Goal: Task Accomplishment & Management: Complete application form

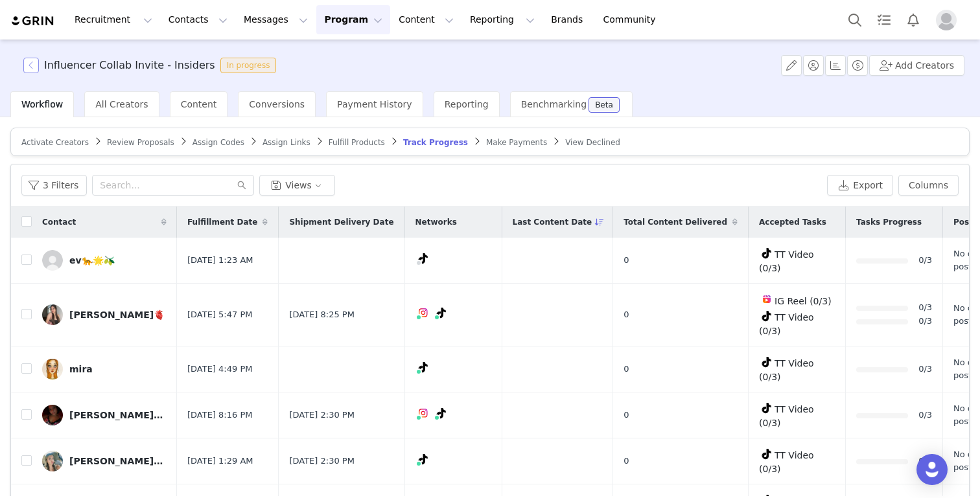
click at [32, 63] on button "button" at bounding box center [31, 66] width 16 height 16
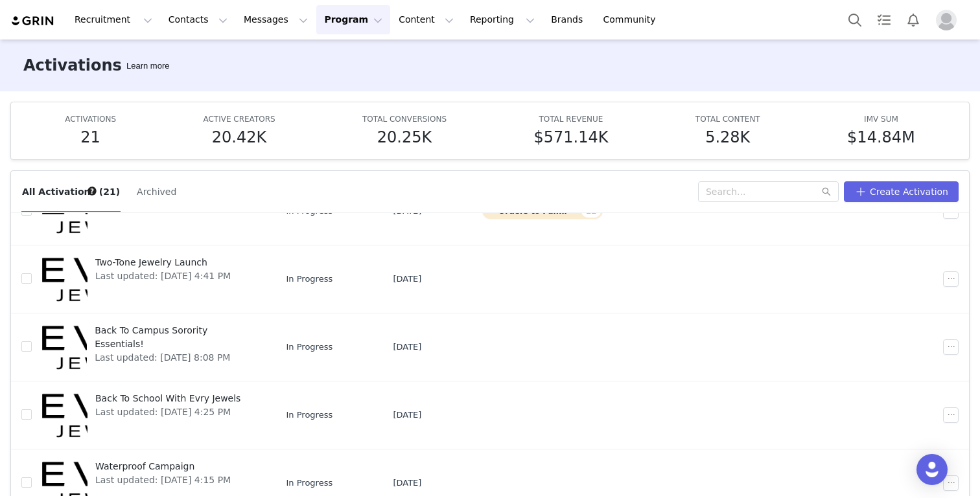
scroll to position [68, 0]
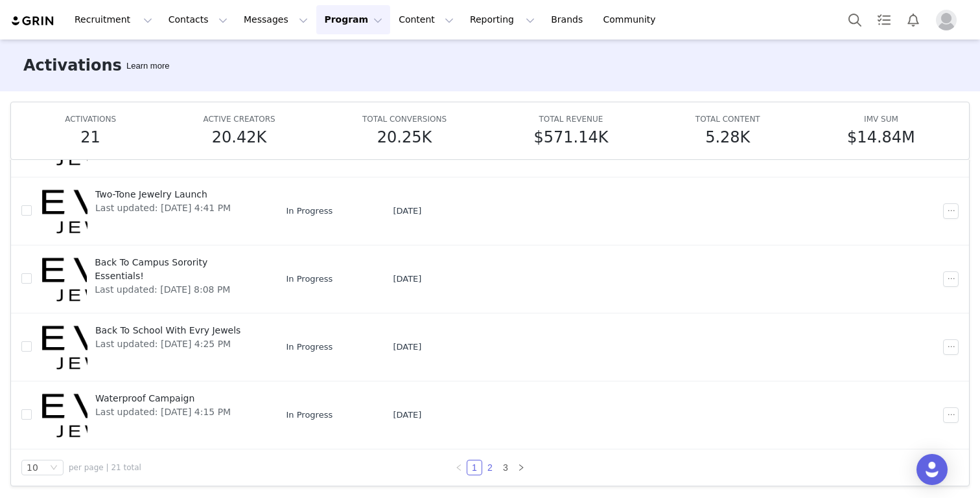
click at [491, 468] on link "2" at bounding box center [490, 468] width 14 height 14
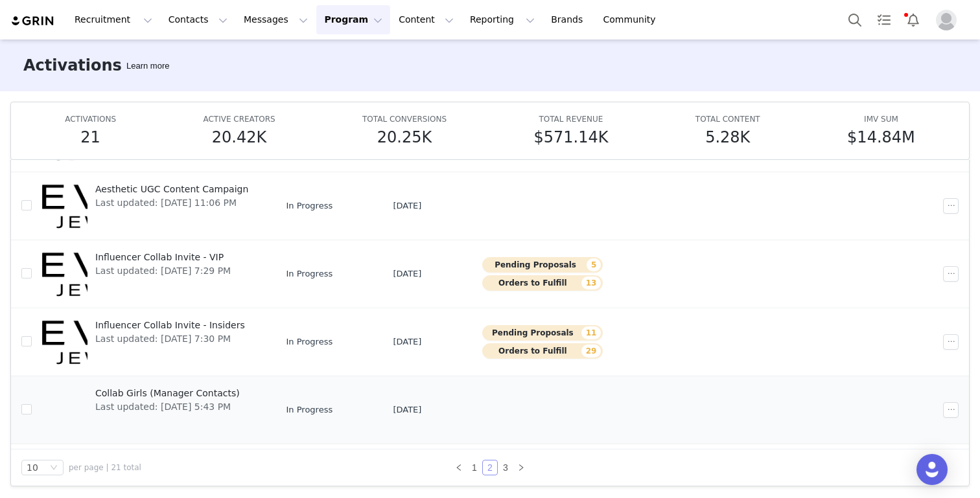
scroll to position [338, 0]
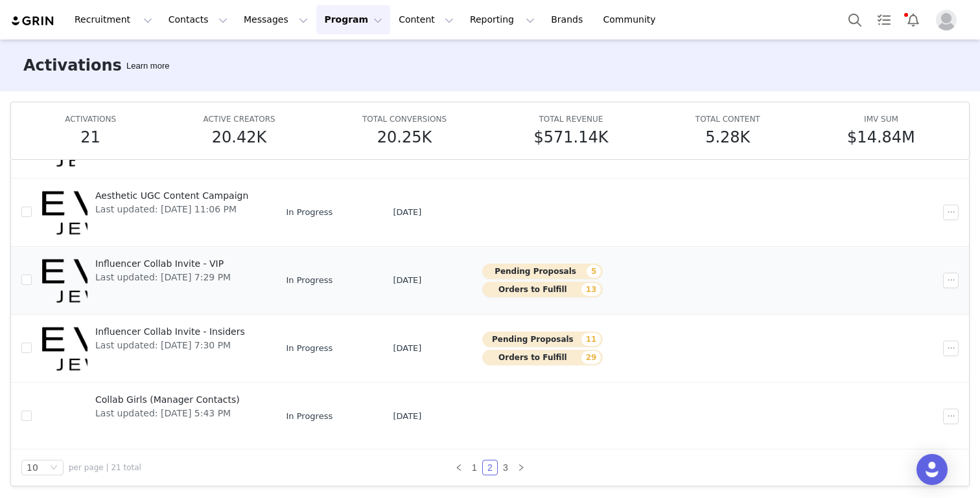
click at [184, 260] on span "Influencer Collab Invite - VIP" at bounding box center [162, 264] width 135 height 14
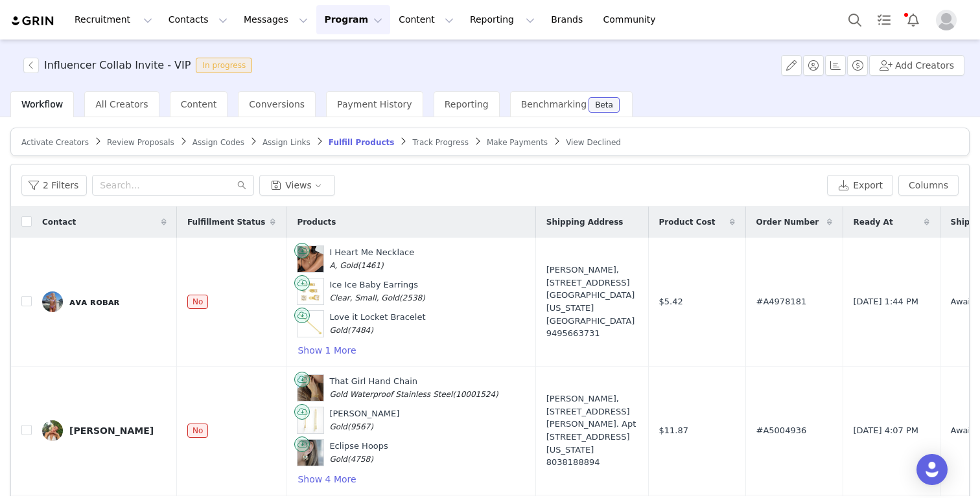
click at [139, 139] on span "Review Proposals" at bounding box center [140, 142] width 67 height 9
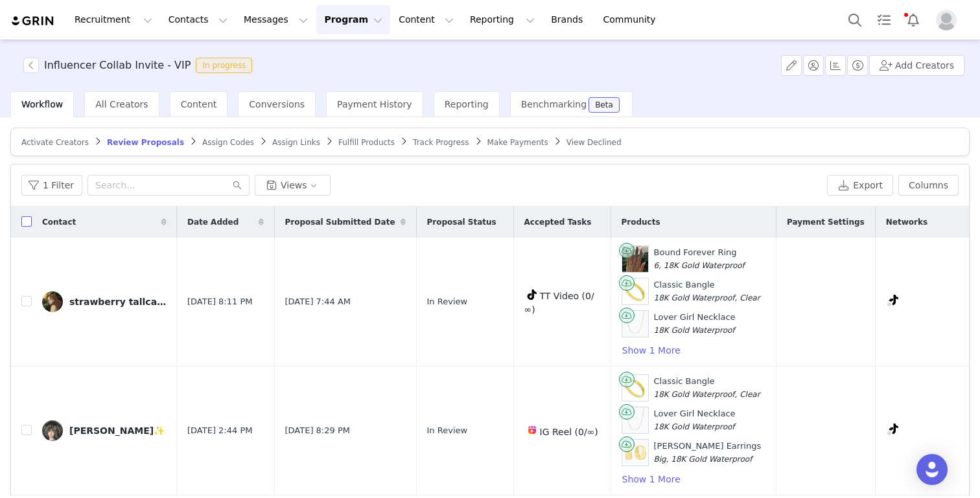
click at [27, 224] on input "checkbox" at bounding box center [26, 221] width 10 height 10
checkbox input "true"
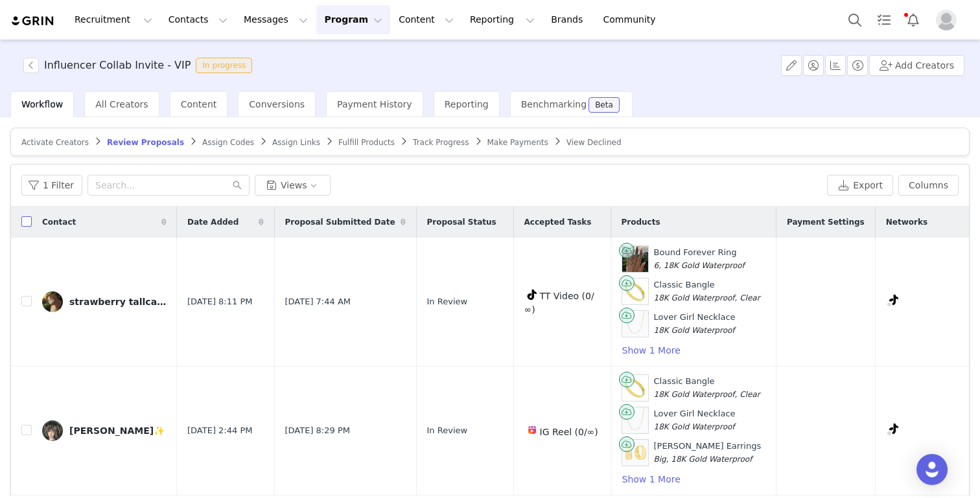
checkbox input "true"
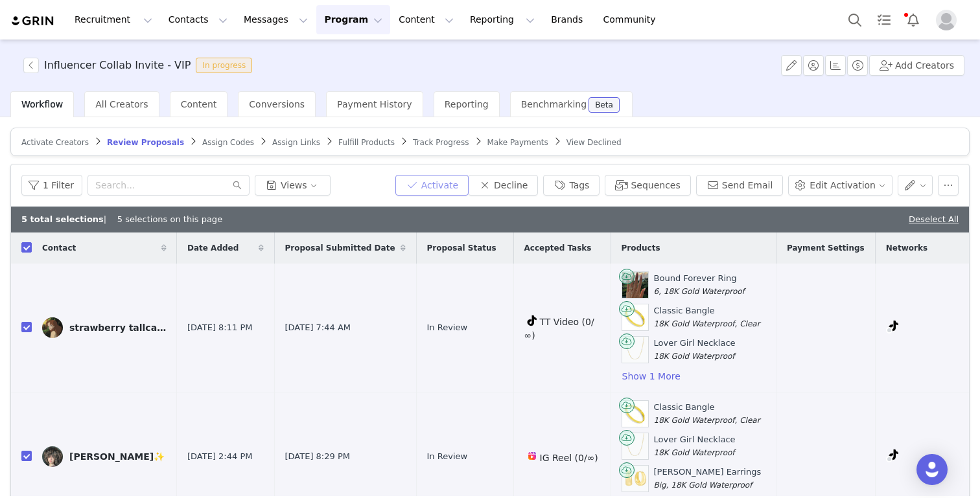
click at [422, 183] on button "Activate" at bounding box center [431, 185] width 73 height 21
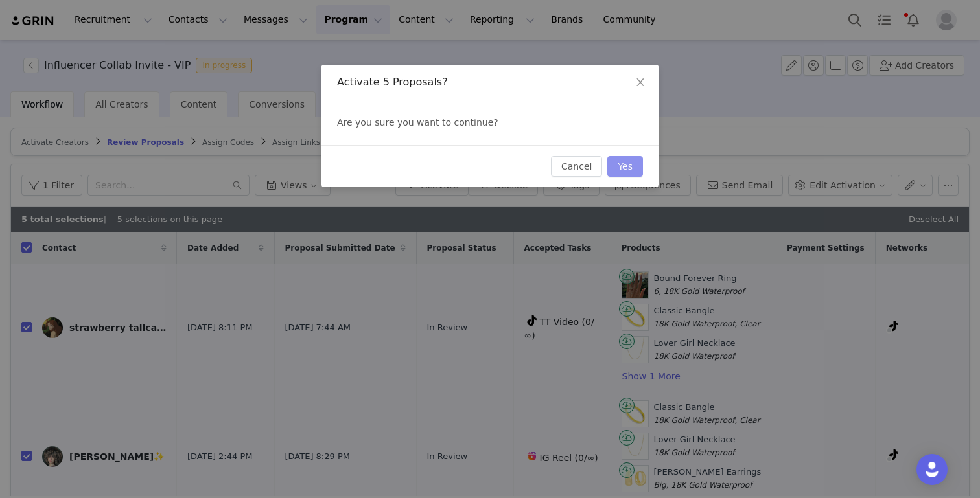
click at [625, 168] on button "Yes" at bounding box center [625, 166] width 36 height 21
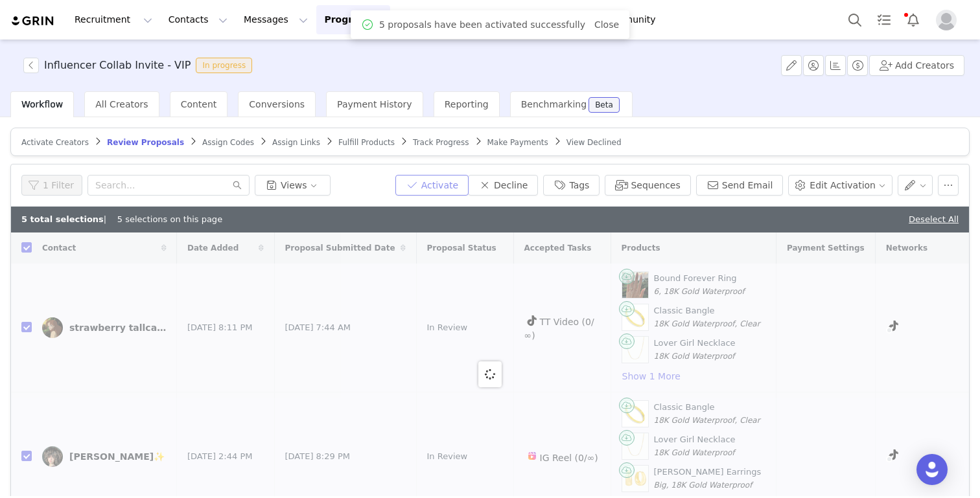
checkbox input "false"
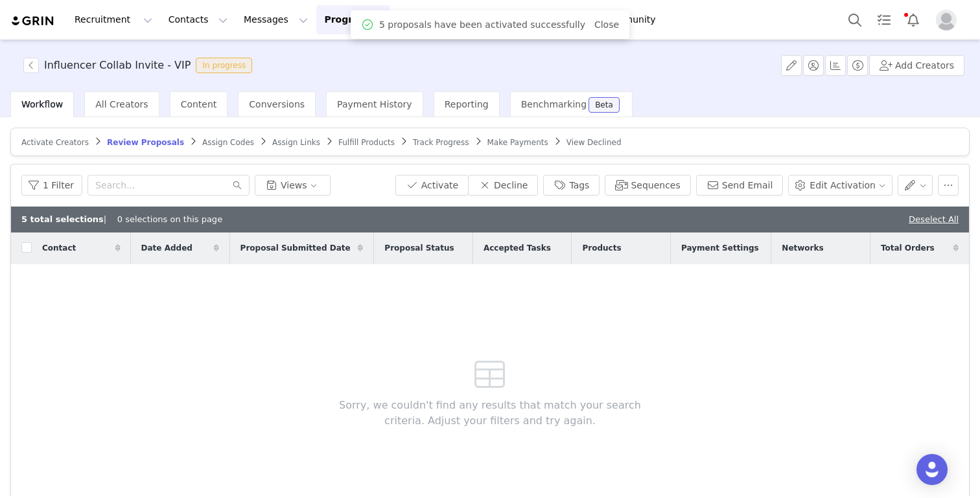
click at [224, 141] on span "Assign Codes" at bounding box center [228, 142] width 52 height 9
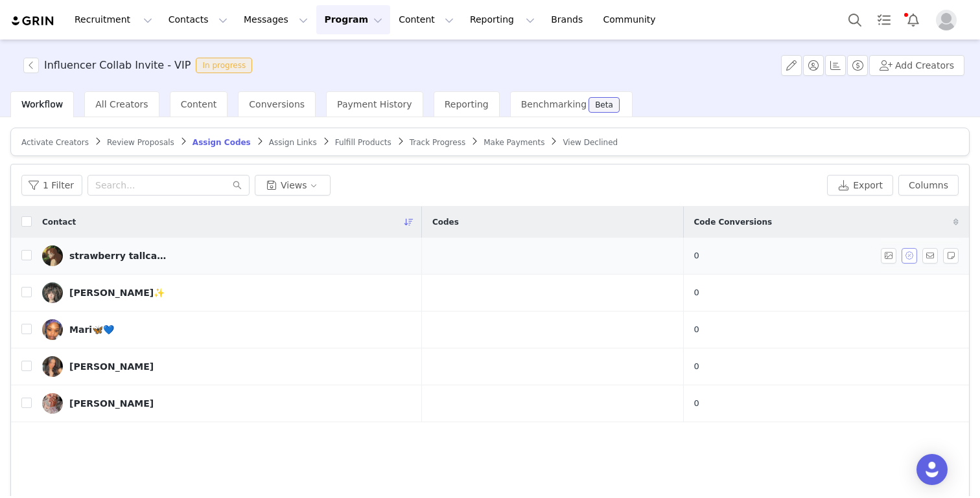
click at [733, 256] on button "button" at bounding box center [909, 256] width 16 height 16
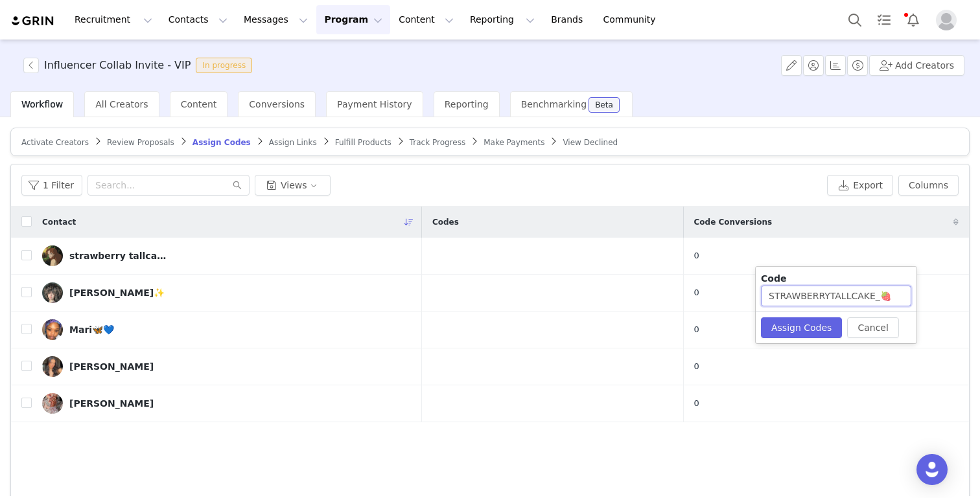
click at [733, 298] on input "STRAWBERRYTALLCAKE_🍓" at bounding box center [836, 296] width 150 height 21
type input "STRAWBERRYTALLCAKE"
click at [733, 324] on button "Assign Codes" at bounding box center [801, 328] width 81 height 21
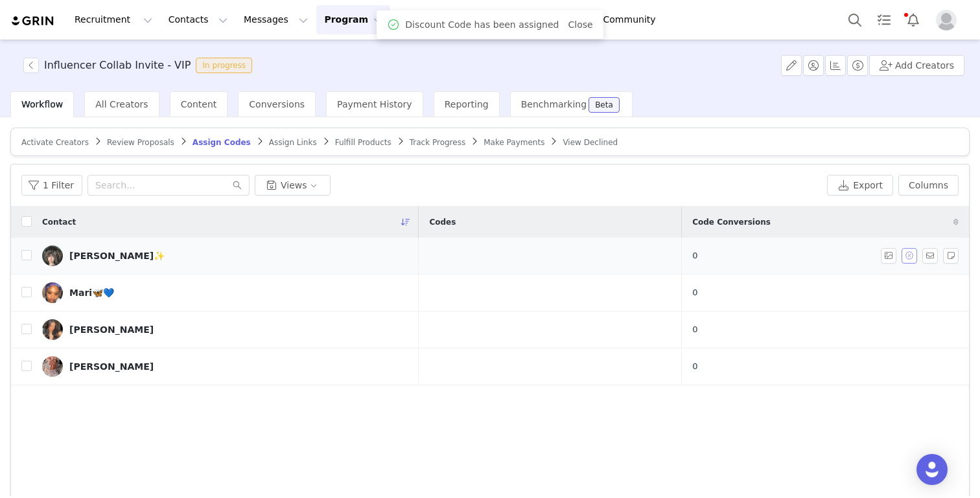
click at [733, 260] on button "button" at bounding box center [909, 256] width 16 height 16
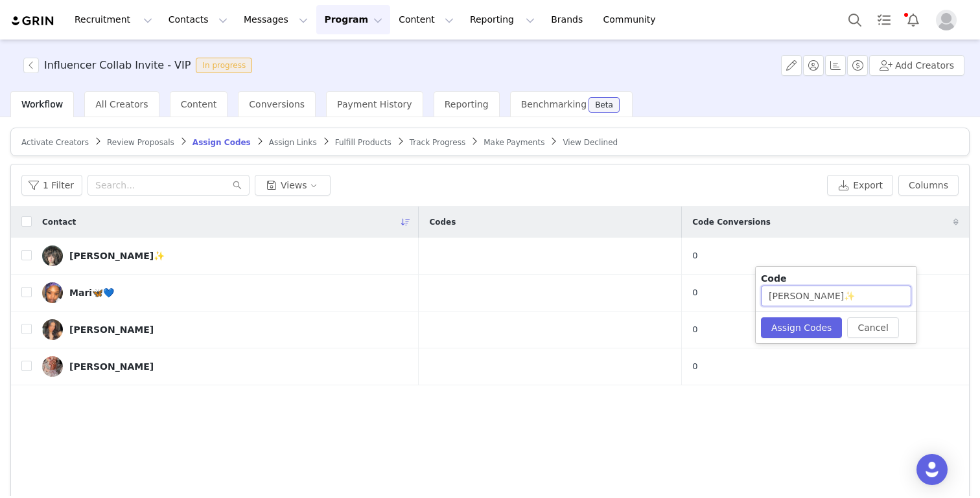
click at [733, 299] on input "[PERSON_NAME]✨" at bounding box center [836, 296] width 150 height 21
click at [733, 327] on button "Assign Codes" at bounding box center [801, 328] width 81 height 21
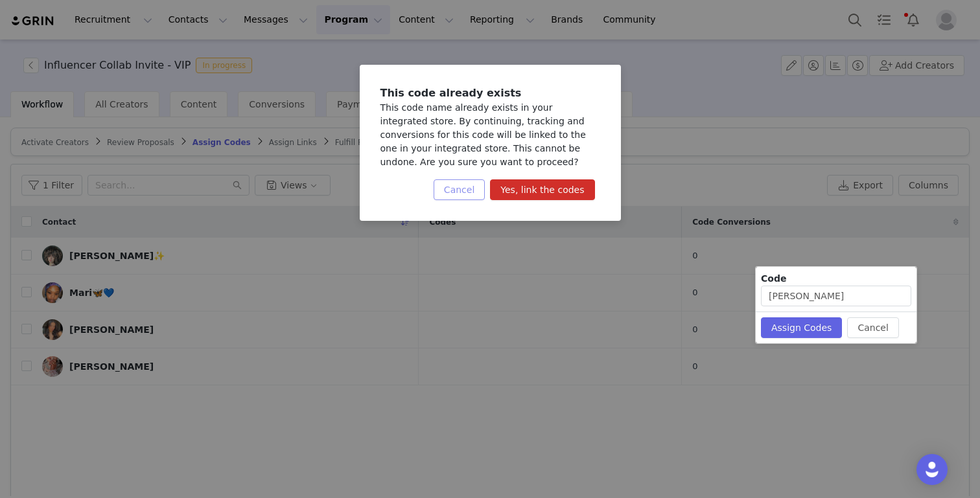
click at [453, 184] on button "Cancel" at bounding box center [458, 189] width 51 height 21
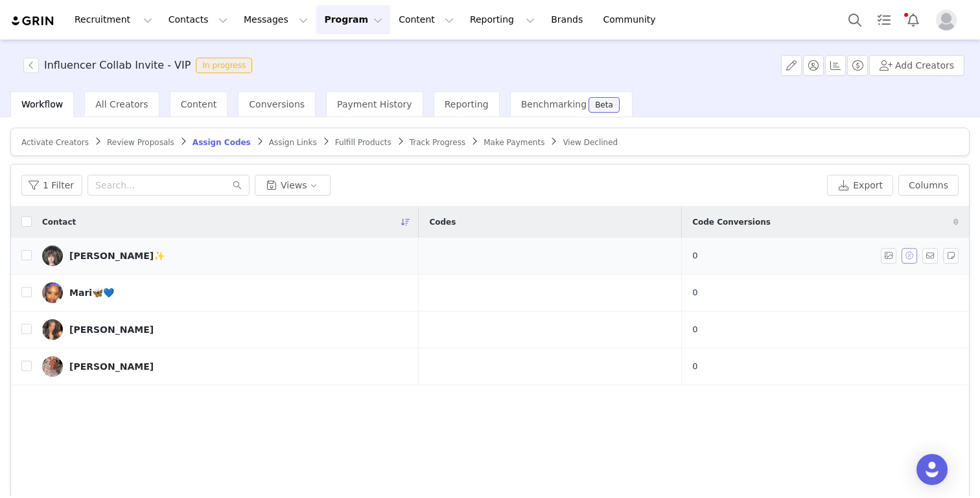
click at [733, 253] on button "button" at bounding box center [909, 256] width 16 height 16
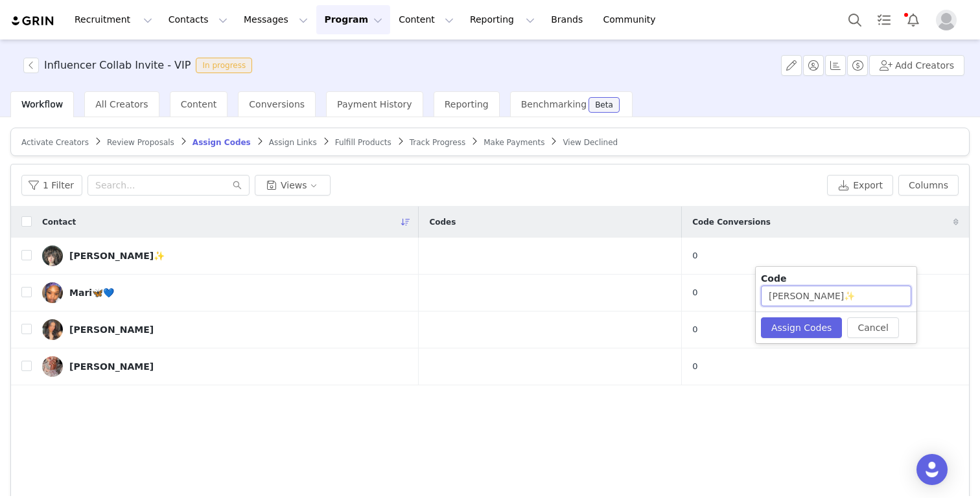
click at [733, 296] on input "[PERSON_NAME]✨" at bounding box center [836, 296] width 150 height 21
type input "SHARINA27"
click at [733, 323] on button "Assign Codes" at bounding box center [801, 328] width 81 height 21
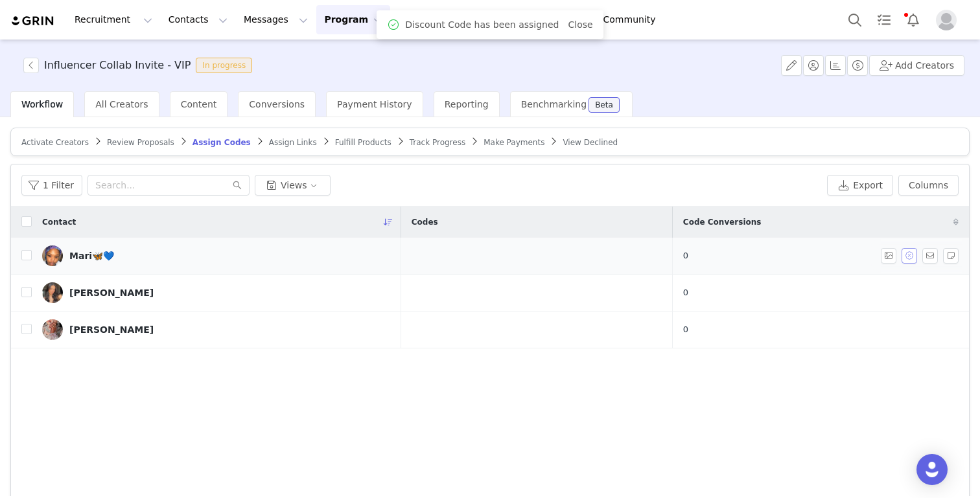
click at [733, 257] on button "button" at bounding box center [909, 256] width 16 height 16
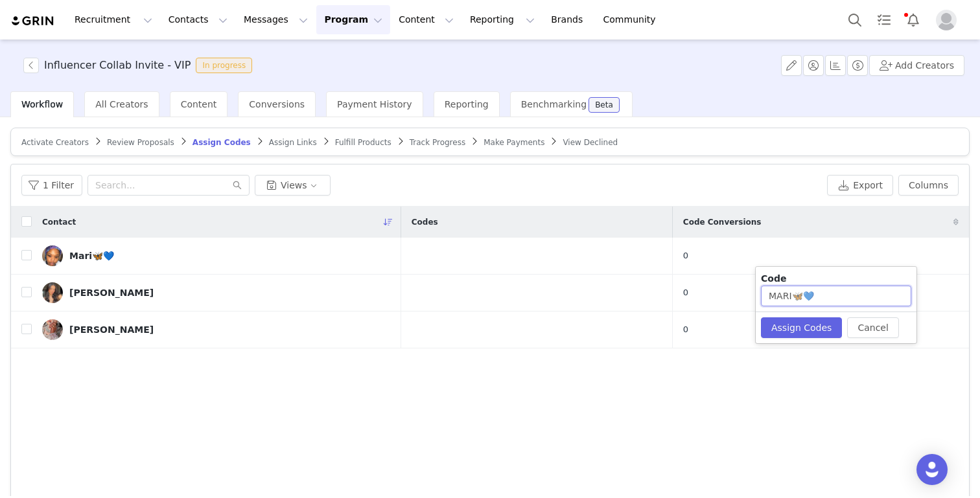
click at [733, 299] on input "MARI🦋💙" at bounding box center [836, 296] width 150 height 21
type input "MARI137"
click at [733, 334] on button "Assign Codes" at bounding box center [801, 328] width 81 height 21
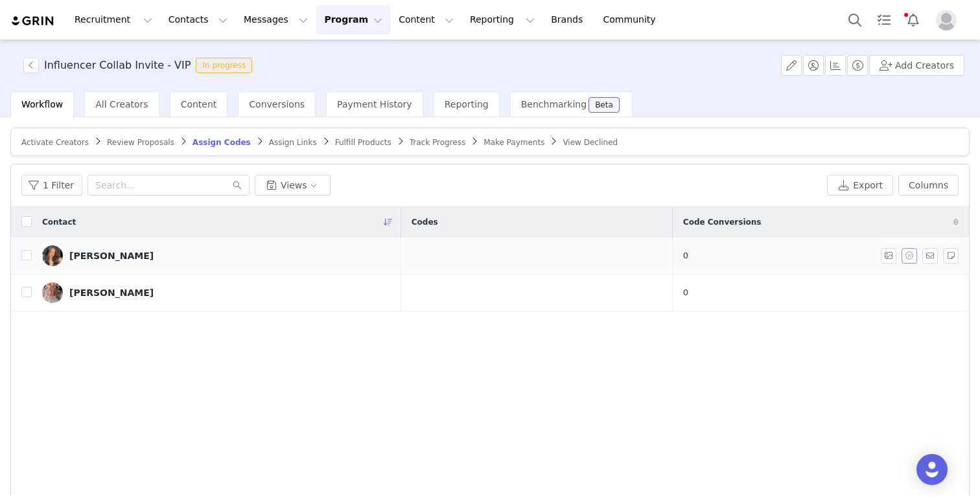
click at [733, 261] on button "button" at bounding box center [909, 256] width 16 height 16
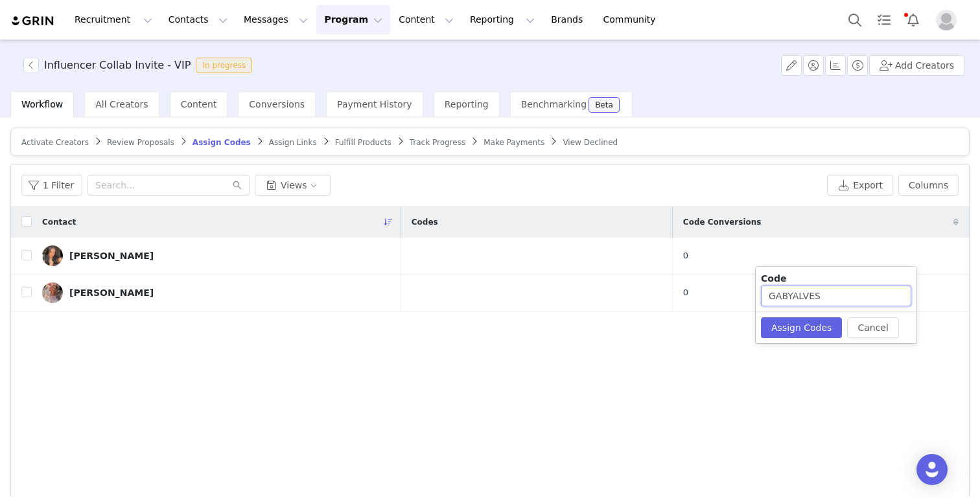
drag, startPoint x: 844, startPoint y: 295, endPoint x: 792, endPoint y: 296, distance: 51.2
click at [733, 296] on input "GABYALVES" at bounding box center [836, 296] width 150 height 21
type input "GABY28"
click at [733, 319] on button "Assign Codes" at bounding box center [801, 328] width 81 height 21
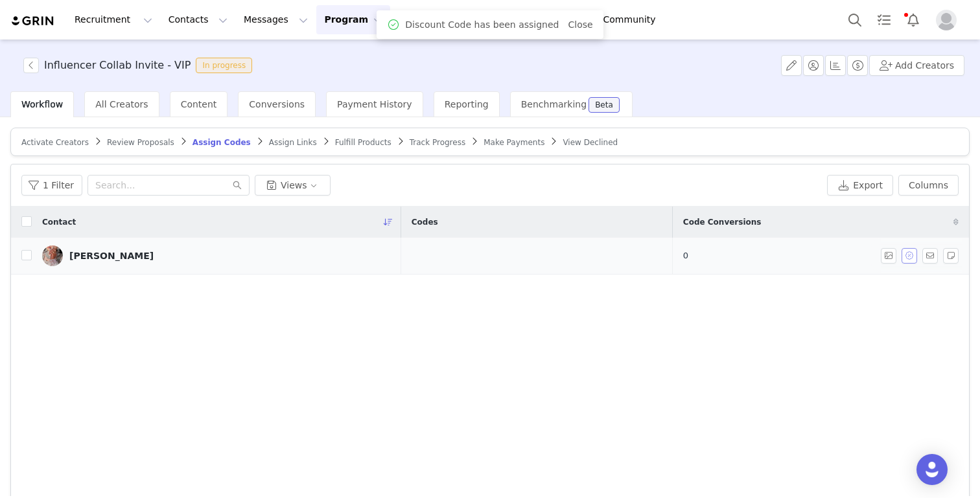
click at [733, 260] on button "button" at bounding box center [909, 256] width 16 height 16
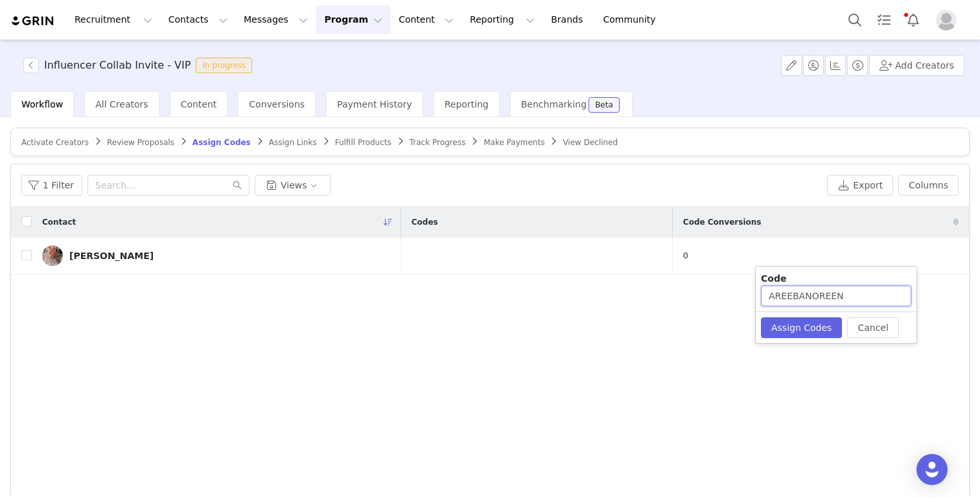
click at [733, 296] on input "AREEBANOREEN" at bounding box center [836, 296] width 150 height 21
type input "AREEBA23"
click at [733, 332] on button "Assign Codes" at bounding box center [801, 328] width 81 height 21
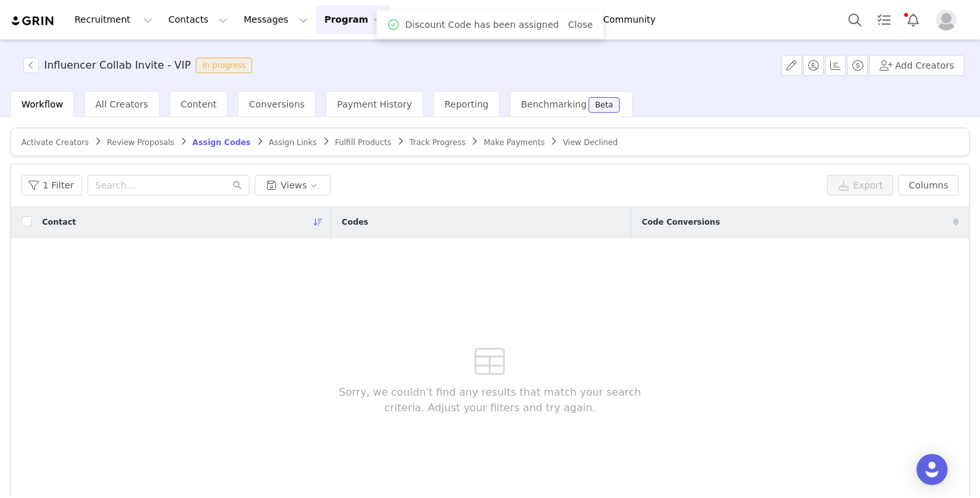
click at [278, 142] on span "Assign Links" at bounding box center [293, 142] width 48 height 9
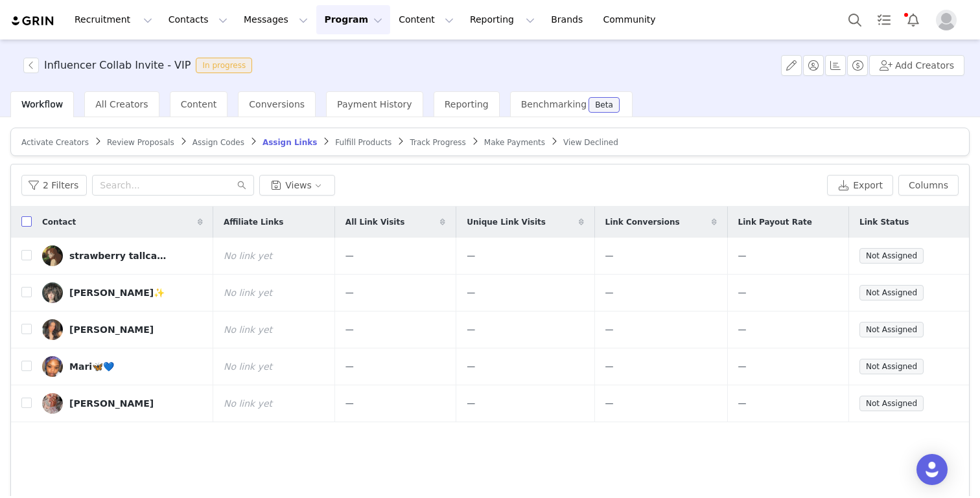
click at [25, 222] on input "checkbox" at bounding box center [26, 221] width 10 height 10
checkbox input "true"
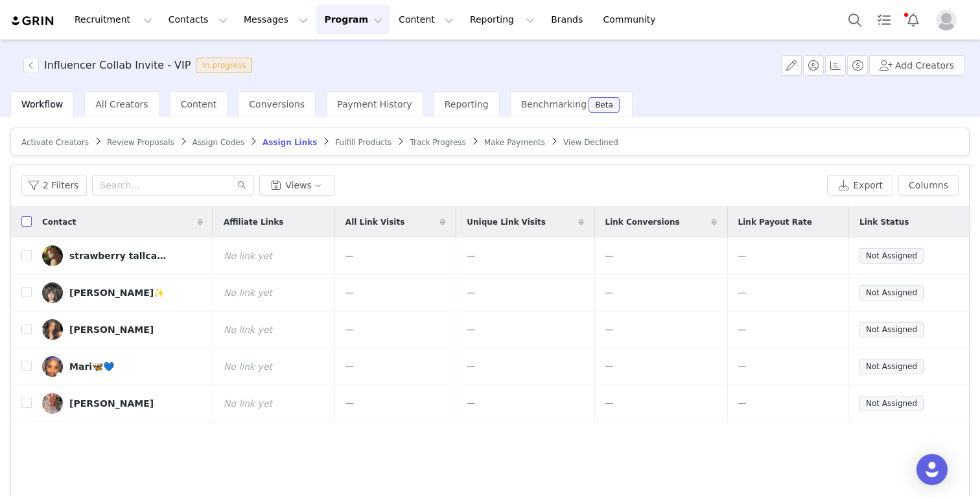
checkbox input "true"
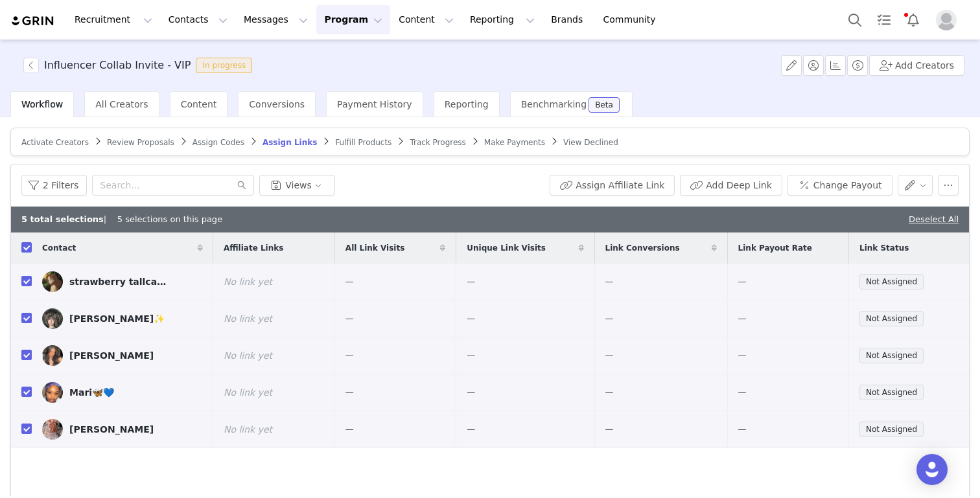
click at [617, 167] on div "2 Filters Views Assign Affiliate Link Add Deep Link Change Payout" at bounding box center [490, 186] width 958 height 42
click at [611, 183] on button "Assign Affiliate Link" at bounding box center [611, 185] width 125 height 21
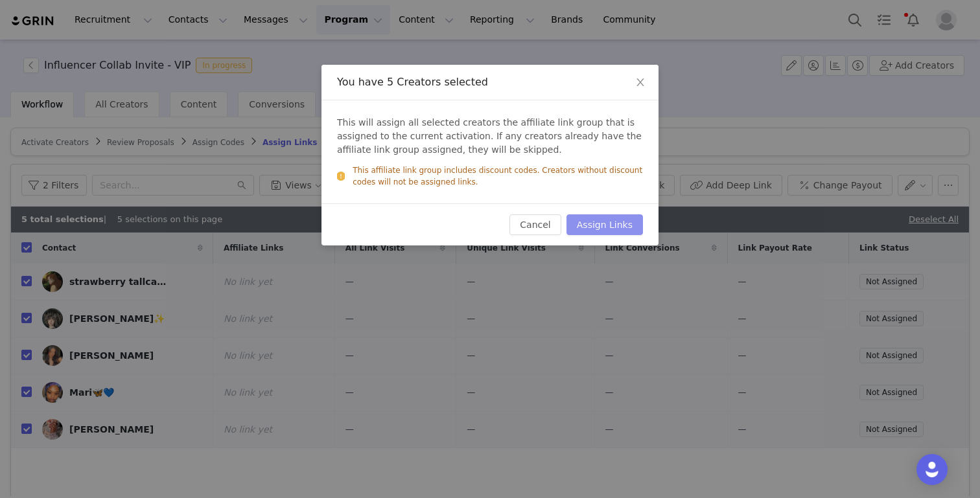
click at [597, 222] on button "Assign Links" at bounding box center [604, 224] width 76 height 21
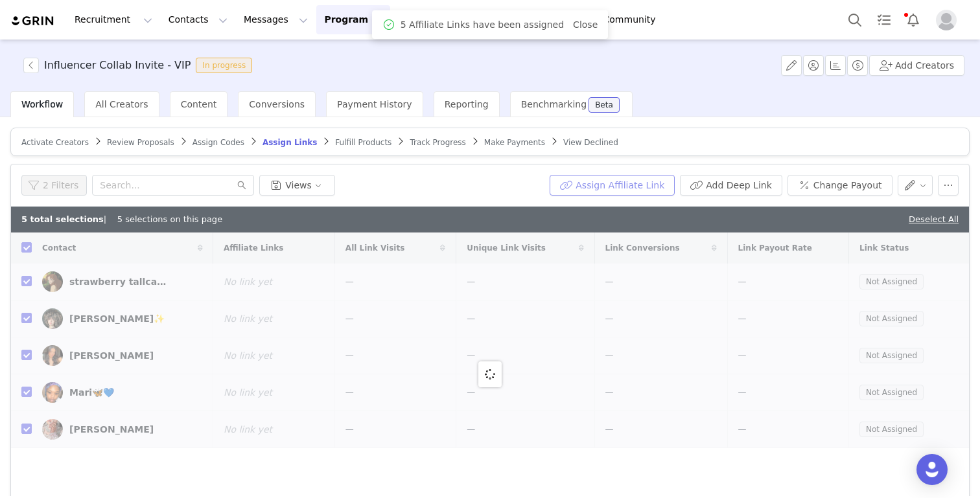
checkbox input "false"
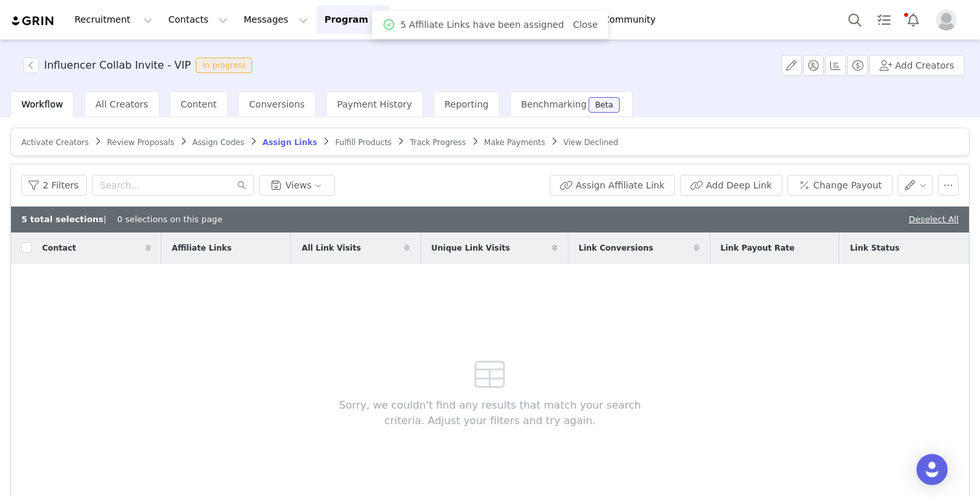
click at [344, 148] on article "Activate Creators Review Proposals Assign Codes Assign Links Fulfill Products T…" at bounding box center [489, 142] width 959 height 29
click at [344, 139] on span "Fulfill Products" at bounding box center [363, 142] width 56 height 9
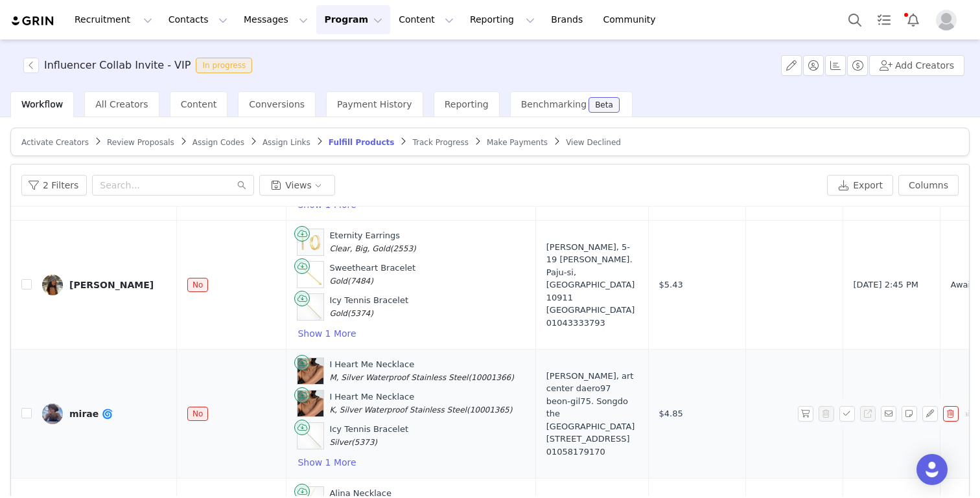
scroll to position [397, 0]
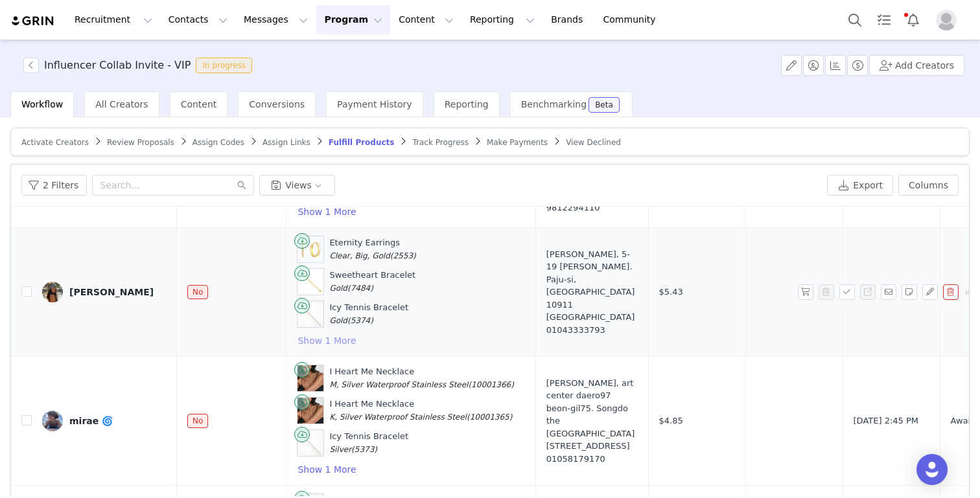
click at [321, 340] on button "Show 1 More" at bounding box center [327, 341] width 60 height 16
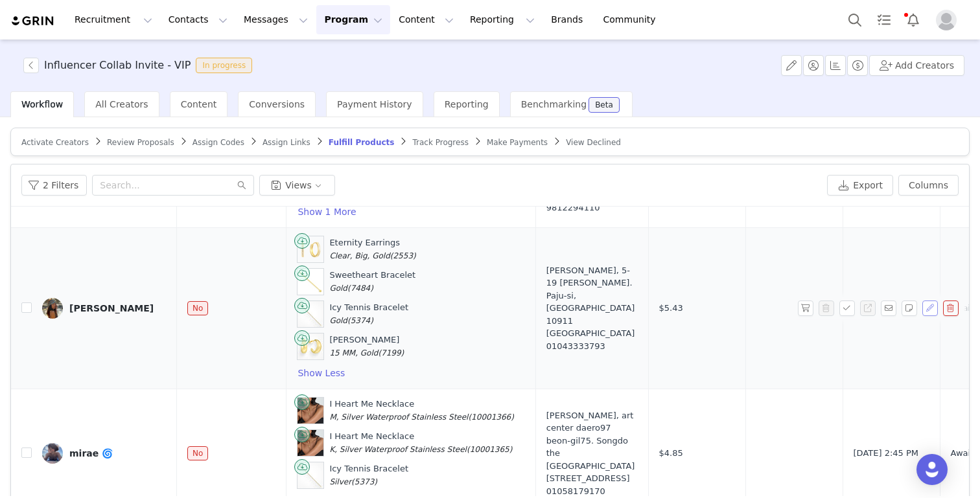
click at [733, 312] on button "button" at bounding box center [930, 309] width 16 height 16
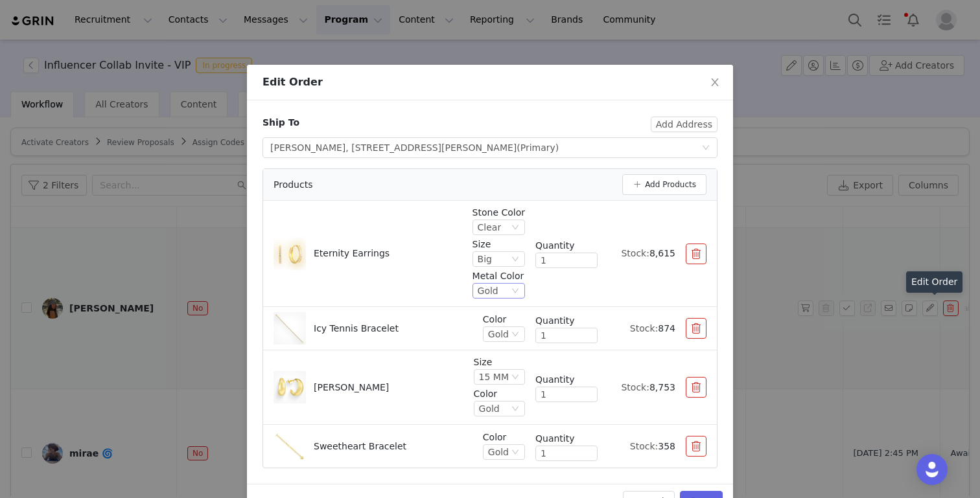
click at [497, 292] on div "Gold" at bounding box center [488, 291] width 21 height 14
click at [500, 373] on li "18K Gold Waterproof" at bounding box center [499, 376] width 51 height 21
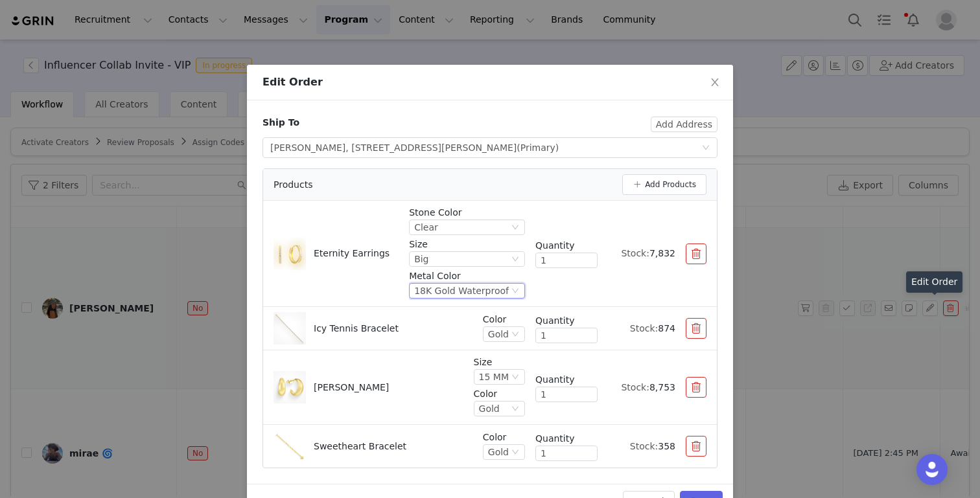
click at [694, 450] on button "button" at bounding box center [696, 446] width 21 height 21
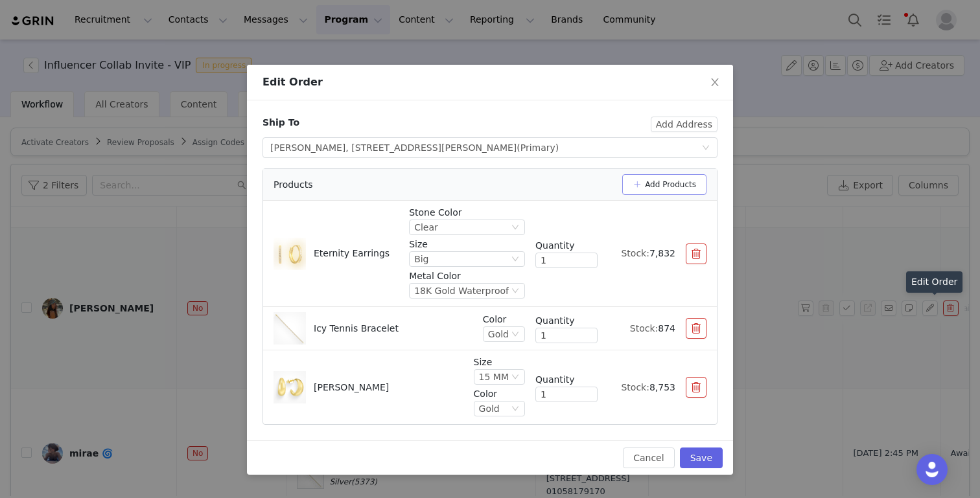
click at [653, 183] on button "Add Products" at bounding box center [664, 184] width 84 height 21
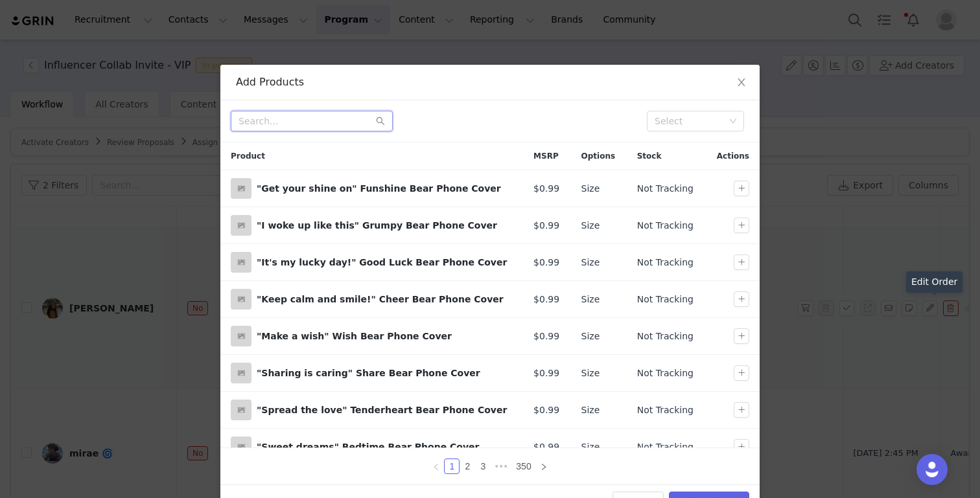
click at [333, 124] on input "text" at bounding box center [312, 121] width 162 height 21
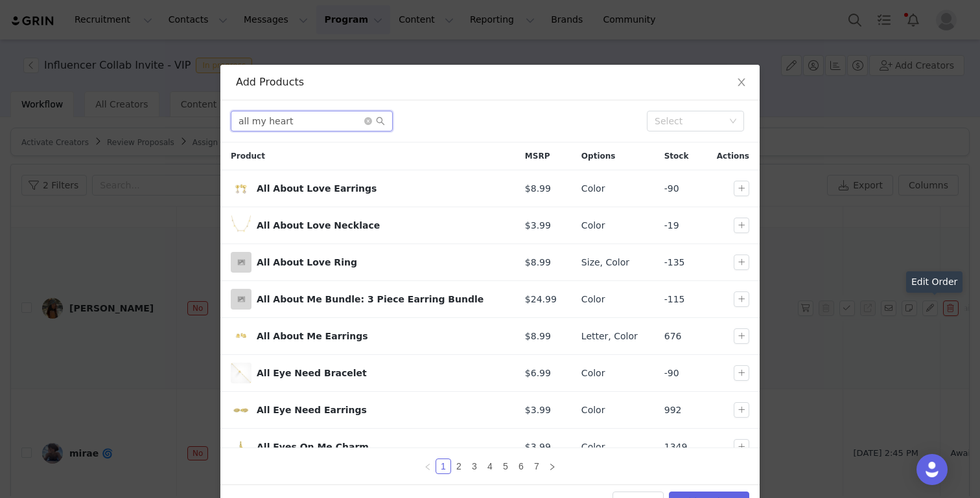
type input "all my heart"
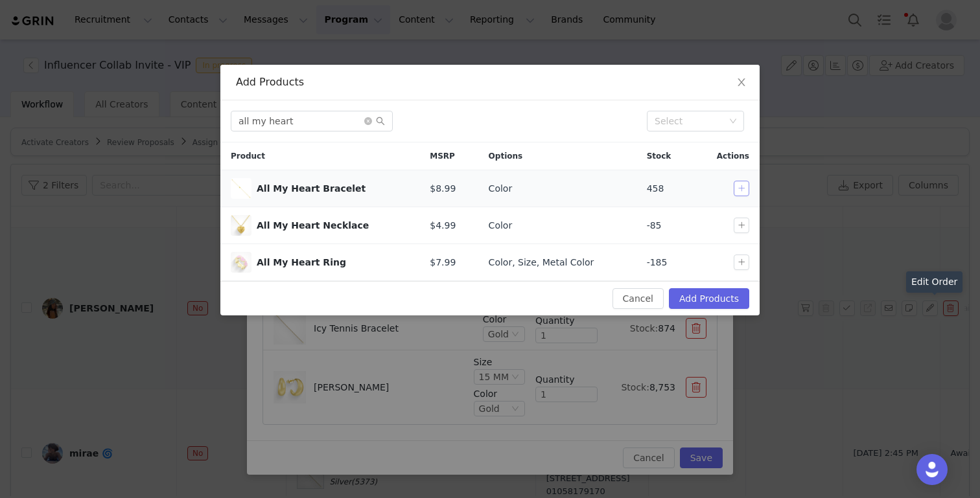
click at [733, 183] on button "button" at bounding box center [741, 189] width 16 height 16
click at [724, 303] on button "Add Products" at bounding box center [709, 298] width 80 height 21
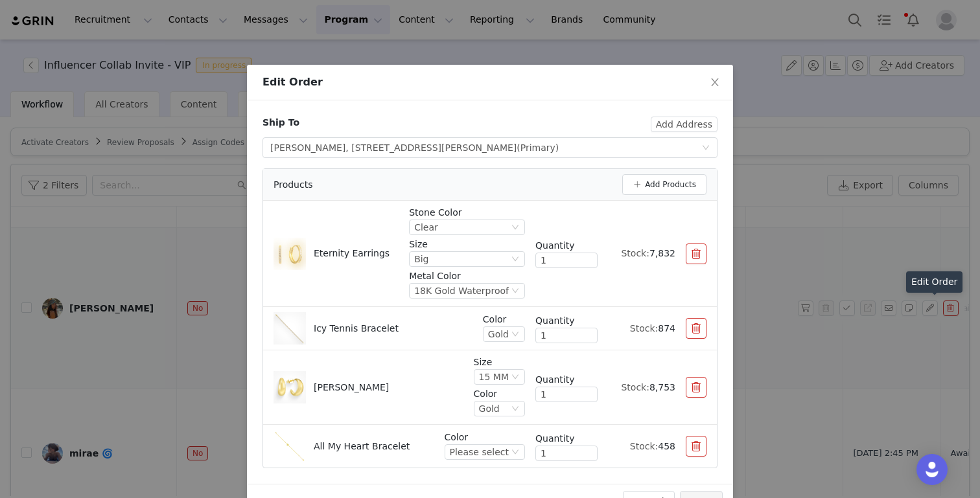
click at [494, 442] on p "Color" at bounding box center [485, 438] width 80 height 14
click at [493, 452] on div "Please select" at bounding box center [479, 452] width 59 height 14
click at [488, 411] on li "Gold" at bounding box center [486, 408] width 76 height 21
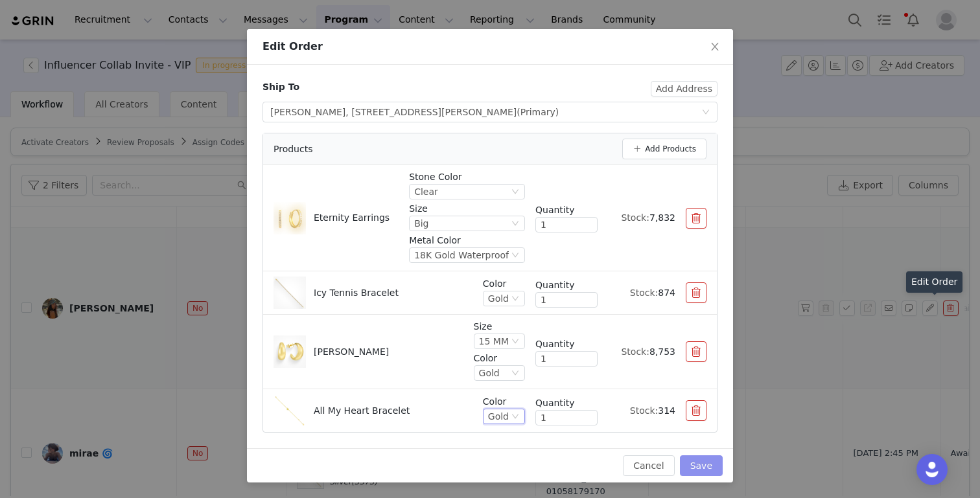
click at [700, 467] on button "Save" at bounding box center [701, 466] width 43 height 21
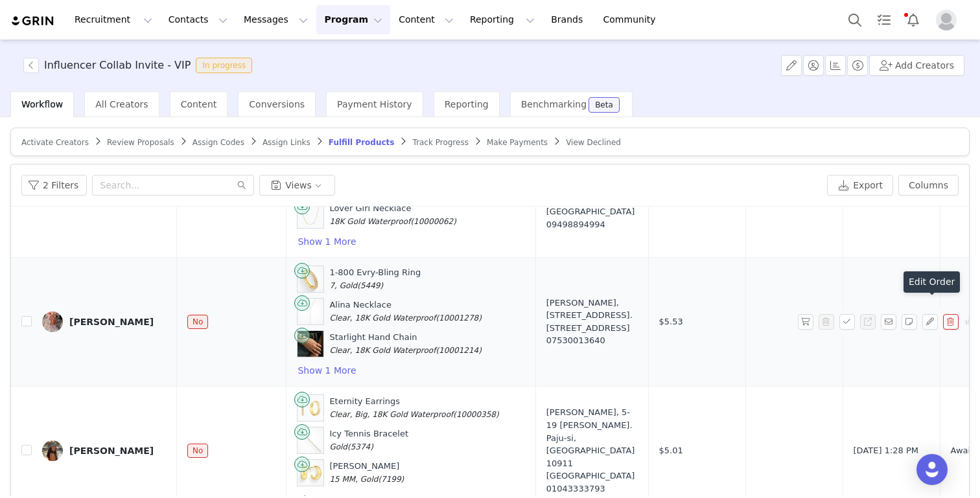
scroll to position [66, 0]
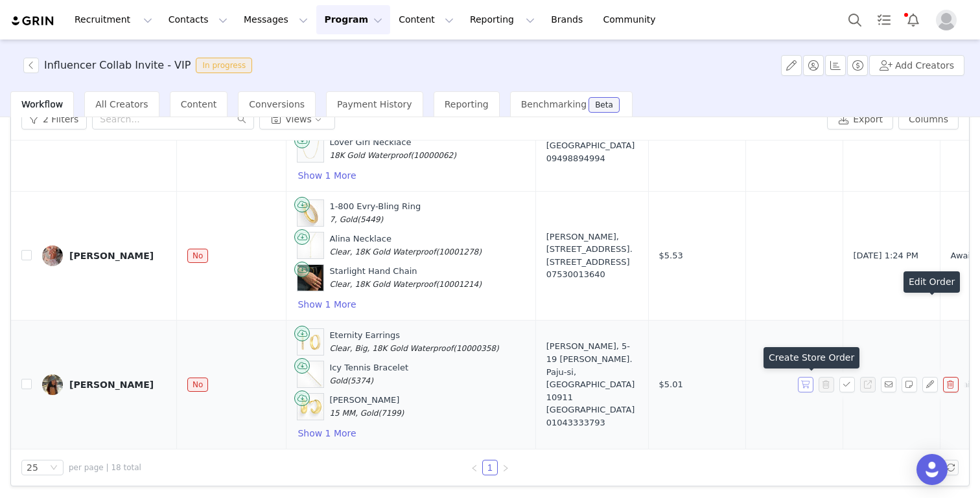
click at [733, 386] on button "button" at bounding box center [806, 385] width 16 height 16
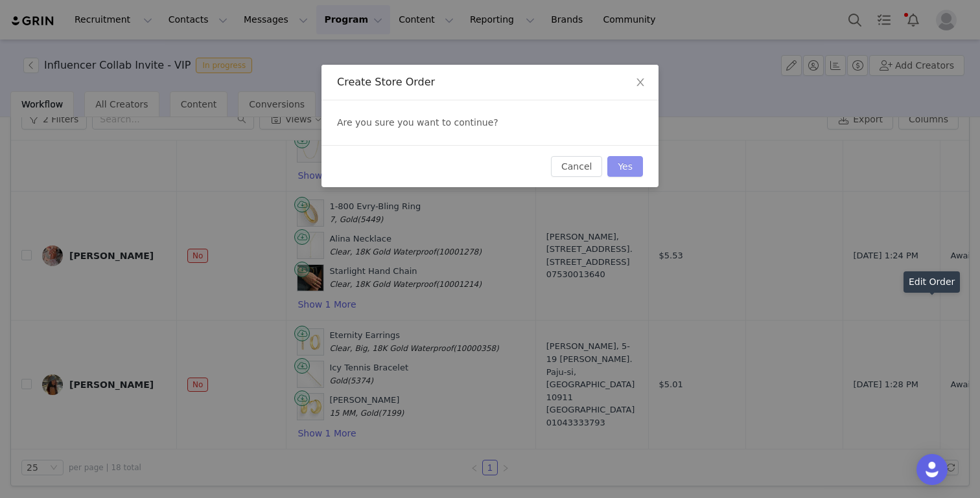
click at [636, 165] on button "Yes" at bounding box center [625, 166] width 36 height 21
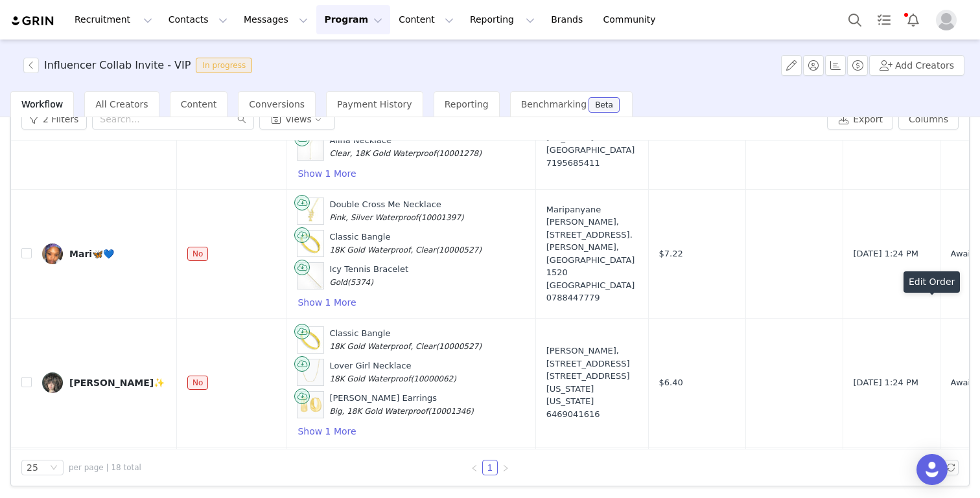
scroll to position [2103, 0]
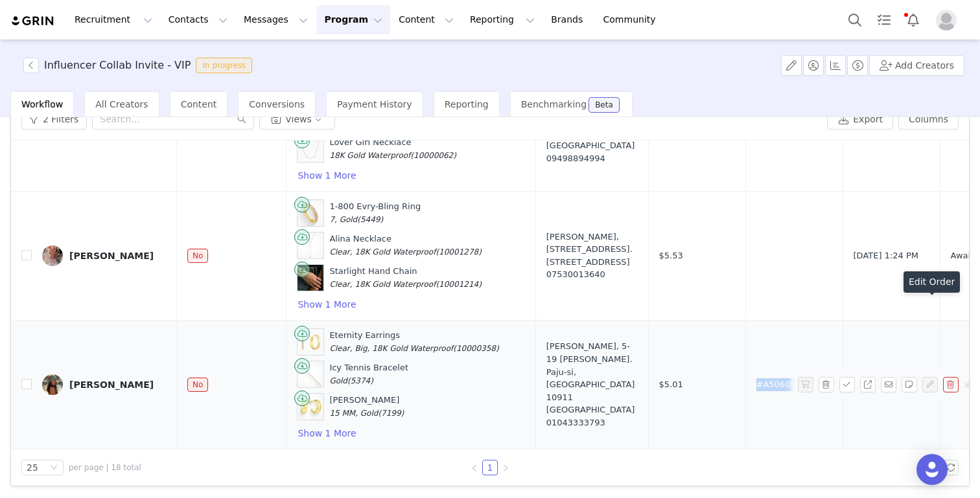
drag, startPoint x: 774, startPoint y: 385, endPoint x: 722, endPoint y: 389, distance: 51.3
click at [733, 389] on td "#A5060516" at bounding box center [793, 384] width 97 height 129
copy span "#A5060516"
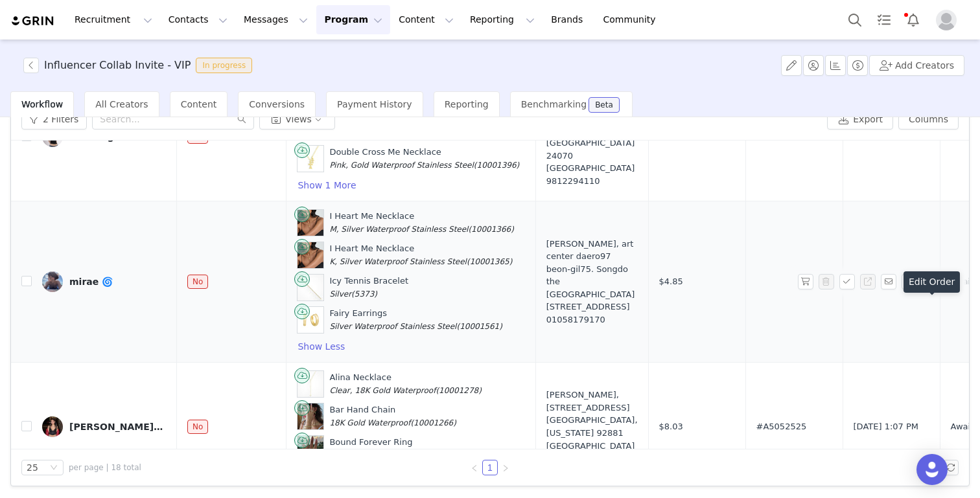
scroll to position [360, 0]
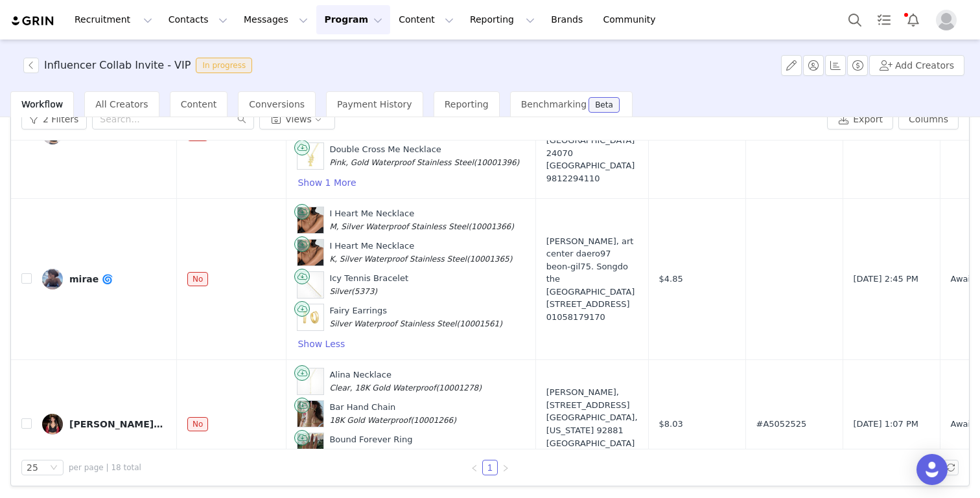
click at [733, 281] on button "button" at bounding box center [930, 279] width 16 height 16
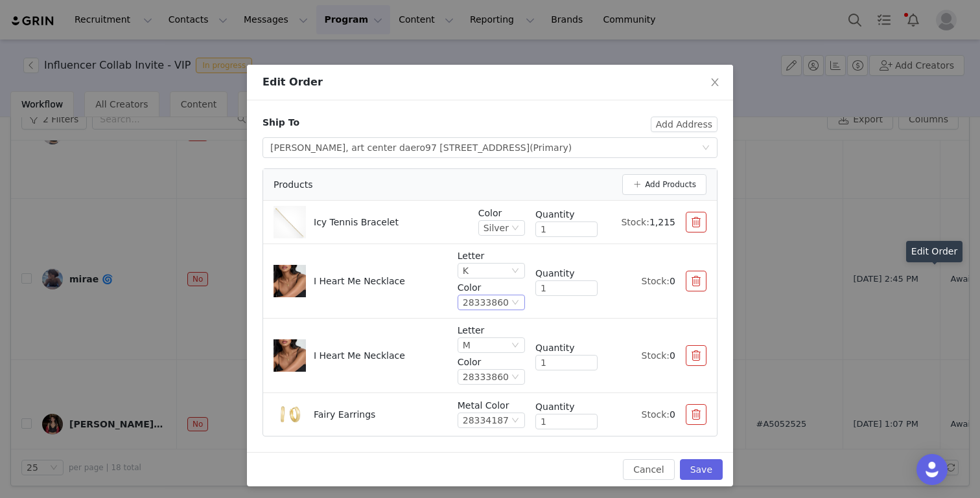
click at [485, 299] on div "28333860" at bounding box center [486, 302] width 46 height 14
click at [485, 367] on li "Silver" at bounding box center [492, 367] width 66 height 21
click at [486, 384] on div "28333860" at bounding box center [486, 377] width 46 height 14
click at [476, 438] on li "Silver" at bounding box center [492, 442] width 66 height 21
click at [492, 422] on div "28334187" at bounding box center [486, 420] width 46 height 14
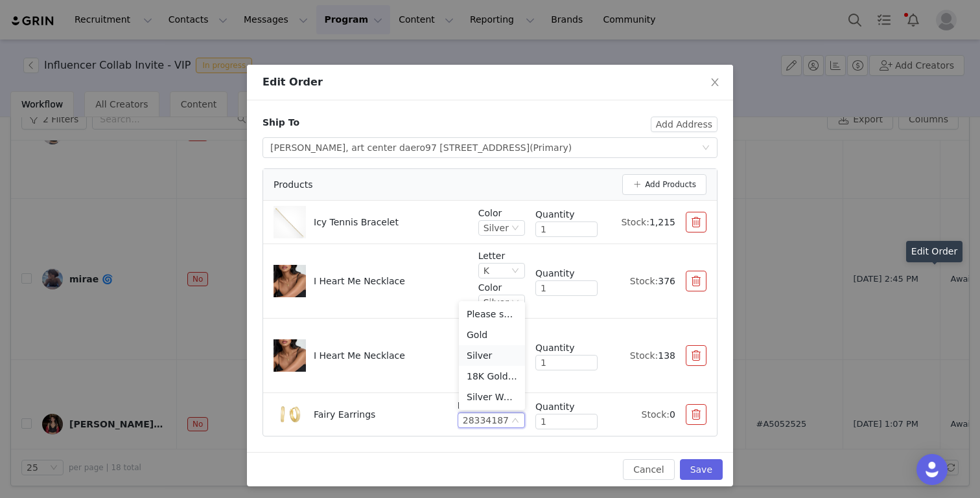
click at [483, 356] on li "Silver" at bounding box center [492, 355] width 66 height 21
click at [701, 461] on button "Save" at bounding box center [701, 469] width 43 height 21
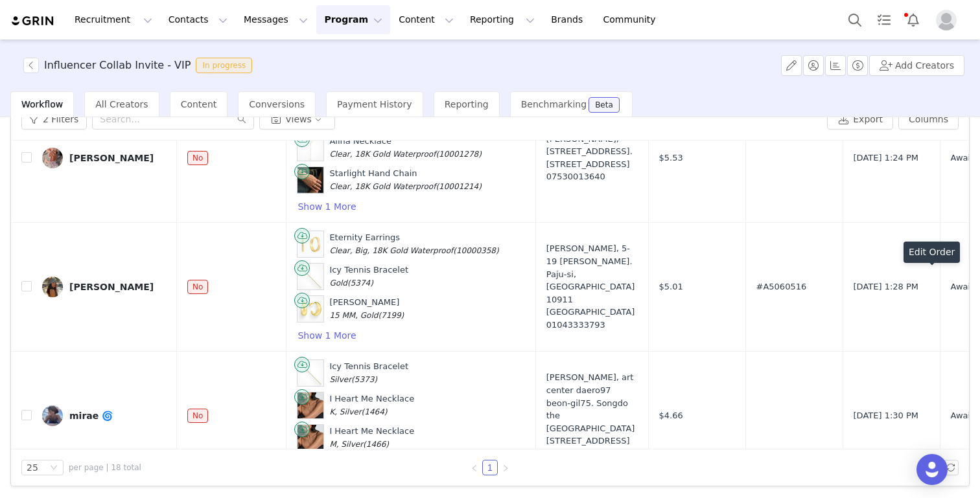
scroll to position [2116, 0]
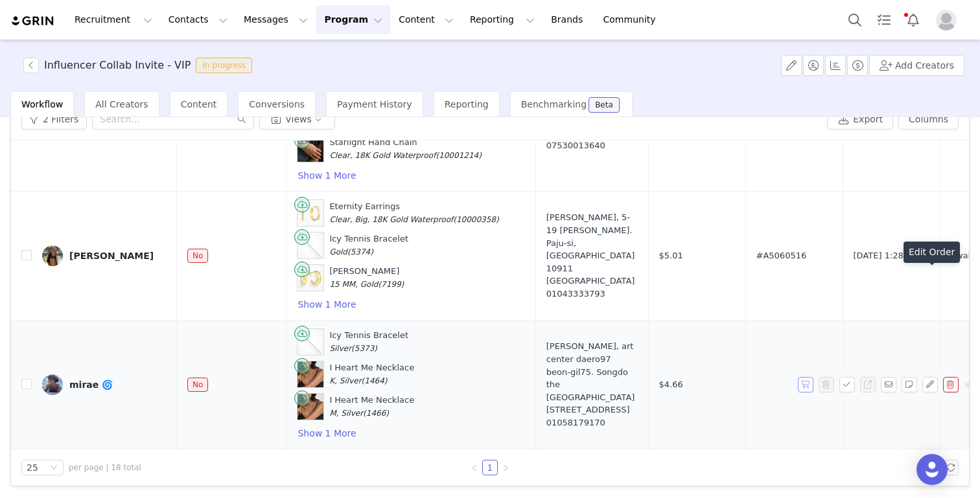
click at [733, 377] on button "button" at bounding box center [806, 385] width 16 height 16
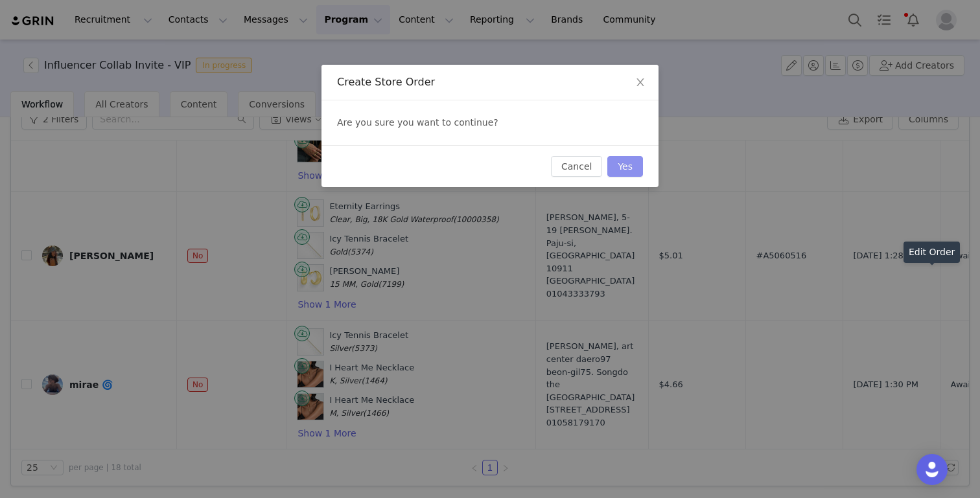
click at [625, 165] on button "Yes" at bounding box center [625, 166] width 36 height 21
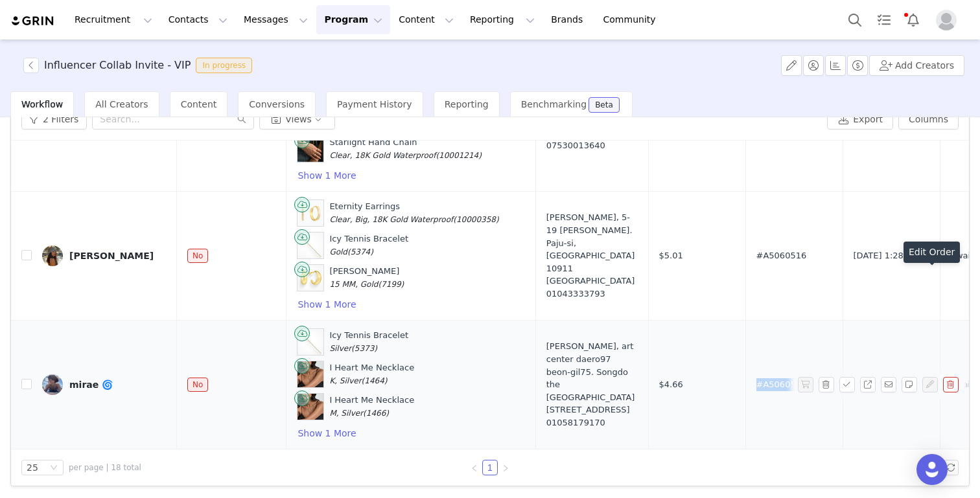
drag, startPoint x: 775, startPoint y: 379, endPoint x: 715, endPoint y: 376, distance: 60.3
click at [733, 378] on td "#A5060519" at bounding box center [793, 384] width 97 height 129
copy span "#A5060519"
click at [323, 426] on button "Show 1 More" at bounding box center [327, 434] width 60 height 16
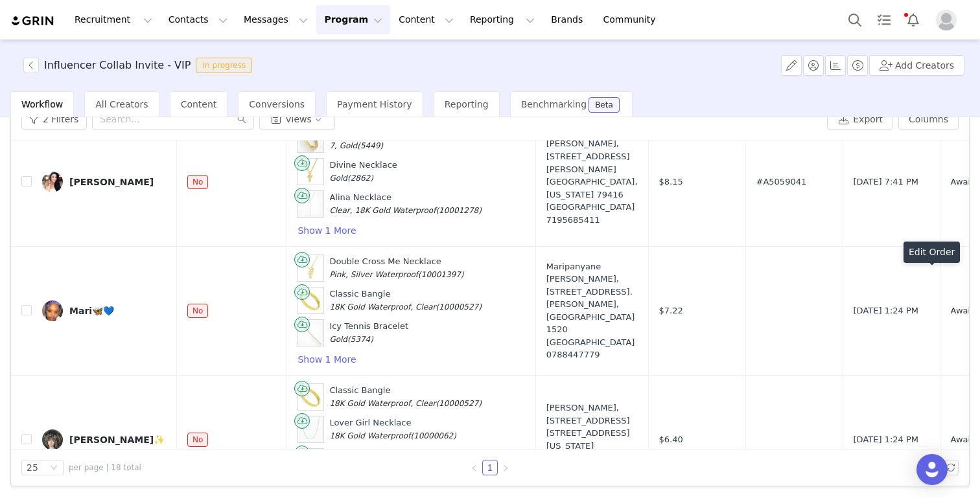
scroll to position [1416, 0]
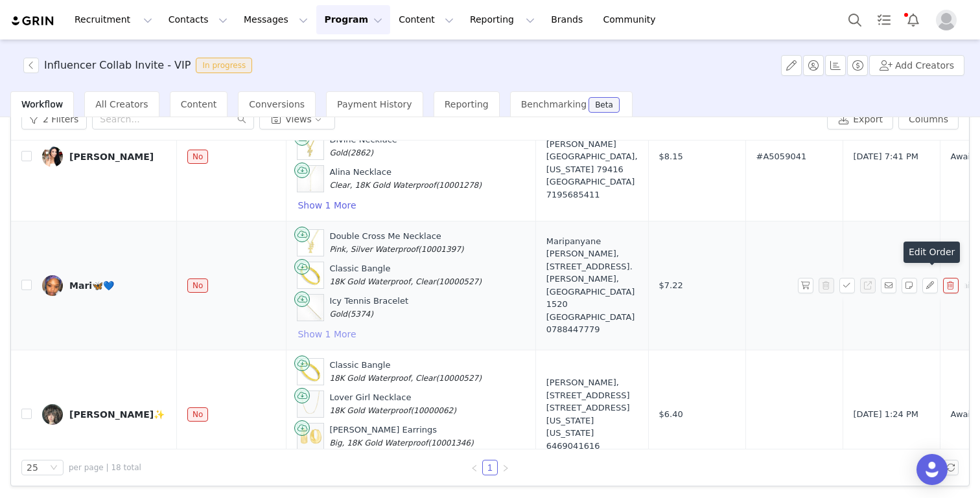
click at [331, 327] on button "Show 1 More" at bounding box center [327, 335] width 60 height 16
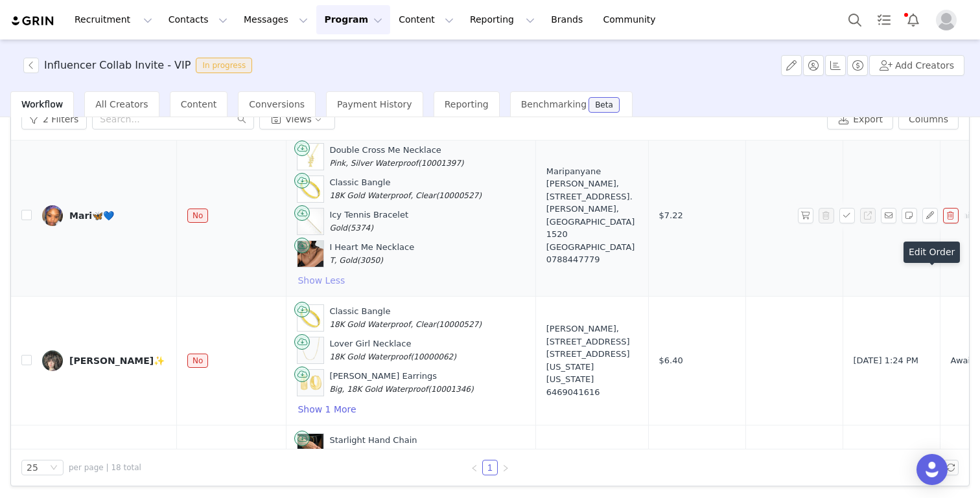
scroll to position [1464, 0]
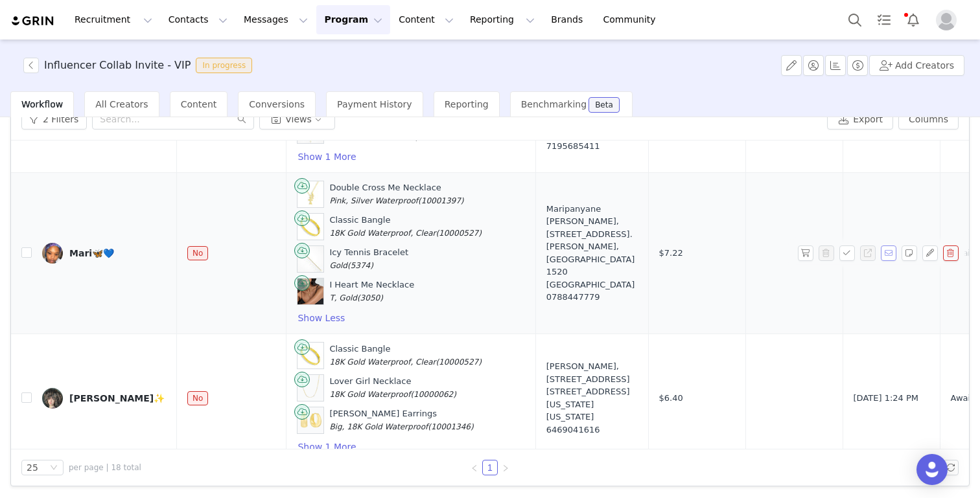
click at [733, 246] on button "button" at bounding box center [889, 254] width 16 height 16
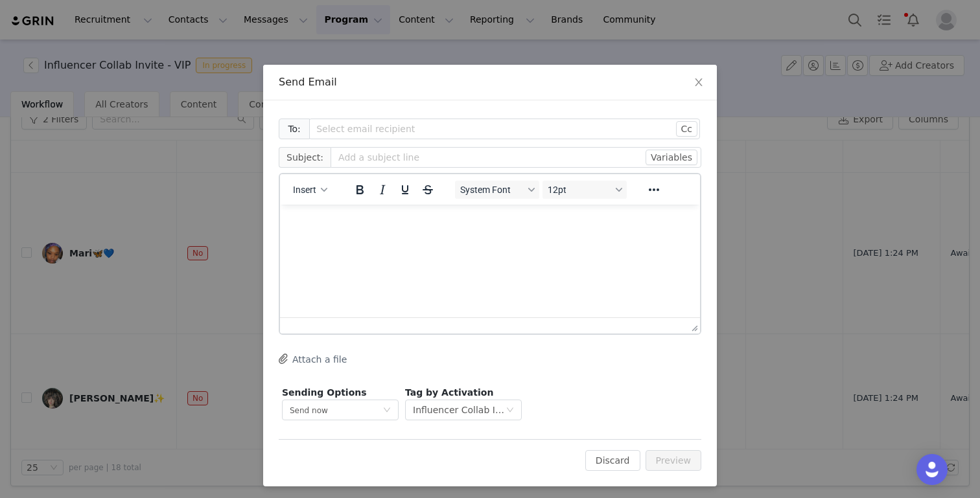
scroll to position [0, 0]
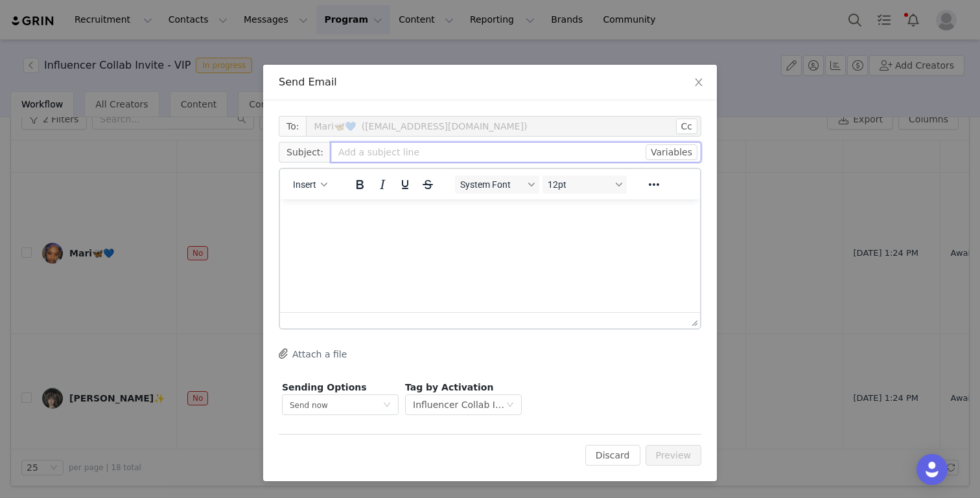
click at [390, 156] on input "text" at bounding box center [515, 152] width 371 height 21
click at [693, 85] on icon "icon: close" at bounding box center [698, 82] width 10 height 10
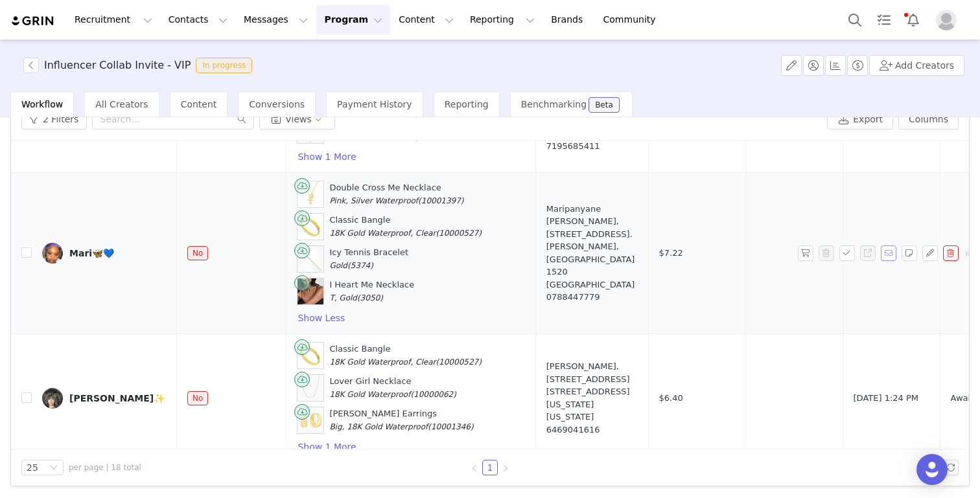
click at [733, 246] on button "button" at bounding box center [889, 254] width 16 height 16
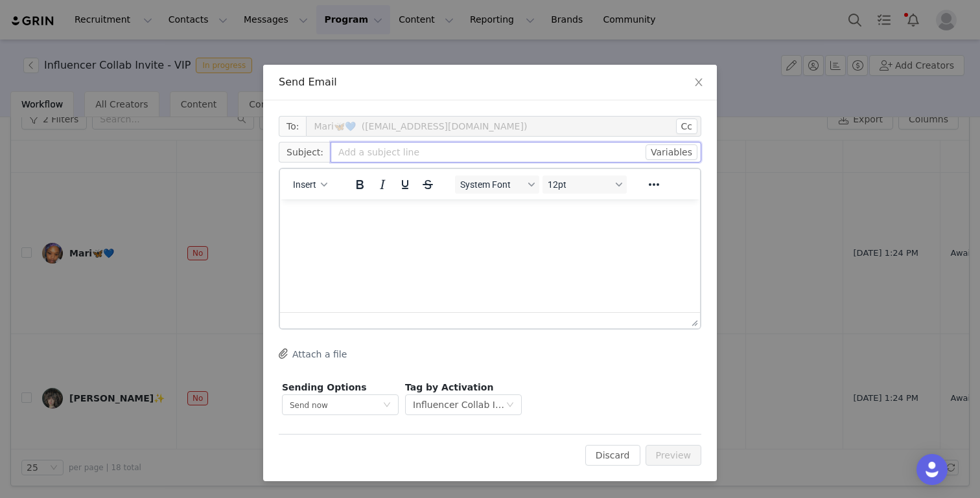
click at [382, 157] on input "text" at bounding box center [515, 152] width 371 height 21
click at [334, 235] on html at bounding box center [490, 217] width 420 height 35
paste body "Rich Text Area. Press ALT-0 for help."
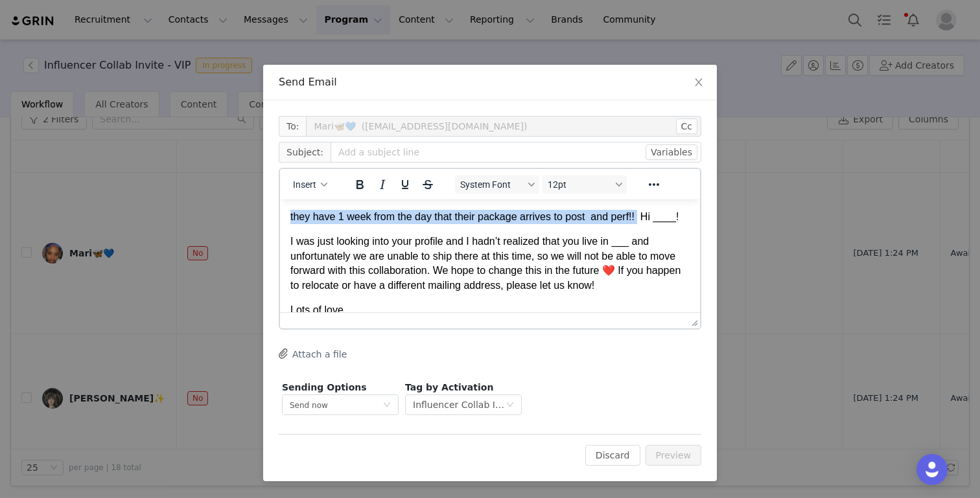
drag, startPoint x: 643, startPoint y: 217, endPoint x: 273, endPoint y: 215, distance: 369.3
click at [280, 215] on html "they have 1 week from the day that their package arrives to post and perf!! Hi …" at bounding box center [490, 264] width 420 height 128
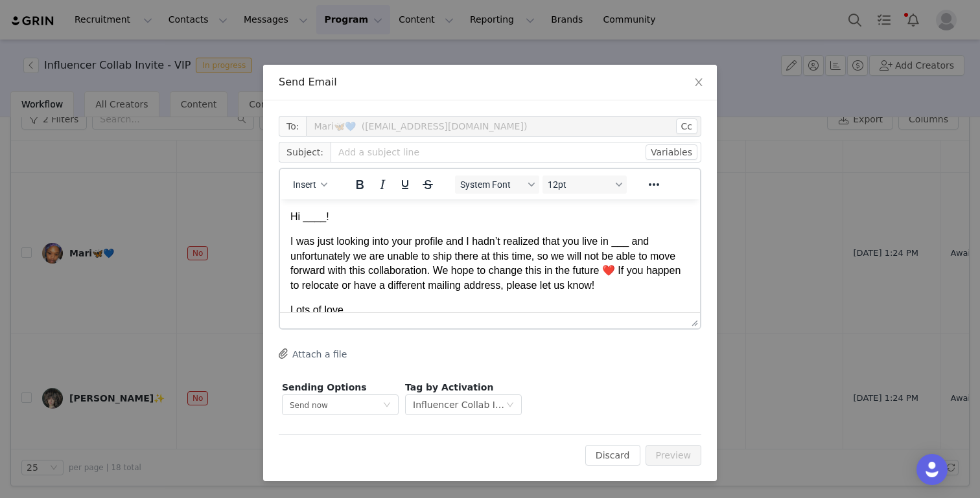
click at [325, 217] on p "Hi ____!" at bounding box center [489, 217] width 399 height 14
click at [634, 242] on p "I was just looking into your profile and I hadn’t realized that you live in ___…" at bounding box center [489, 264] width 399 height 58
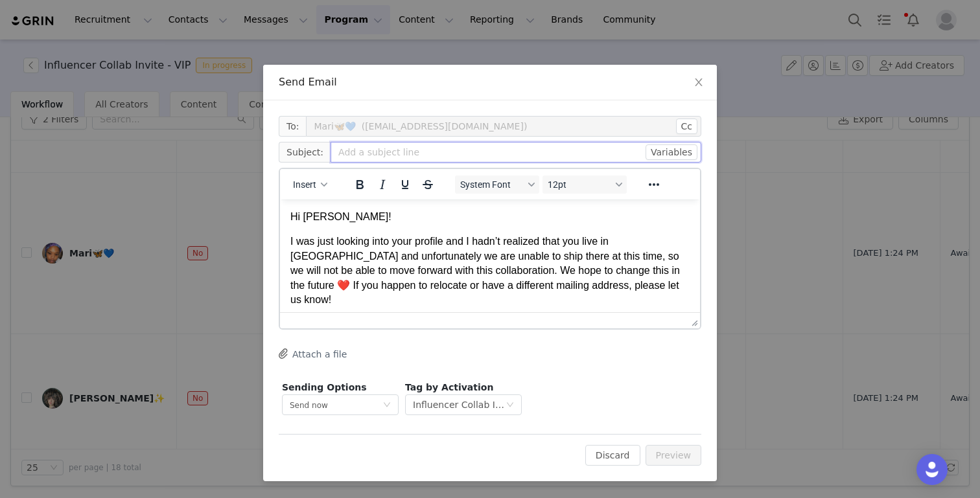
click at [401, 152] on input "text" at bounding box center [515, 152] width 371 height 21
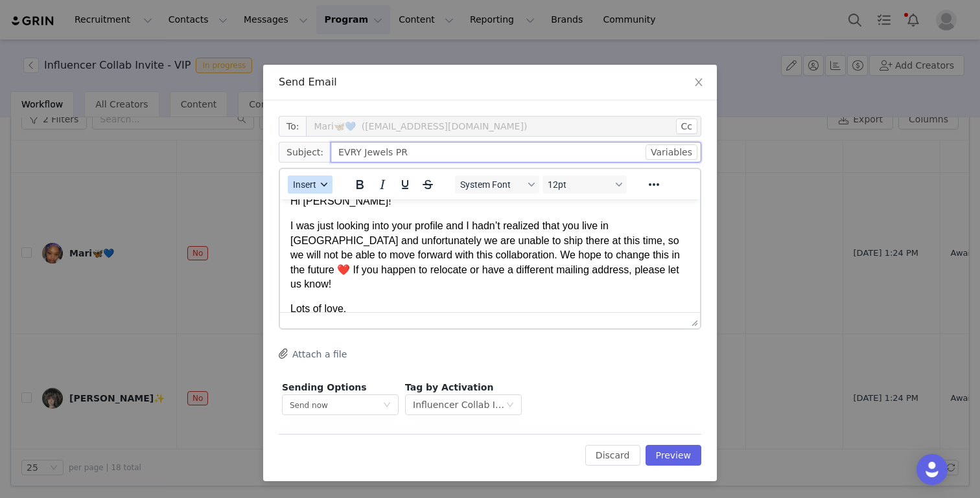
type input "EVRY Jewels PR"
click at [314, 181] on span "Insert" at bounding box center [304, 184] width 23 height 10
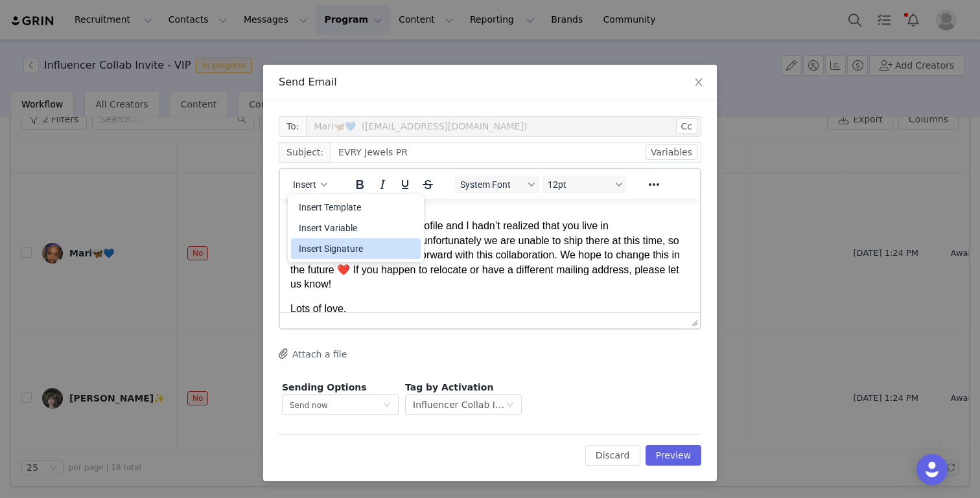
click at [353, 302] on p "Lots of love," at bounding box center [489, 309] width 399 height 14
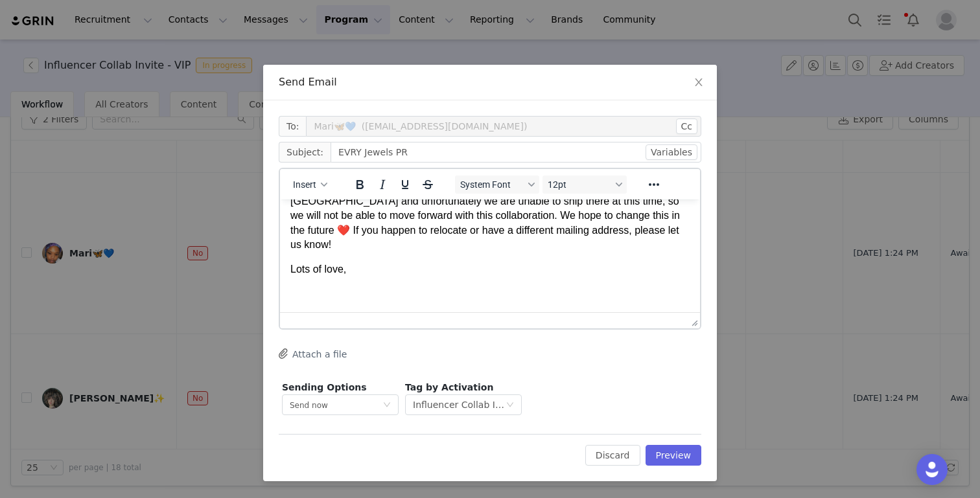
scroll to position [41, 0]
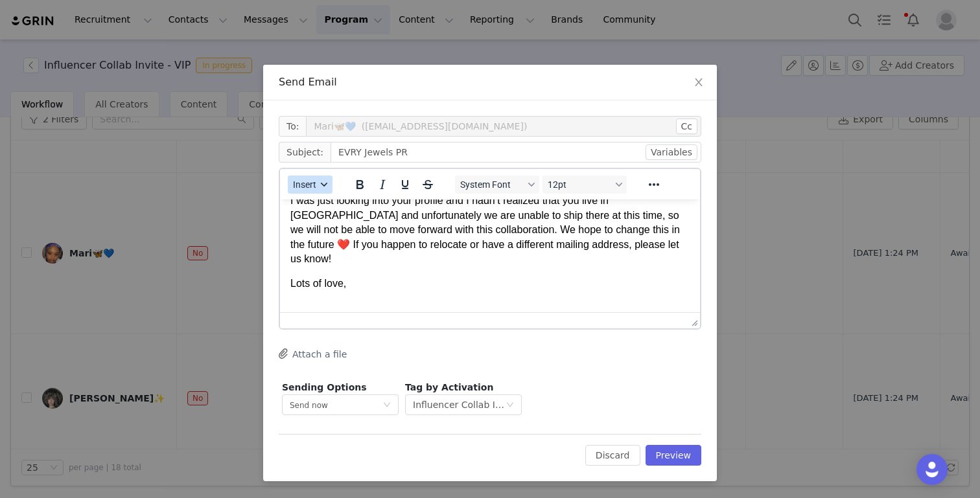
click at [312, 187] on span "Insert" at bounding box center [304, 184] width 23 height 10
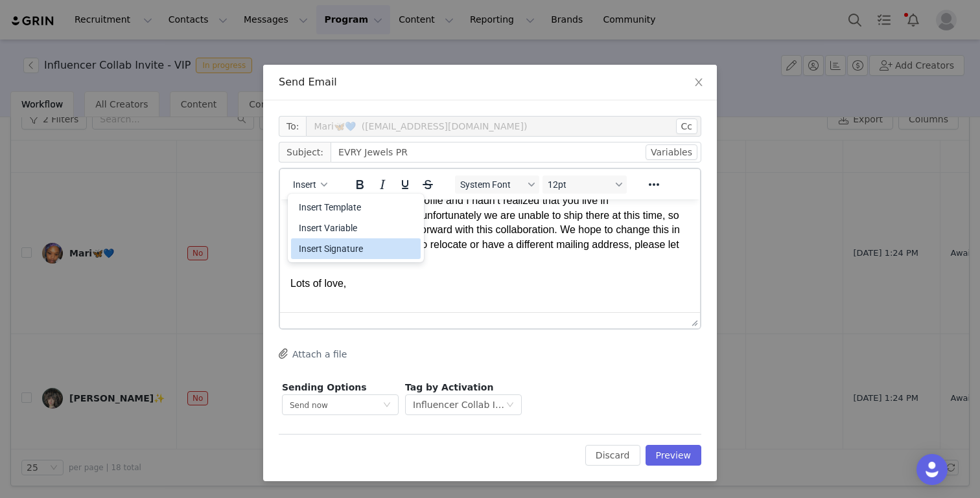
click at [325, 242] on div "Insert Signature" at bounding box center [357, 249] width 117 height 16
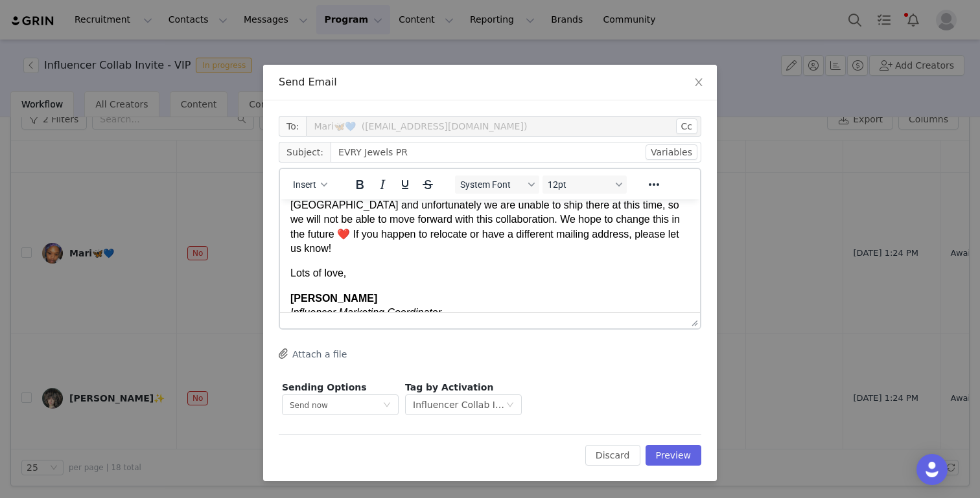
scroll to position [0, 0]
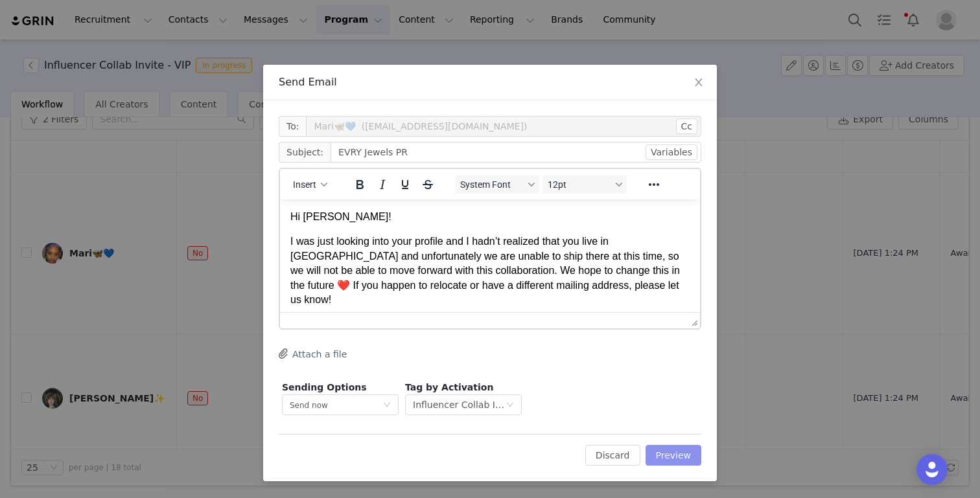
click at [673, 453] on button "Preview" at bounding box center [673, 455] width 56 height 21
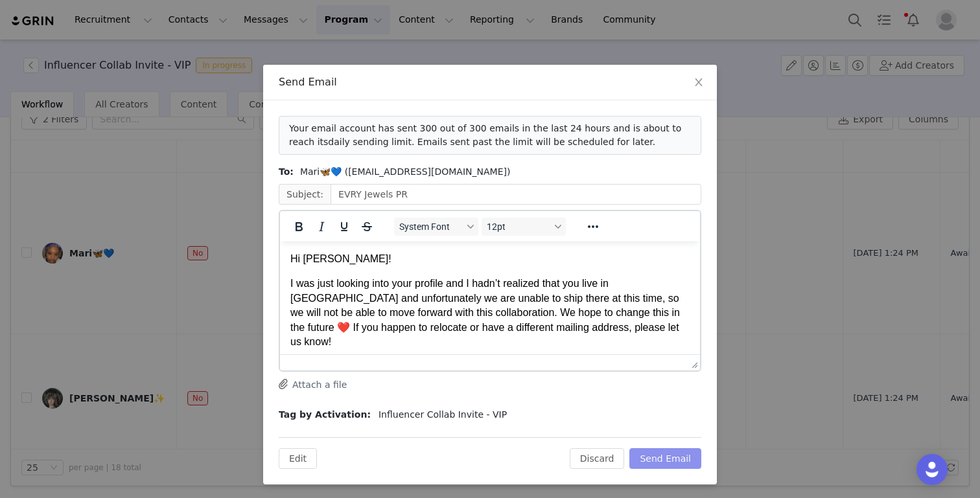
click at [673, 453] on button "Send Email" at bounding box center [665, 458] width 72 height 21
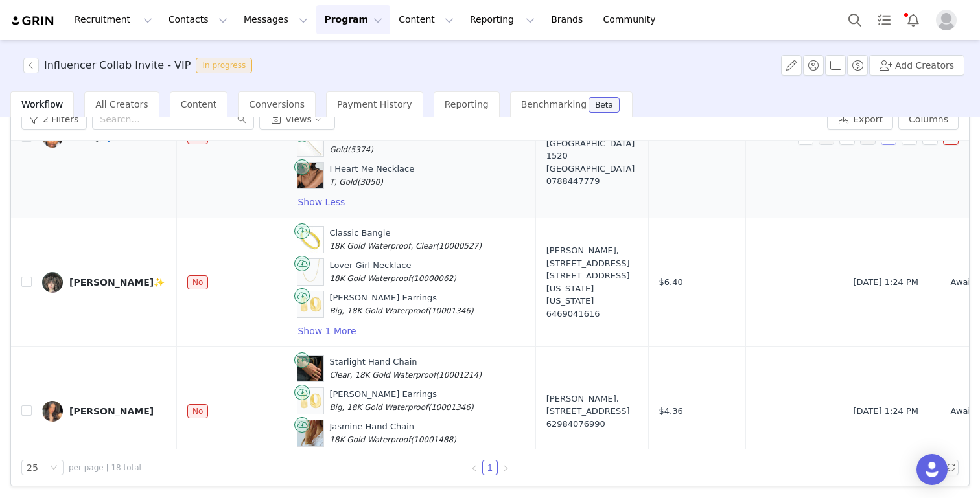
scroll to position [1596, 0]
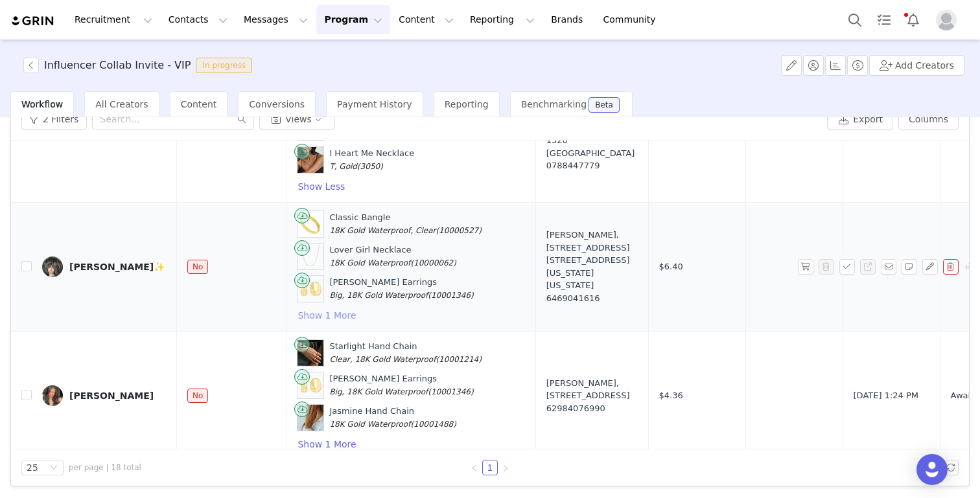
click at [315, 308] on button "Show 1 More" at bounding box center [327, 316] width 60 height 16
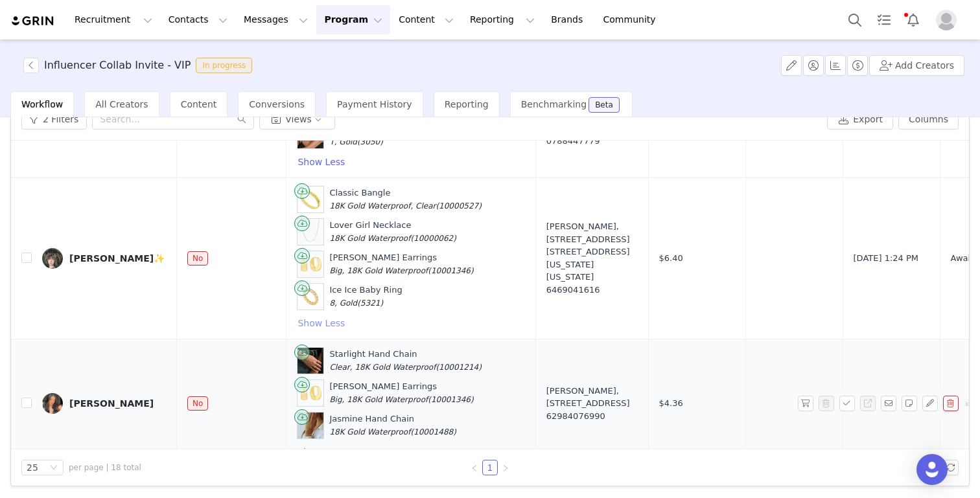
scroll to position [1611, 0]
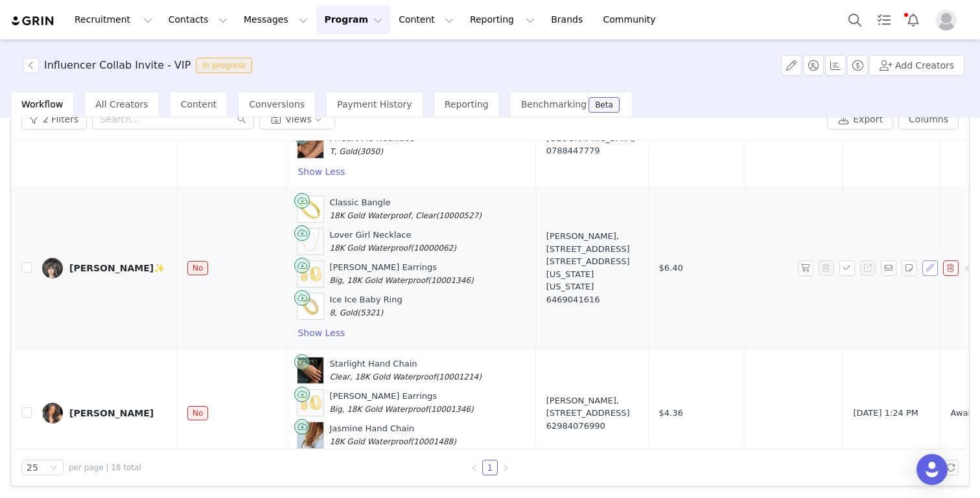
click at [733, 260] on button "button" at bounding box center [930, 268] width 16 height 16
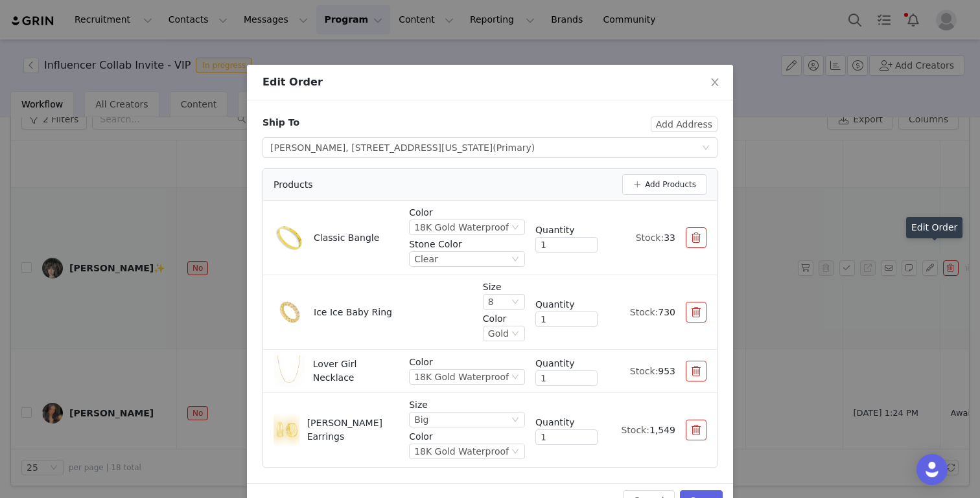
scroll to position [35, 0]
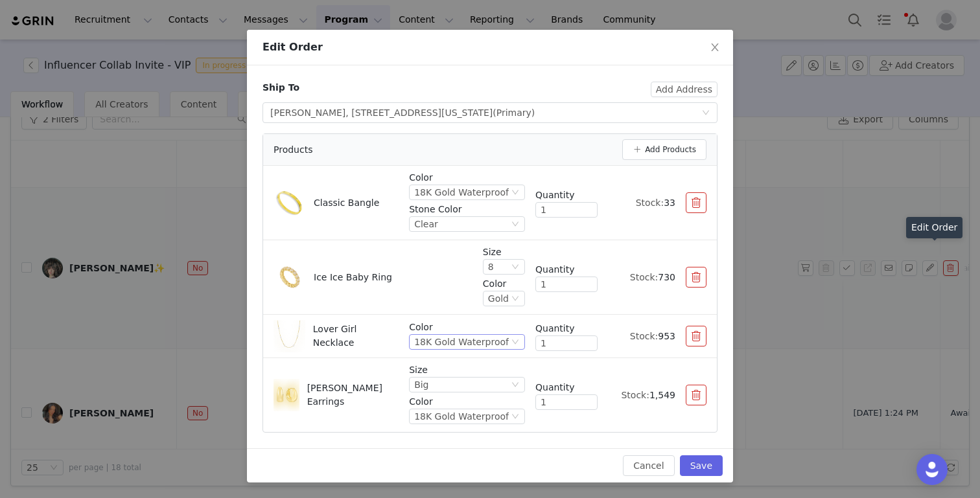
click at [459, 345] on div "18K Gold Waterproof" at bounding box center [461, 342] width 95 height 14
click at [451, 389] on li "Gold" at bounding box center [470, 386] width 110 height 21
click at [709, 461] on button "Save" at bounding box center [701, 466] width 43 height 21
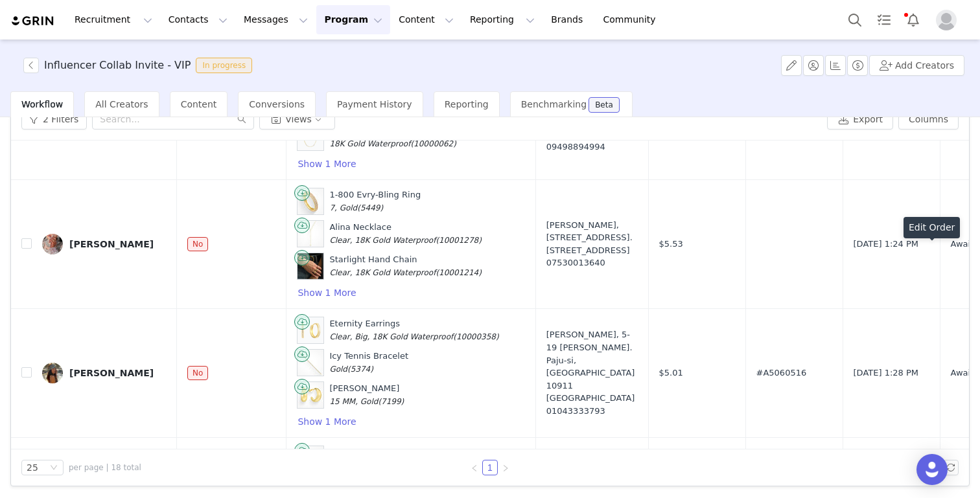
scroll to position [2213, 0]
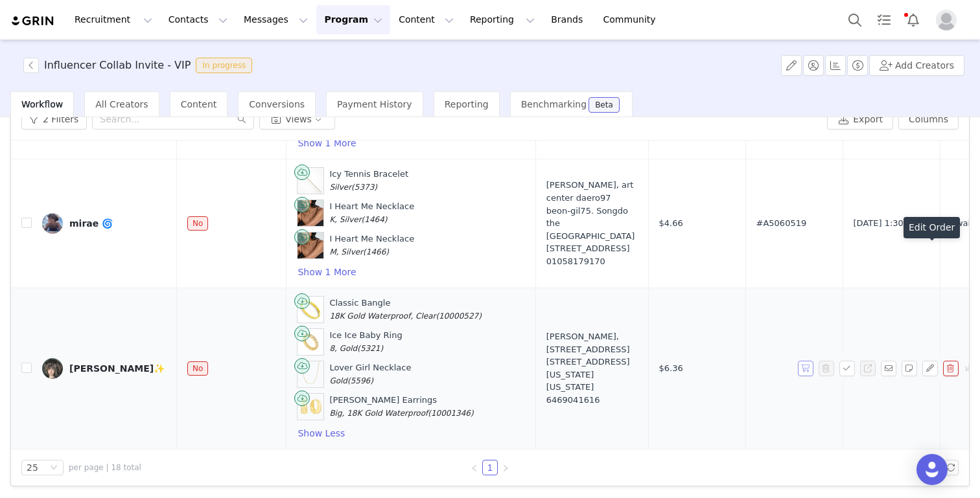
click at [733, 369] on button "button" at bounding box center [806, 369] width 16 height 16
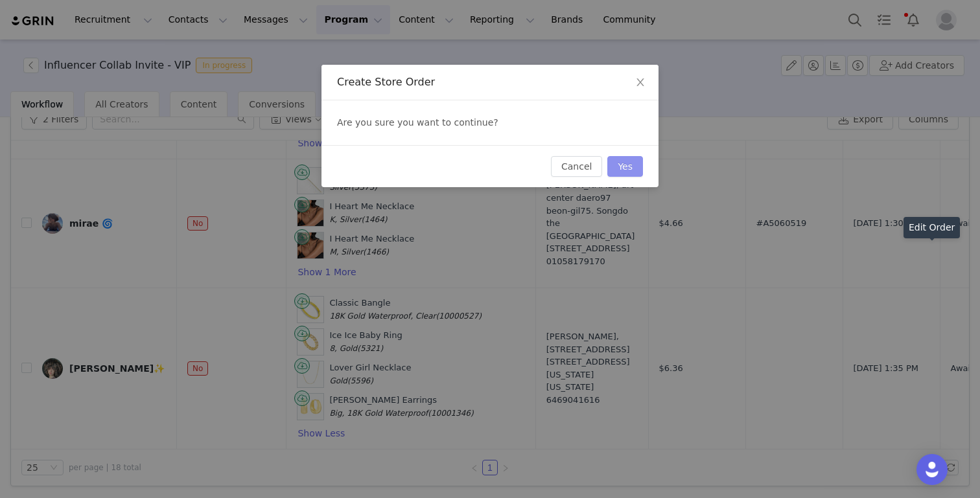
click at [631, 168] on button "Yes" at bounding box center [625, 166] width 36 height 21
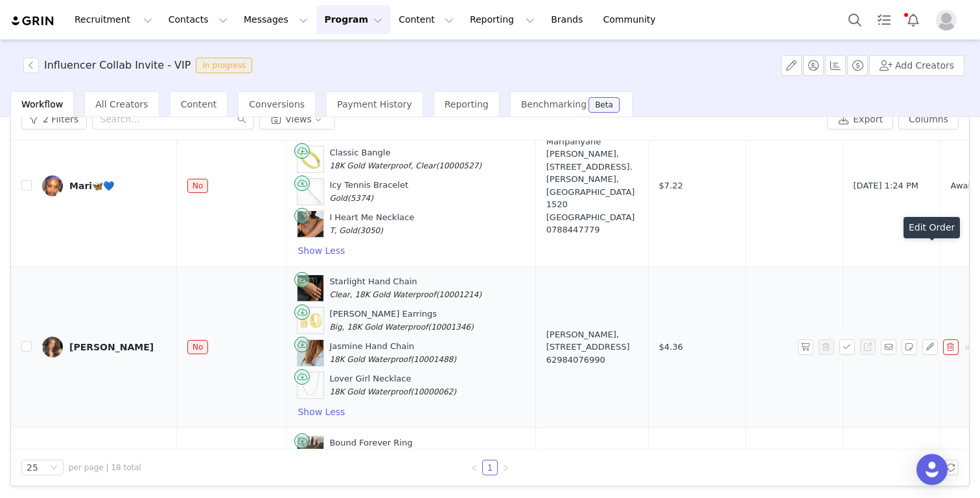
scroll to position [1552, 0]
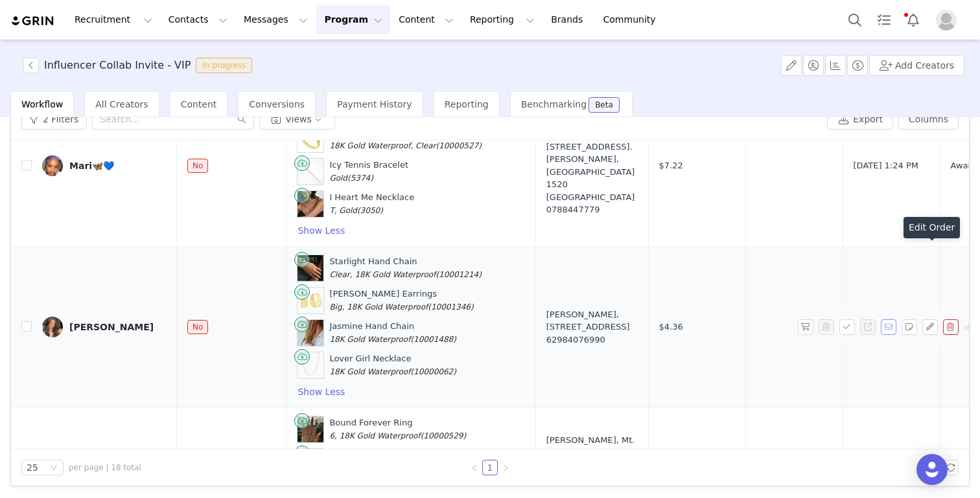
click at [733, 319] on button "button" at bounding box center [889, 327] width 16 height 16
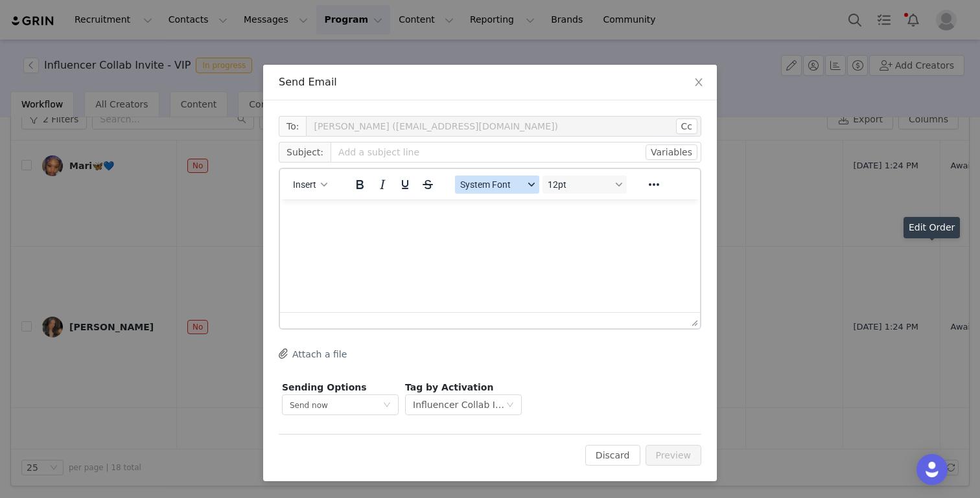
scroll to position [0, 0]
click at [510, 224] on p "Rich Text Area. Press ALT-0 for help." at bounding box center [489, 217] width 399 height 14
click at [295, 245] on p "customer's CPF/CNPJ" at bounding box center [489, 242] width 399 height 14
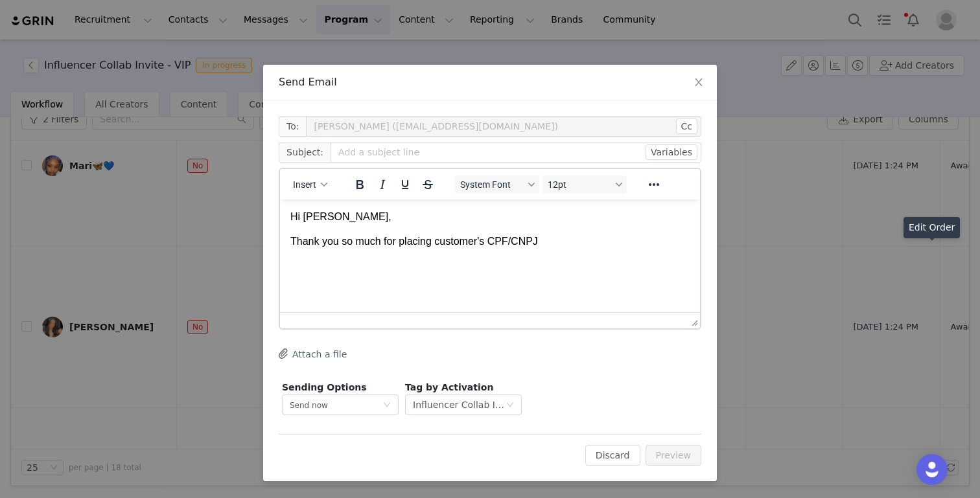
click at [426, 243] on p "Thank you so much for placing customer's CPF/CNPJ" at bounding box center [489, 242] width 399 height 14
click at [420, 154] on input "text" at bounding box center [515, 152] width 371 height 21
type input "EVRY Jewels PR"
click at [397, 242] on p "Thank you so much for customer's CPF/CNPJ" at bounding box center [489, 242] width 399 height 14
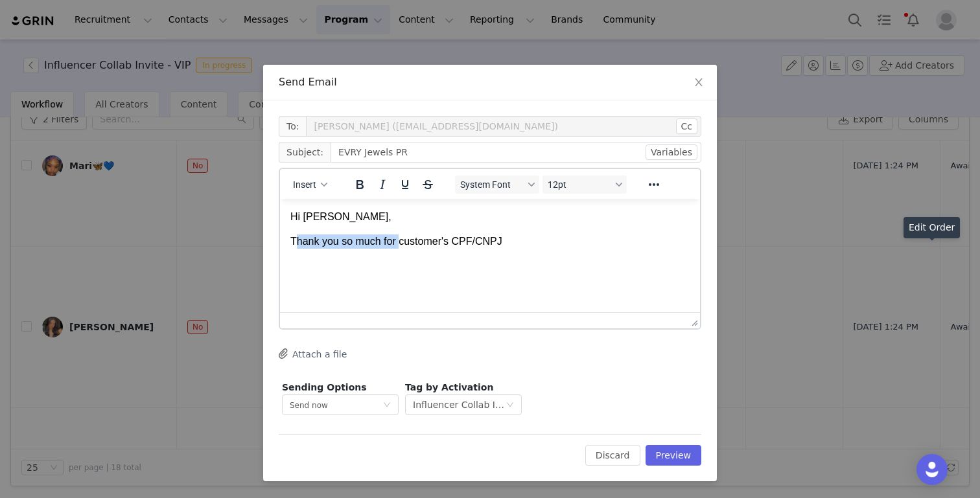
drag, startPoint x: 402, startPoint y: 242, endPoint x: 295, endPoint y: 240, distance: 106.9
click at [295, 240] on p "Thank you so much for customer's CPF/CNPJ" at bounding box center [489, 242] width 399 height 14
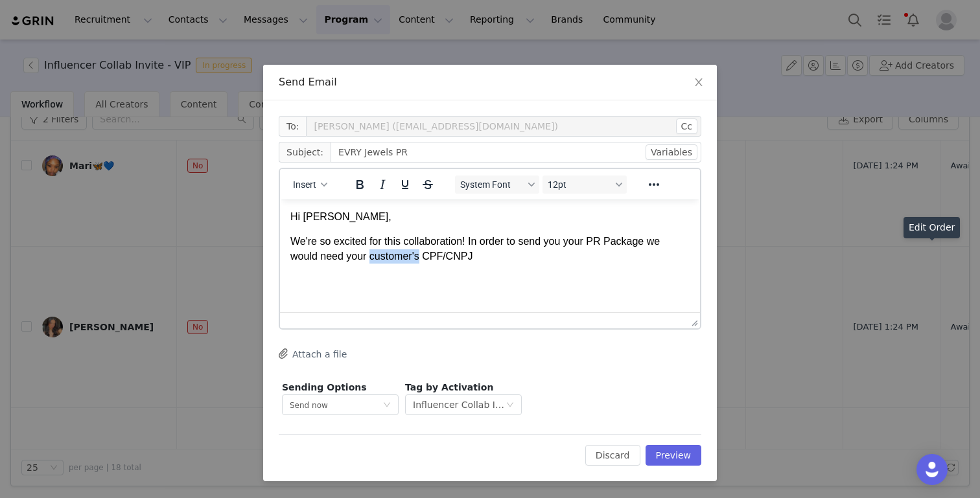
drag, startPoint x: 422, startPoint y: 258, endPoint x: 373, endPoint y: 254, distance: 50.0
click at [373, 255] on p "We're so excited for this collaboration! In order to send you your PR Package w…" at bounding box center [489, 249] width 399 height 29
click at [441, 253] on p "We're so excited for this collaboration! In order to send you your PR Package w…" at bounding box center [489, 249] width 399 height 29
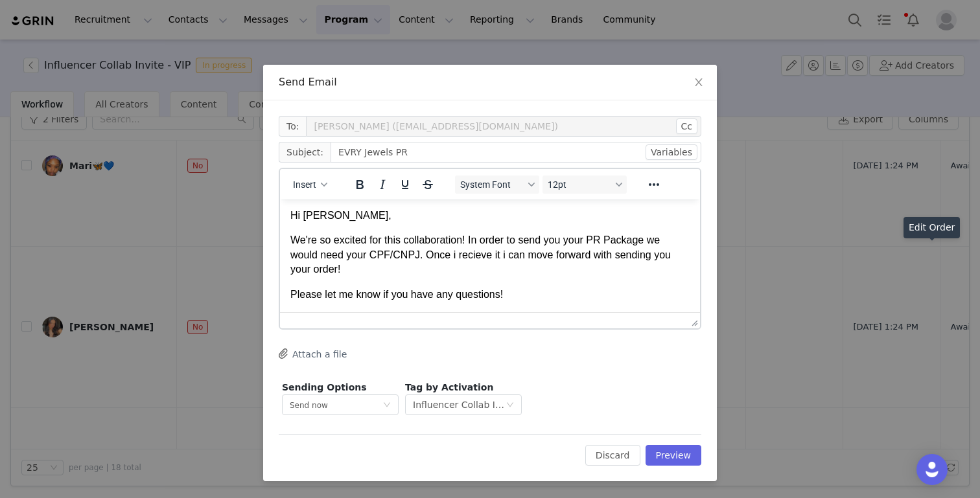
click at [473, 261] on p "We're so excited for this collaboration! In order to send you your PR Package w…" at bounding box center [489, 254] width 399 height 43
click at [454, 256] on p "We're so excited for this collaboration! In order to send you your PR Package w…" at bounding box center [489, 254] width 399 height 43
click at [507, 255] on p "We're so excited for this collaboration! In order to send you your PR Package w…" at bounding box center [489, 254] width 399 height 43
click at [532, 298] on p "Please let me know if you have any questions!" at bounding box center [489, 295] width 399 height 14
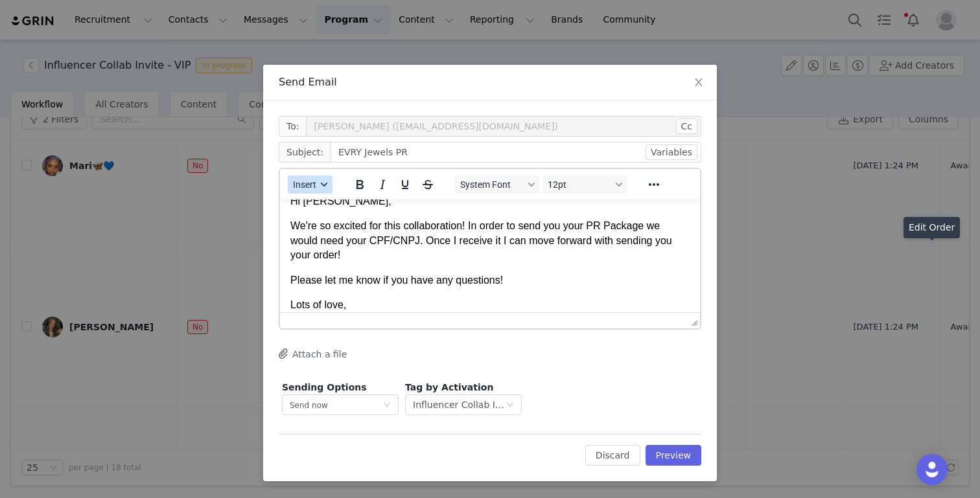
click at [323, 185] on icon "button" at bounding box center [324, 184] width 6 height 6
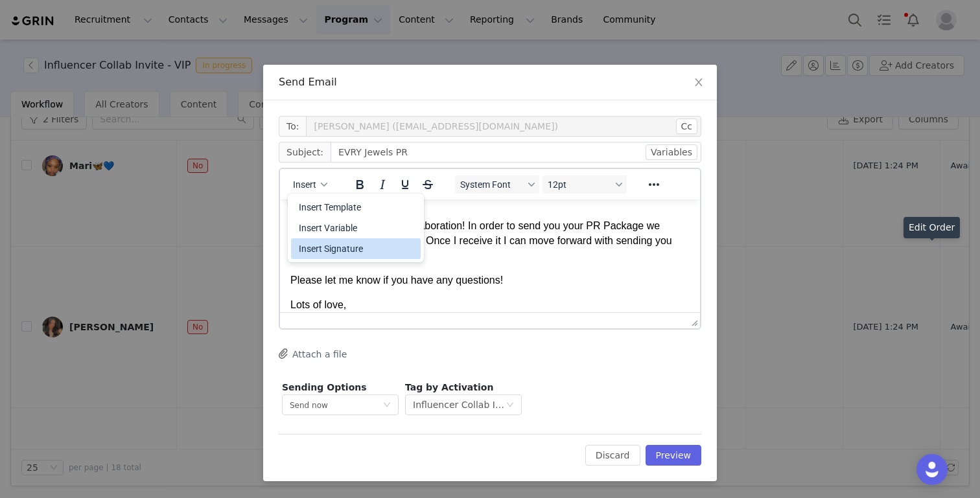
click at [331, 248] on div "Insert Signature" at bounding box center [357, 249] width 117 height 16
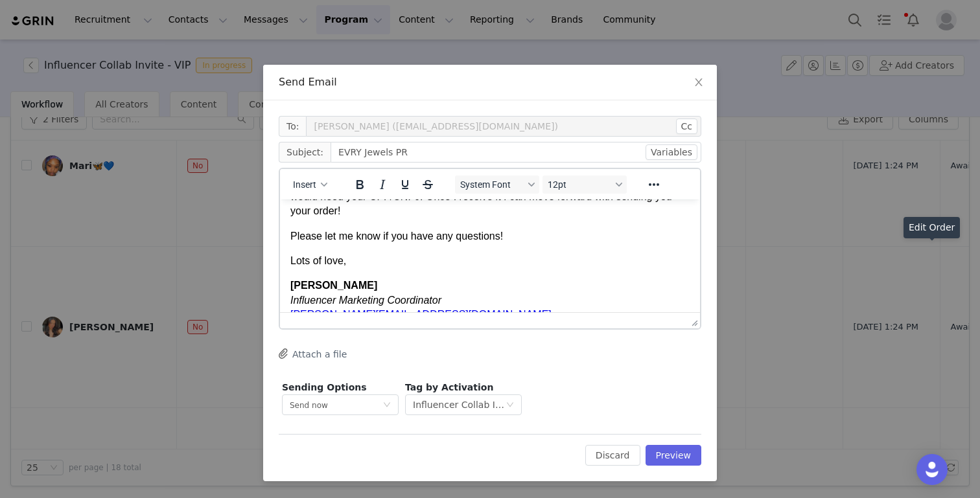
scroll to position [59, 0]
click at [684, 457] on button "Preview" at bounding box center [673, 455] width 56 height 21
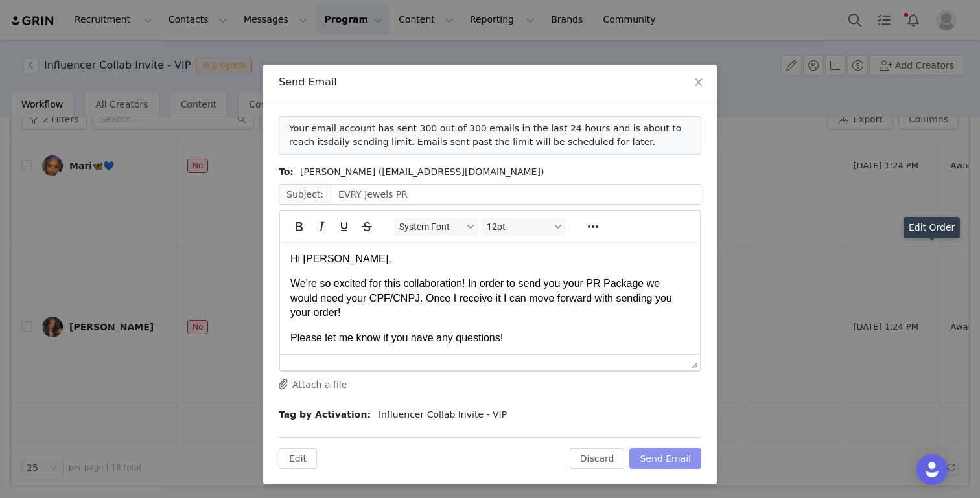
scroll to position [0, 0]
click at [669, 461] on button "Send Email" at bounding box center [665, 458] width 72 height 21
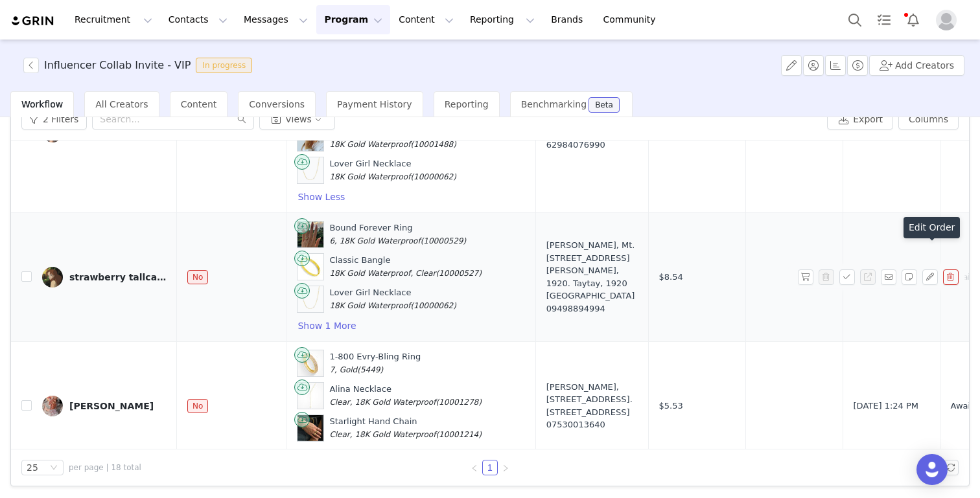
scroll to position [1748, 0]
click at [733, 276] on button "button" at bounding box center [889, 276] width 16 height 16
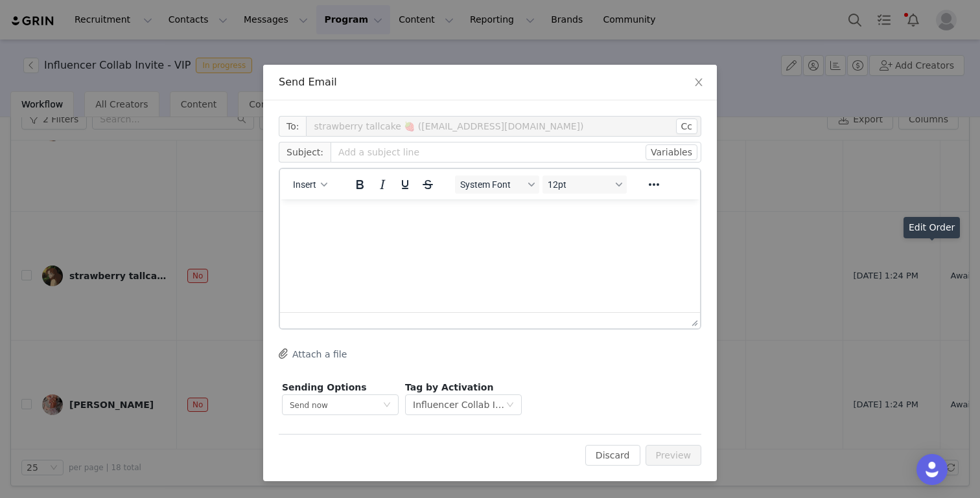
scroll to position [0, 0]
click at [354, 216] on p "Rich Text Area. Press ALT-0 for help." at bounding box center [489, 217] width 399 height 14
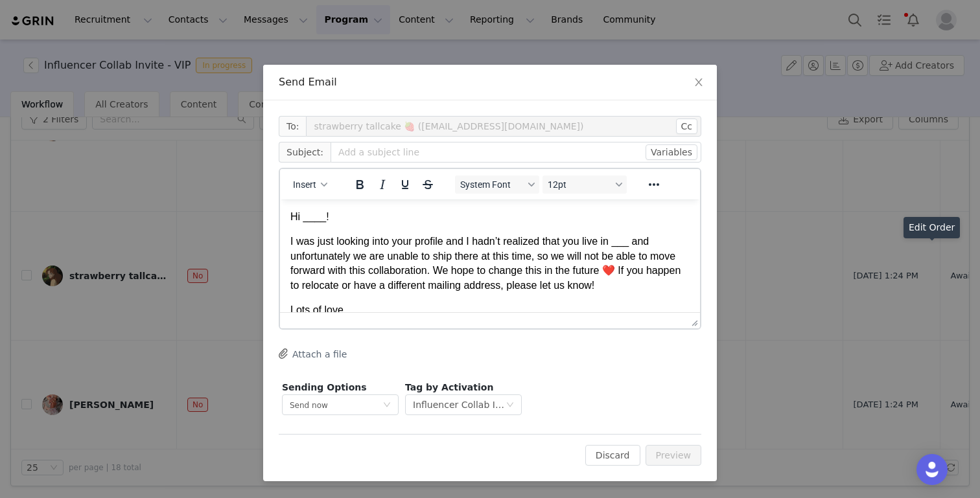
scroll to position [4, 0]
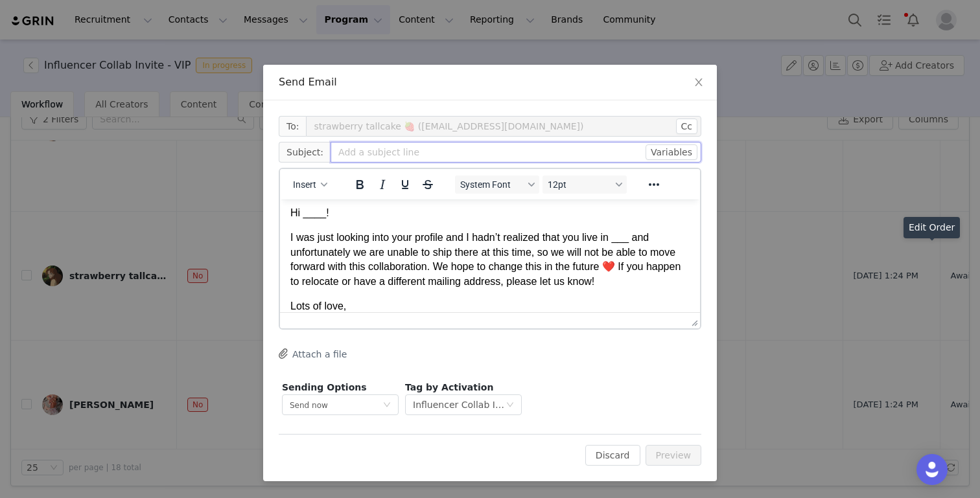
click at [370, 154] on input "text" at bounding box center [515, 152] width 371 height 21
type input "EVRY"
click at [614, 457] on button "Discard" at bounding box center [612, 455] width 55 height 21
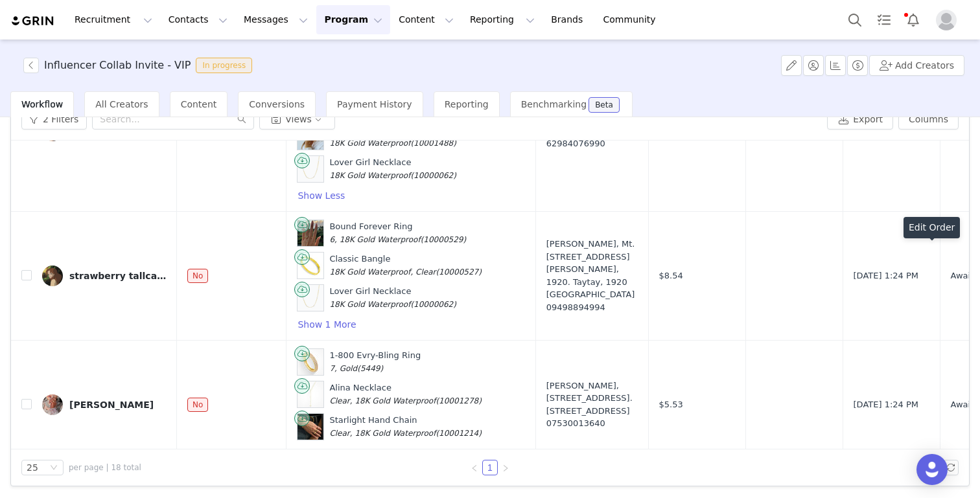
scroll to position [0, 0]
click at [126, 273] on div "strawberry tallcake 🍓" at bounding box center [117, 276] width 97 height 10
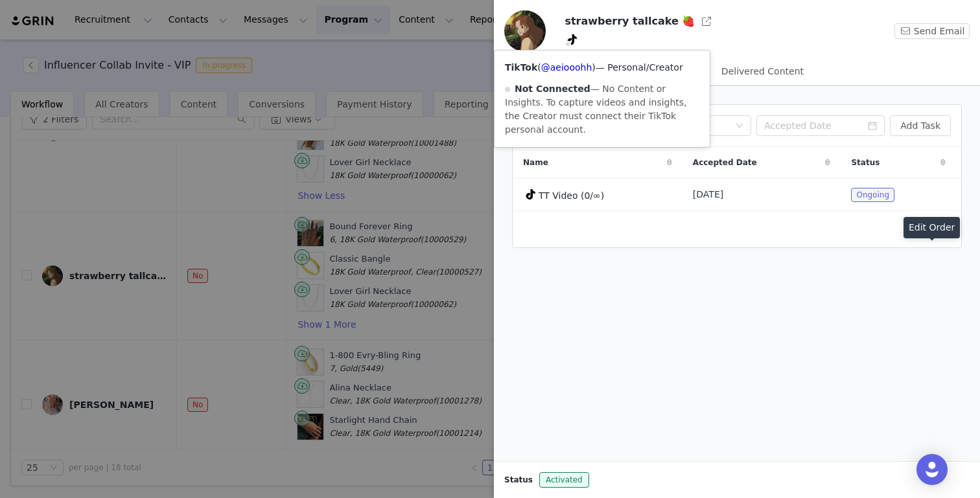
click at [392, 235] on div at bounding box center [490, 249] width 980 height 498
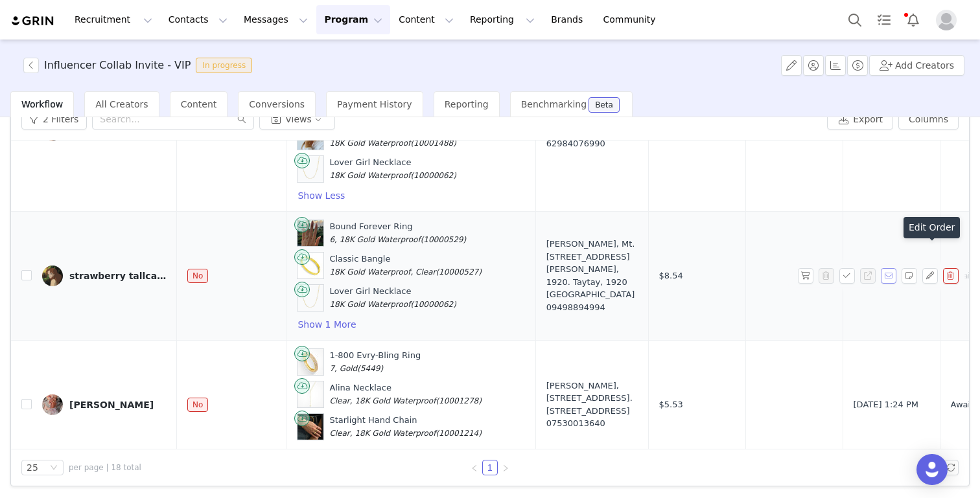
click at [733, 275] on button "button" at bounding box center [889, 276] width 16 height 16
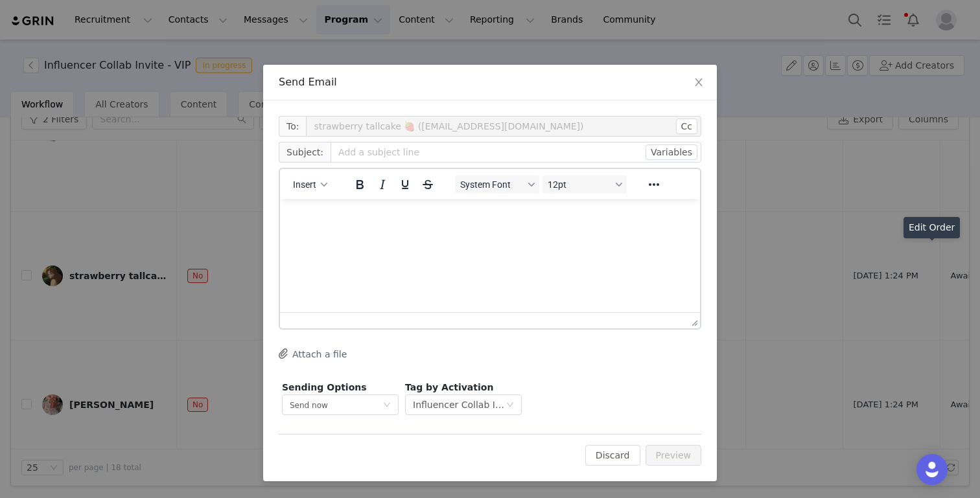
click at [392, 235] on html at bounding box center [490, 217] width 420 height 35
paste body "Rich Text Area. Press ALT-0 for help."
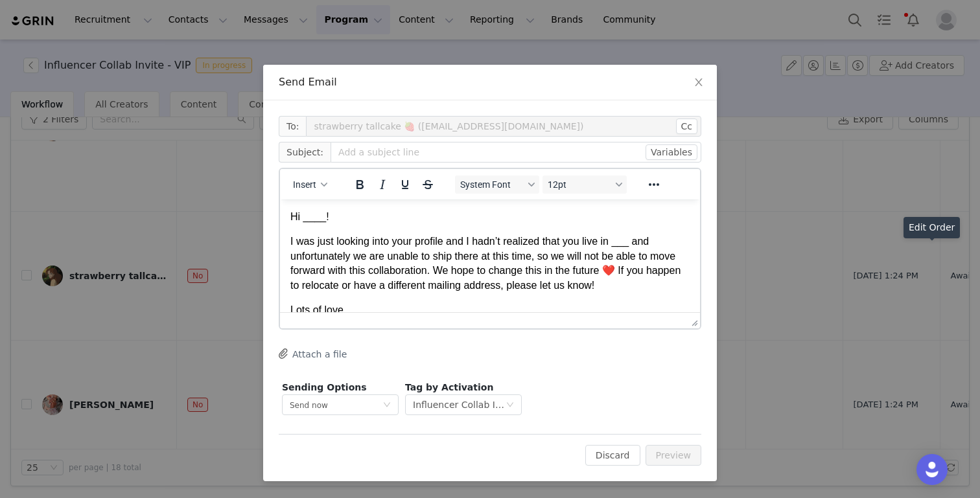
scroll to position [4, 0]
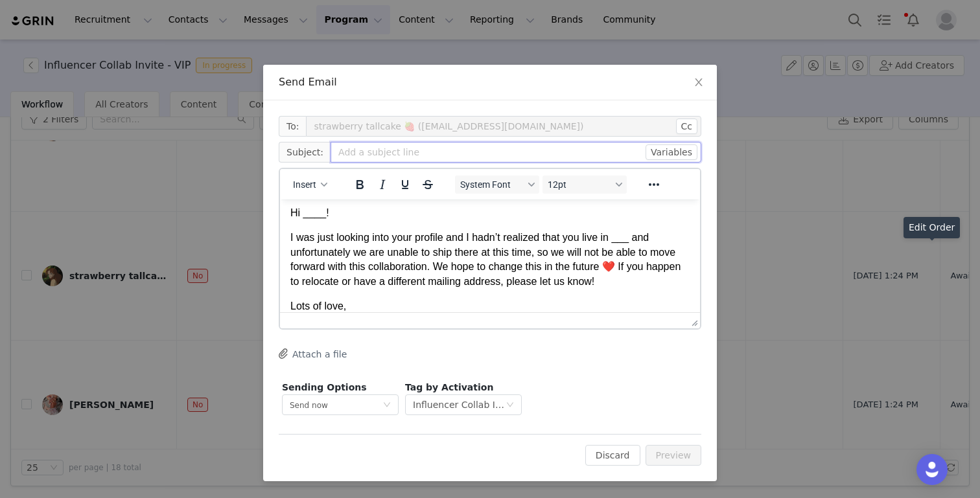
click at [386, 154] on input "text" at bounding box center [515, 152] width 371 height 21
type input "EVRY Jewels PR"
click at [325, 215] on p "Hi ____!" at bounding box center [489, 213] width 399 height 14
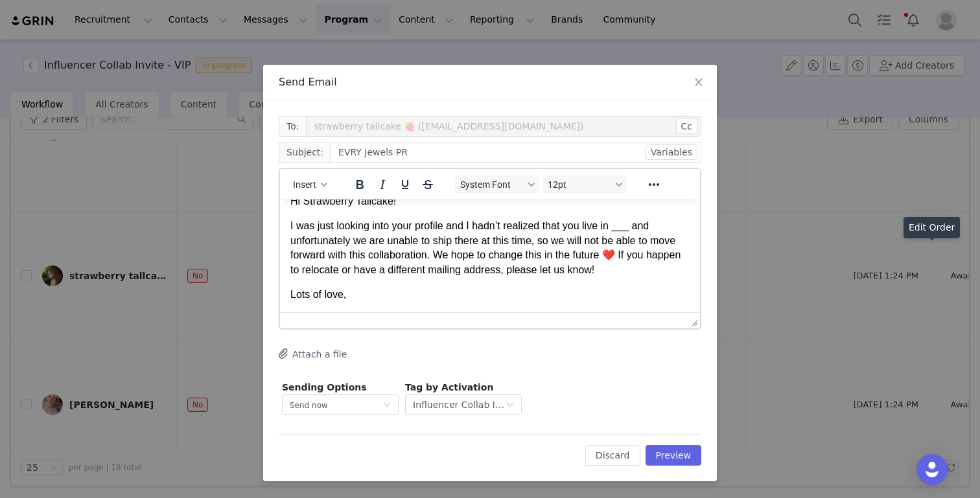
click at [636, 230] on p "I was just looking into your profile and I hadn’t realized that you live in ___…" at bounding box center [489, 248] width 399 height 58
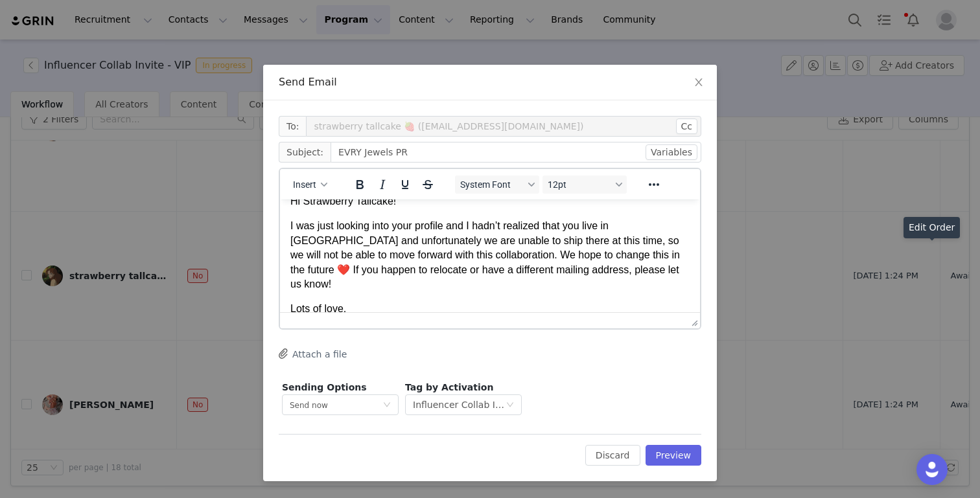
click at [638, 232] on p "I was just looking into your profile and I hadn’t realized that you live in [GE…" at bounding box center [489, 255] width 399 height 73
click at [646, 227] on p "I was just looking into your profile and I hadn’t realized that you live in [GE…" at bounding box center [489, 255] width 399 height 73
click at [354, 302] on html "Hi Strawberry Tallcake! I was just looking into your profile and I hadn’t reali…" at bounding box center [490, 255] width 420 height 143
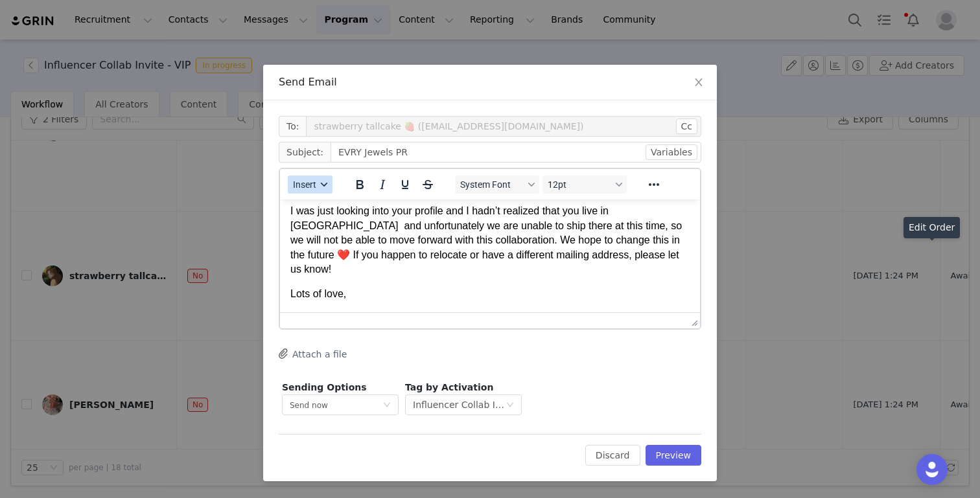
click at [305, 180] on span "Insert" at bounding box center [304, 184] width 23 height 10
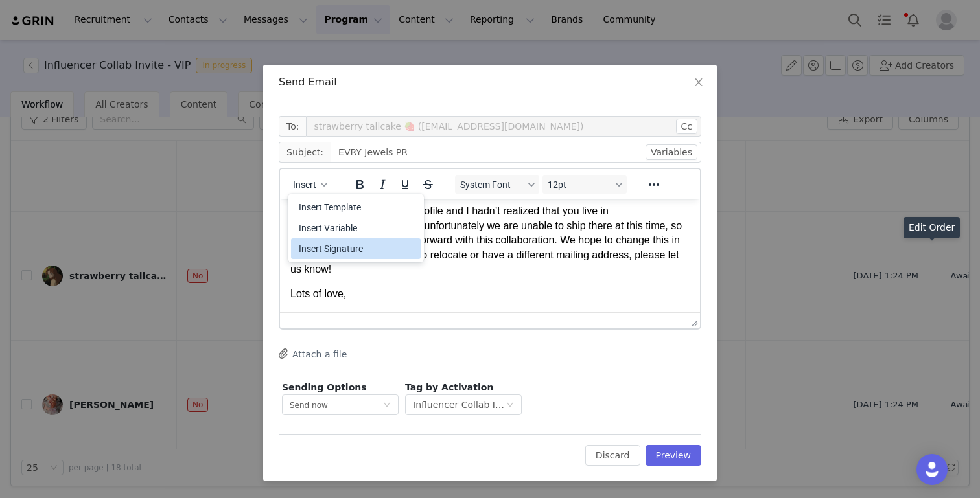
click at [323, 251] on div "Insert Signature" at bounding box center [357, 249] width 117 height 16
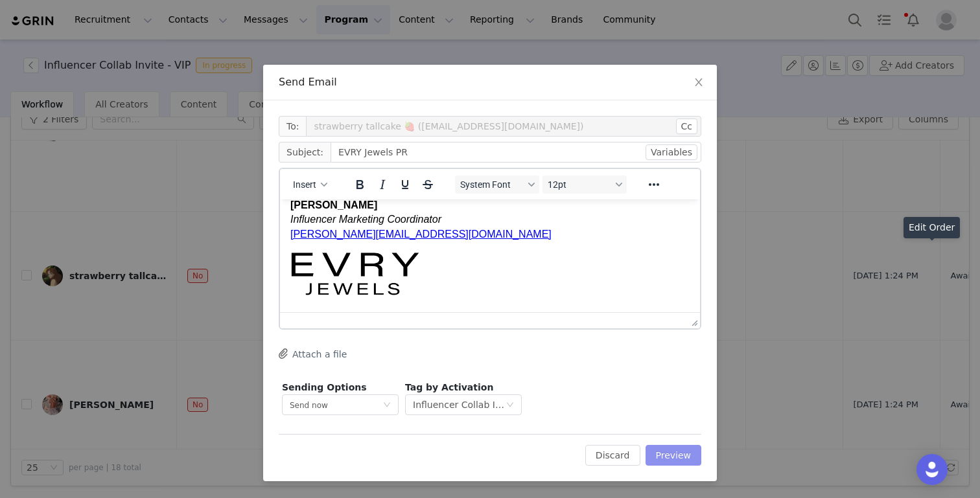
click at [674, 455] on button "Preview" at bounding box center [673, 455] width 56 height 21
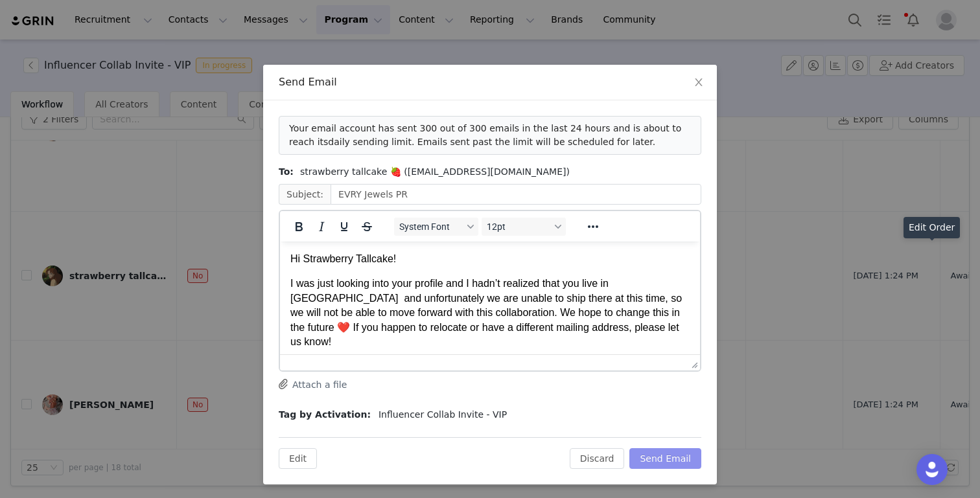
scroll to position [156, 0]
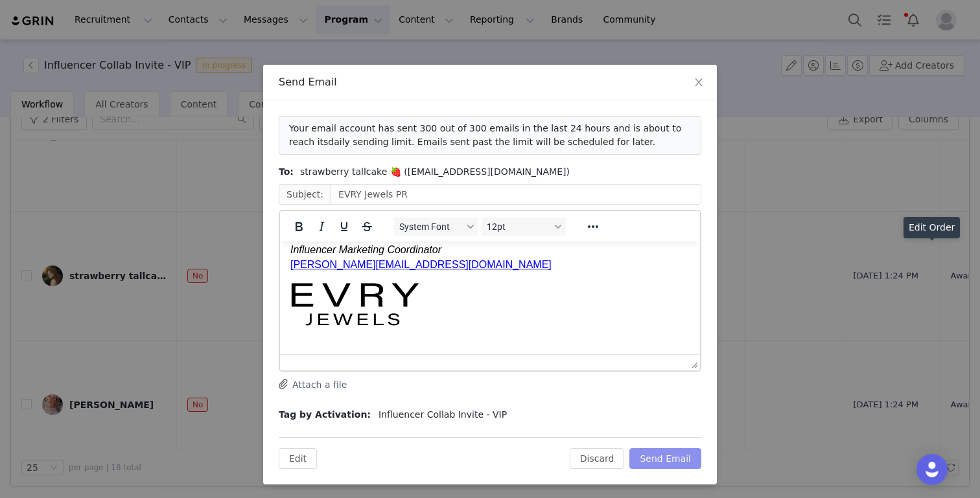
click at [671, 459] on button "Send Email" at bounding box center [665, 458] width 72 height 21
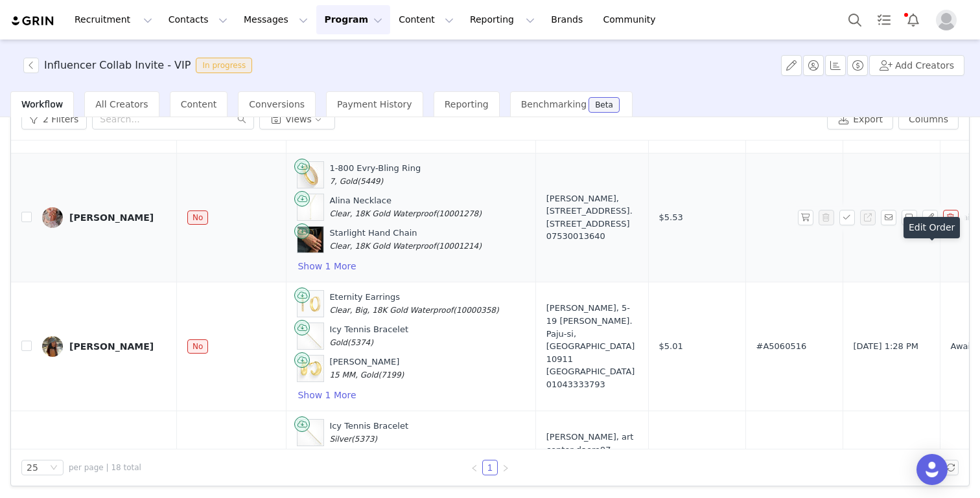
scroll to position [1917, 0]
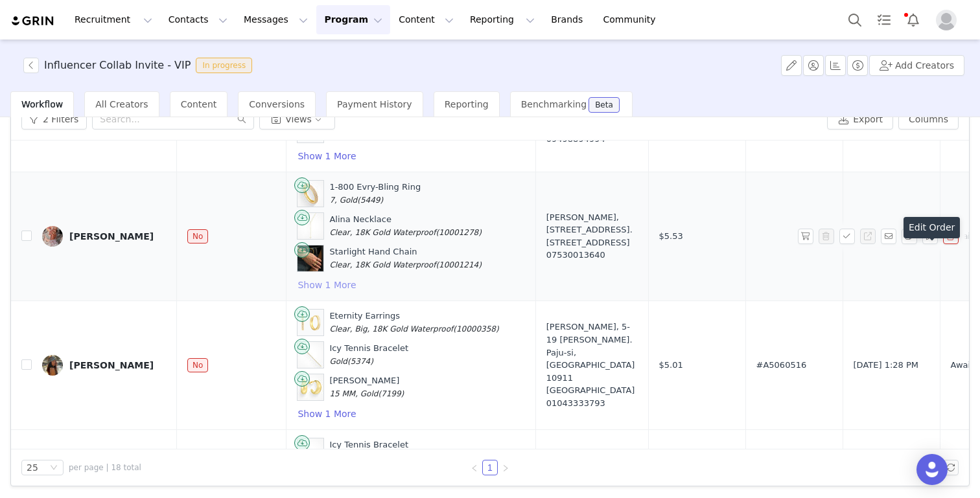
click at [312, 293] on button "Show 1 More" at bounding box center [327, 285] width 60 height 16
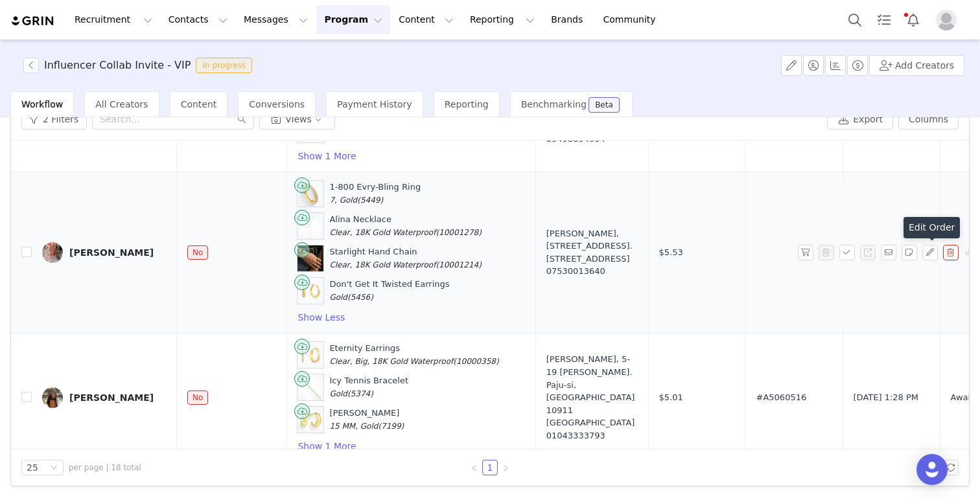
click at [108, 258] on div "[PERSON_NAME]" at bounding box center [111, 253] width 84 height 10
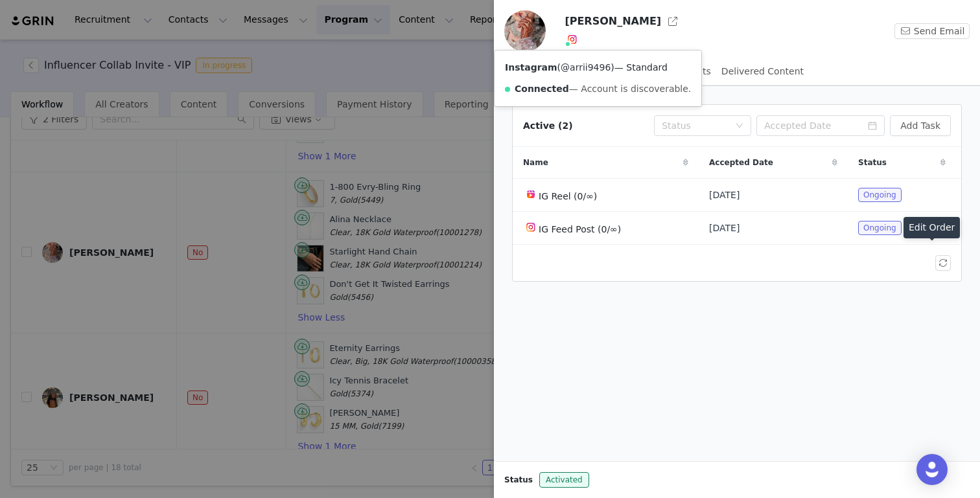
click at [573, 66] on link "@arrii9496" at bounding box center [585, 67] width 50 height 10
click at [305, 327] on div at bounding box center [490, 249] width 980 height 498
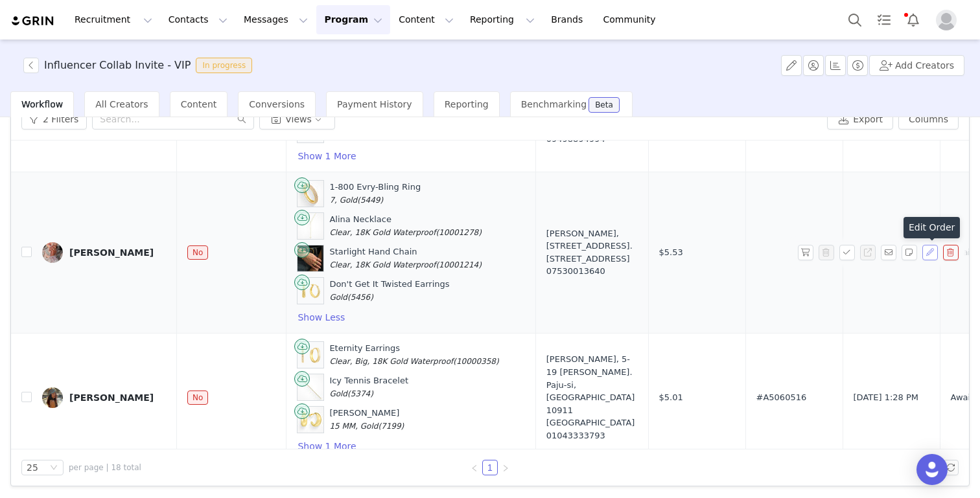
click at [733, 260] on button "button" at bounding box center [930, 253] width 16 height 16
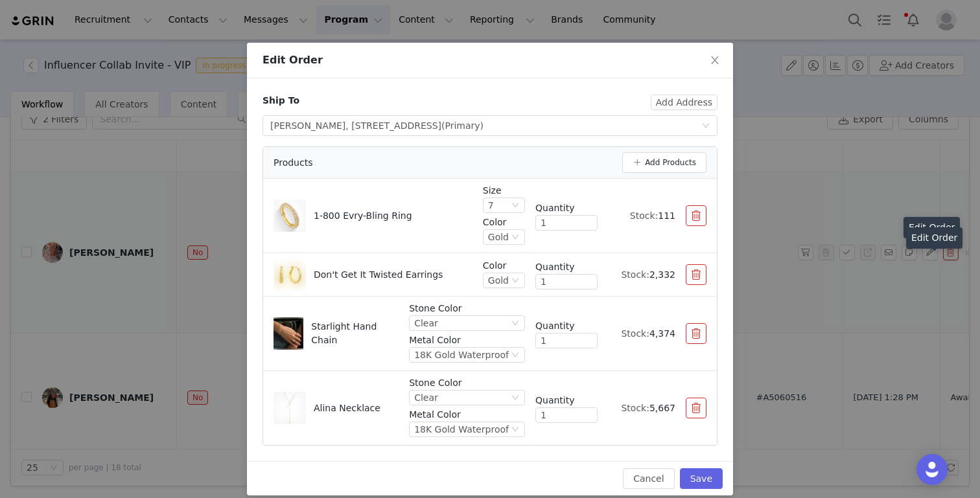
scroll to position [35, 0]
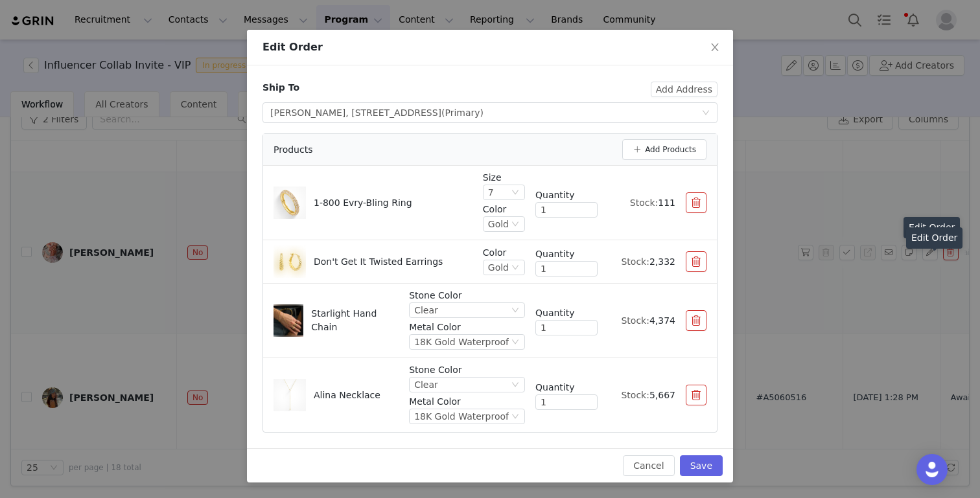
click at [699, 202] on button "button" at bounding box center [696, 202] width 21 height 21
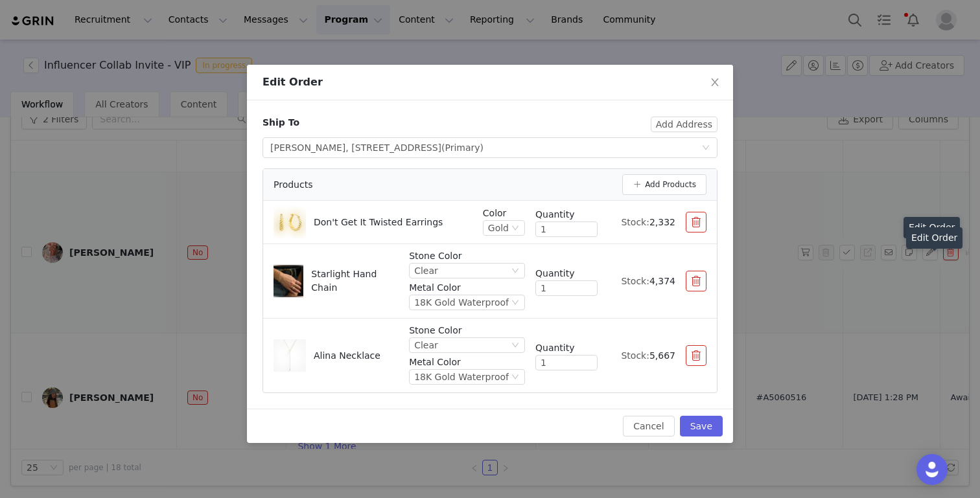
scroll to position [0, 0]
click at [658, 187] on button "Add Products" at bounding box center [664, 184] width 84 height 21
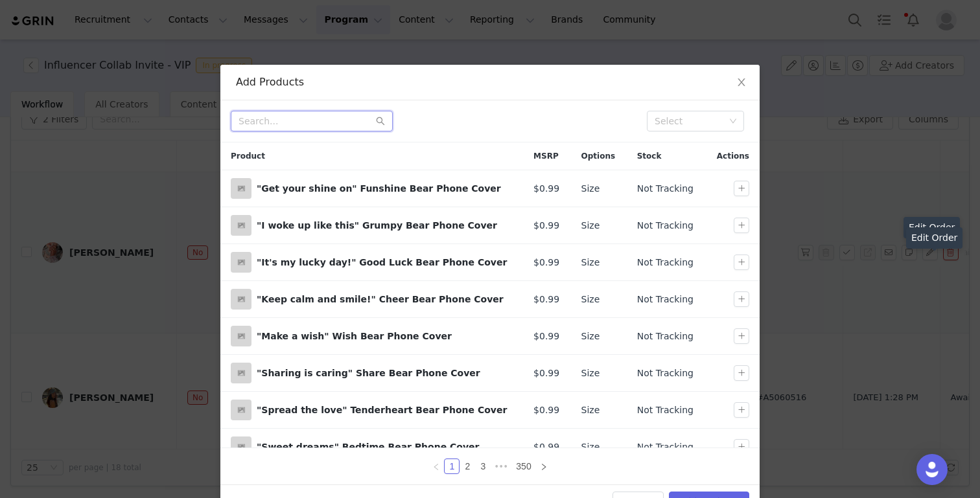
click at [322, 119] on input "text" at bounding box center [312, 121] width 162 height 21
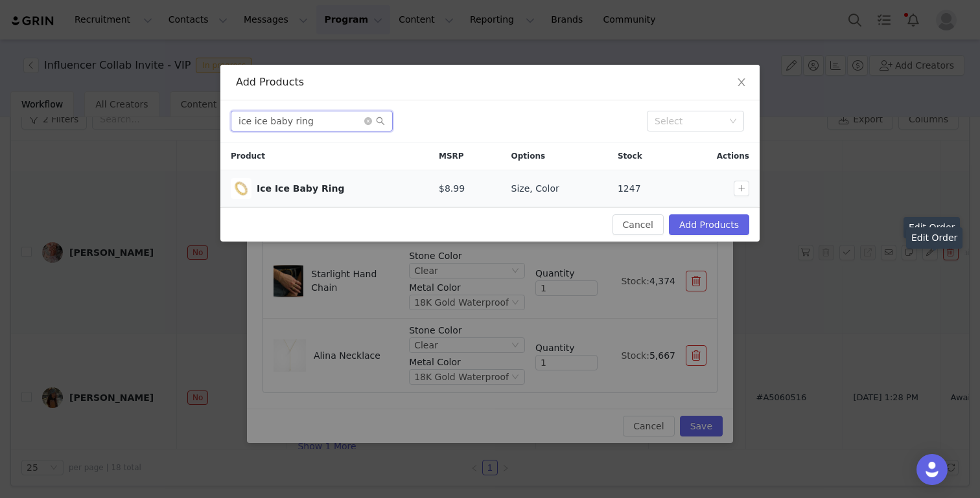
type input "ice ice baby ring"
click at [732, 189] on div at bounding box center [720, 189] width 67 height 16
click at [733, 186] on button "button" at bounding box center [741, 189] width 16 height 16
click at [716, 229] on button "Add Products" at bounding box center [709, 224] width 80 height 21
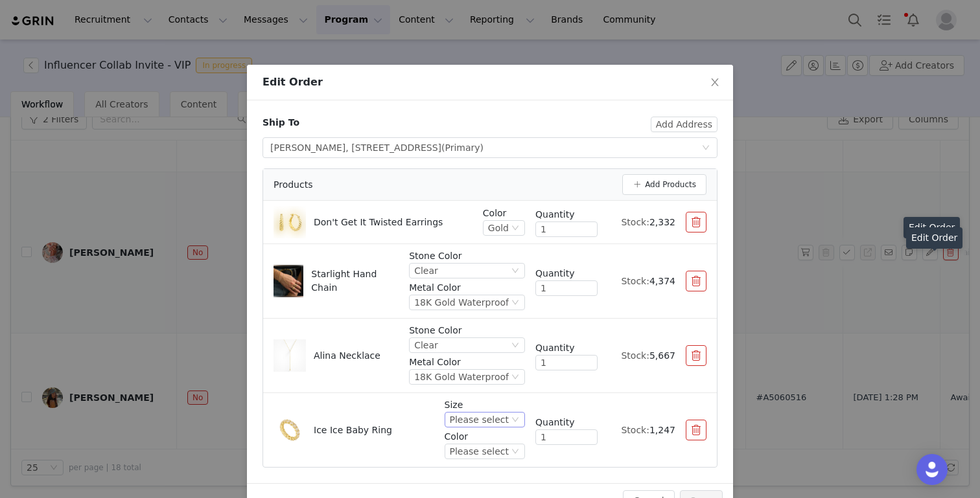
click at [473, 417] on div "Please select" at bounding box center [479, 420] width 59 height 14
click at [460, 357] on li "8" at bounding box center [486, 355] width 76 height 21
click at [465, 448] on div "Please select" at bounding box center [479, 452] width 59 height 14
click at [473, 410] on li "Gold" at bounding box center [486, 407] width 76 height 21
click at [698, 220] on button "button" at bounding box center [696, 222] width 21 height 21
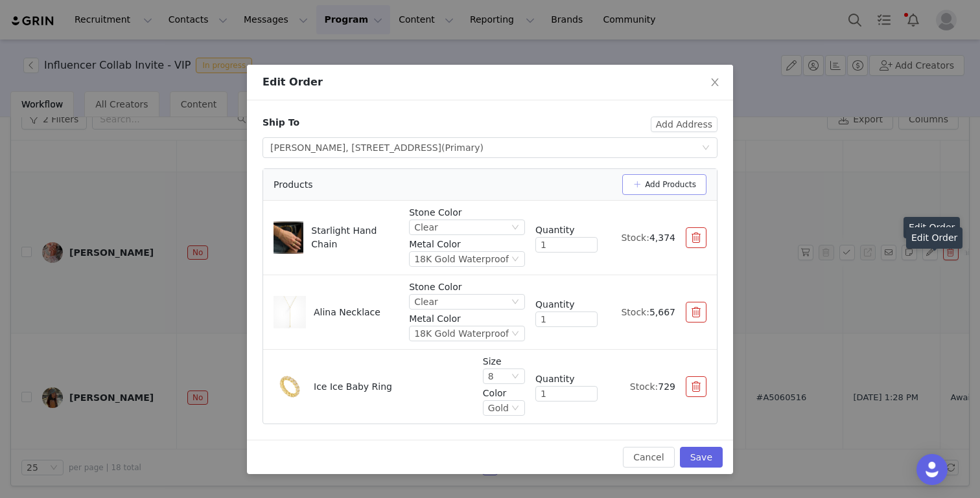
click at [675, 187] on button "Add Products" at bounding box center [664, 184] width 84 height 21
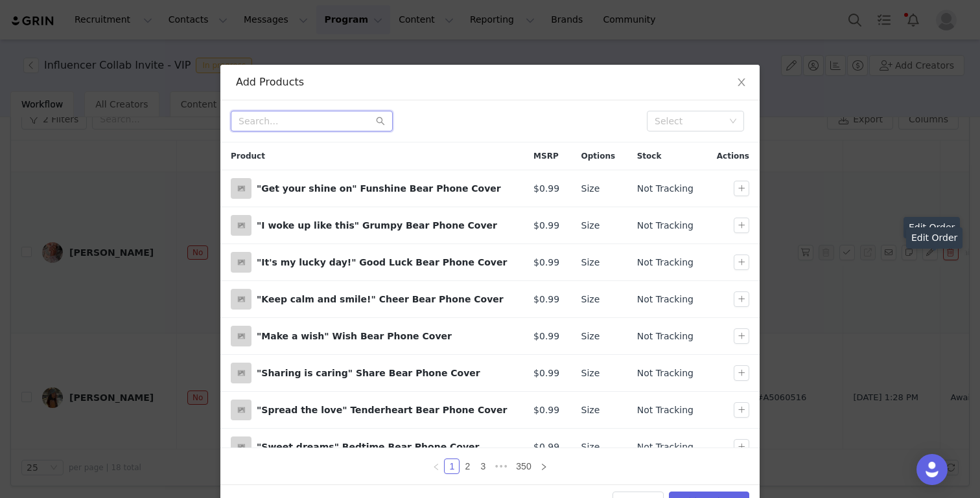
click at [330, 121] on input "text" at bounding box center [312, 121] width 162 height 21
type input "croissant"
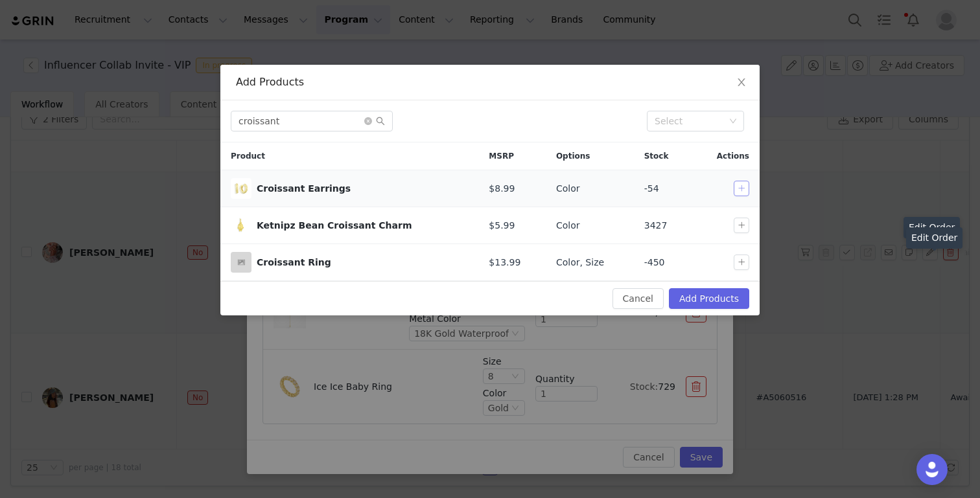
click at [733, 190] on button "button" at bounding box center [741, 189] width 16 height 16
click at [721, 296] on button "Add Products" at bounding box center [709, 298] width 80 height 21
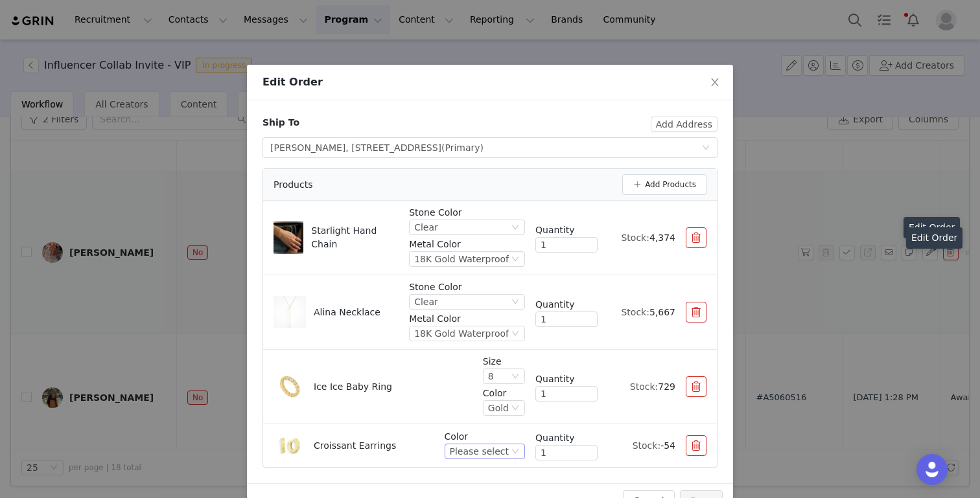
click at [505, 446] on div "Please select" at bounding box center [479, 452] width 59 height 14
click at [491, 408] on li "Gold" at bounding box center [486, 407] width 76 height 21
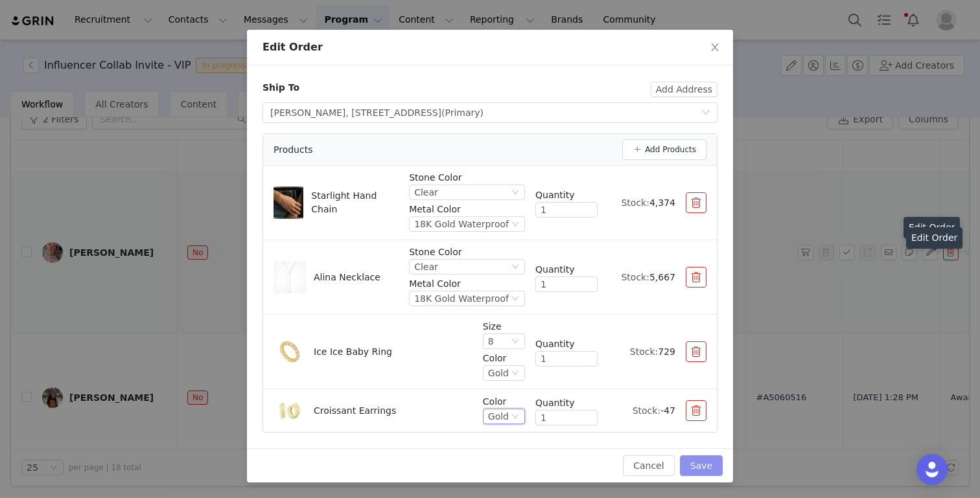
click at [699, 468] on button "Save" at bounding box center [701, 466] width 43 height 21
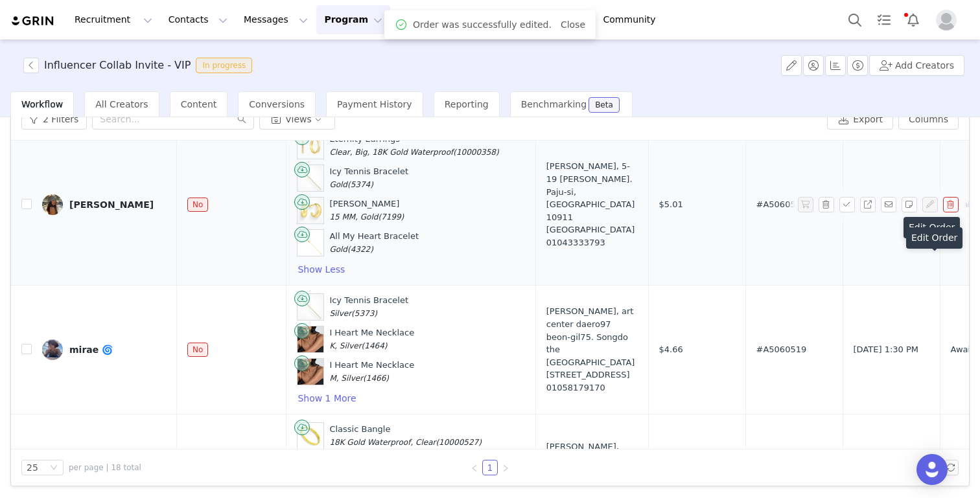
scroll to position [2246, 0]
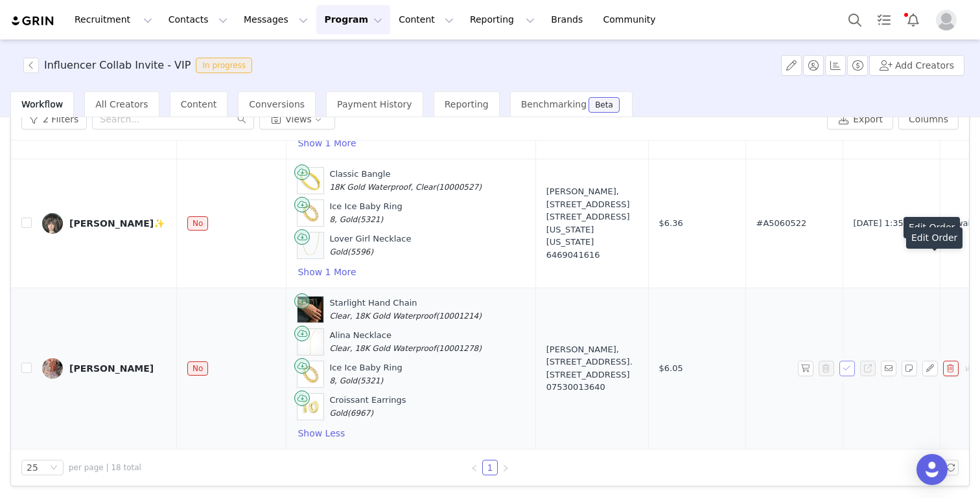
click at [733, 369] on button "button" at bounding box center [847, 369] width 16 height 16
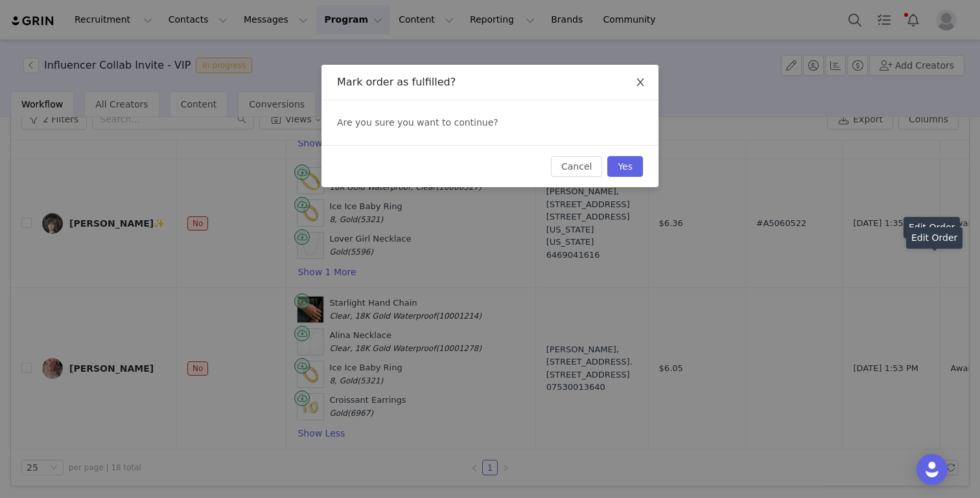
click at [641, 78] on icon "icon: close" at bounding box center [640, 82] width 10 height 10
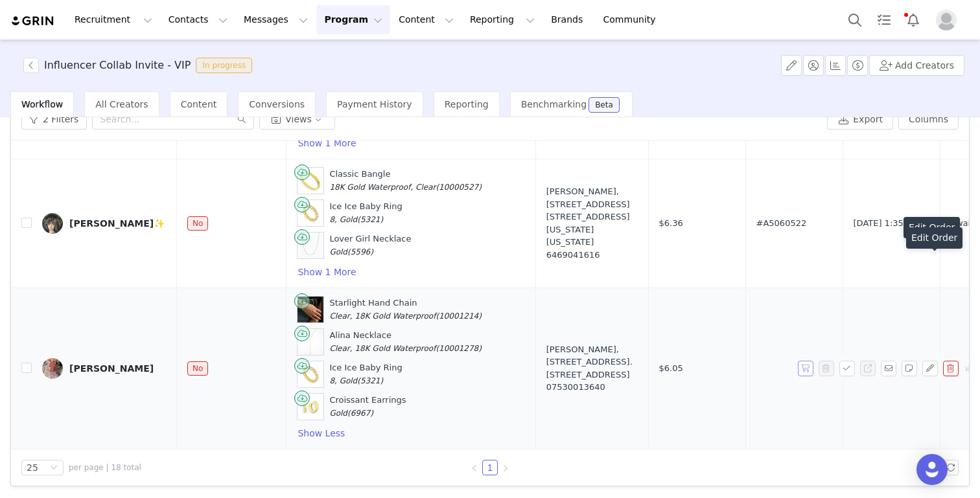
click at [733, 371] on button "button" at bounding box center [806, 369] width 16 height 16
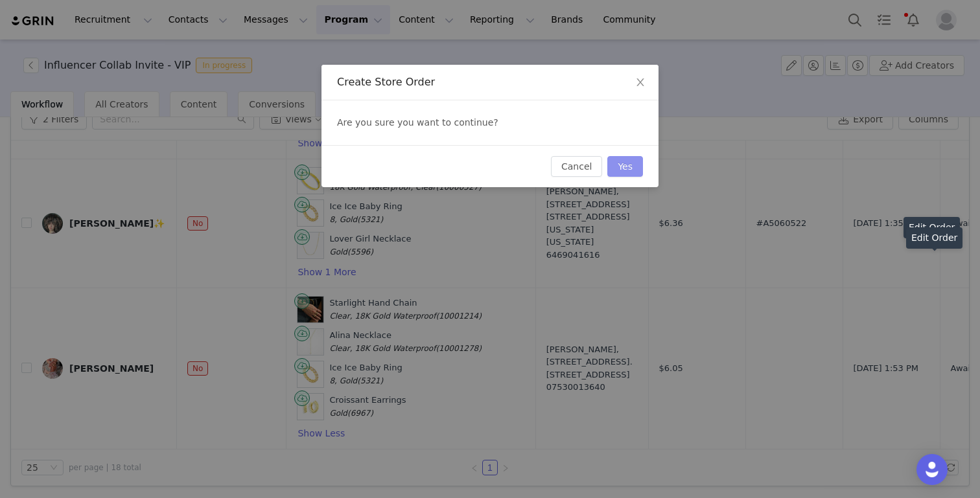
click at [624, 161] on button "Yes" at bounding box center [625, 166] width 36 height 21
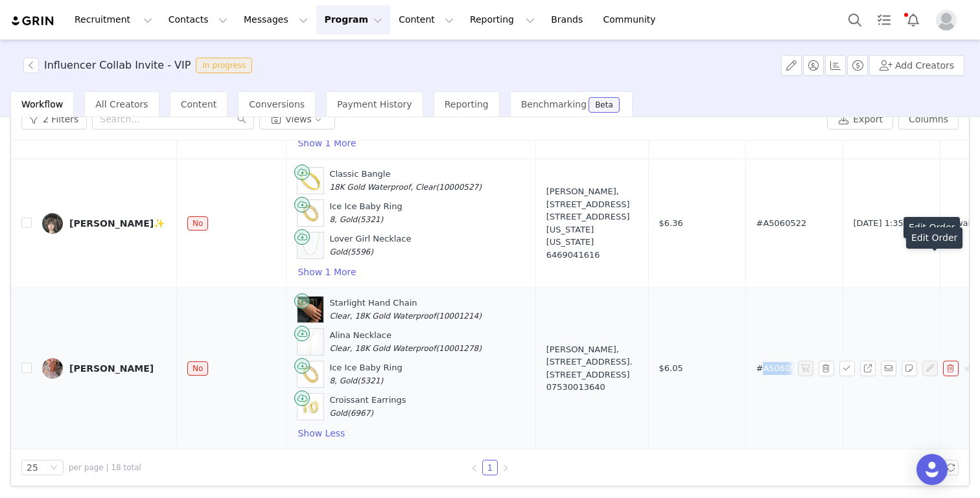
drag, startPoint x: 774, startPoint y: 369, endPoint x: 730, endPoint y: 369, distance: 44.7
click at [733, 369] on td "#A5060541" at bounding box center [793, 368] width 97 height 161
click at [733, 375] on td "#A5060541" at bounding box center [793, 368] width 97 height 161
drag, startPoint x: 774, startPoint y: 370, endPoint x: 723, endPoint y: 369, distance: 50.5
click at [733, 369] on td "#A5060541" at bounding box center [793, 368] width 97 height 161
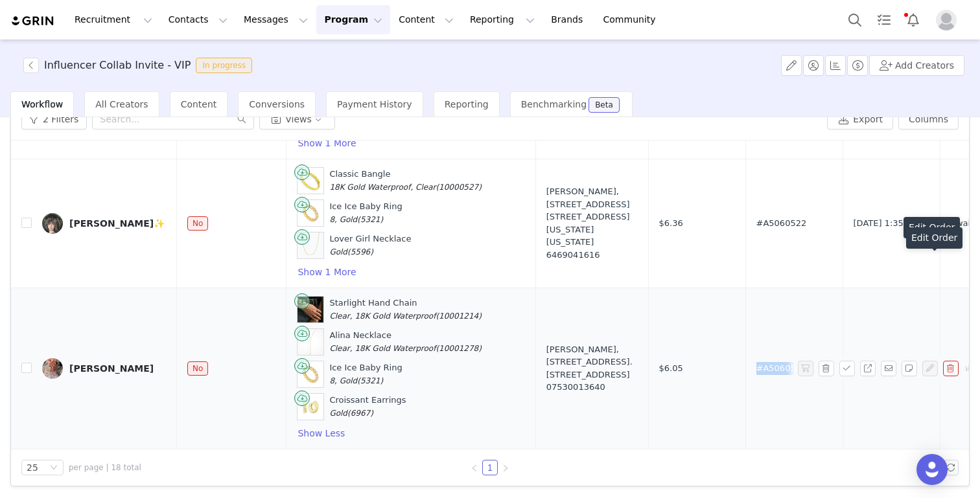
copy span "#A5060541"
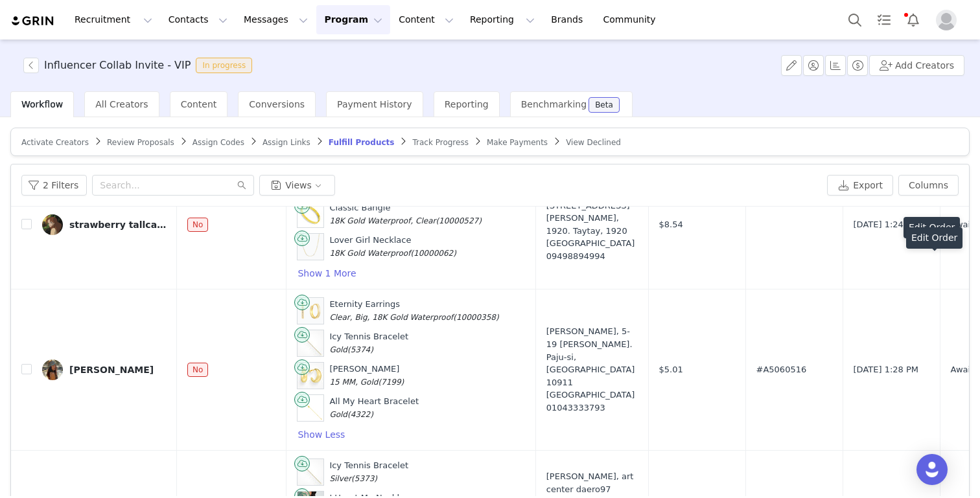
scroll to position [1869, 0]
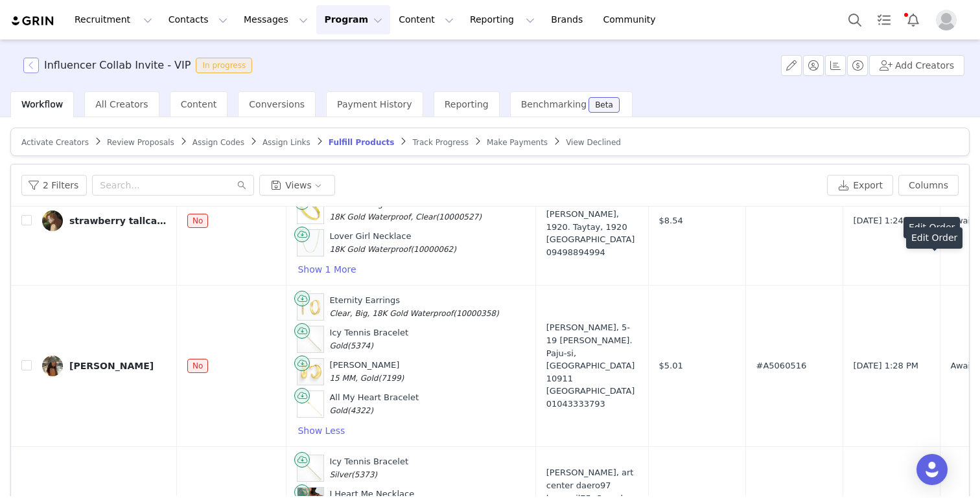
click at [34, 69] on button "button" at bounding box center [31, 66] width 16 height 16
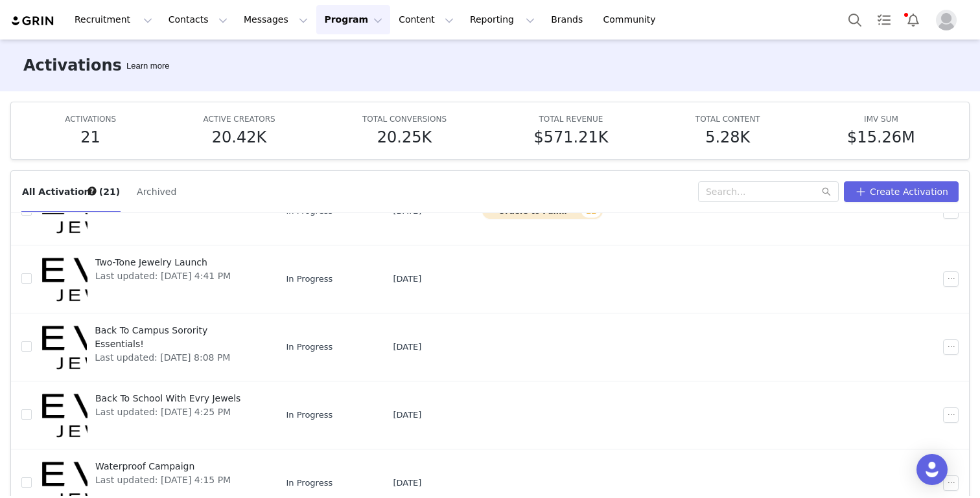
scroll to position [68, 0]
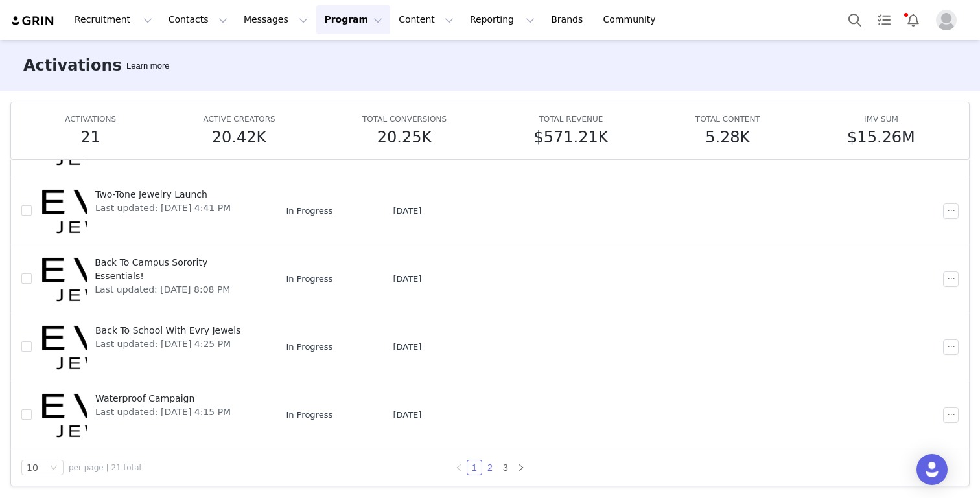
click at [487, 465] on link "2" at bounding box center [490, 468] width 14 height 14
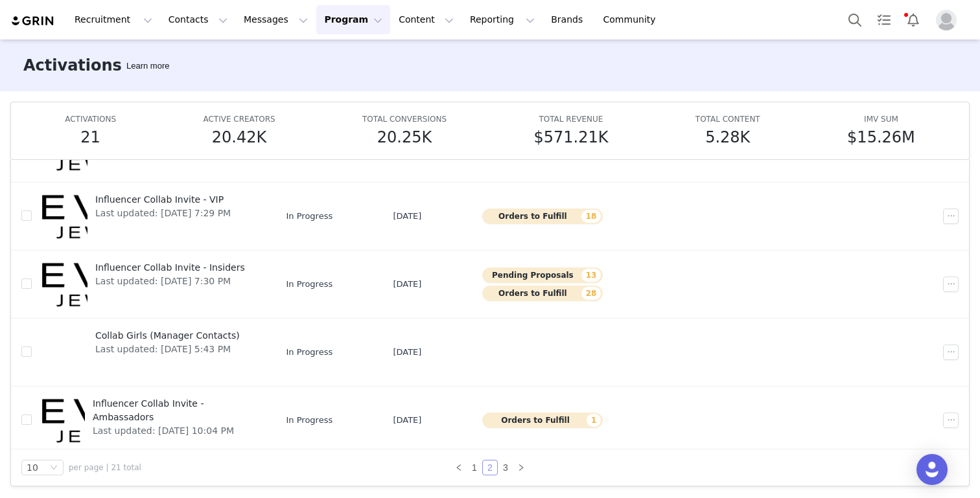
scroll to position [408, 0]
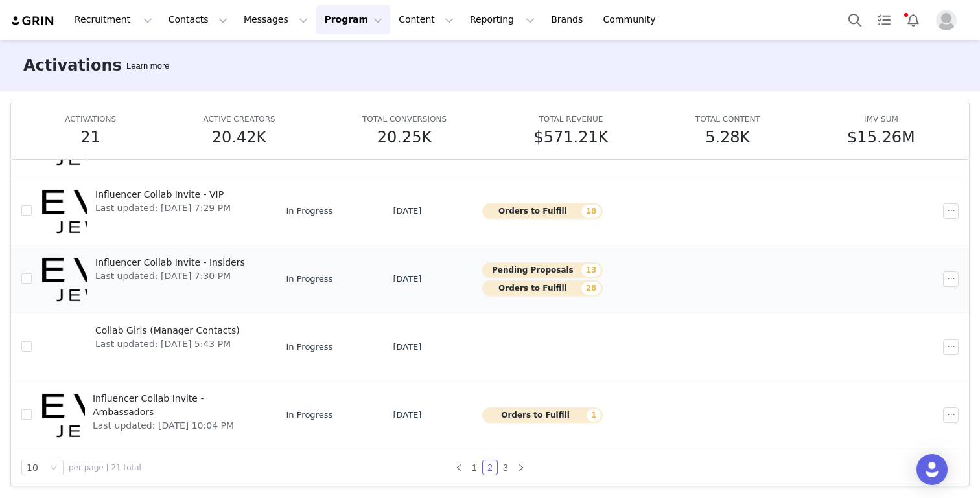
click at [168, 264] on span "Influencer Collab Invite - Insiders" at bounding box center [170, 263] width 150 height 14
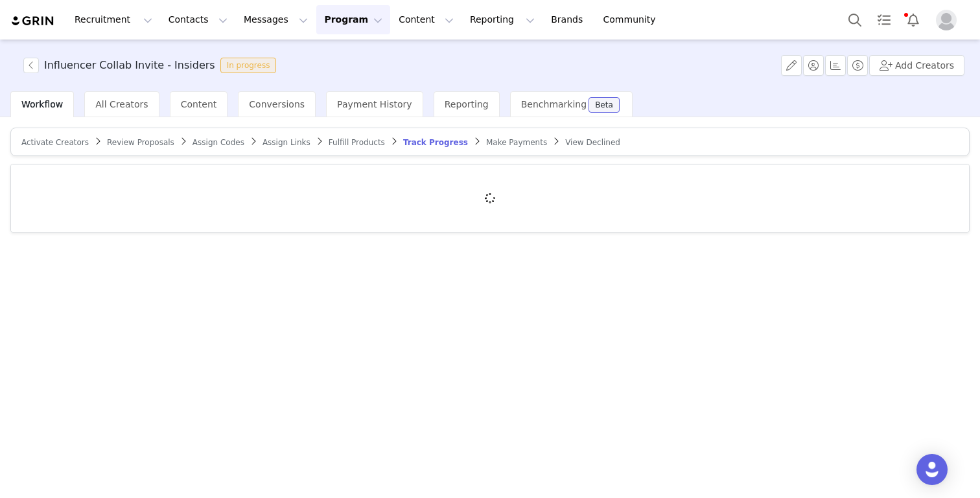
click at [137, 142] on span "Review Proposals" at bounding box center [140, 142] width 67 height 9
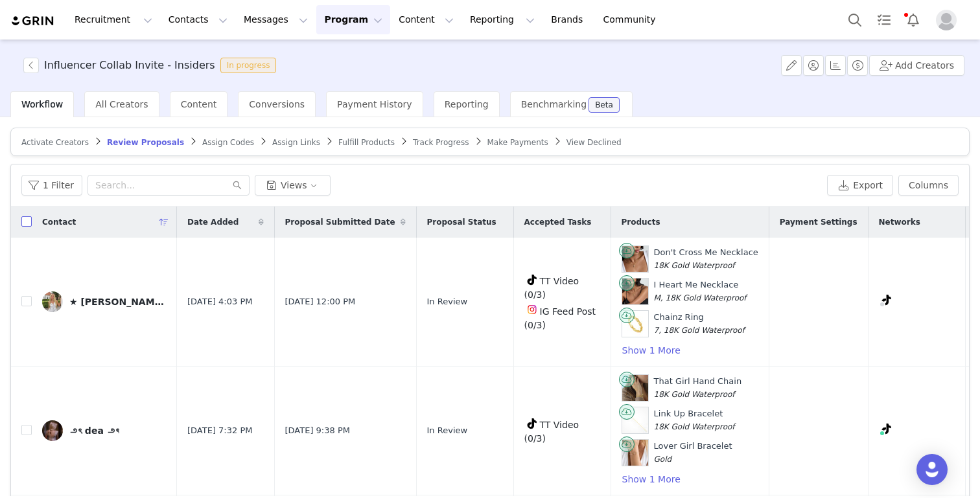
click at [27, 220] on input "checkbox" at bounding box center [26, 221] width 10 height 10
checkbox input "true"
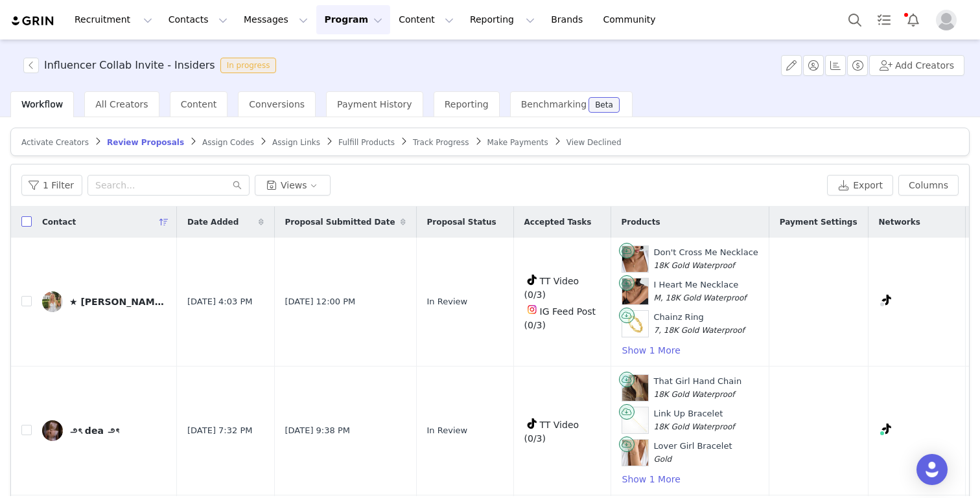
checkbox input "true"
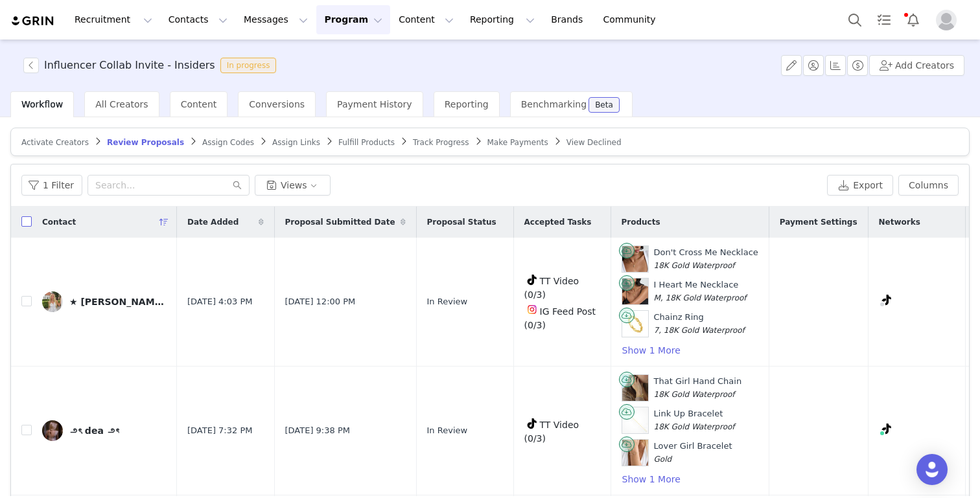
checkbox input "true"
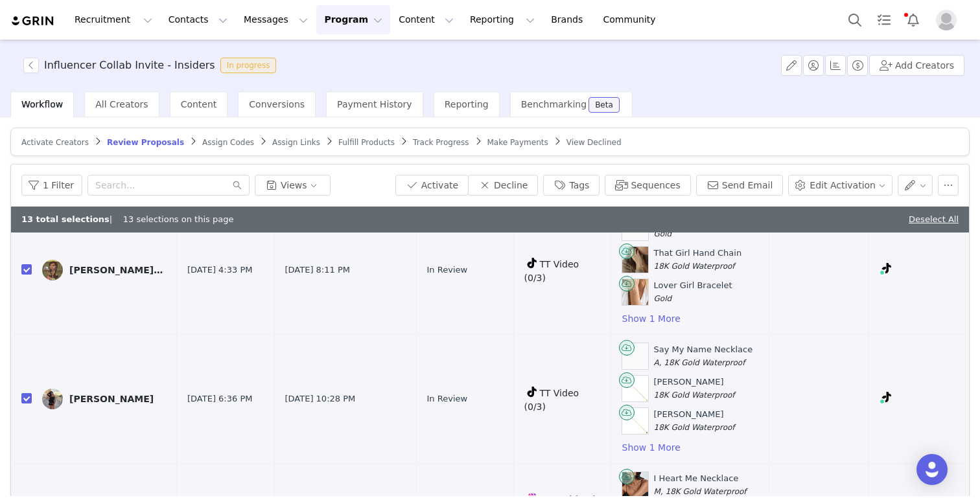
scroll to position [1368, 0]
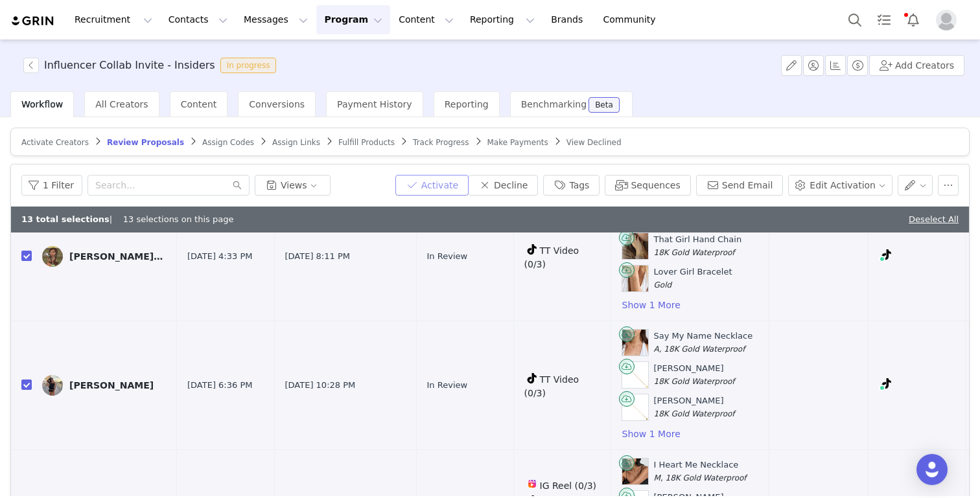
click at [439, 185] on button "Activate" at bounding box center [431, 185] width 73 height 21
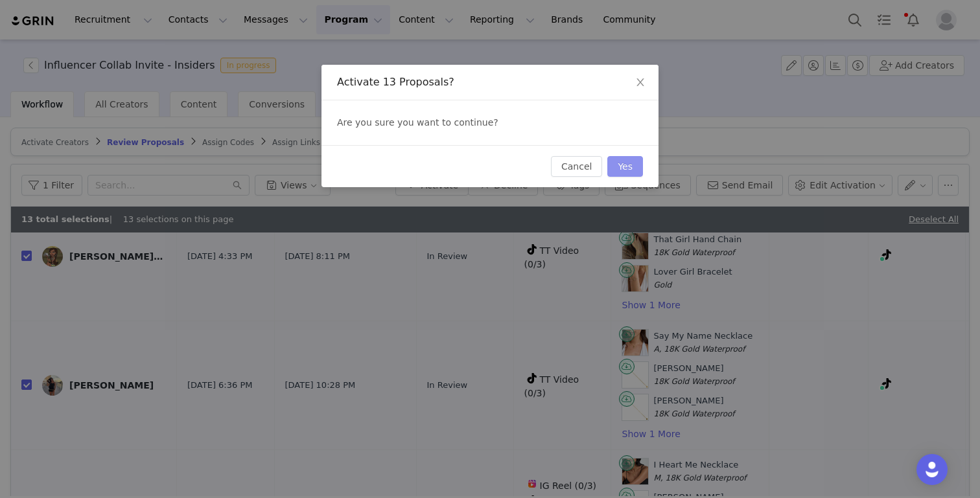
click at [622, 165] on button "Yes" at bounding box center [625, 166] width 36 height 21
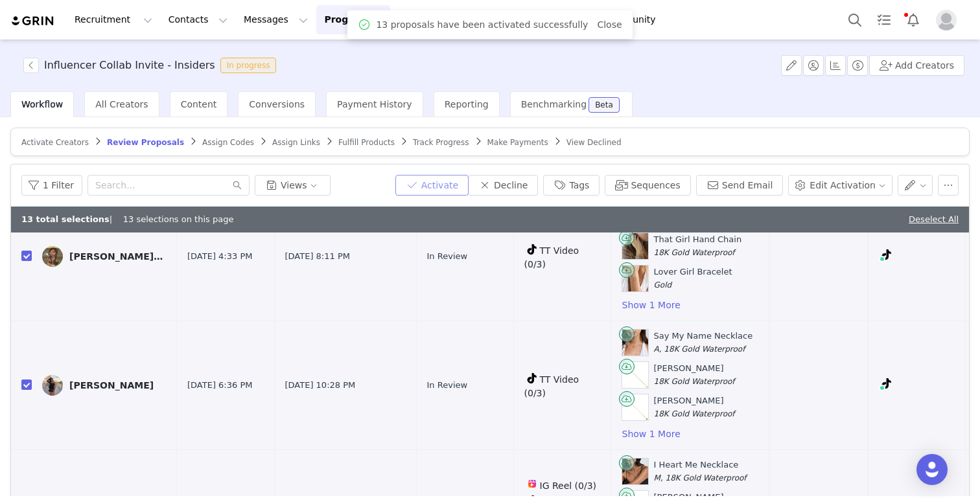
scroll to position [0, 0]
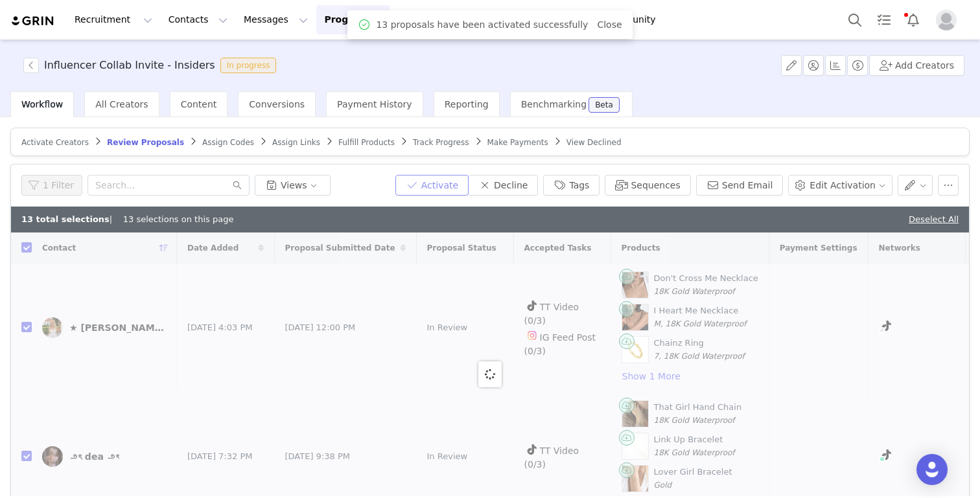
checkbox input "false"
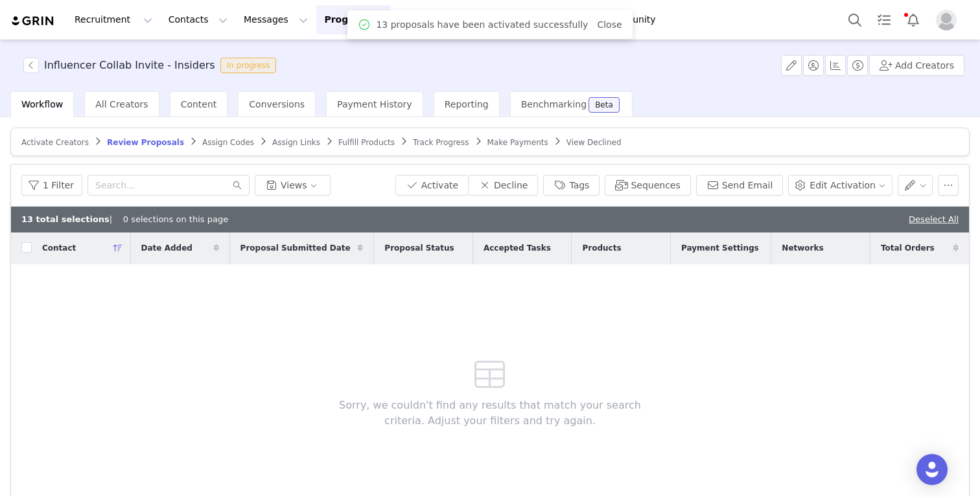
click at [212, 138] on span "Assign Codes" at bounding box center [228, 142] width 52 height 9
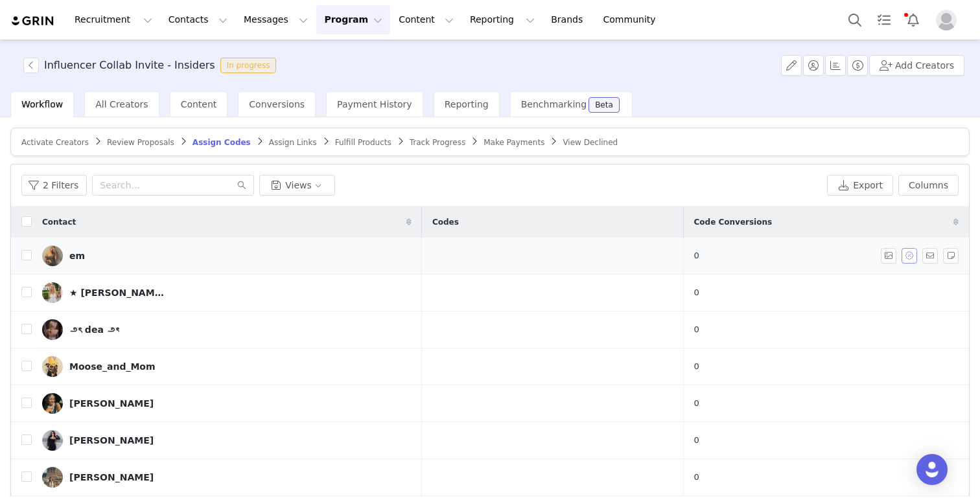
click at [733, 255] on button "button" at bounding box center [909, 256] width 16 height 16
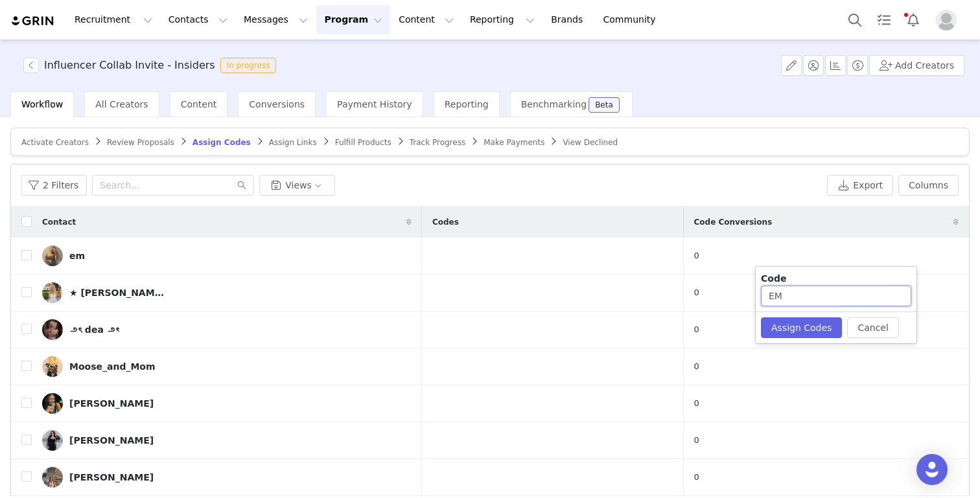
click at [733, 300] on input "EM" at bounding box center [836, 296] width 150 height 21
type input "EM823"
click at [733, 332] on button "Assign Codes" at bounding box center [801, 328] width 81 height 21
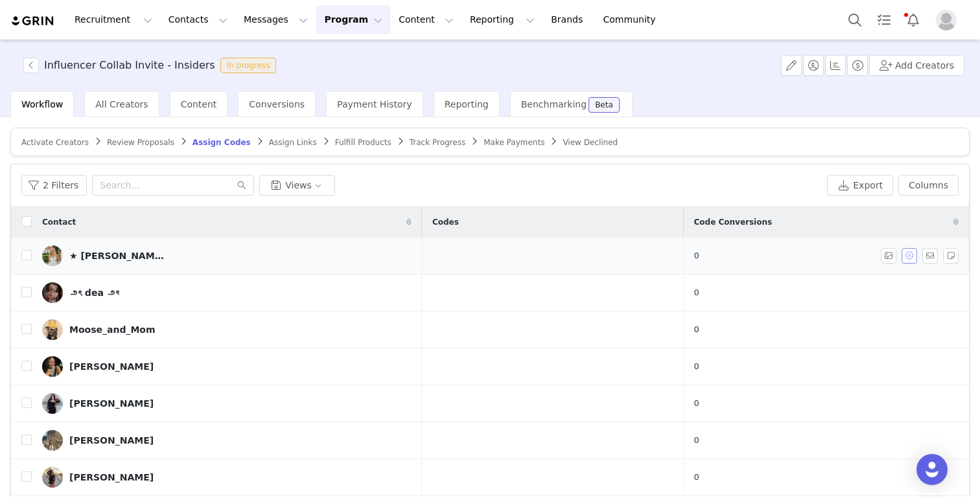
click at [733, 254] on button "button" at bounding box center [909, 256] width 16 height 16
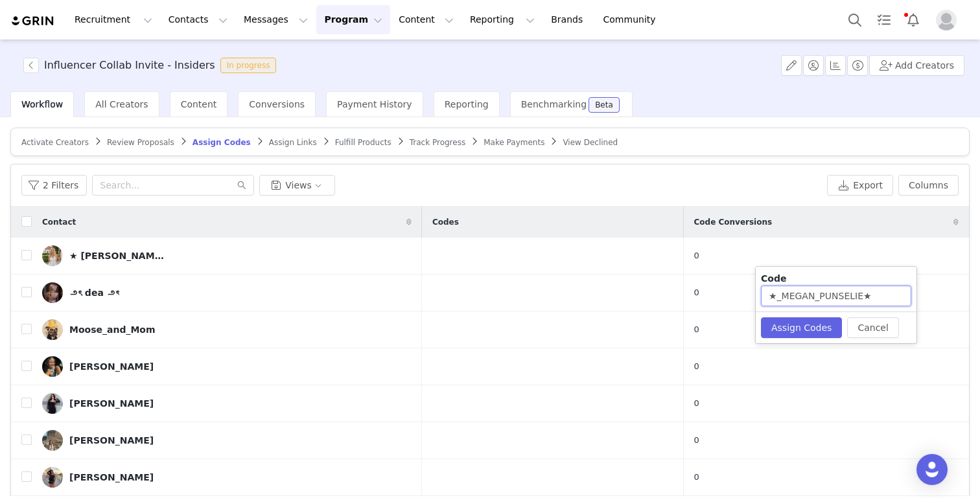
click at [733, 299] on input "★_MEGAN_PUNSELIE★" at bounding box center [836, 296] width 150 height 21
click at [733, 299] on input "[PERSON_NAME]★" at bounding box center [836, 296] width 150 height 21
drag, startPoint x: 800, startPoint y: 298, endPoint x: 878, endPoint y: 295, distance: 77.8
click at [733, 296] on input "MEGAN_PUNSELIE75" at bounding box center [836, 296] width 150 height 21
type input "MEGAN85"
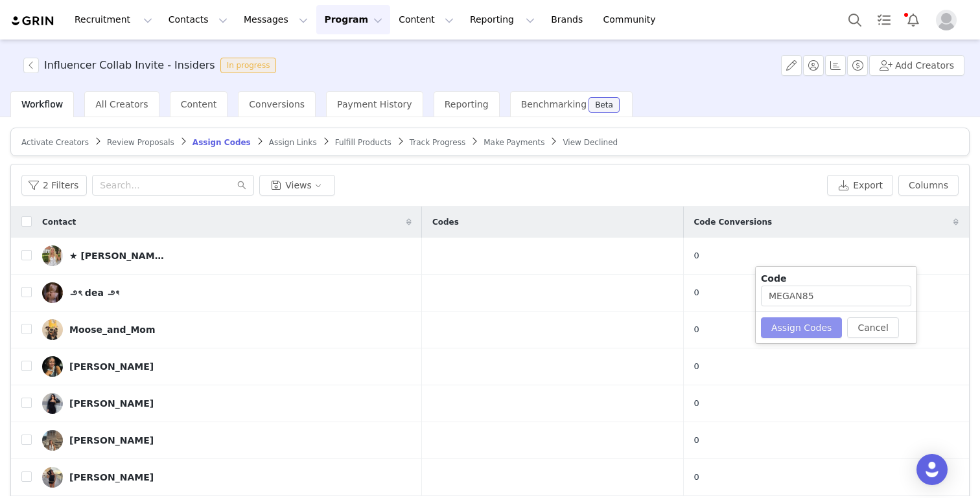
click at [733, 332] on button "Assign Codes" at bounding box center [801, 328] width 81 height 21
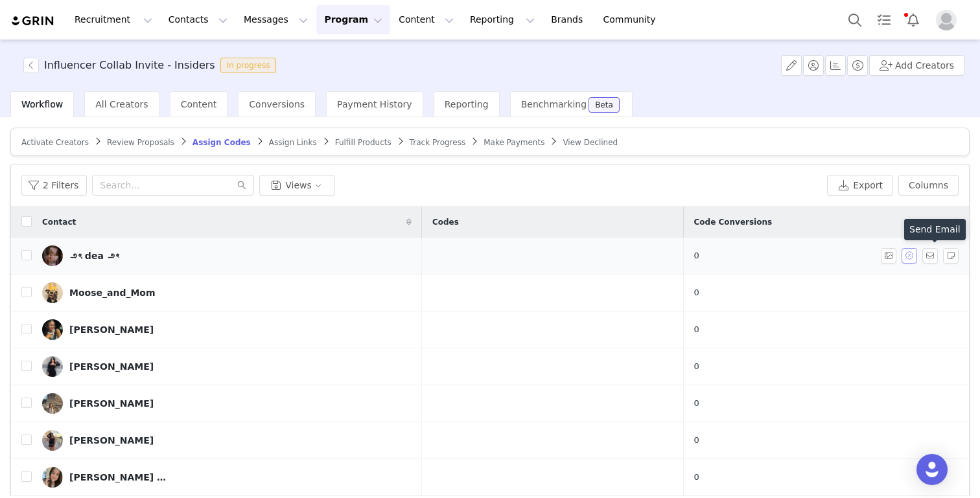
click at [733, 253] on button "button" at bounding box center [909, 256] width 16 height 16
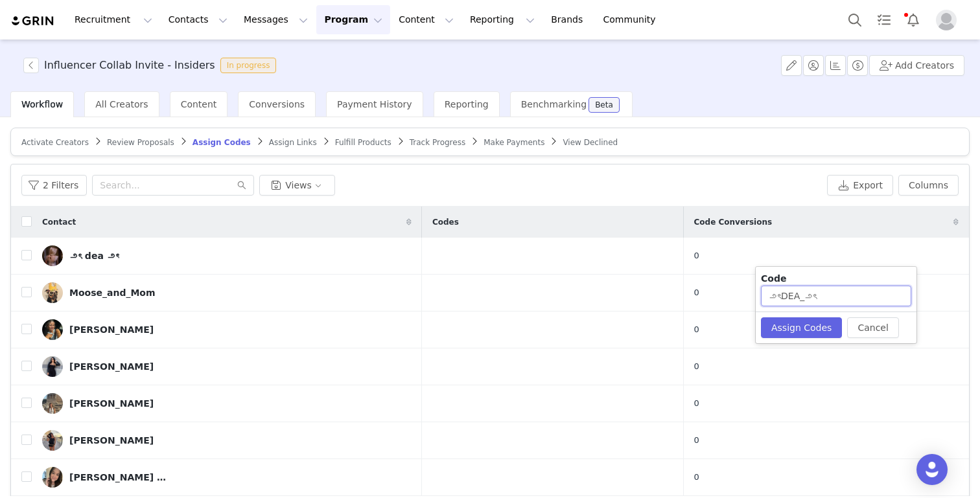
click at [733, 299] on input "౨ৎDEA_౨ৎ" at bounding box center [836, 296] width 150 height 21
drag, startPoint x: 781, startPoint y: 295, endPoint x: 758, endPoint y: 295, distance: 22.7
click at [733, 295] on div "Code ౨ৎDEA" at bounding box center [836, 289] width 161 height 45
click at [733, 301] on input "DEA" at bounding box center [836, 296] width 150 height 21
type input "DEA85"
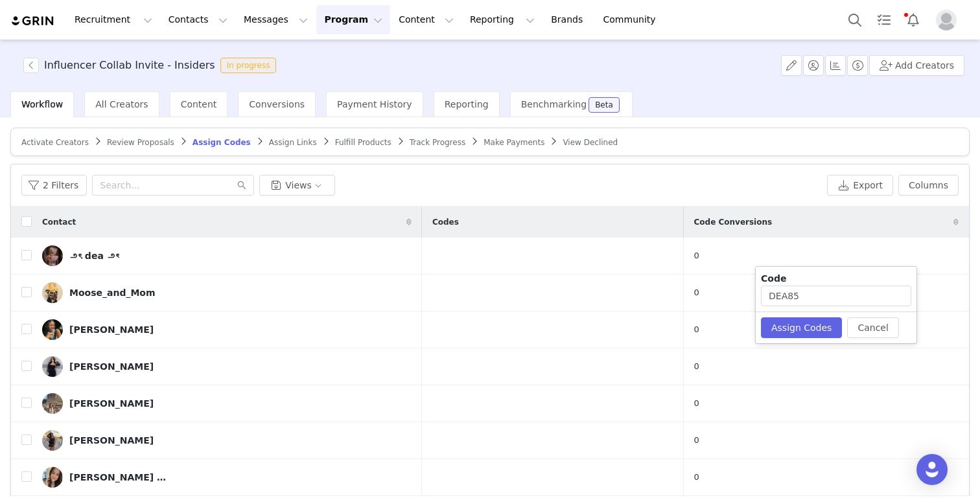
click at [733, 314] on div "Cancel Assign Codes" at bounding box center [836, 328] width 161 height 32
click at [733, 323] on button "Assign Codes" at bounding box center [801, 328] width 81 height 21
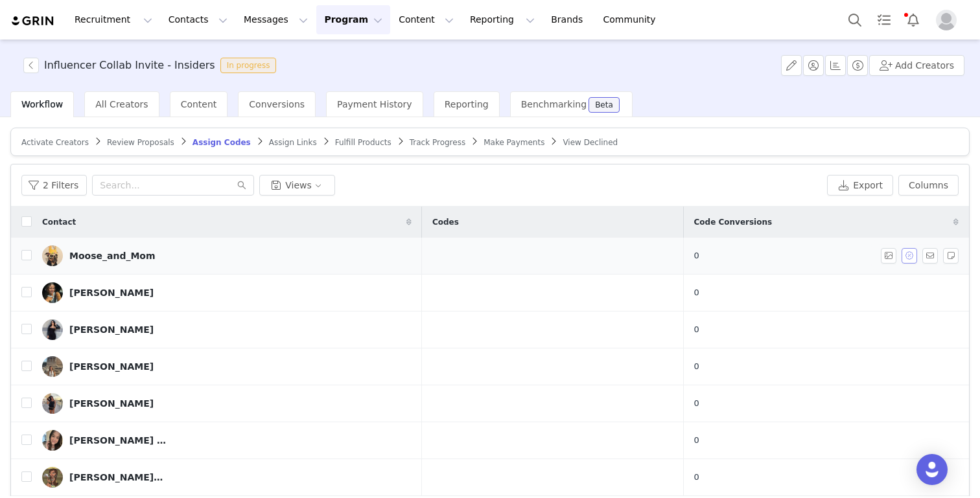
click at [733, 255] on button "button" at bounding box center [909, 256] width 16 height 16
click at [135, 249] on link "Moose_and_Mom" at bounding box center [226, 256] width 369 height 21
click at [129, 257] on div "Moose_and_Mom" at bounding box center [112, 256] width 86 height 10
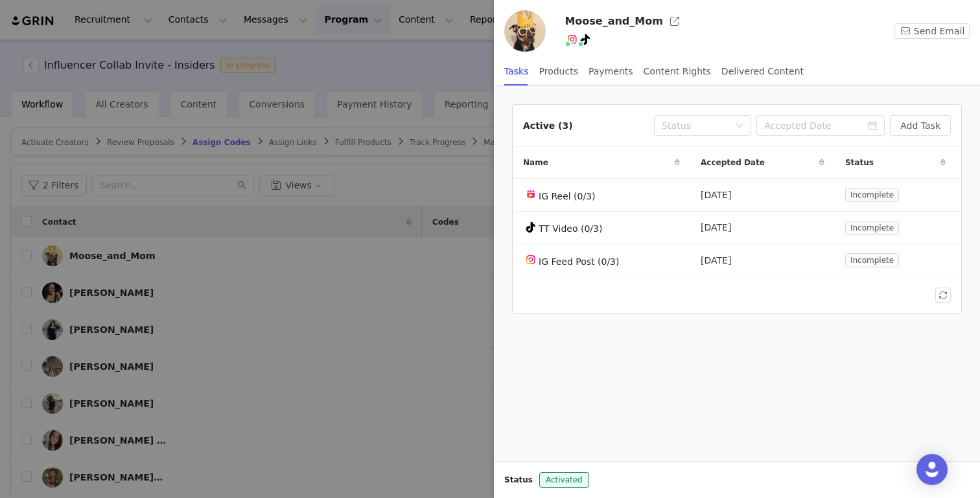
click at [349, 290] on div at bounding box center [490, 249] width 980 height 498
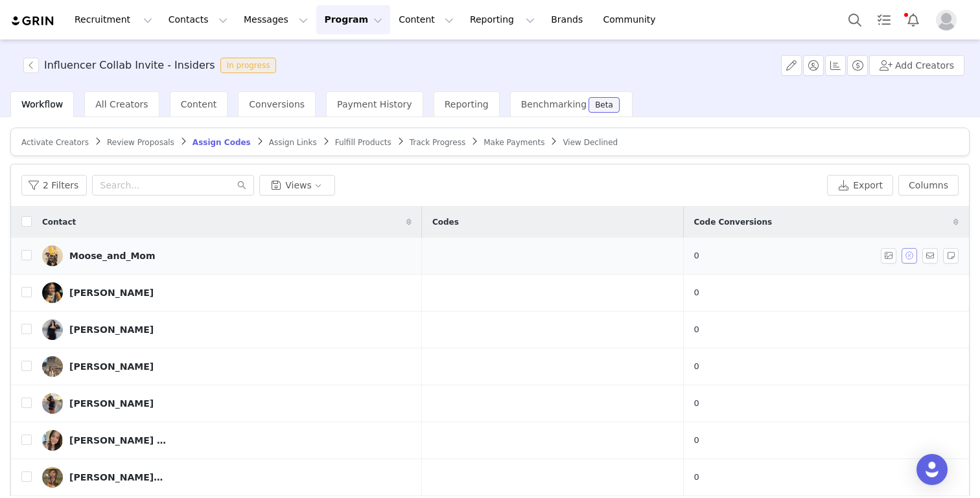
click at [733, 256] on button "button" at bounding box center [909, 256] width 16 height 16
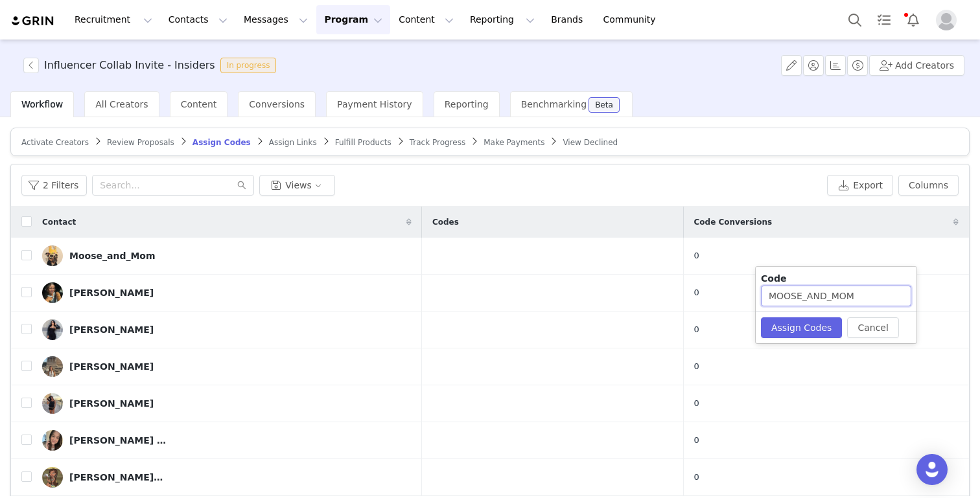
click at [733, 296] on input "MOOSE_AND_MOM" at bounding box center [836, 296] width 150 height 21
click at [733, 299] on input "MOOSE_ANDMOM" at bounding box center [836, 296] width 150 height 21
type input "MOOSEANDMOM"
click at [733, 330] on button "Assign Codes" at bounding box center [801, 328] width 81 height 21
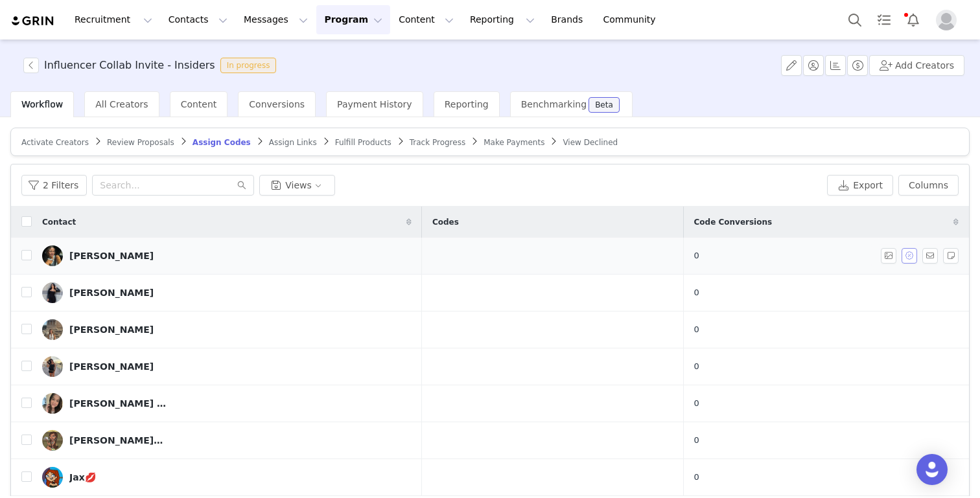
click at [733, 262] on button "button" at bounding box center [909, 256] width 16 height 16
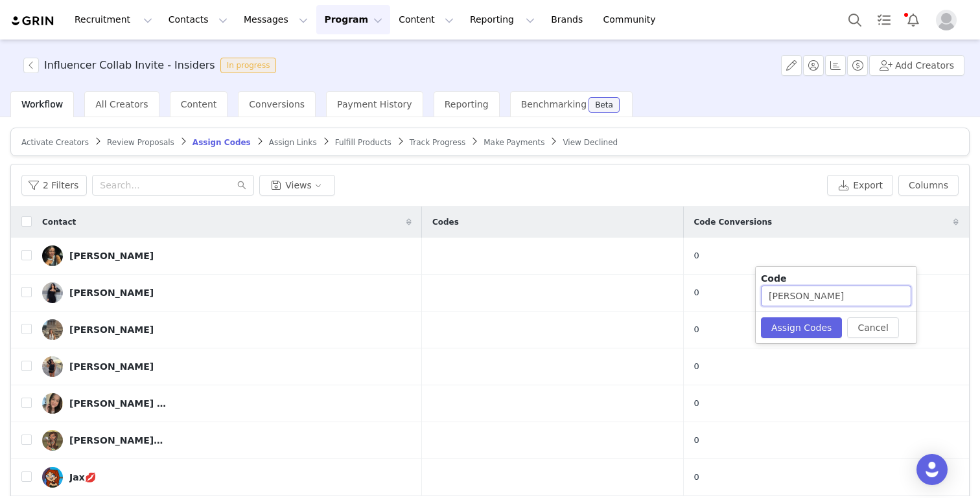
click at [733, 290] on input "[PERSON_NAME]" at bounding box center [836, 296] width 150 height 21
click at [733, 319] on button "Assign Codes" at bounding box center [801, 328] width 81 height 21
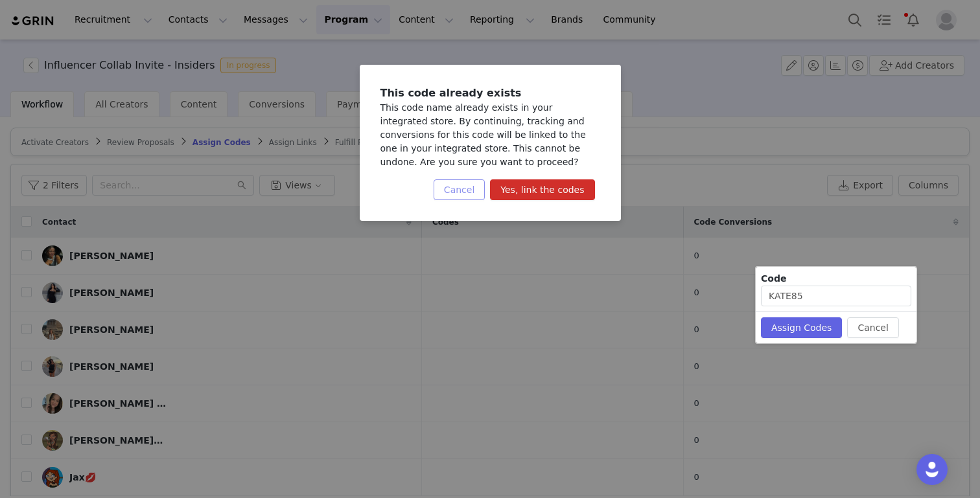
click at [474, 185] on button "Cancel" at bounding box center [458, 189] width 51 height 21
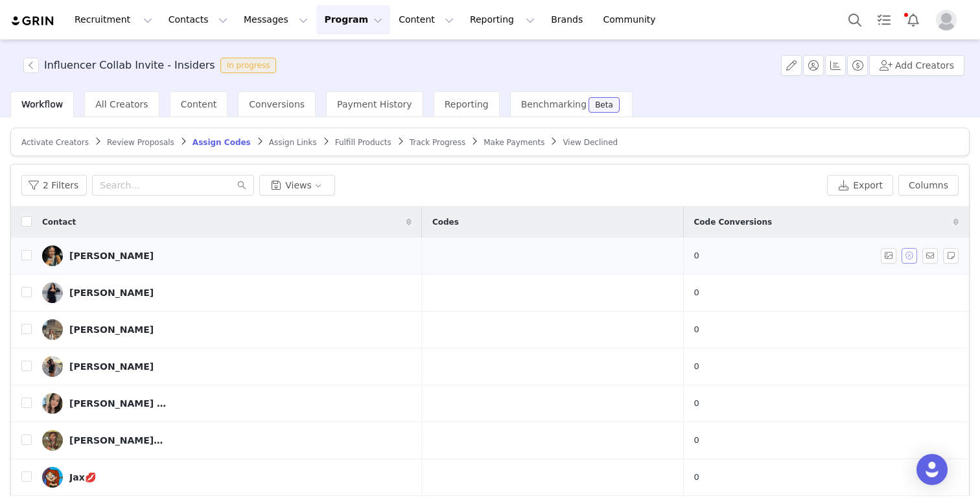
click at [733, 260] on button "button" at bounding box center [909, 256] width 16 height 16
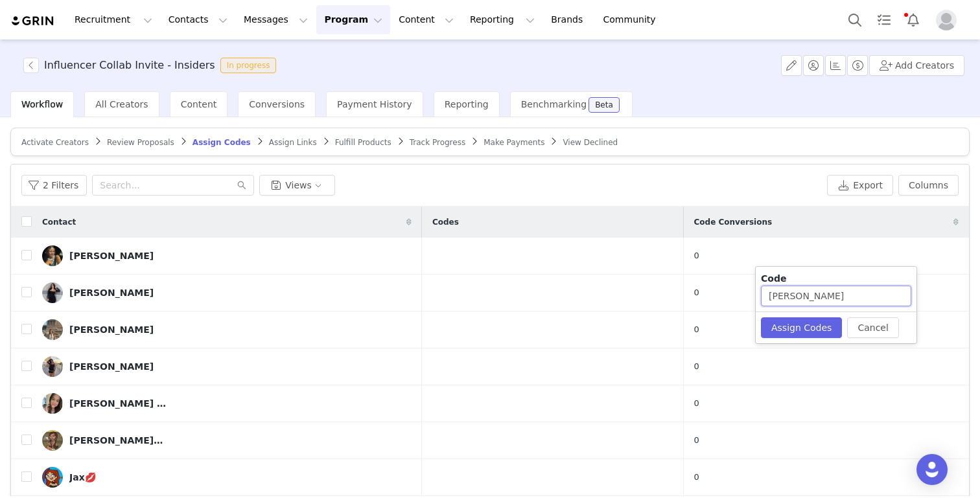
click at [733, 299] on input "[PERSON_NAME]" at bounding box center [836, 296] width 150 height 21
type input "KATE952"
click at [733, 322] on button "Assign Codes" at bounding box center [801, 328] width 81 height 21
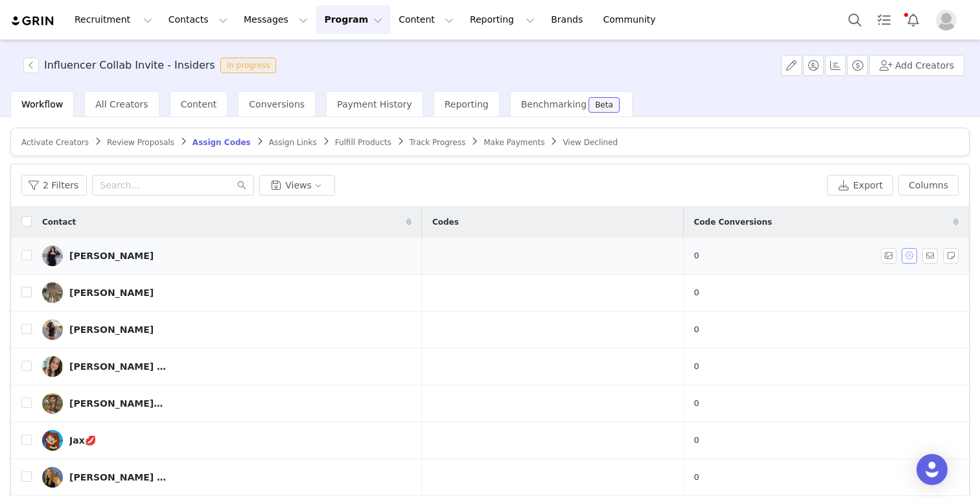
click at [733, 257] on button "button" at bounding box center [909, 256] width 16 height 16
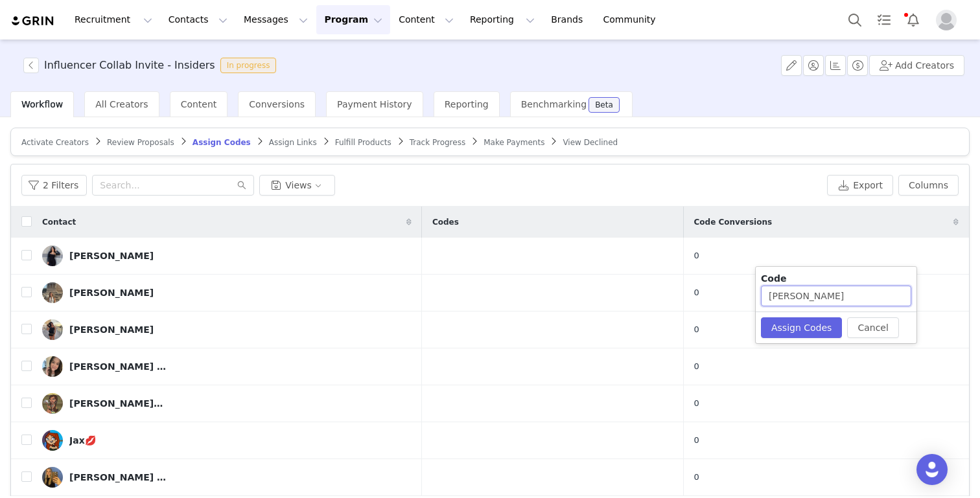
click at [733, 297] on input "[PERSON_NAME]" at bounding box center [836, 296] width 150 height 21
type input "JAS479"
click at [733, 325] on button "Assign Codes" at bounding box center [801, 328] width 81 height 21
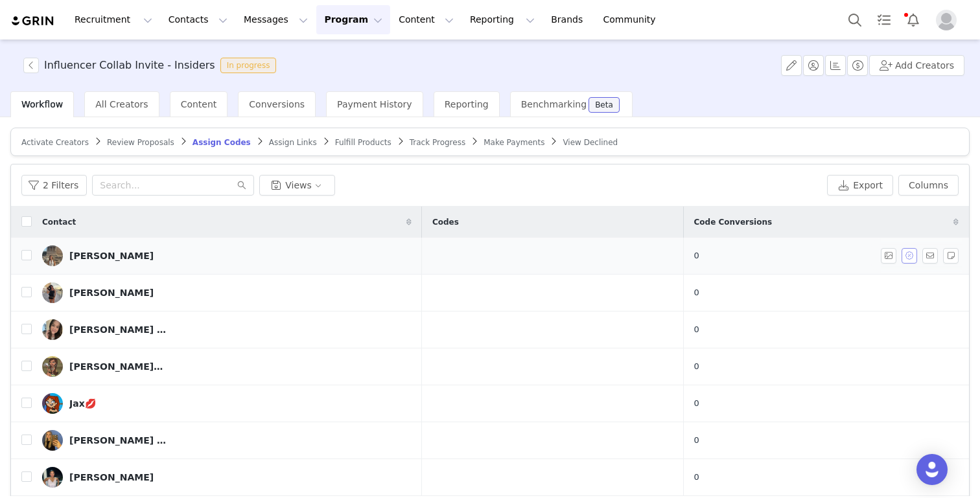
click at [733, 259] on button "button" at bounding box center [909, 256] width 16 height 16
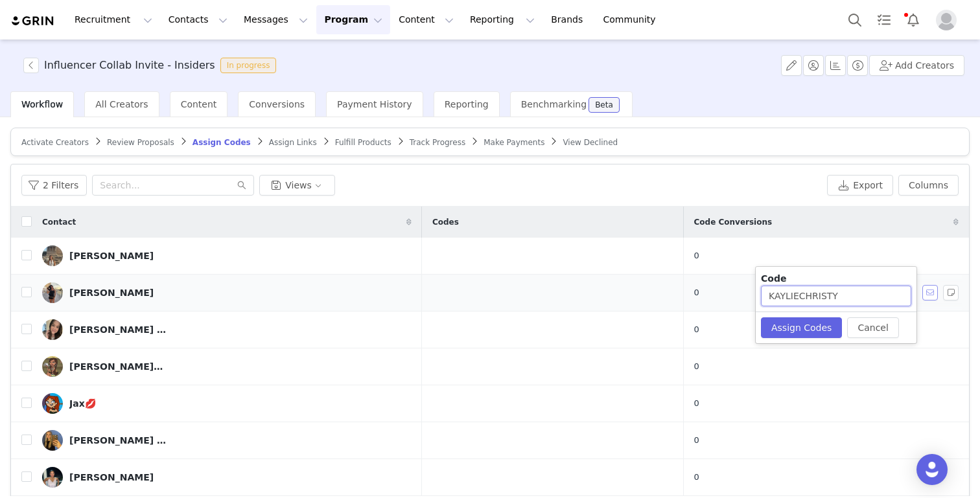
drag, startPoint x: 800, startPoint y: 297, endPoint x: 925, endPoint y: 299, distance: 125.1
click at [733, 299] on body "Recruitment Recruitment Creator Search Curated Lists Landing Pages Web Extensio…" at bounding box center [490, 249] width 980 height 498
type input "KAYLIE749"
click at [733, 321] on button "Assign Codes" at bounding box center [801, 328] width 81 height 21
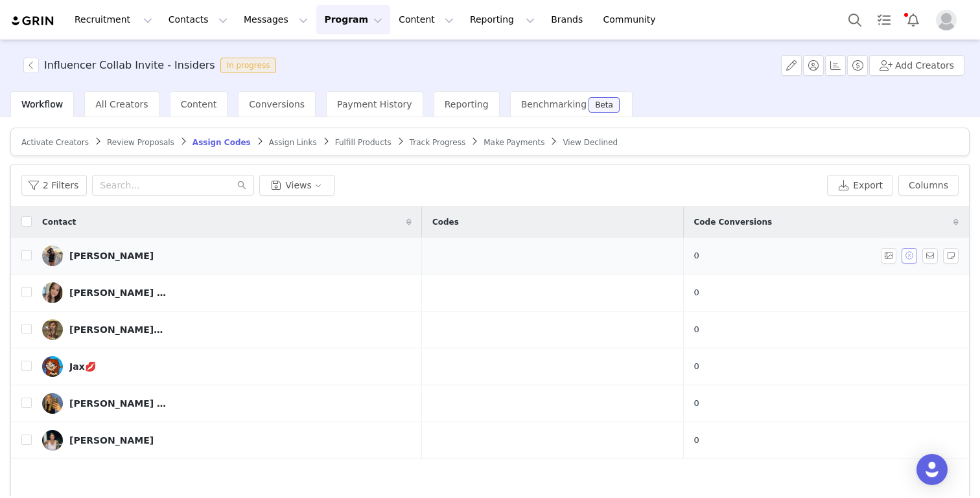
click at [733, 257] on button "button" at bounding box center [909, 256] width 16 height 16
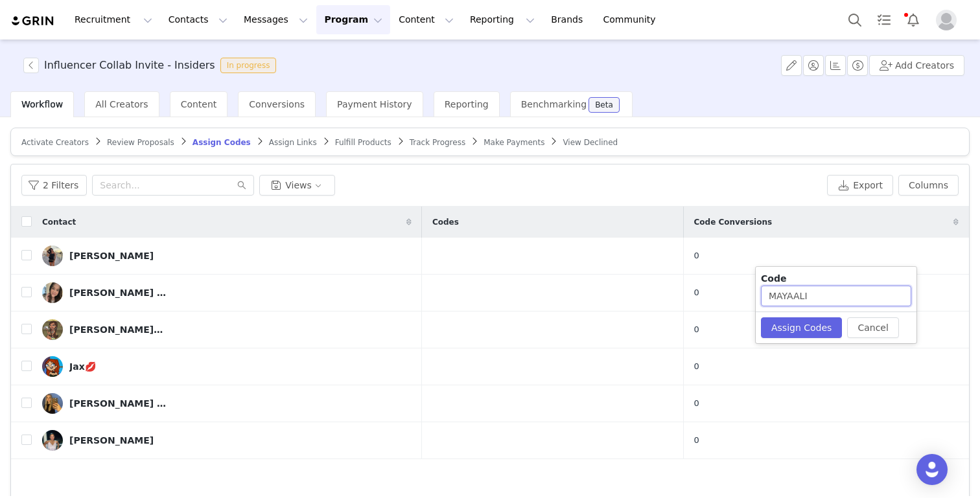
click at [733, 297] on input "MAYAALI" at bounding box center [836, 296] width 150 height 21
type input "MAYA753"
click at [733, 333] on button "Assign Codes" at bounding box center [801, 328] width 81 height 21
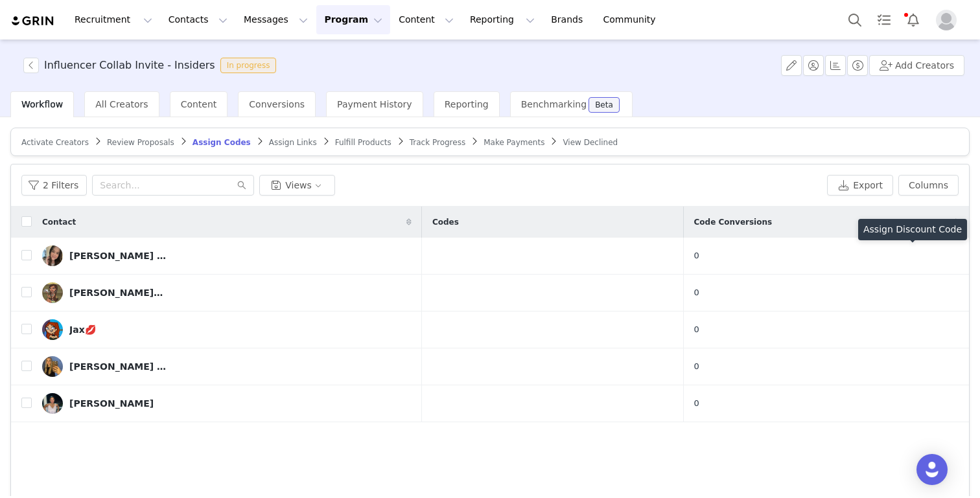
click at [733, 262] on button "button" at bounding box center [909, 256] width 16 height 16
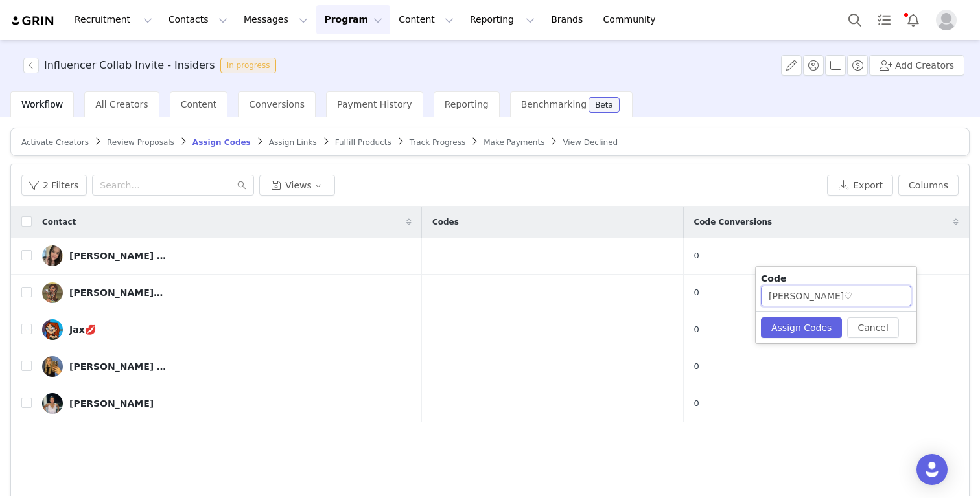
drag, startPoint x: 798, startPoint y: 296, endPoint x: 912, endPoint y: 301, distance: 114.1
click at [733, 301] on div "Code AMBERMARIE_♡" at bounding box center [836, 289] width 161 height 45
type input "AMBER745"
click at [733, 327] on button "Assign Codes" at bounding box center [801, 328] width 81 height 21
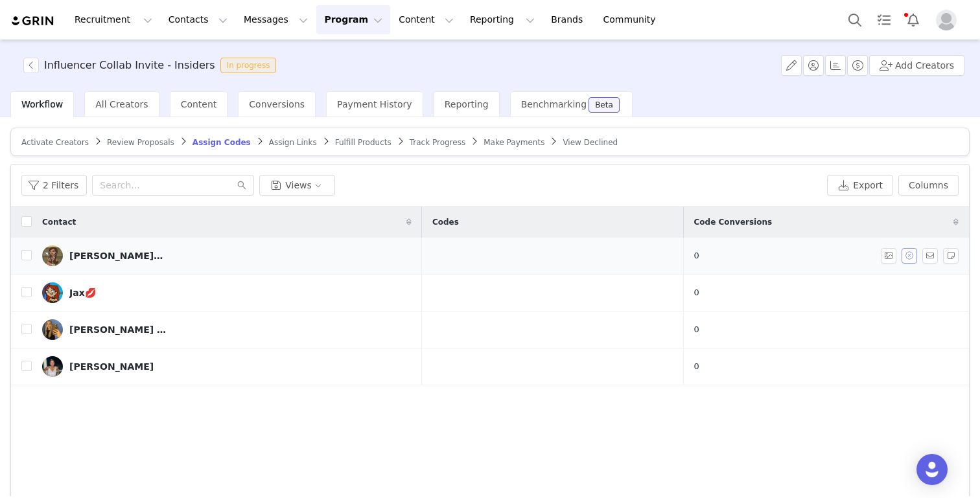
click at [733, 260] on button "button" at bounding box center [909, 256] width 16 height 16
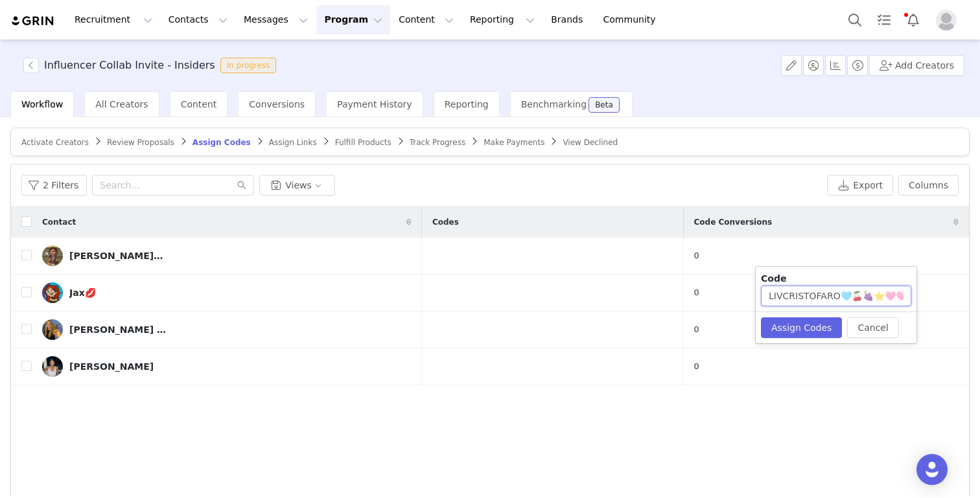
drag, startPoint x: 840, startPoint y: 298, endPoint x: 979, endPoint y: 299, distance: 139.3
click at [733, 299] on body "Recruitment Recruitment Creator Search Curated Lists Landing Pages Web Extensio…" at bounding box center [490, 249] width 980 height 498
click at [733, 295] on input "LIVCRISTOFARO🩵🍒🍇⭐️🩷🩷⭐️" at bounding box center [836, 296] width 150 height 21
drag, startPoint x: 839, startPoint y: 295, endPoint x: 908, endPoint y: 299, distance: 68.8
click at [733, 299] on input "LIVCRISTOFARO🩵🍒🍇⭐️🩷🩷⭐️" at bounding box center [836, 296] width 150 height 21
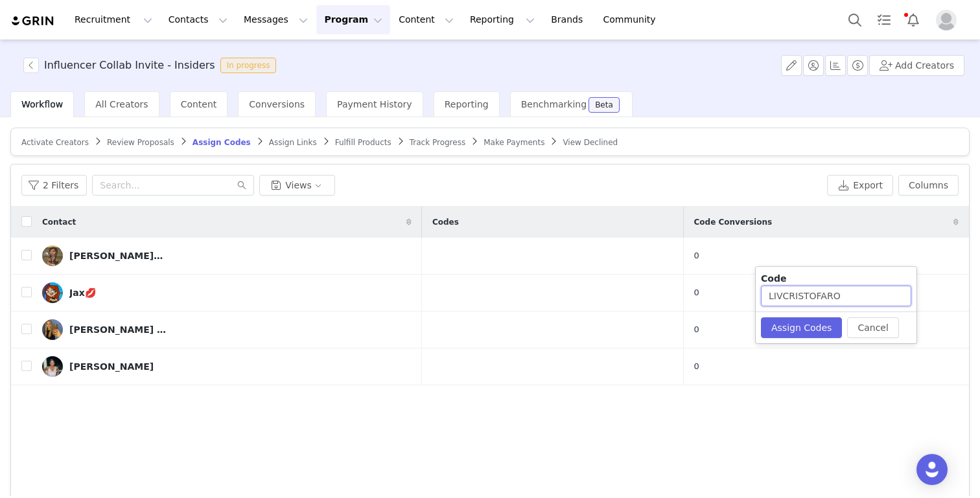
drag, startPoint x: 782, startPoint y: 297, endPoint x: 862, endPoint y: 303, distance: 80.0
click at [733, 303] on input "LIVCRISTOFARO" at bounding box center [836, 296] width 150 height 21
drag, startPoint x: 815, startPoint y: 335, endPoint x: 855, endPoint y: 291, distance: 59.2
click at [733, 291] on div "Code LIV82638 Cancel Assign Codes" at bounding box center [836, 305] width 161 height 76
click at [733, 299] on input "LIV82638" at bounding box center [836, 296] width 150 height 21
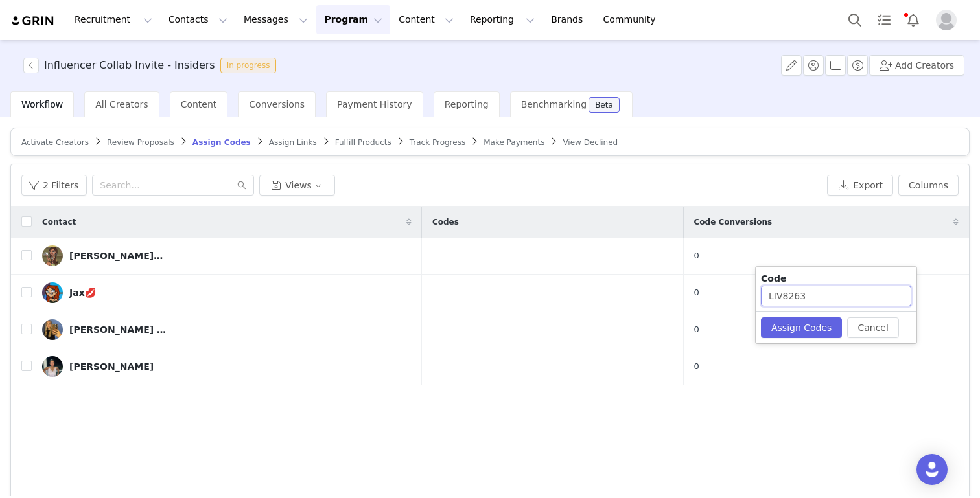
type input "LIV8263"
click at [733, 314] on div "Cancel Assign Codes" at bounding box center [836, 328] width 161 height 32
click at [733, 327] on button "Assign Codes" at bounding box center [801, 328] width 81 height 21
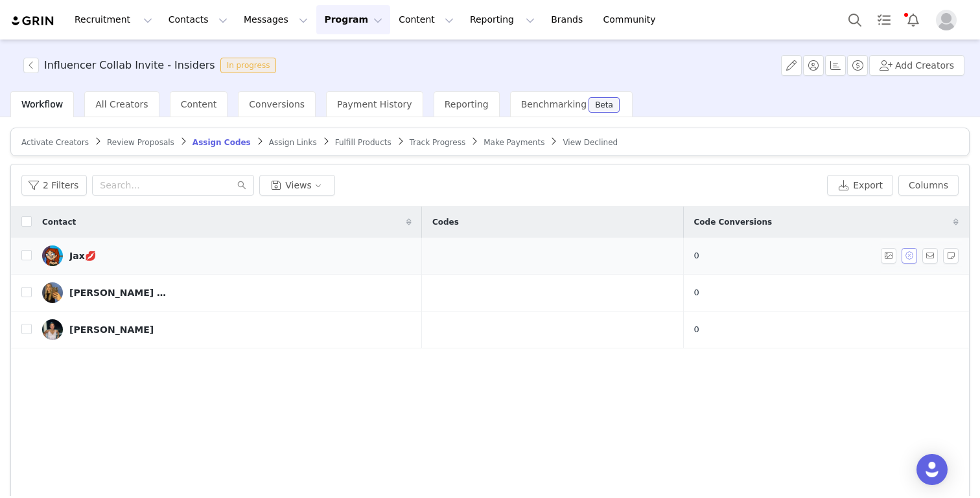
click at [733, 251] on button "button" at bounding box center [909, 256] width 16 height 16
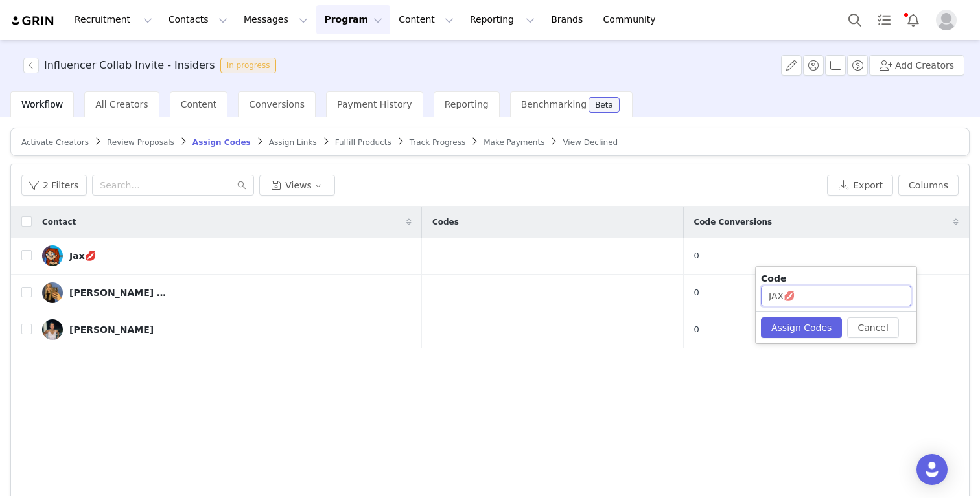
click at [733, 297] on input "JAX💋" at bounding box center [836, 296] width 150 height 21
type input "JAX5456"
click at [733, 324] on button "Assign Codes" at bounding box center [801, 328] width 81 height 21
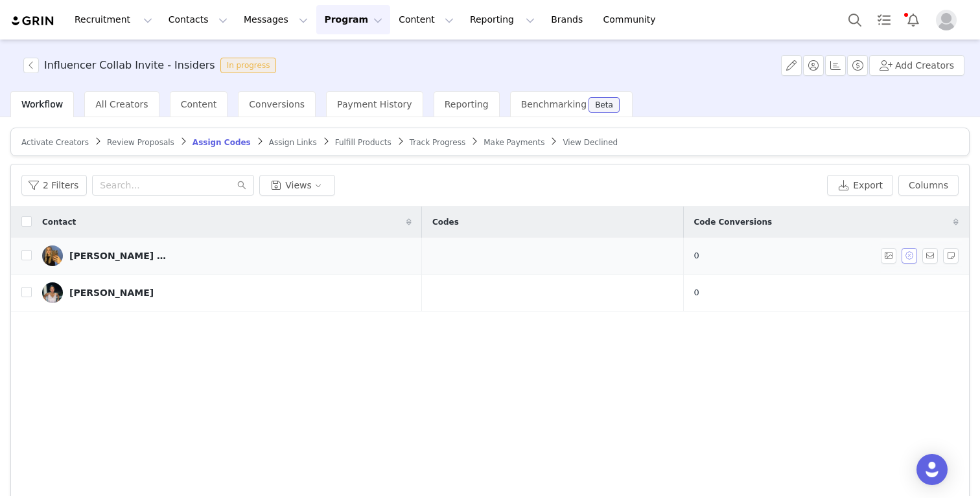
click at [733, 261] on button "button" at bounding box center [909, 256] width 16 height 16
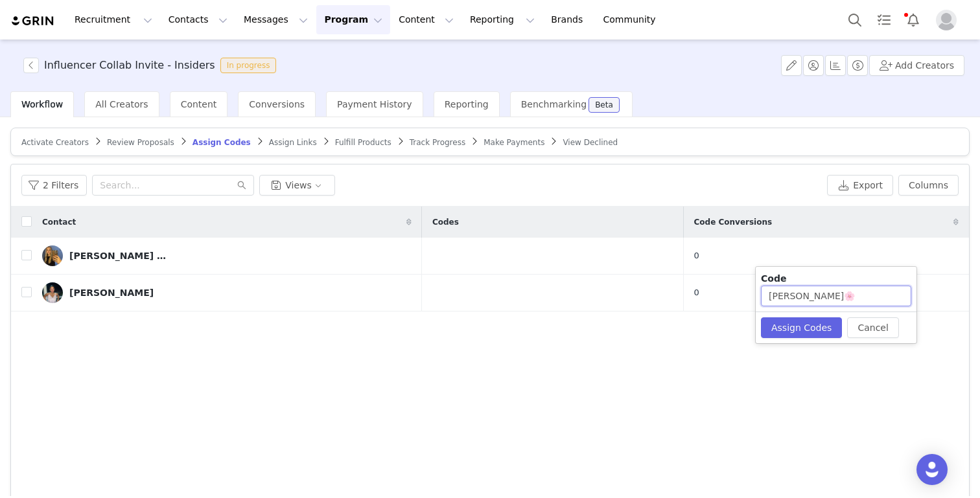
click at [733, 297] on input "[PERSON_NAME]🌸" at bounding box center [836, 296] width 150 height 21
click at [733, 318] on button "Assign Codes" at bounding box center [801, 328] width 81 height 21
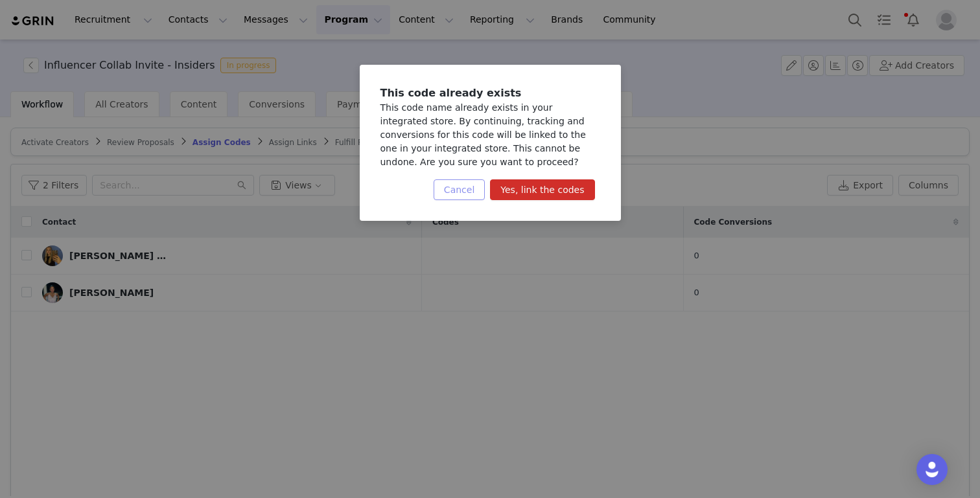
click at [474, 186] on button "Cancel" at bounding box center [458, 189] width 51 height 21
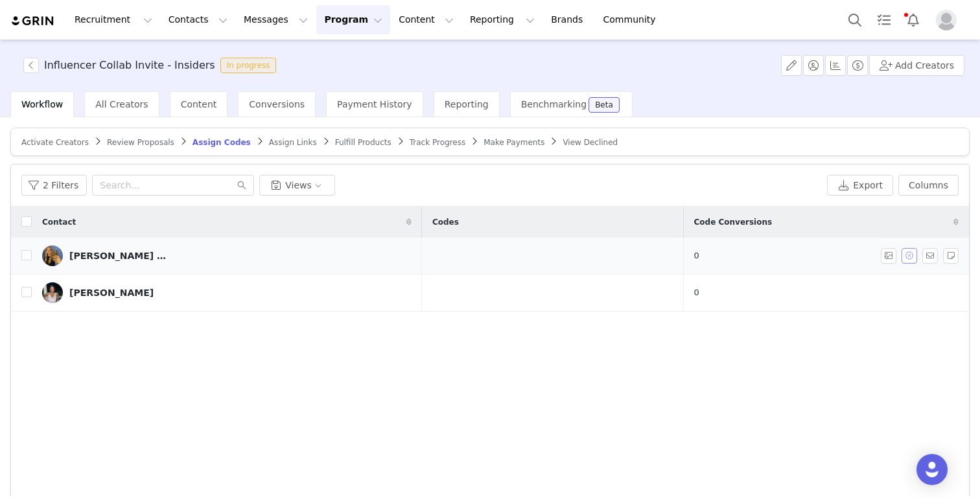
click at [733, 255] on button "button" at bounding box center [909, 256] width 16 height 16
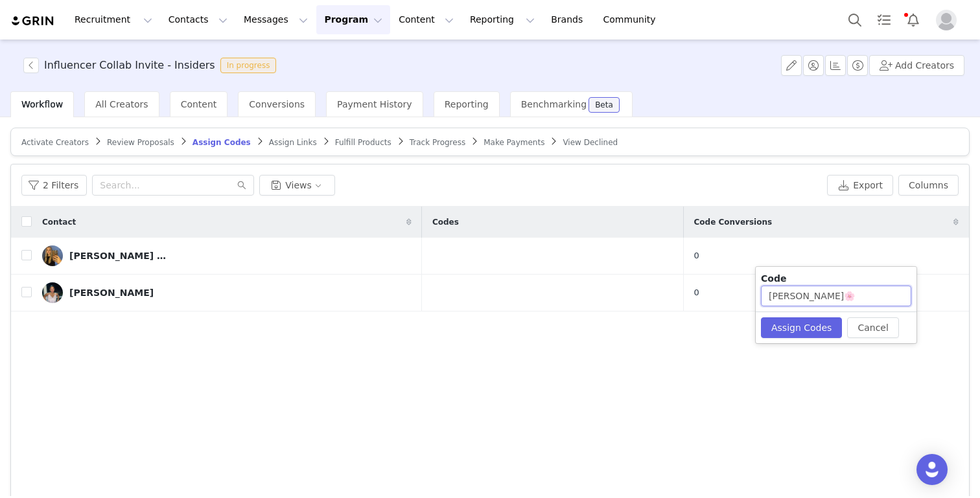
click at [733, 297] on input "[PERSON_NAME]🌸" at bounding box center [836, 296] width 150 height 21
type input "ELLA8328"
click at [733, 332] on button "Assign Codes" at bounding box center [801, 328] width 81 height 21
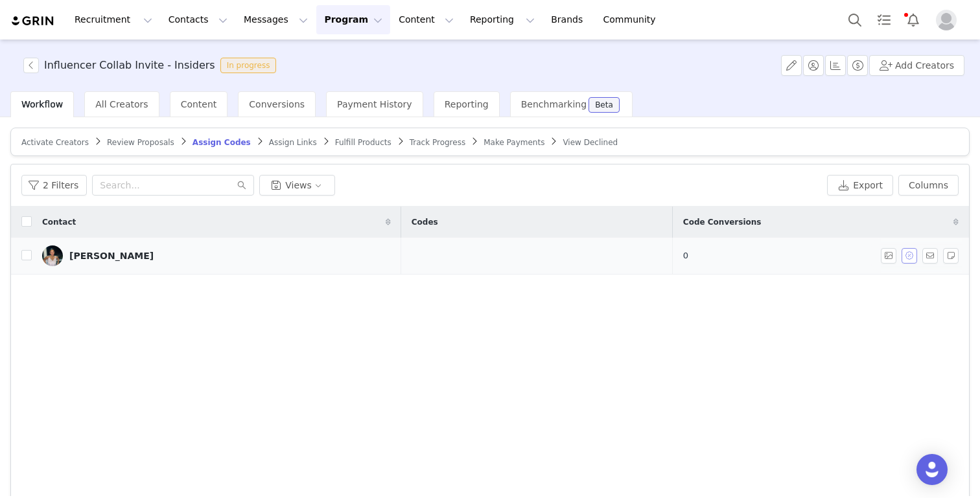
click at [733, 258] on button "button" at bounding box center [909, 256] width 16 height 16
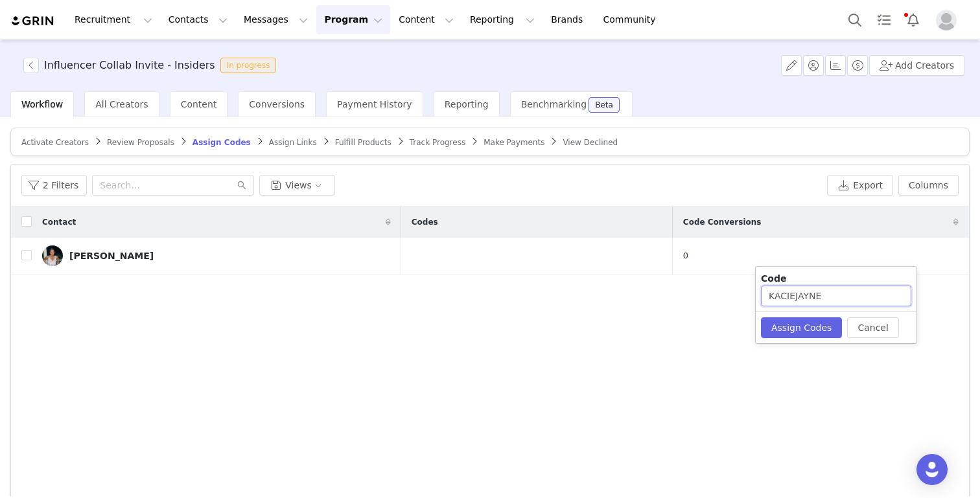
drag, startPoint x: 796, startPoint y: 297, endPoint x: 857, endPoint y: 297, distance: 60.9
click at [733, 297] on input "KACIEJAYNE" at bounding box center [836, 296] width 150 height 21
type input "KACIE2873"
click at [733, 328] on button "Assign Codes" at bounding box center [801, 328] width 81 height 21
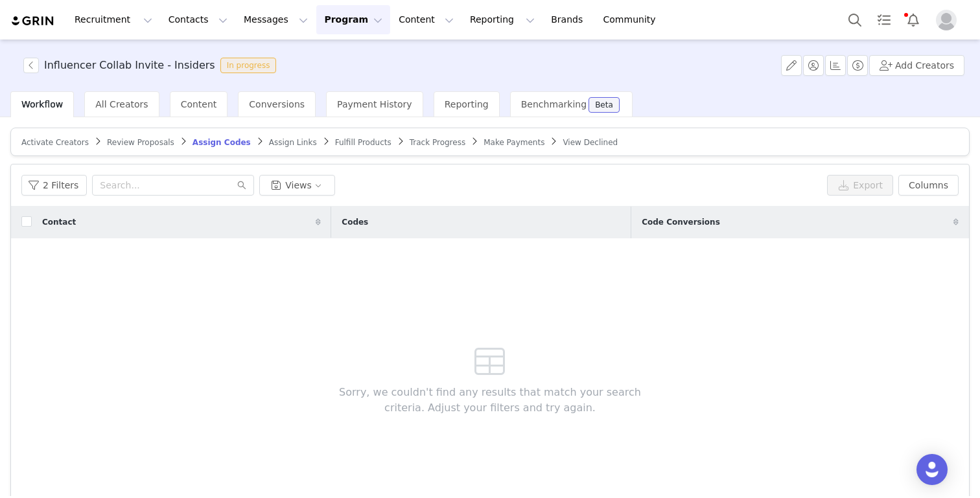
click at [270, 141] on span "Assign Links" at bounding box center [293, 142] width 48 height 9
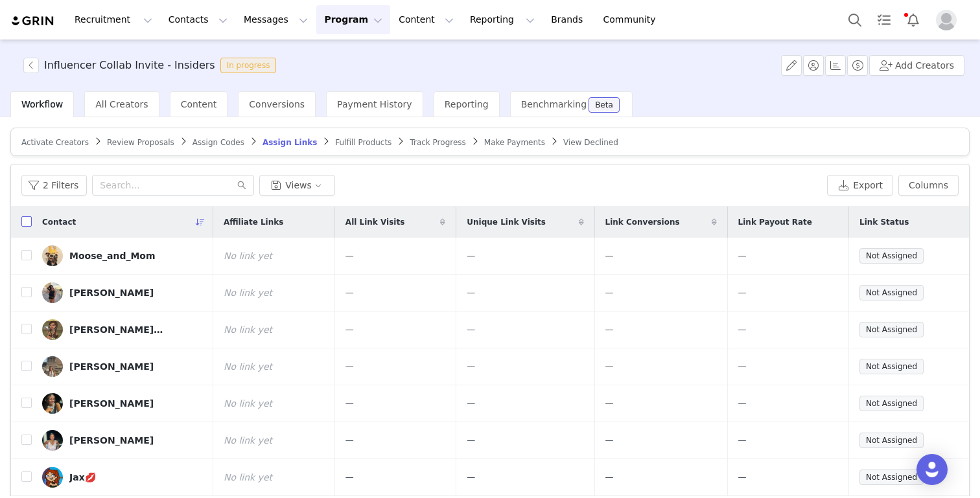
click at [29, 216] on label at bounding box center [26, 223] width 10 height 14
click at [29, 216] on input "checkbox" at bounding box center [26, 221] width 10 height 10
checkbox input "true"
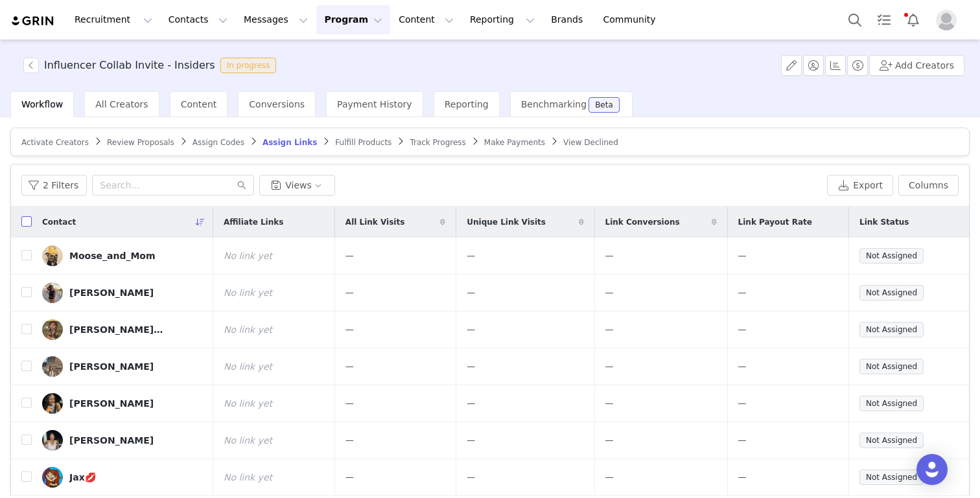
checkbox input "true"
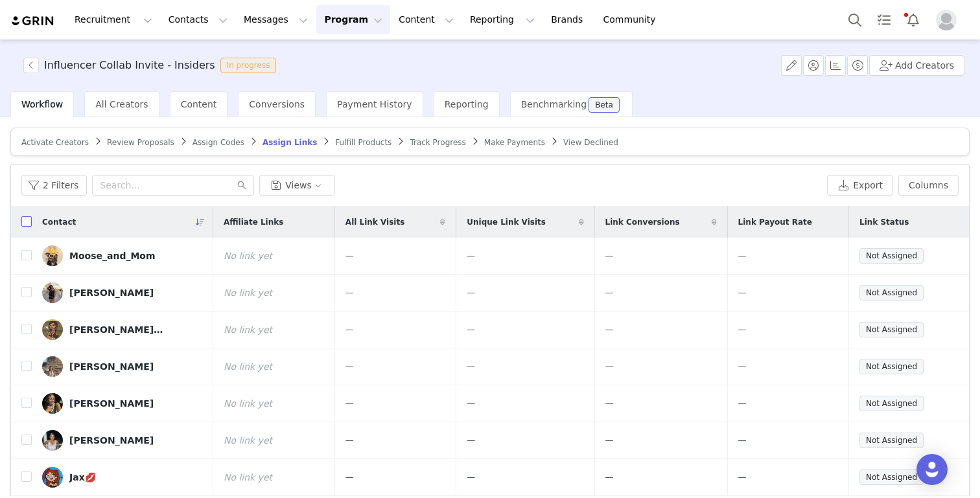
checkbox input "true"
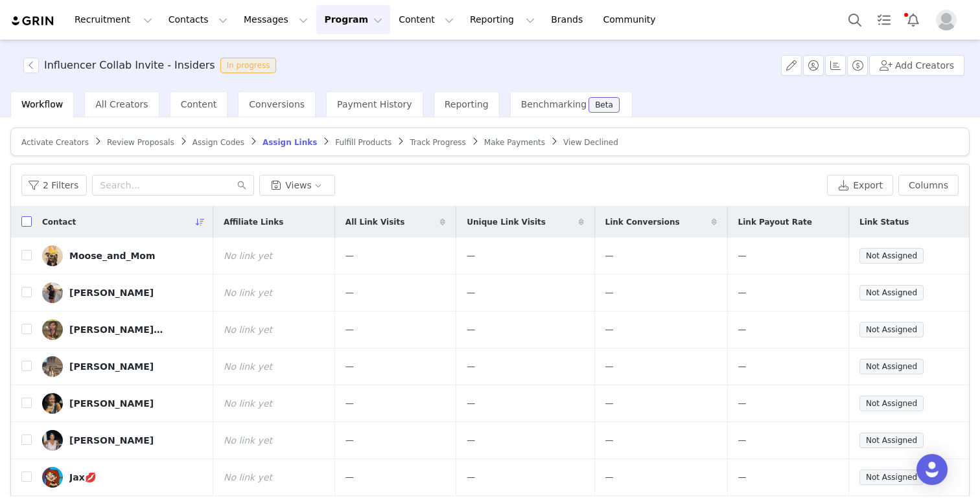
checkbox input "true"
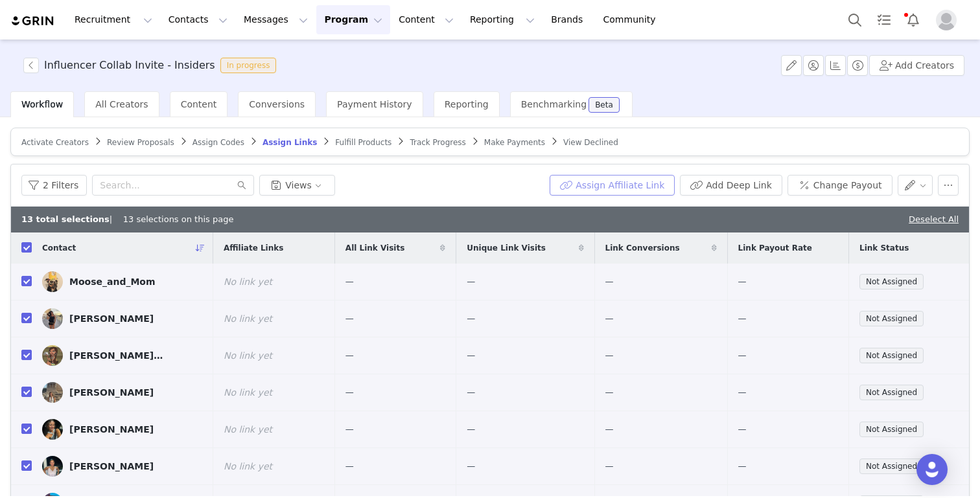
click at [660, 184] on button "Assign Affiliate Link" at bounding box center [611, 185] width 125 height 21
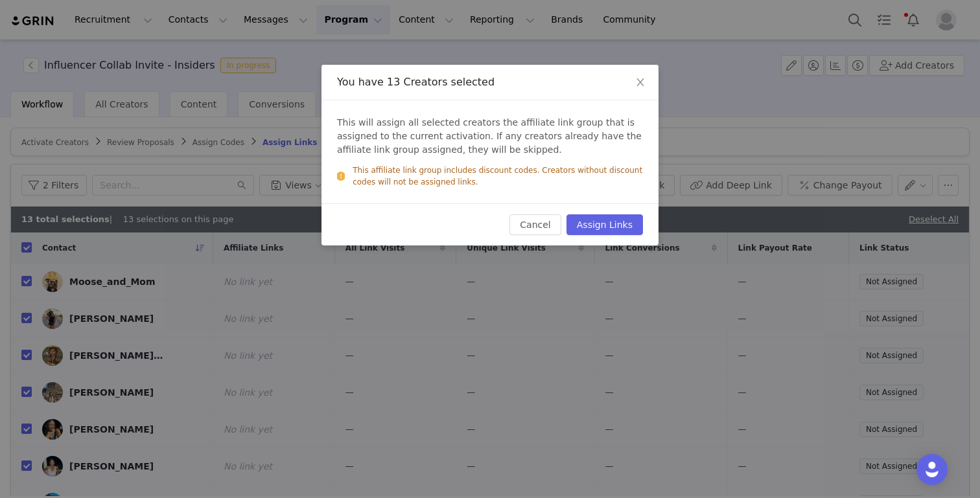
click at [599, 240] on div "Cancel Assign Links" at bounding box center [489, 224] width 337 height 42
click at [606, 225] on button "Assign Links" at bounding box center [604, 224] width 76 height 21
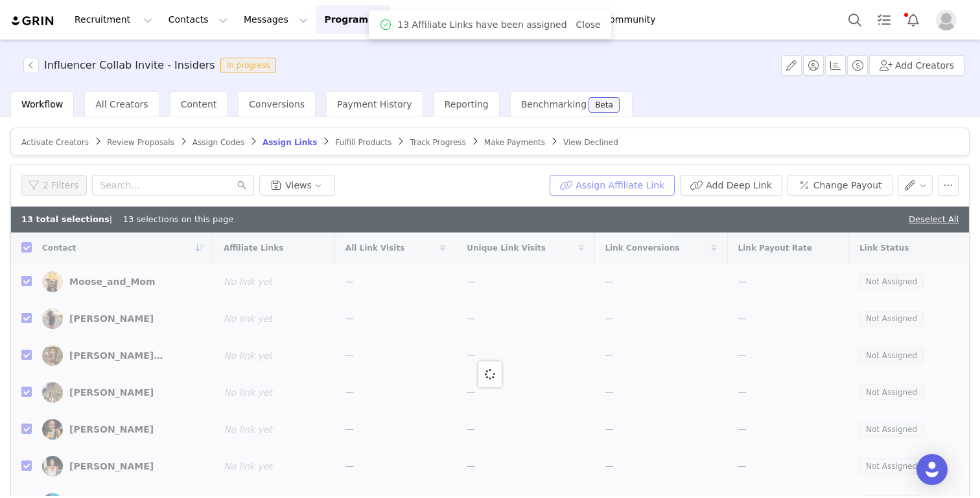
checkbox input "false"
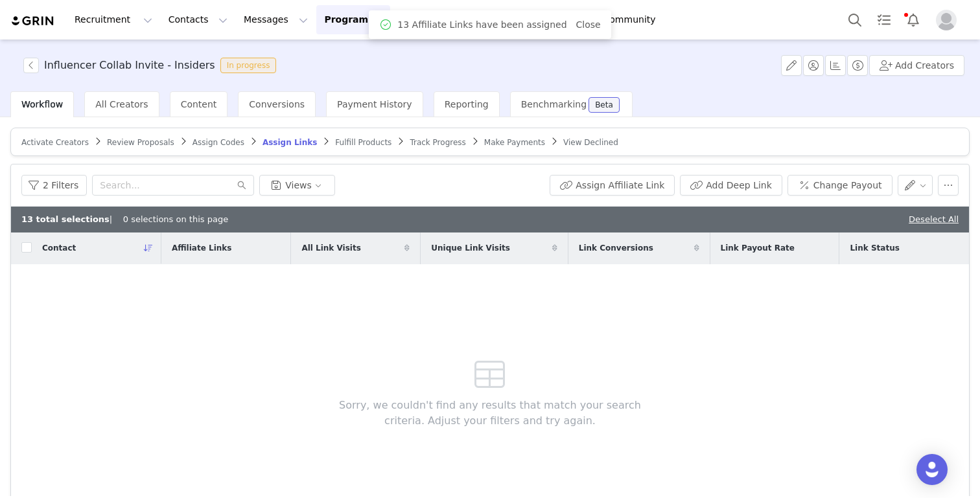
click at [356, 139] on span "Fulfill Products" at bounding box center [363, 142] width 56 height 9
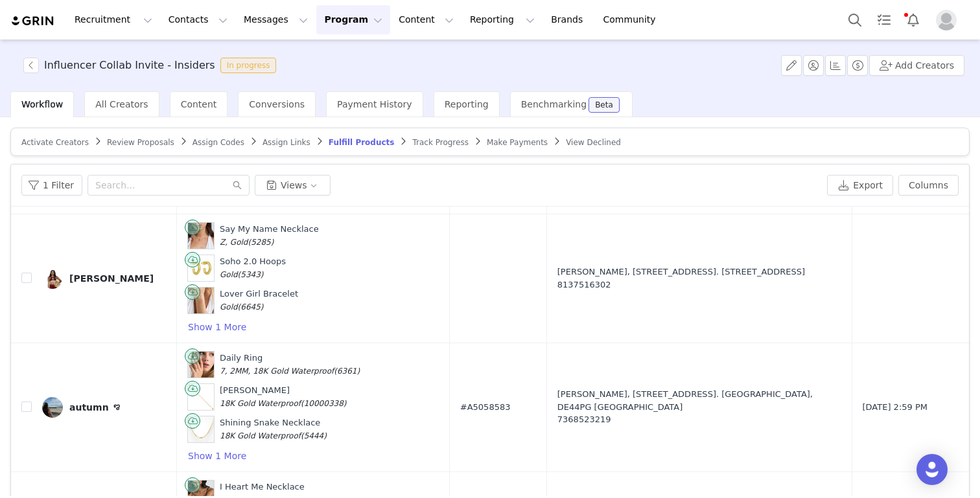
scroll to position [2379, 0]
click at [237, 319] on button "Show 1 More" at bounding box center [217, 327] width 60 height 16
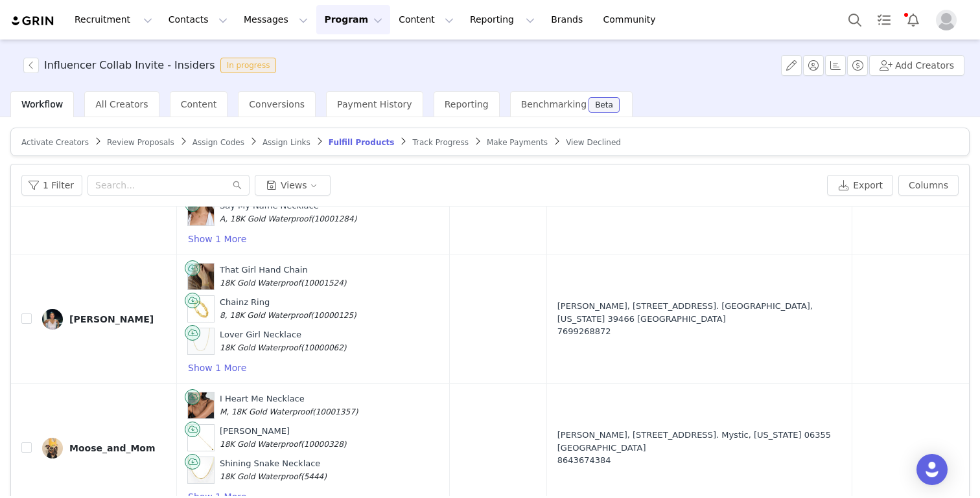
scroll to position [3402, 0]
click at [198, 360] on button "Show 1 More" at bounding box center [217, 368] width 60 height 16
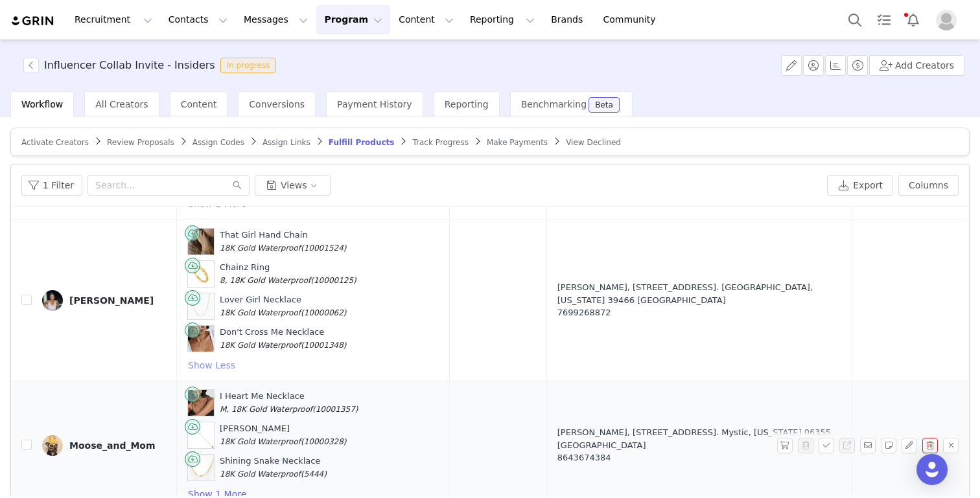
scroll to position [3428, 0]
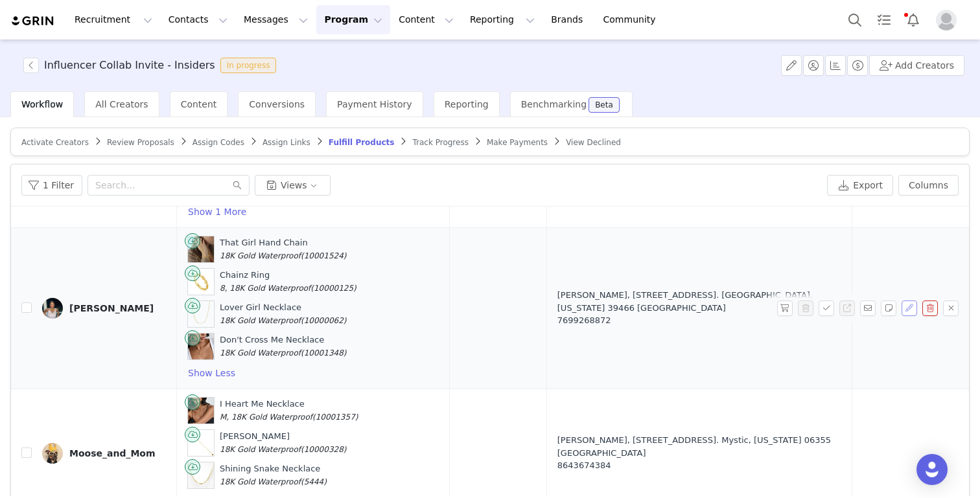
click at [733, 301] on button "button" at bounding box center [909, 309] width 16 height 16
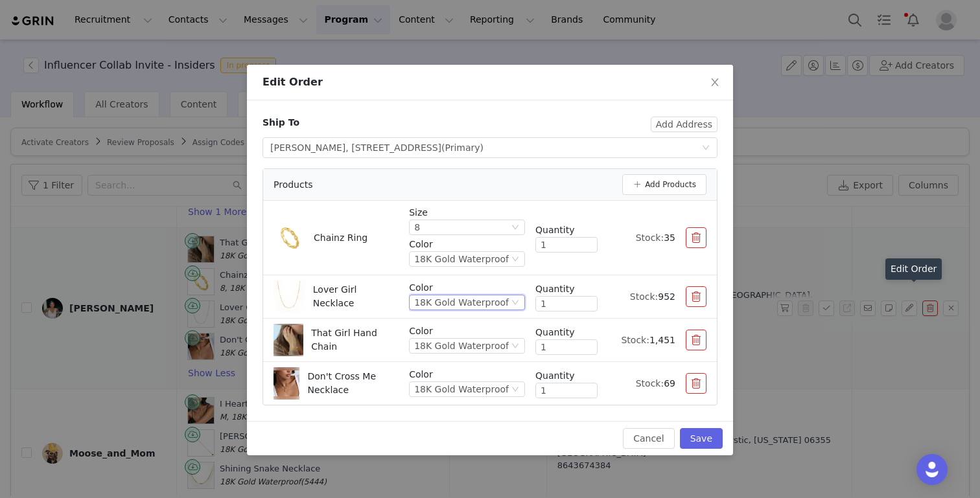
click at [469, 303] on div "18K Gold Waterproof" at bounding box center [461, 302] width 95 height 14
click at [439, 348] on li "Gold" at bounding box center [470, 346] width 110 height 21
click at [691, 382] on button "button" at bounding box center [696, 383] width 21 height 21
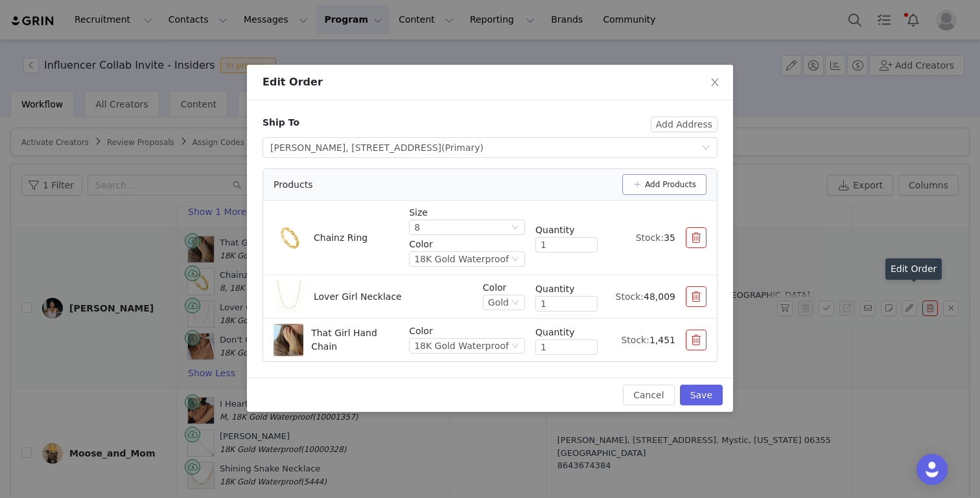
click at [664, 178] on button "Add Products" at bounding box center [664, 184] width 84 height 21
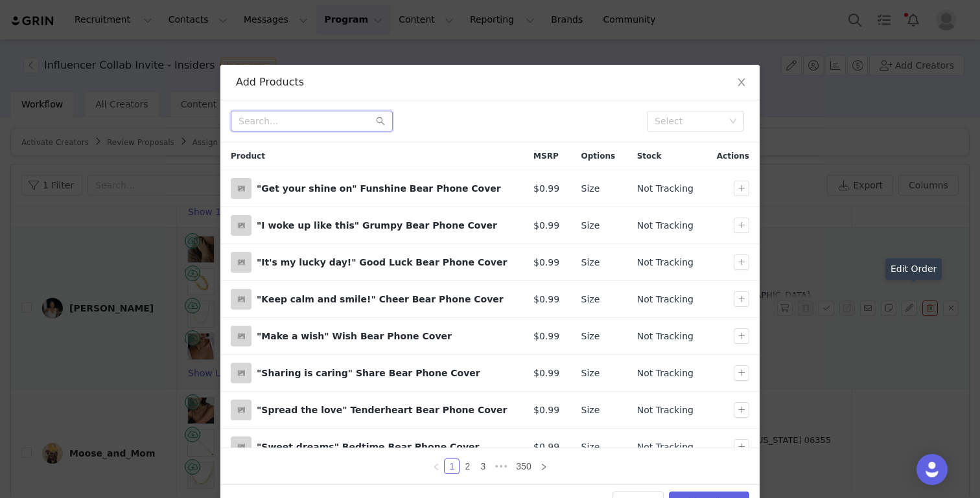
click at [341, 122] on input "text" at bounding box center [312, 121] width 162 height 21
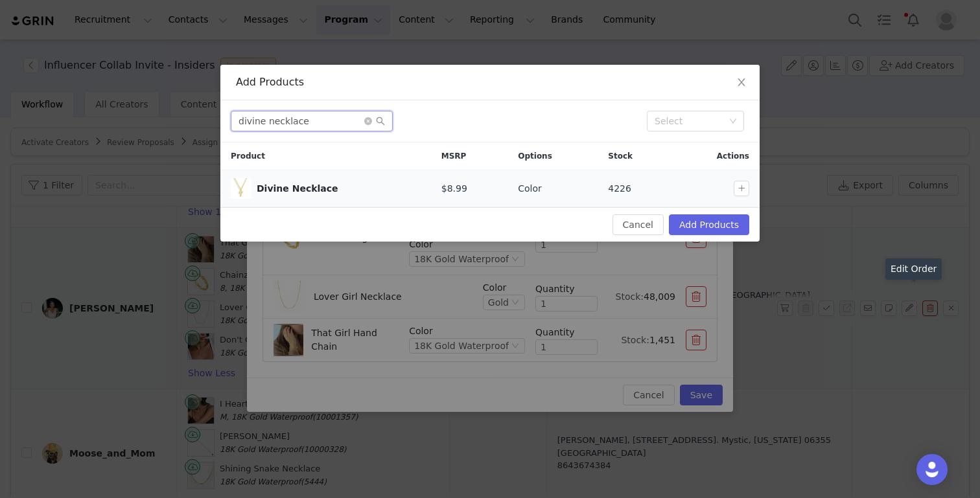
type input "divine necklace"
click at [733, 191] on div at bounding box center [743, 189] width 21 height 16
click at [733, 191] on button "button" at bounding box center [741, 189] width 16 height 16
click at [733, 210] on div "Cancel Add Products" at bounding box center [489, 224] width 539 height 34
click at [732, 222] on button "Add Products" at bounding box center [709, 224] width 80 height 21
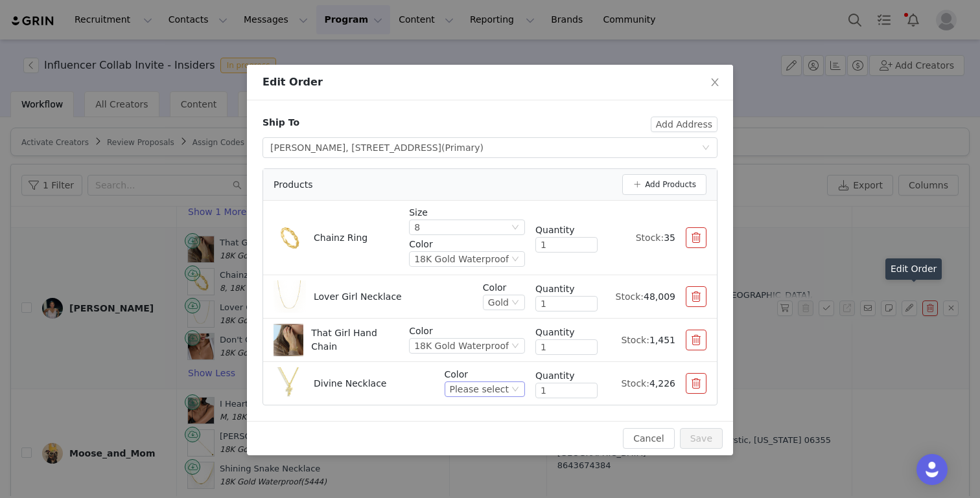
click at [484, 382] on div "Please select" at bounding box center [485, 390] width 80 height 16
click at [477, 430] on li "Gold" at bounding box center [486, 433] width 76 height 21
click at [700, 439] on button "Save" at bounding box center [701, 438] width 43 height 21
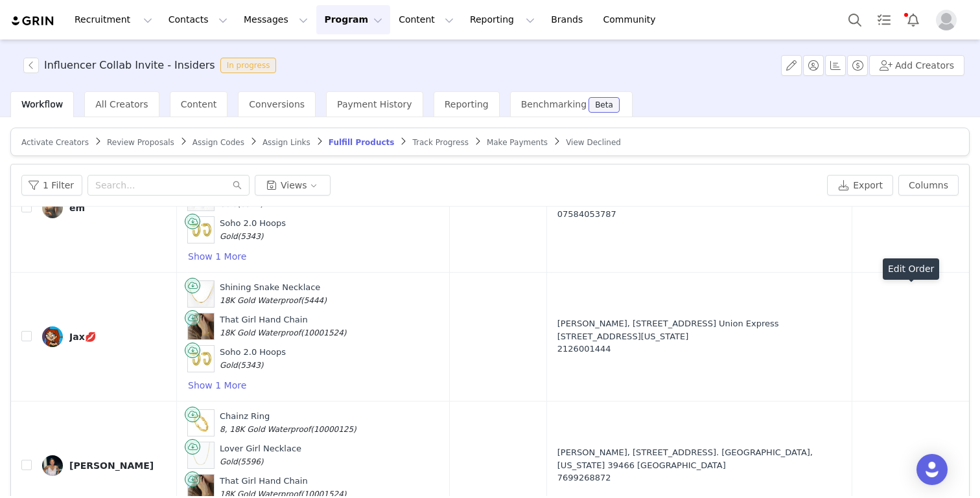
scroll to position [4836, 0]
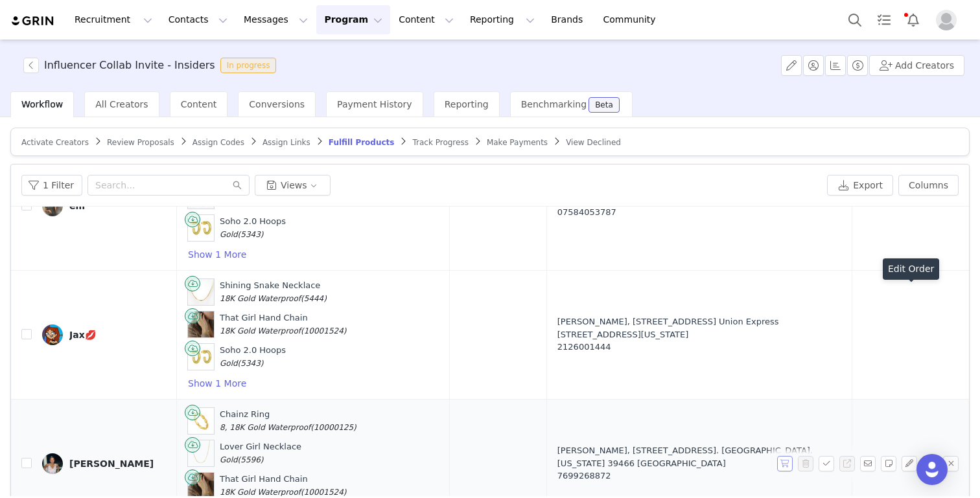
click at [733, 456] on button "button" at bounding box center [785, 464] width 16 height 16
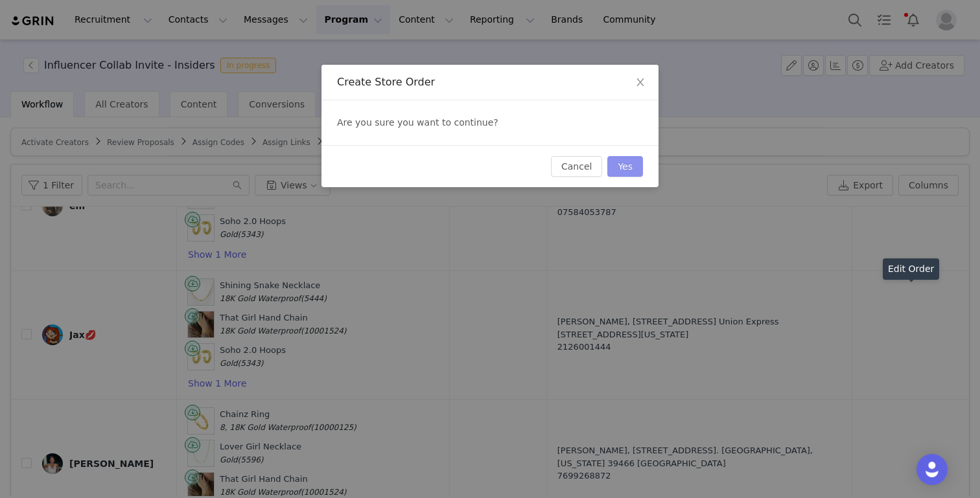
click at [623, 172] on button "Yes" at bounding box center [625, 166] width 36 height 21
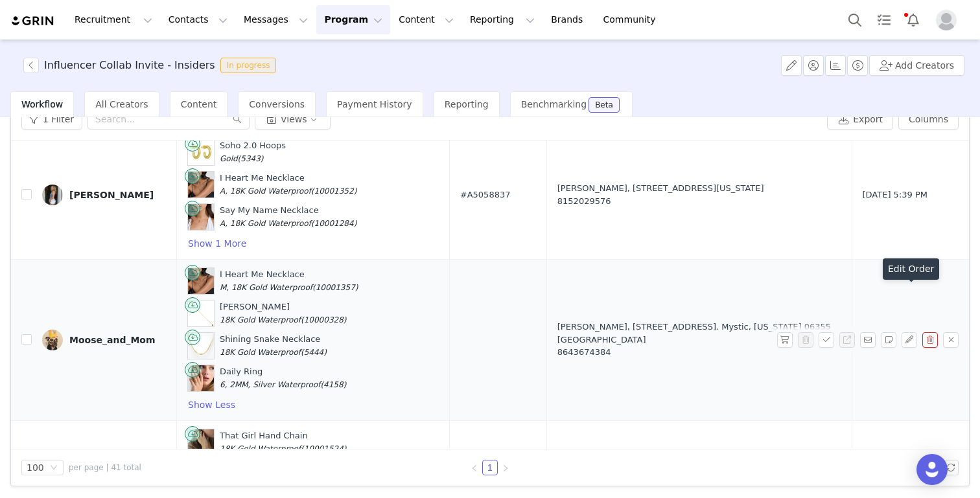
scroll to position [3404, 0]
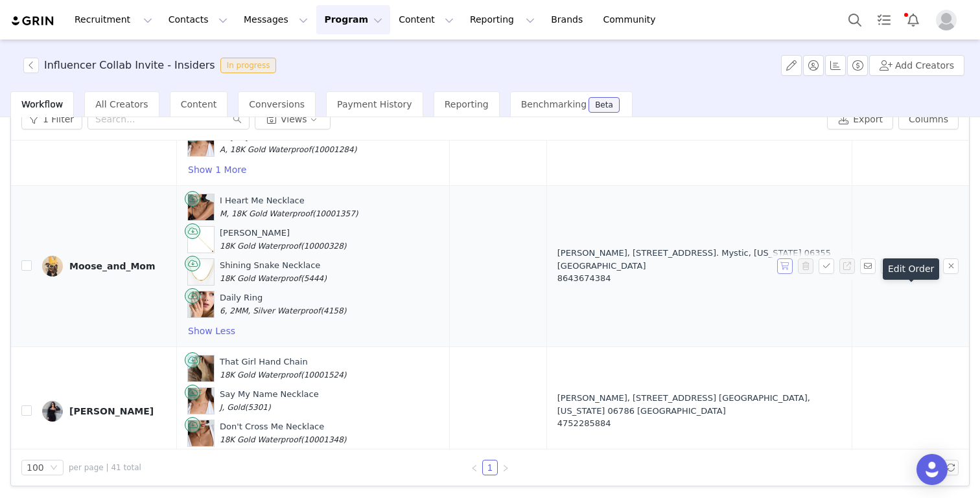
click at [733, 259] on button "button" at bounding box center [785, 267] width 16 height 16
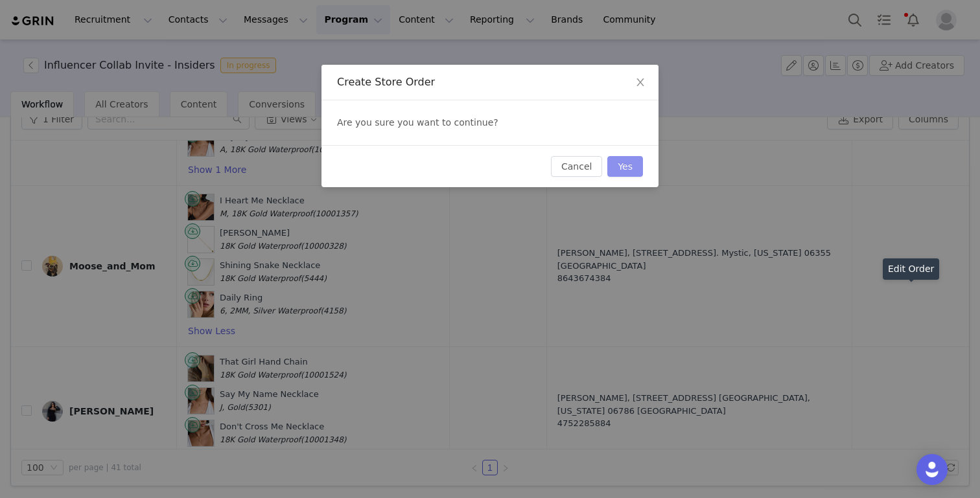
click at [623, 170] on button "Yes" at bounding box center [625, 166] width 36 height 21
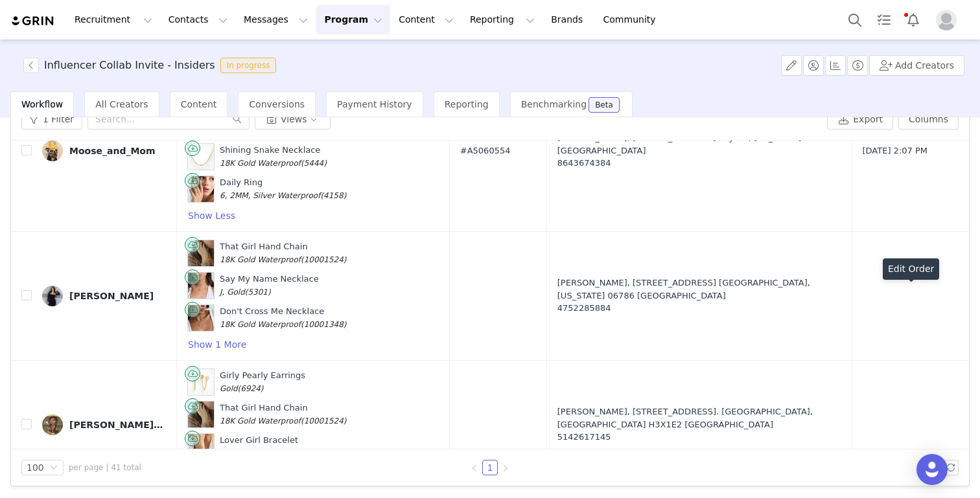
scroll to position [3528, 0]
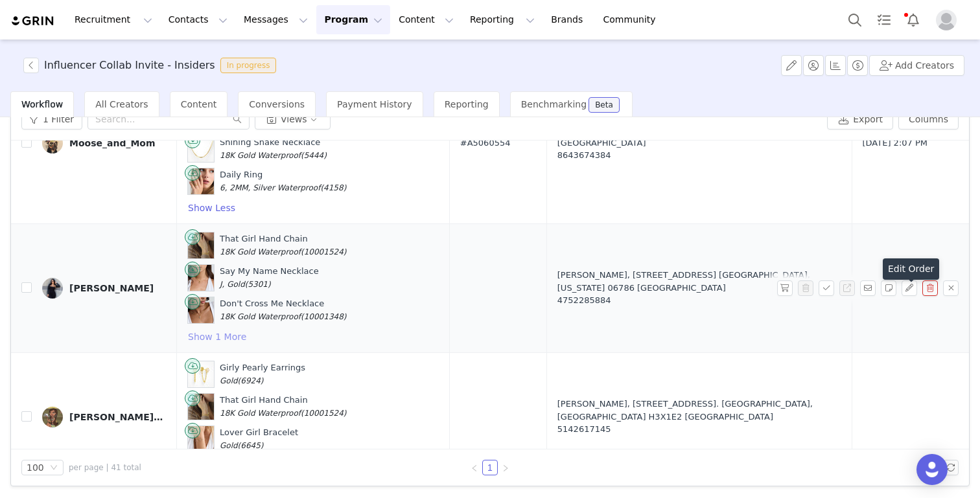
click at [201, 329] on button "Show 1 More" at bounding box center [217, 337] width 60 height 16
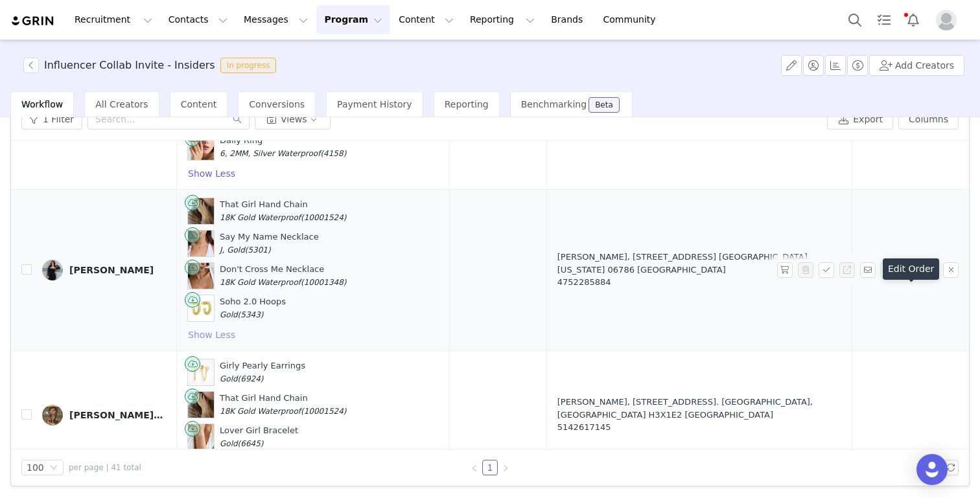
scroll to position [3566, 0]
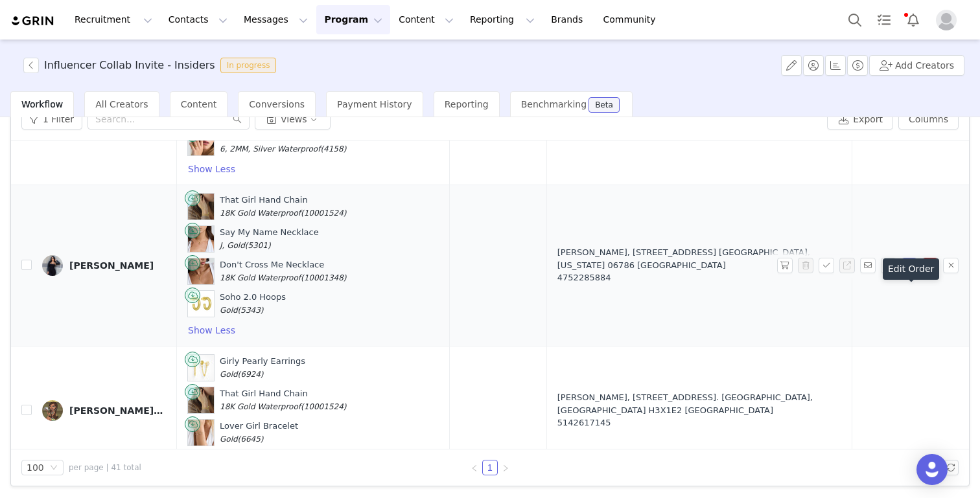
click at [733, 258] on button "button" at bounding box center [909, 266] width 16 height 16
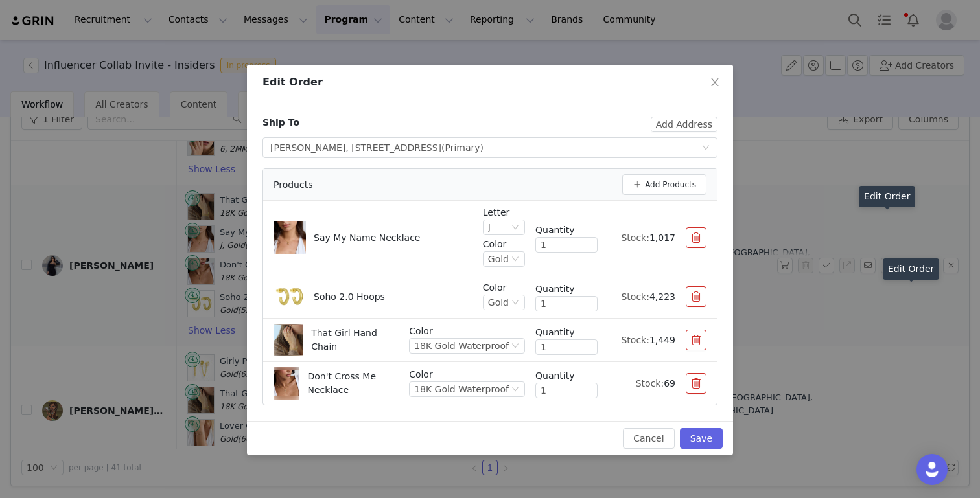
click at [697, 389] on button "button" at bounding box center [696, 383] width 21 height 21
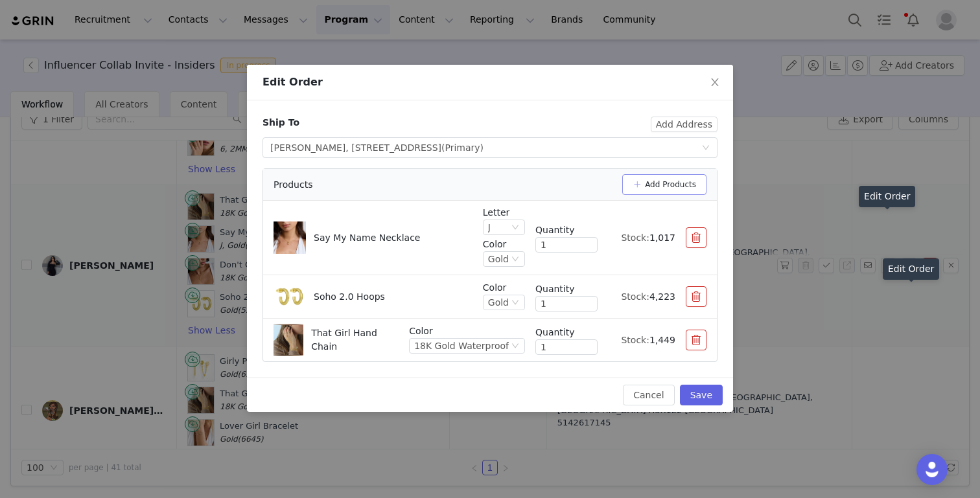
click at [649, 185] on button "Add Products" at bounding box center [664, 184] width 84 height 21
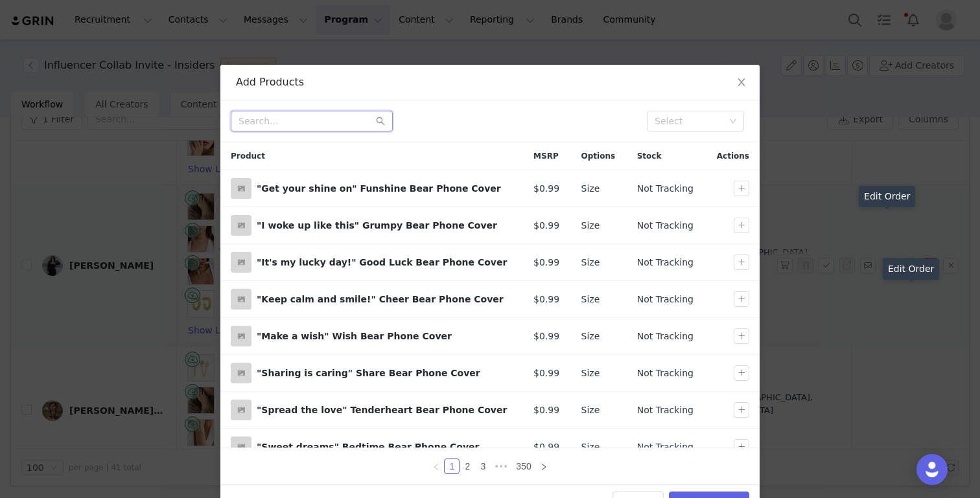
click at [299, 123] on input "text" at bounding box center [312, 121] width 162 height 21
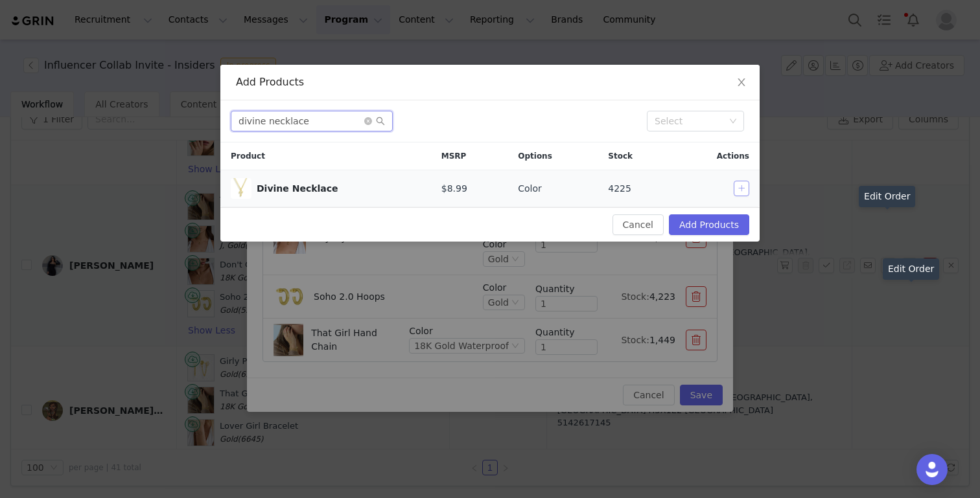
type input "divine necklace"
click at [733, 189] on button "button" at bounding box center [741, 189] width 16 height 16
click at [716, 222] on button "Add Products" at bounding box center [709, 224] width 80 height 21
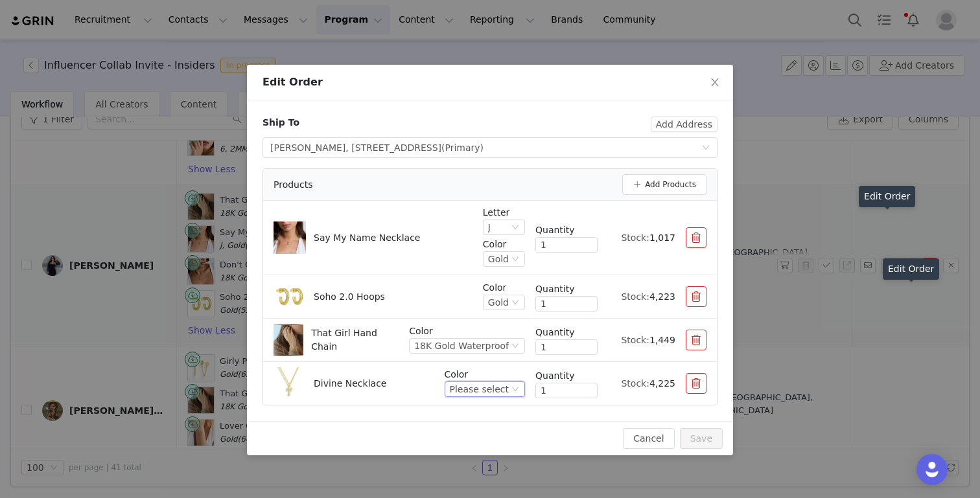
click at [487, 389] on div "Please select" at bounding box center [479, 389] width 59 height 14
click at [476, 428] on li "Gold" at bounding box center [486, 433] width 76 height 21
click at [693, 436] on button "Save" at bounding box center [701, 438] width 43 height 21
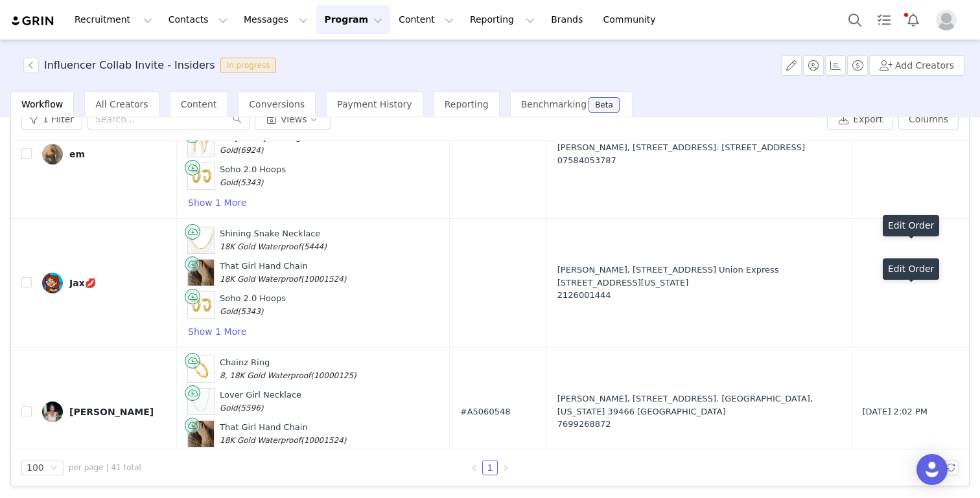
scroll to position [4869, 0]
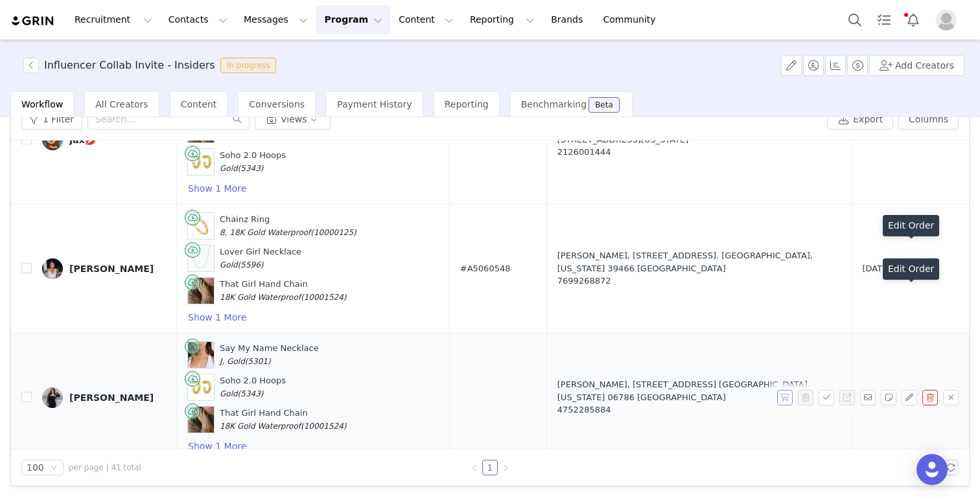
click at [733, 390] on button "button" at bounding box center [785, 398] width 16 height 16
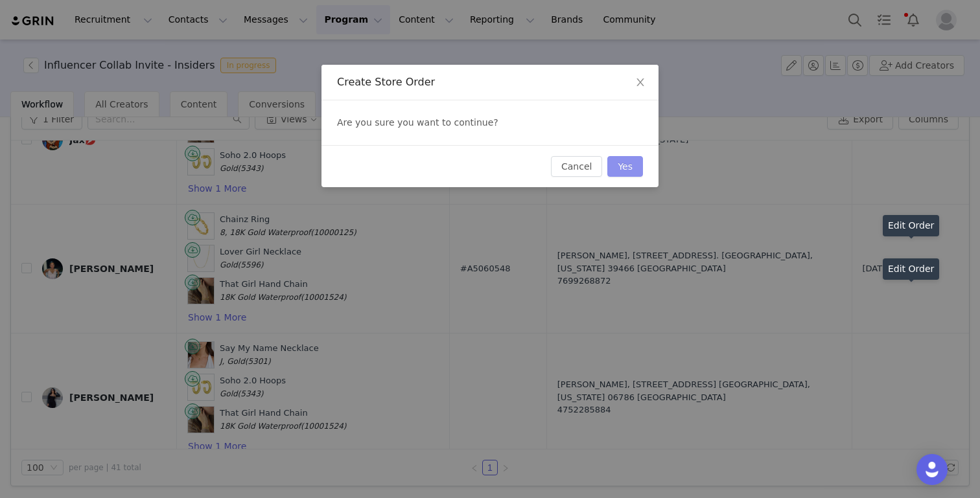
click at [629, 172] on button "Yes" at bounding box center [625, 166] width 36 height 21
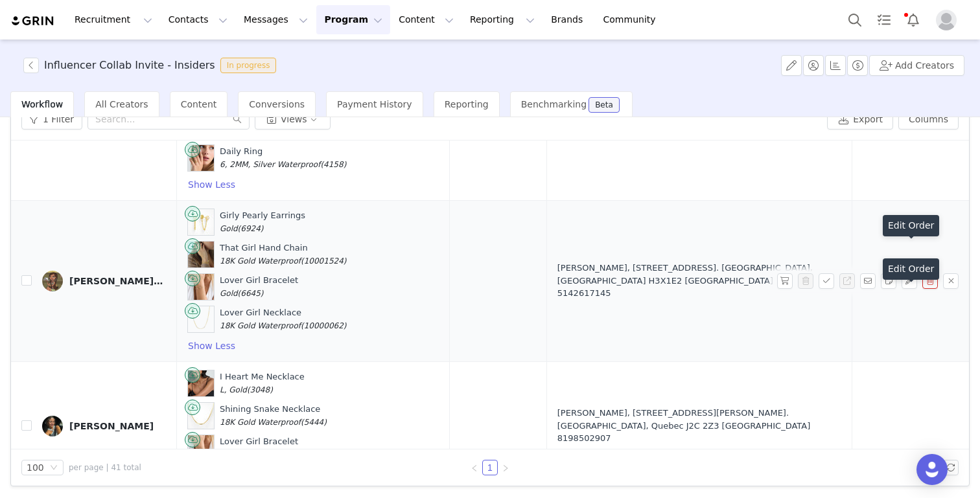
scroll to position [3563, 0]
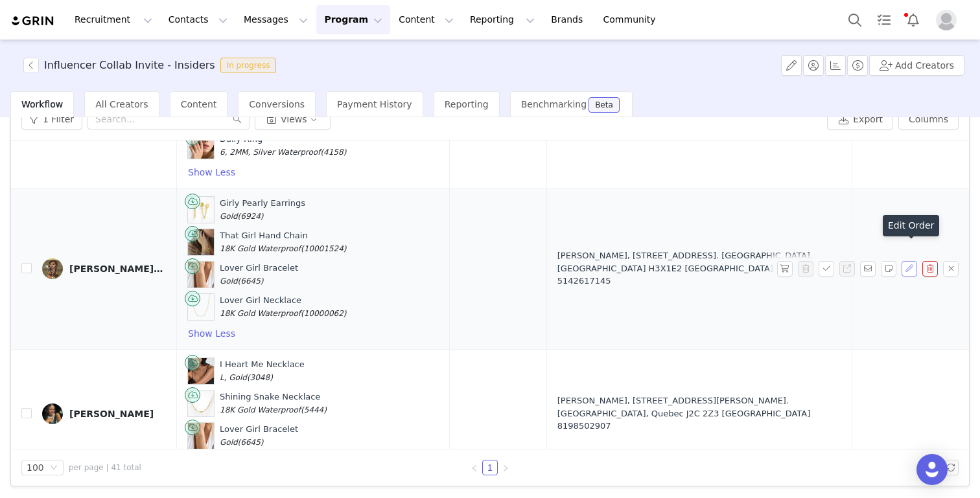
click at [733, 261] on button "button" at bounding box center [909, 269] width 16 height 16
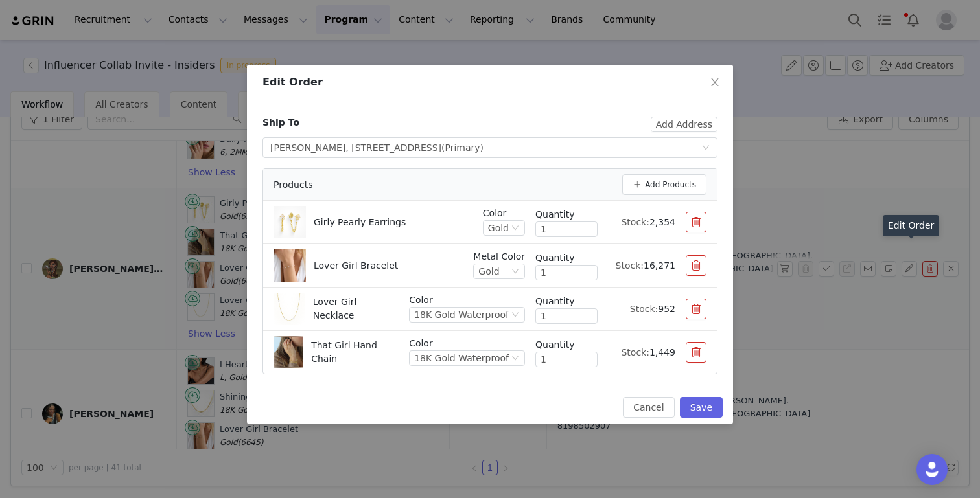
click at [695, 222] on button "button" at bounding box center [696, 222] width 21 height 21
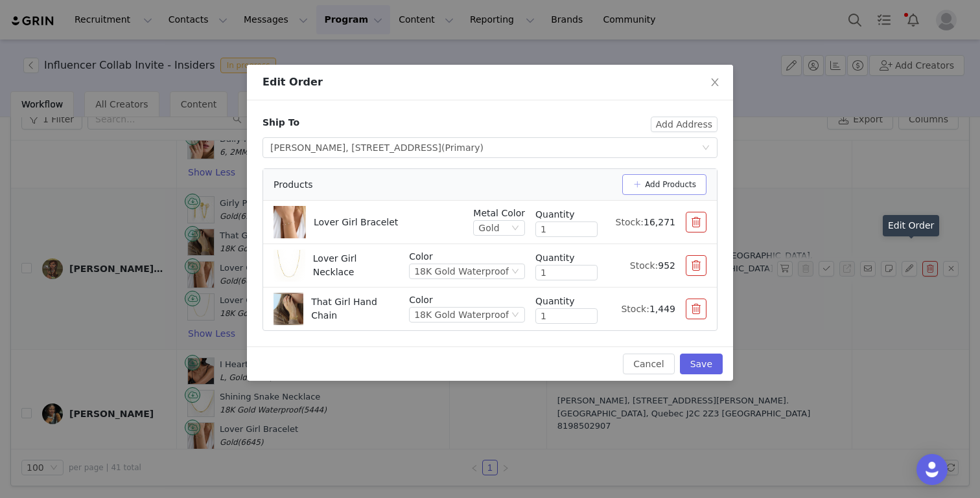
click at [672, 189] on button "Add Products" at bounding box center [664, 184] width 84 height 21
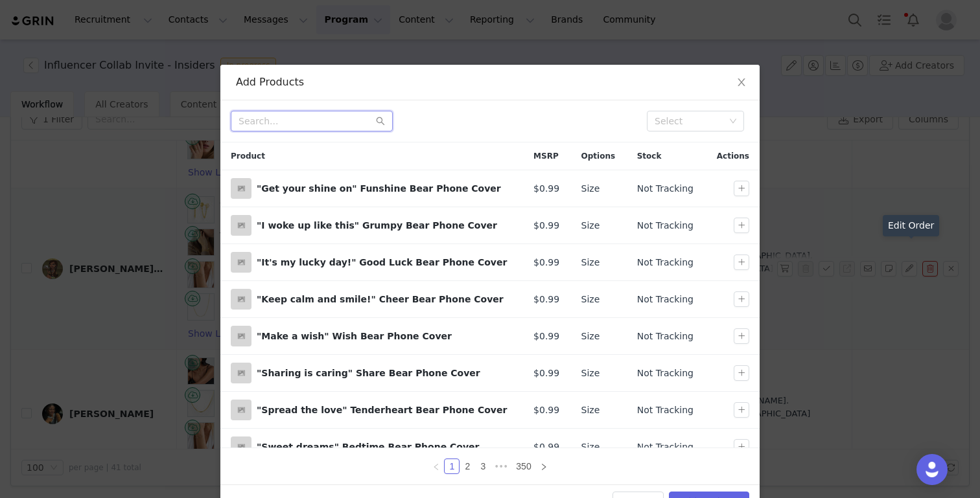
click at [294, 130] on input "text" at bounding box center [312, 121] width 162 height 21
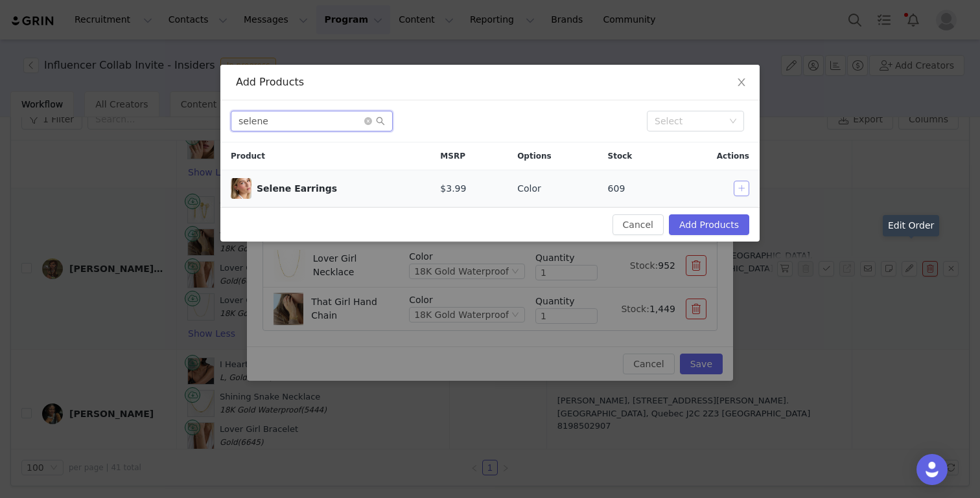
type input "selene"
click at [733, 187] on button "button" at bounding box center [741, 189] width 16 height 16
click at [710, 218] on button "Add Products" at bounding box center [709, 224] width 80 height 21
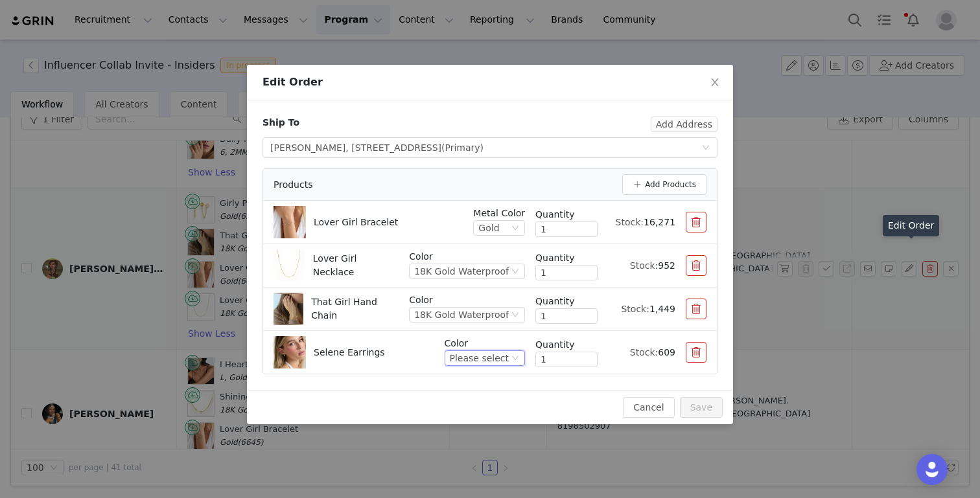
click at [493, 360] on div "Please select" at bounding box center [479, 358] width 59 height 14
click at [466, 401] on li "Gold" at bounding box center [486, 402] width 76 height 21
click at [450, 321] on div "18K Gold Waterproof" at bounding box center [461, 315] width 95 height 14
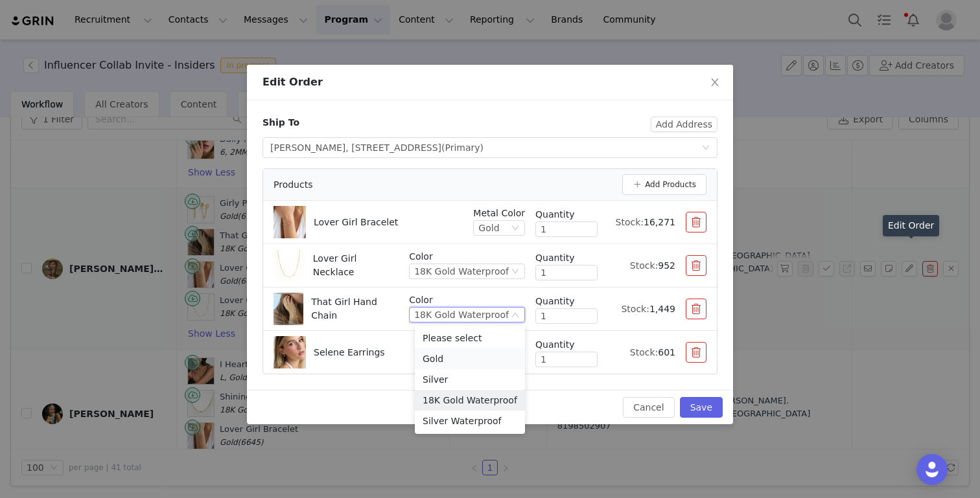
click at [440, 365] on li "Gold" at bounding box center [470, 359] width 110 height 21
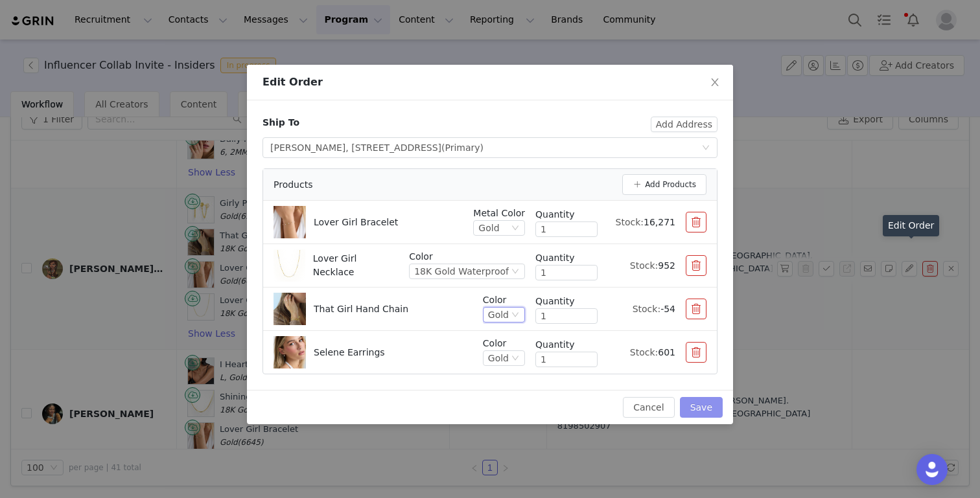
click at [703, 405] on button "Save" at bounding box center [701, 407] width 43 height 21
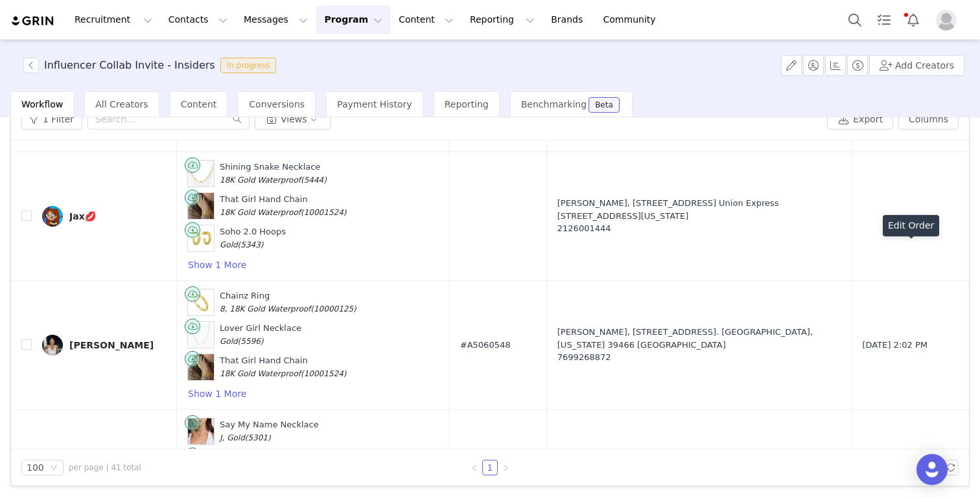
scroll to position [4869, 0]
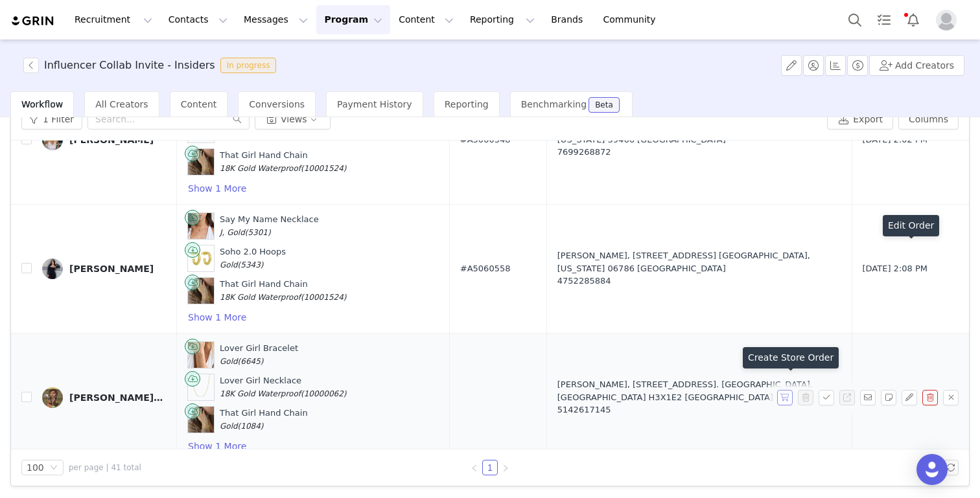
click at [733, 390] on button "button" at bounding box center [785, 398] width 16 height 16
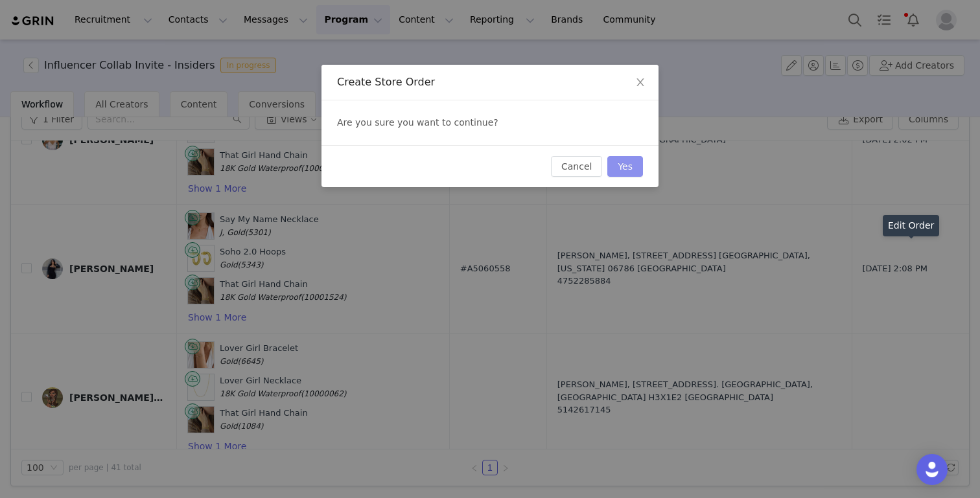
click at [633, 171] on button "Yes" at bounding box center [625, 166] width 36 height 21
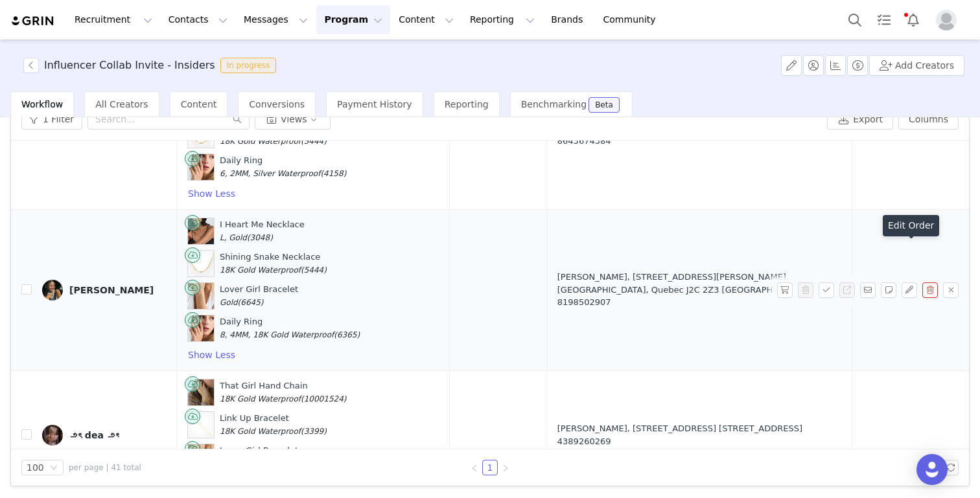
scroll to position [3546, 0]
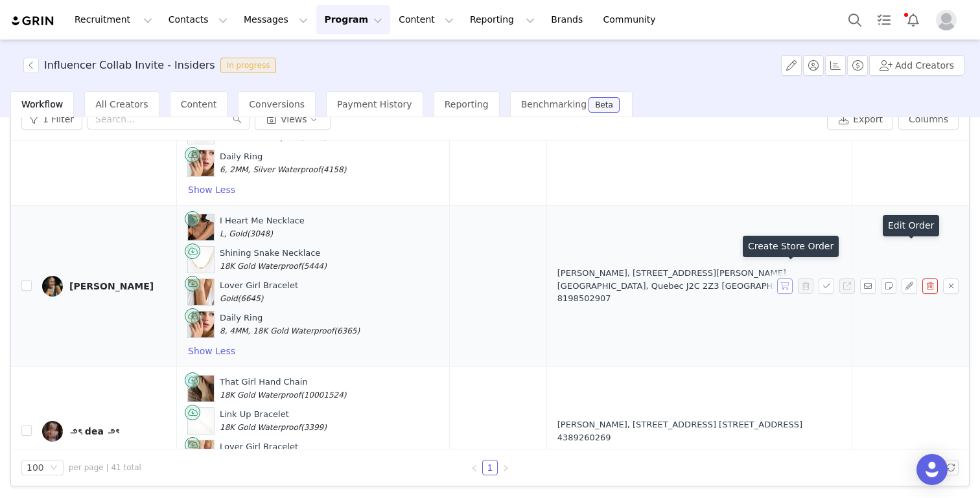
click at [733, 279] on button "button" at bounding box center [785, 287] width 16 height 16
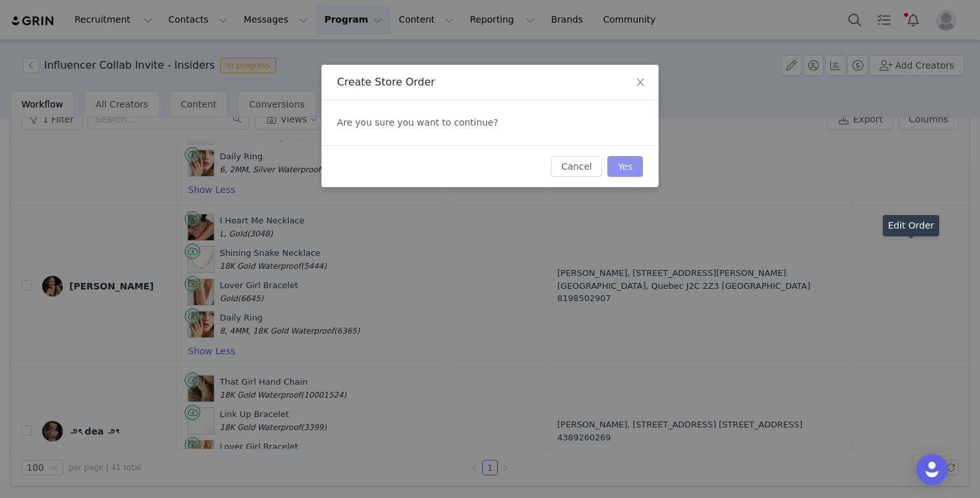
click at [638, 168] on button "Yes" at bounding box center [625, 166] width 36 height 21
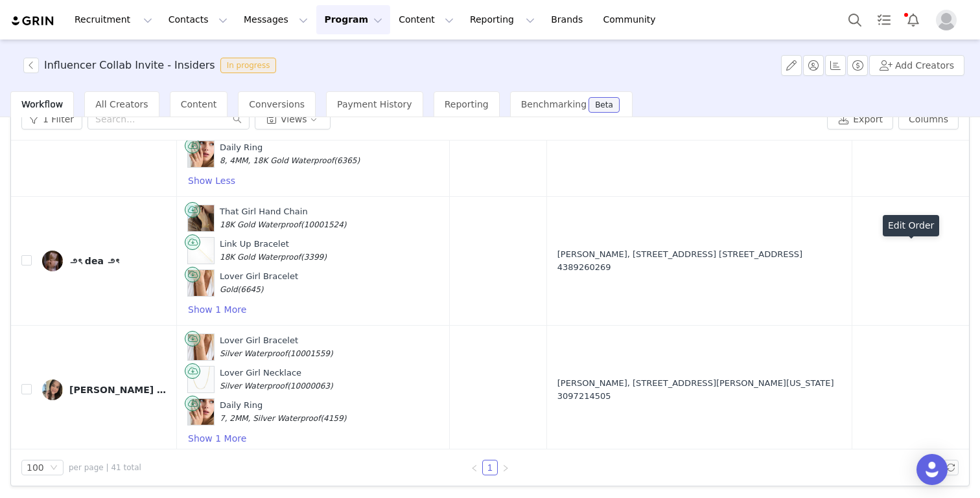
scroll to position [3719, 0]
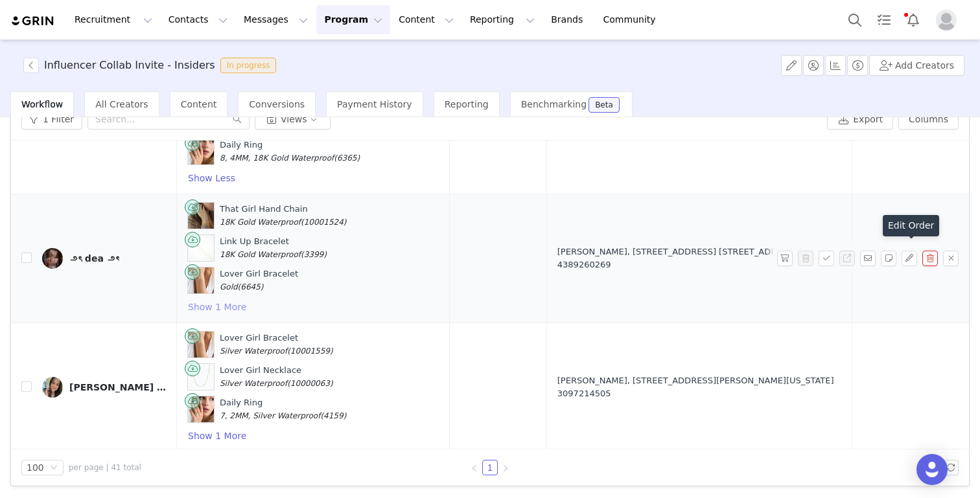
click at [221, 299] on button "Show 1 More" at bounding box center [217, 307] width 60 height 16
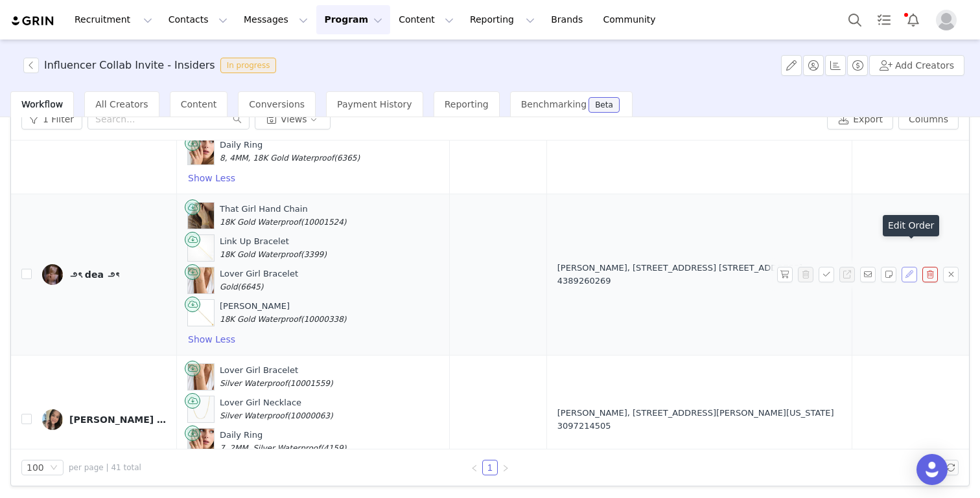
click at [733, 267] on button "button" at bounding box center [909, 275] width 16 height 16
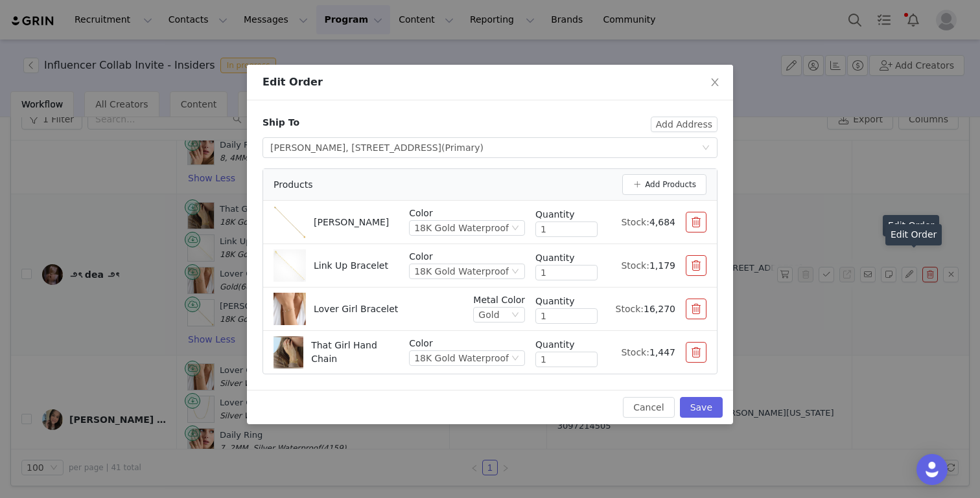
click at [697, 266] on button "button" at bounding box center [696, 265] width 21 height 21
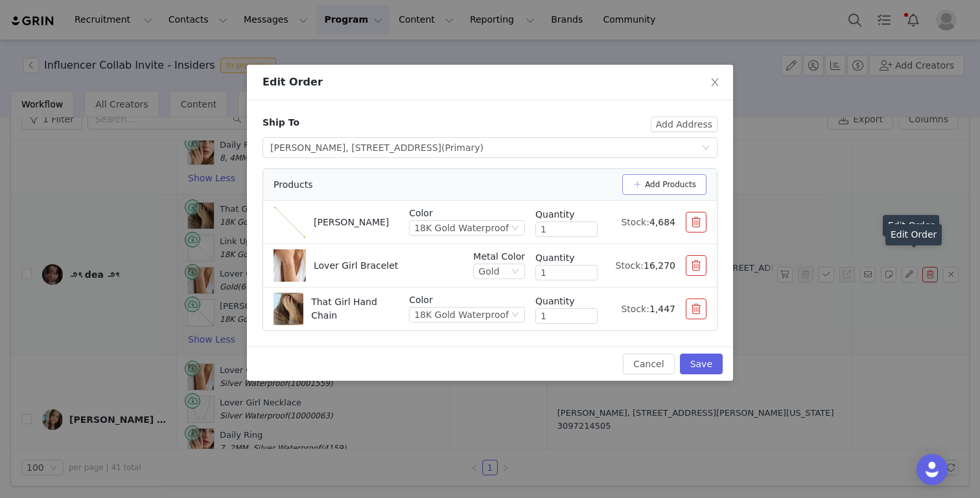
click at [676, 179] on button "Add Products" at bounding box center [664, 184] width 84 height 21
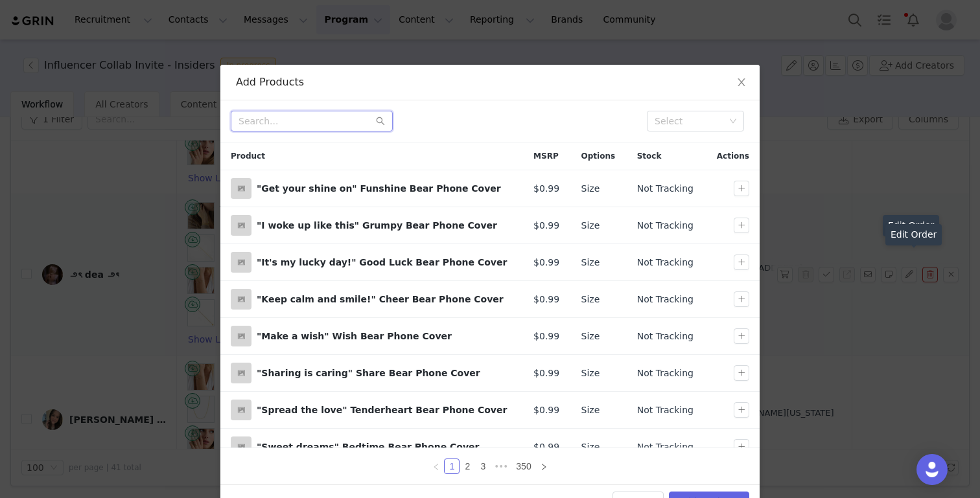
click at [335, 123] on input "text" at bounding box center [312, 121] width 162 height 21
type input "[PERSON_NAME]"
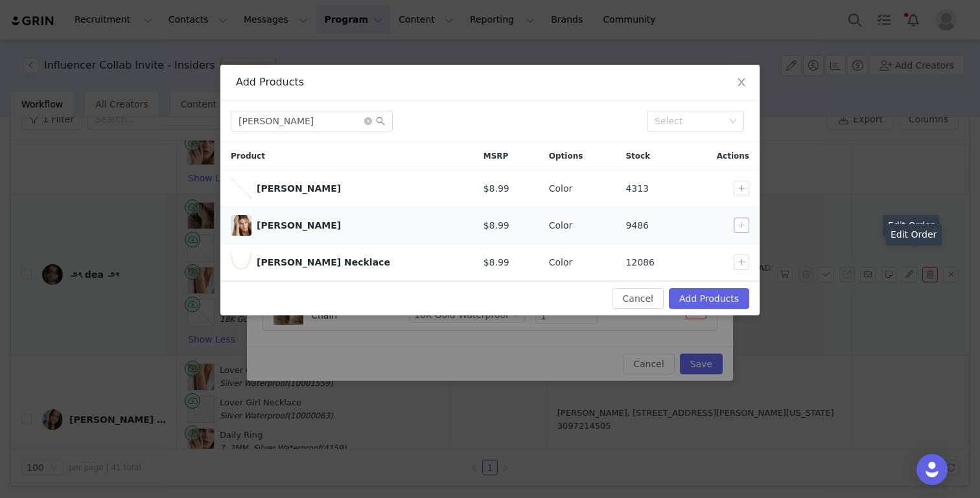
click at [733, 231] on button "button" at bounding box center [741, 226] width 16 height 16
click at [727, 296] on button "Add Products" at bounding box center [709, 298] width 80 height 21
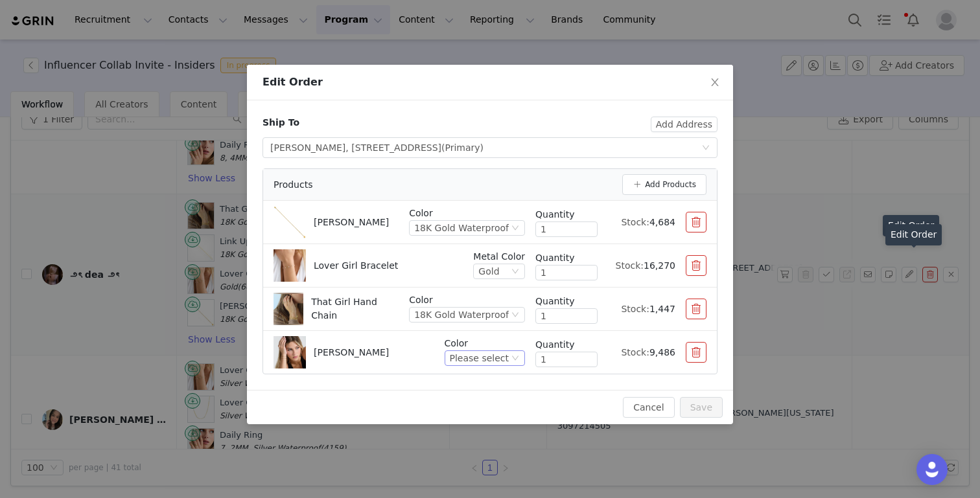
click at [483, 358] on div "Please select" at bounding box center [479, 358] width 59 height 14
click at [467, 405] on li "18K Gold Waterproof" at bounding box center [486, 402] width 76 height 21
click at [691, 227] on button "button" at bounding box center [696, 222] width 21 height 21
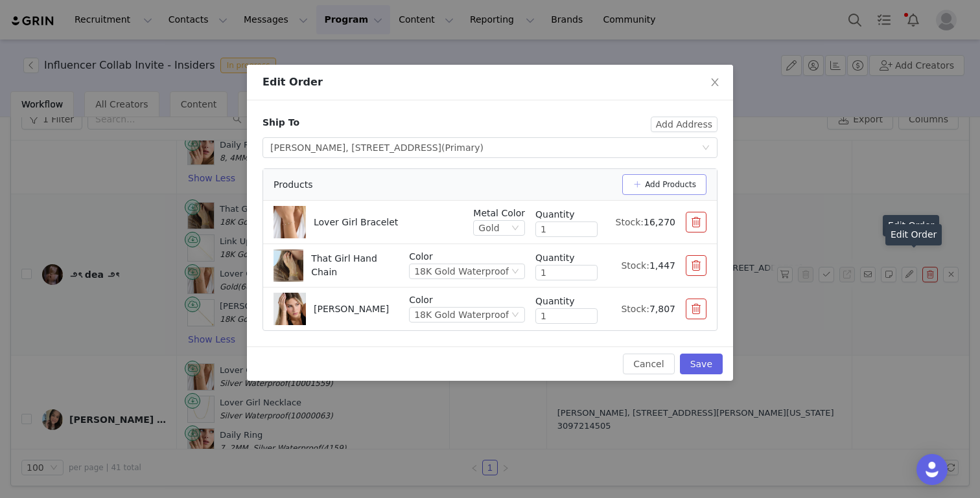
click at [682, 187] on button "Add Products" at bounding box center [664, 184] width 84 height 21
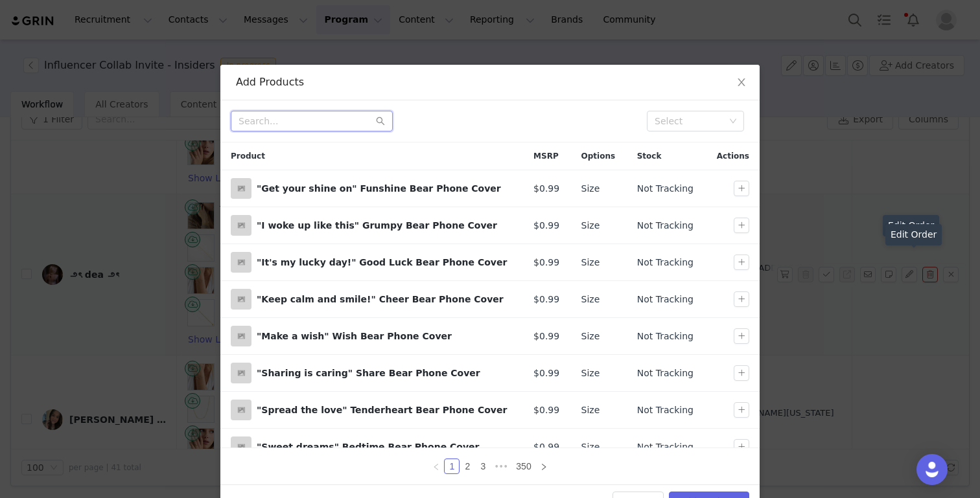
click at [305, 131] on input "text" at bounding box center [312, 121] width 162 height 21
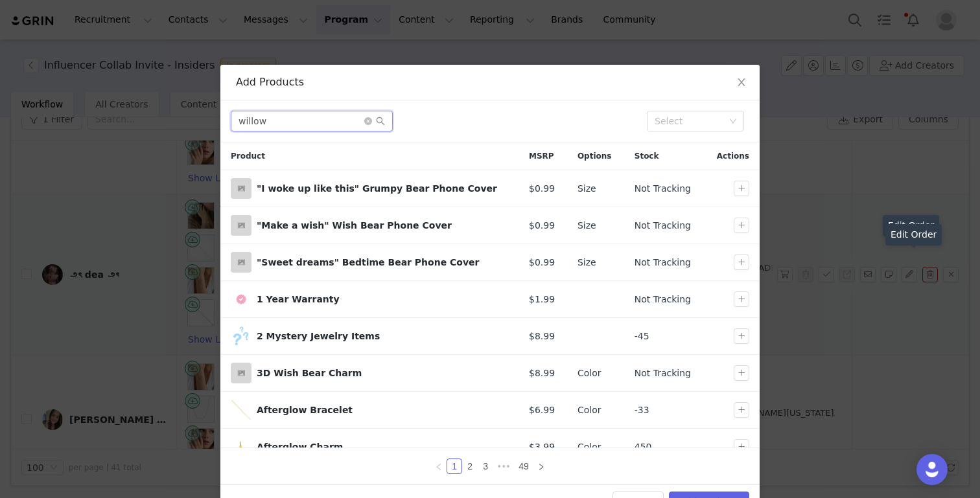
type input "willow"
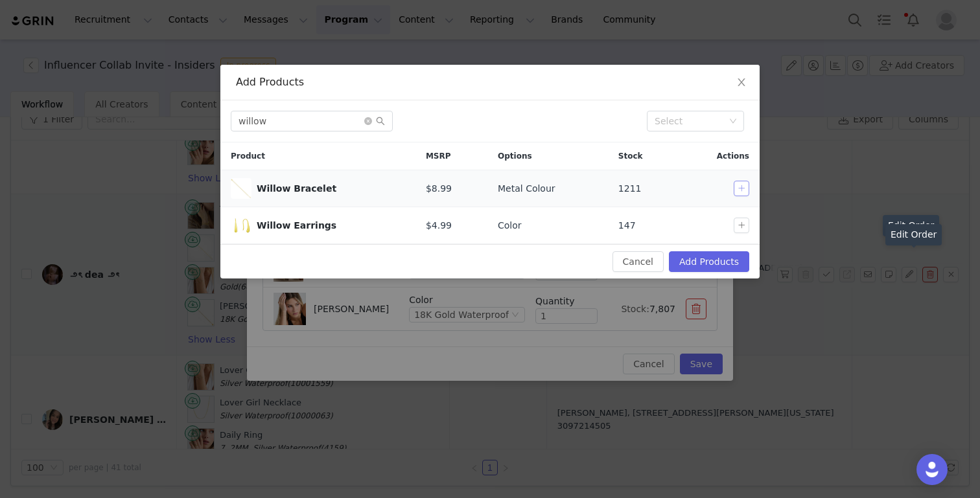
click at [733, 191] on button "button" at bounding box center [741, 189] width 16 height 16
click at [706, 267] on button "Add Products" at bounding box center [709, 261] width 80 height 21
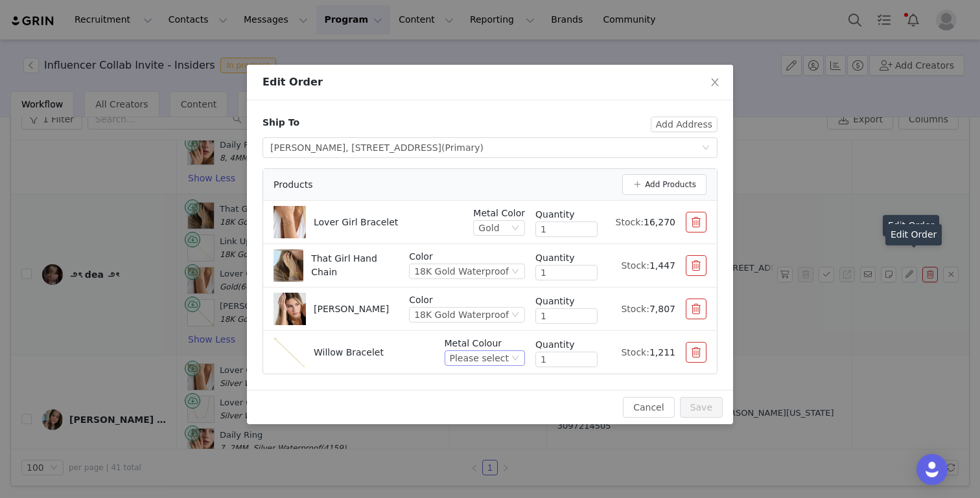
click at [465, 358] on div "Please select" at bounding box center [479, 358] width 59 height 14
click at [468, 402] on li "Gold" at bounding box center [486, 402] width 76 height 21
click at [699, 412] on button "Save" at bounding box center [701, 407] width 43 height 21
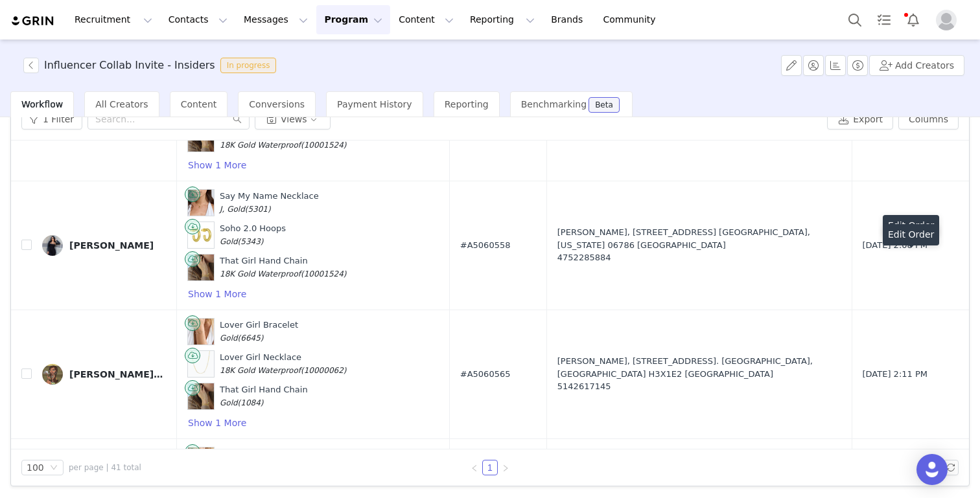
scroll to position [4901, 0]
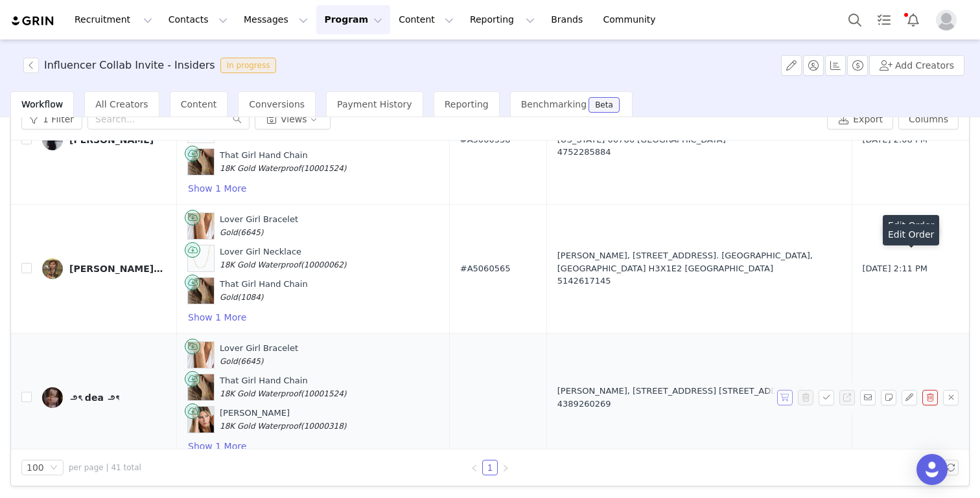
click at [733, 390] on button "button" at bounding box center [785, 398] width 16 height 16
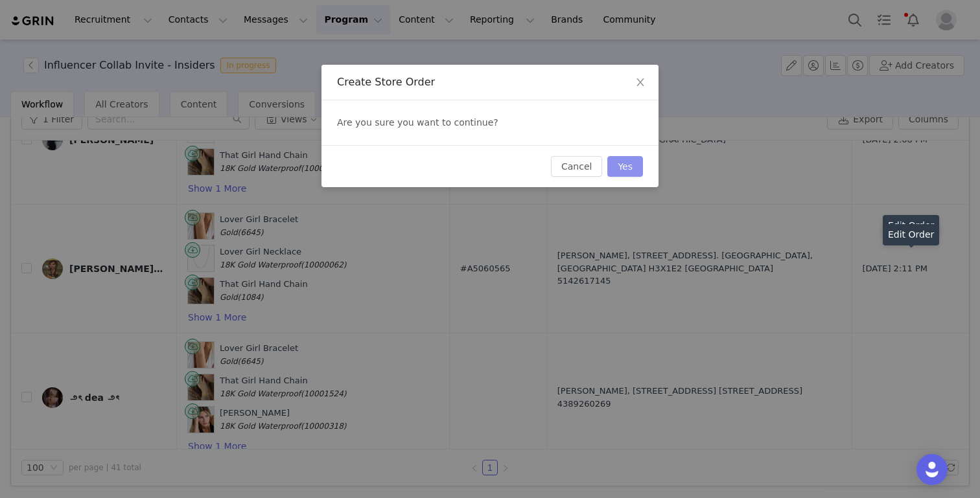
click at [621, 165] on button "Yes" at bounding box center [625, 166] width 36 height 21
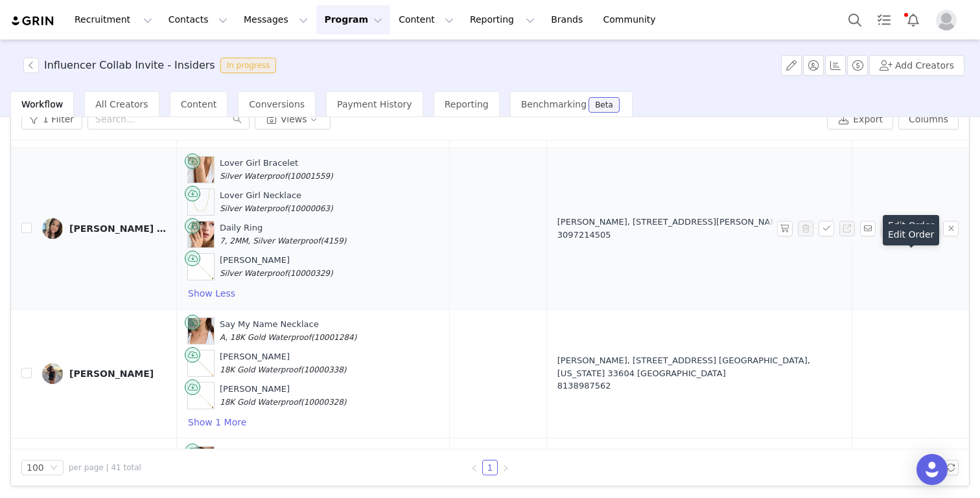
scroll to position [3766, 0]
click at [733, 220] on button "button" at bounding box center [785, 228] width 16 height 16
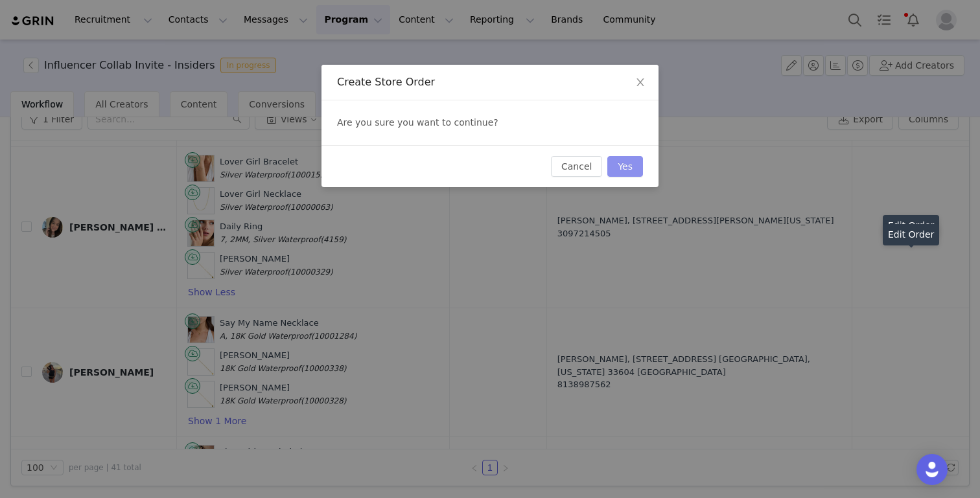
click at [616, 163] on button "Yes" at bounding box center [625, 166] width 36 height 21
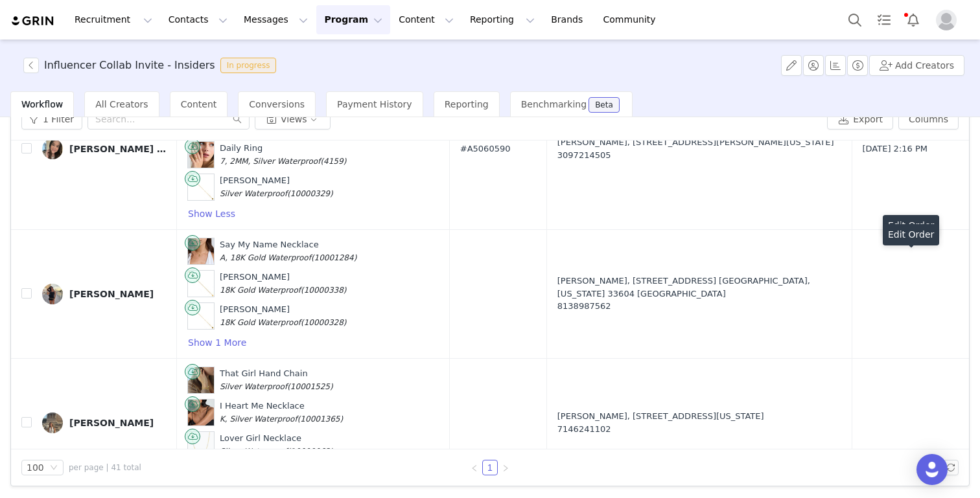
scroll to position [3857, 0]
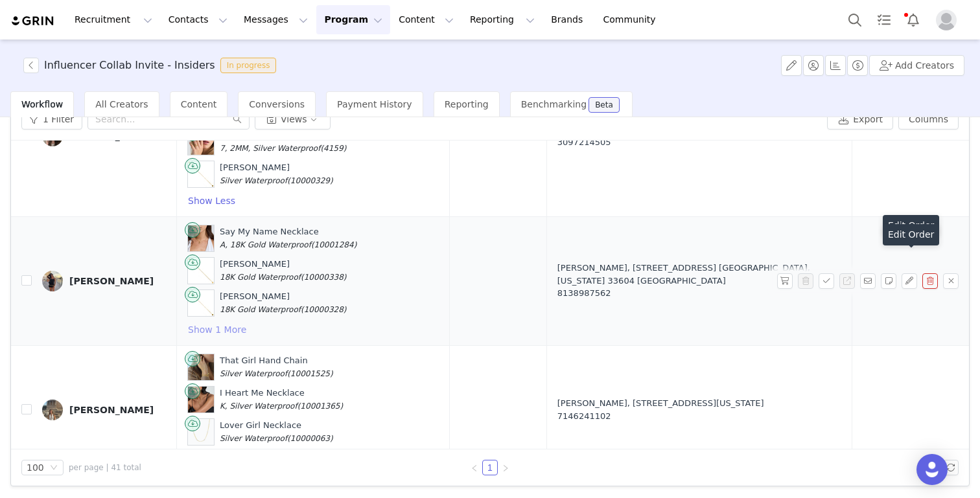
click at [211, 322] on button "Show 1 More" at bounding box center [217, 330] width 60 height 16
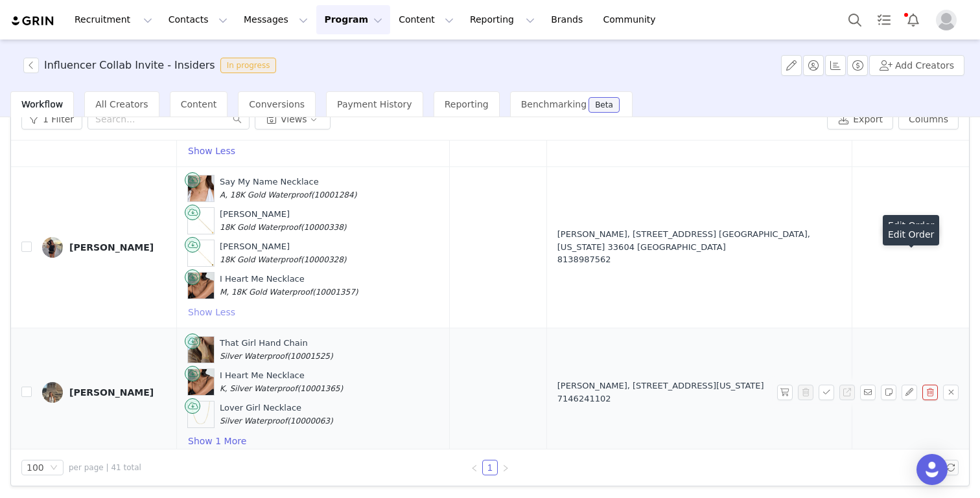
scroll to position [3908, 0]
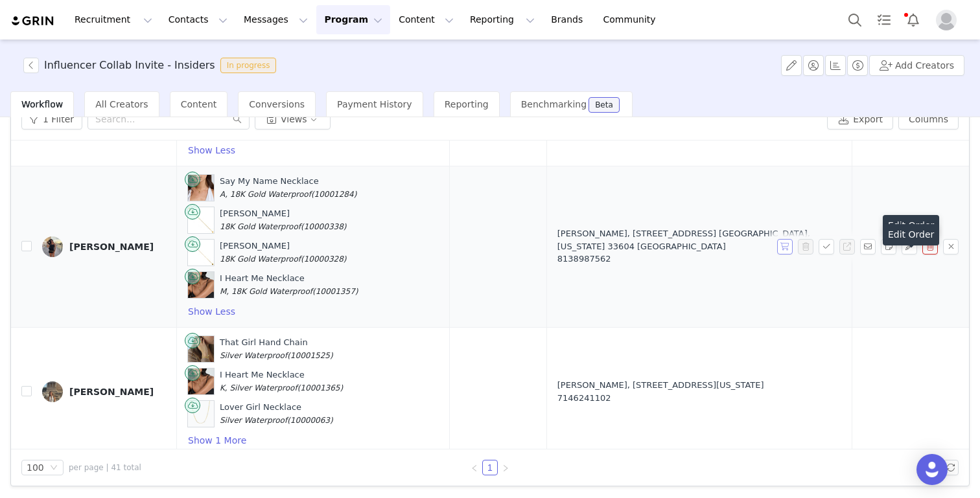
click at [733, 239] on button "button" at bounding box center [785, 247] width 16 height 16
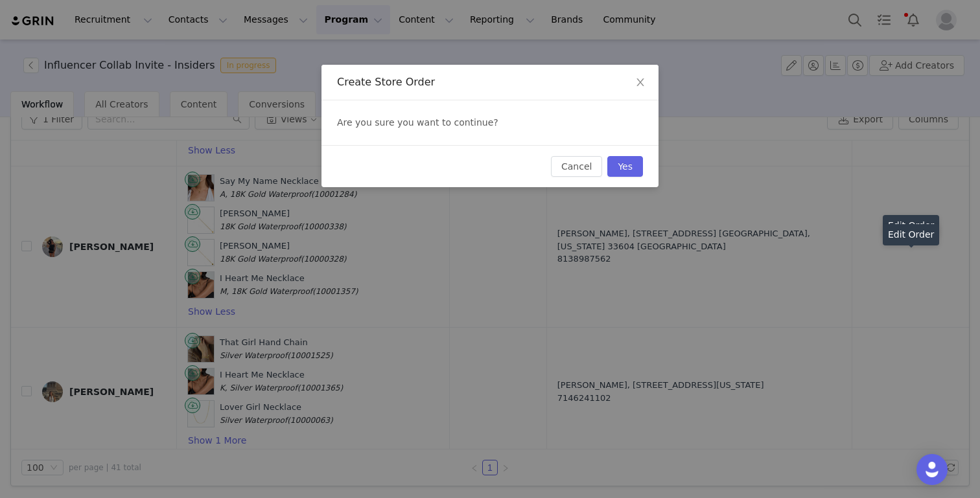
click at [645, 172] on div "Cancel Yes" at bounding box center [489, 166] width 337 height 42
click at [622, 167] on button "Yes" at bounding box center [625, 166] width 36 height 21
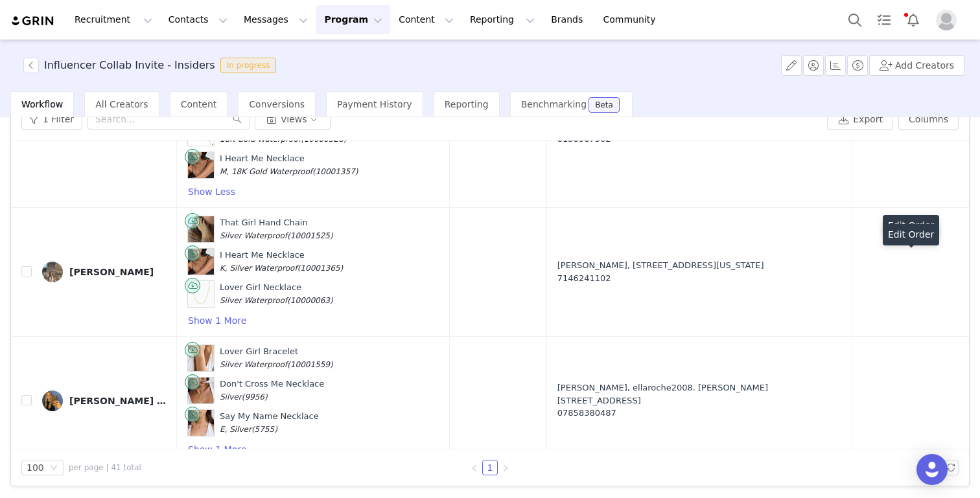
scroll to position [4030, 0]
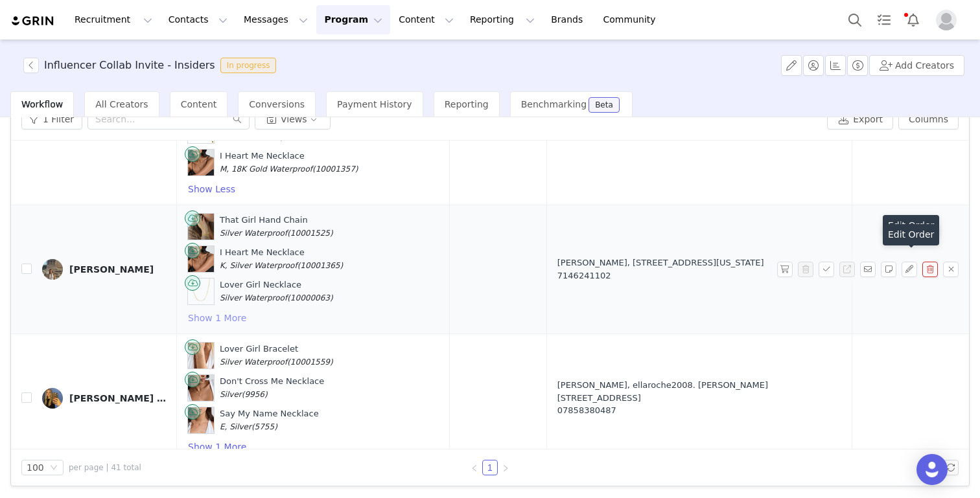
click at [218, 310] on button "Show 1 More" at bounding box center [217, 318] width 60 height 16
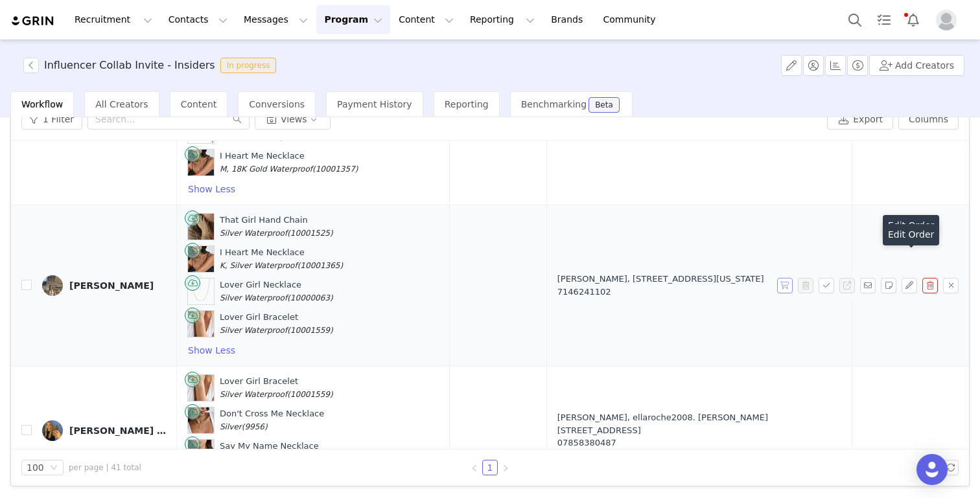
click at [733, 278] on button "button" at bounding box center [785, 286] width 16 height 16
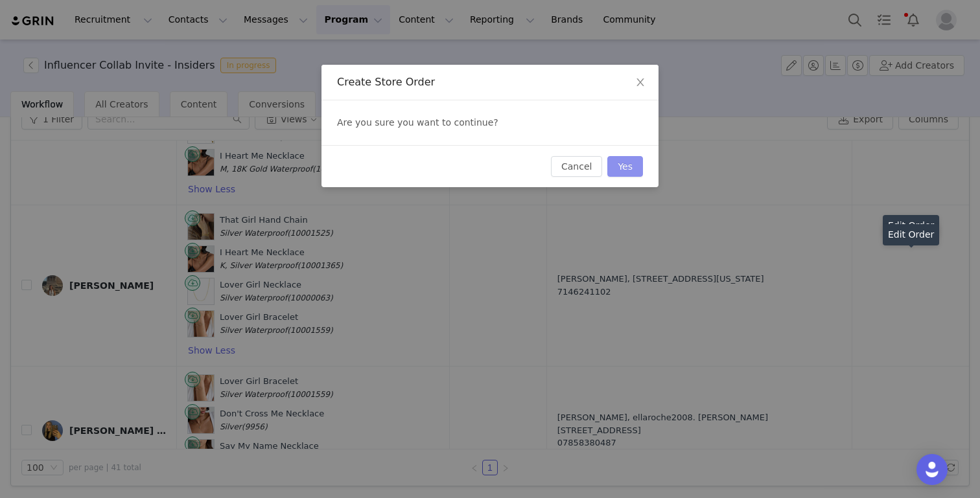
click at [630, 161] on button "Yes" at bounding box center [625, 166] width 36 height 21
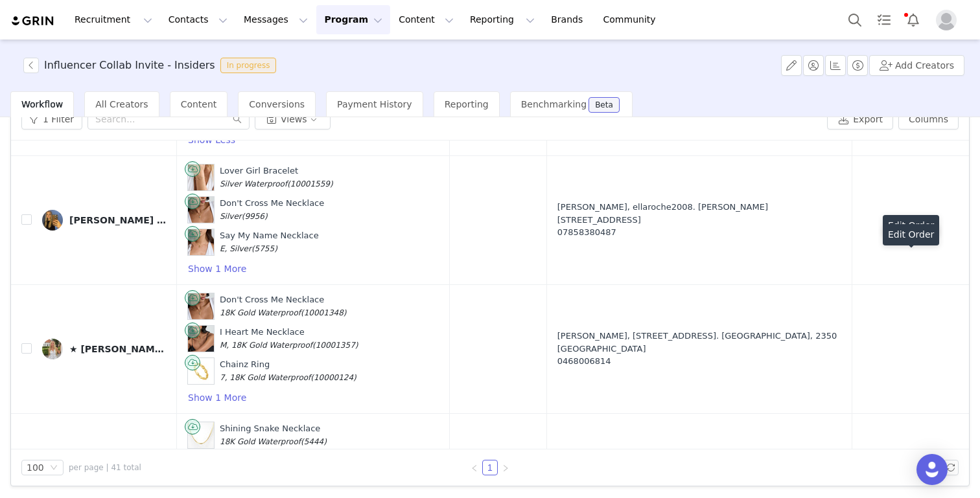
scroll to position [4245, 0]
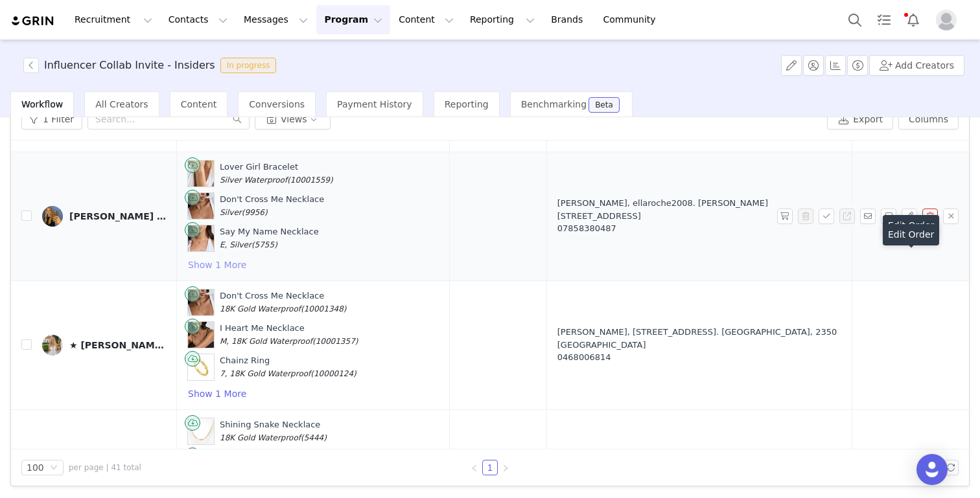
click at [219, 257] on button "Show 1 More" at bounding box center [217, 265] width 60 height 16
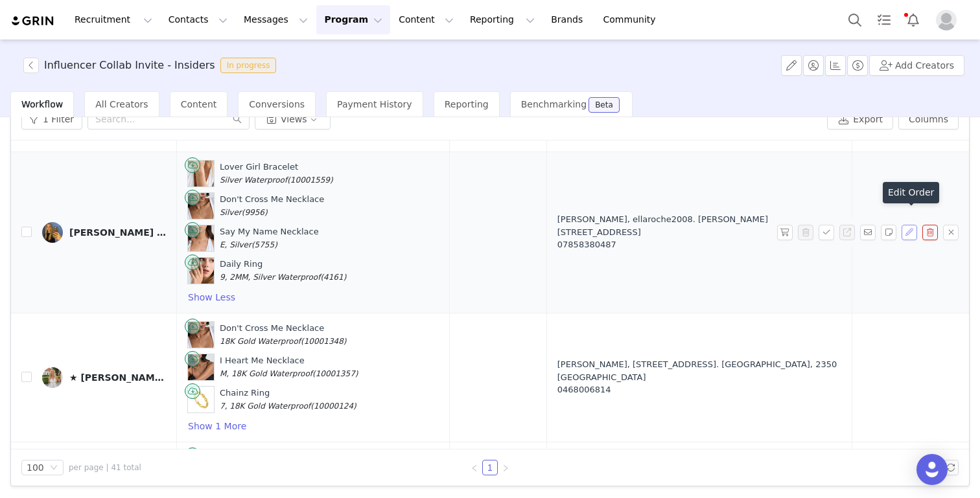
click at [733, 225] on button "button" at bounding box center [909, 233] width 16 height 16
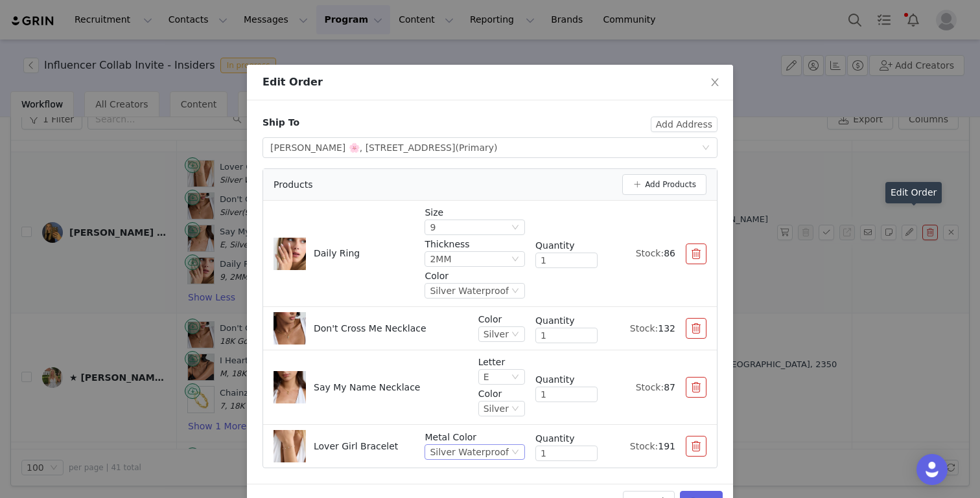
click at [485, 451] on div "Silver Waterproof" at bounding box center [469, 452] width 79 height 14
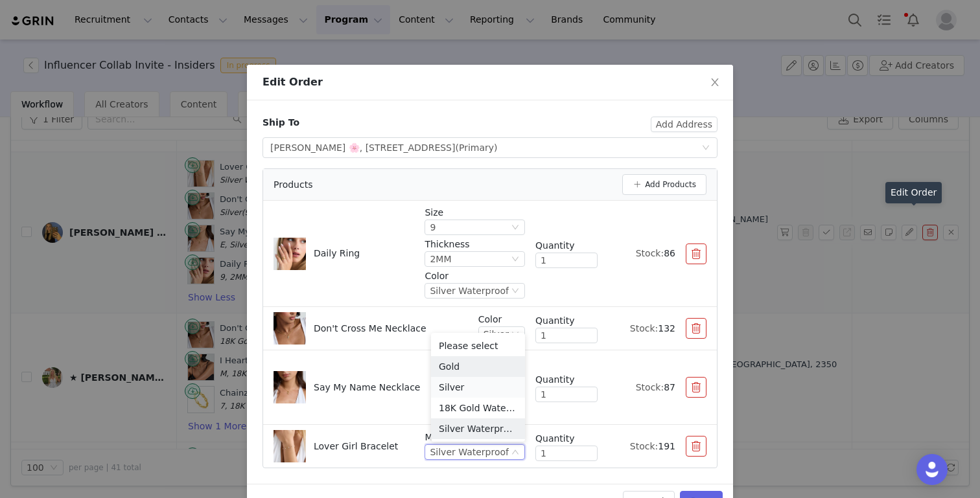
click at [466, 382] on li "Silver" at bounding box center [478, 387] width 94 height 21
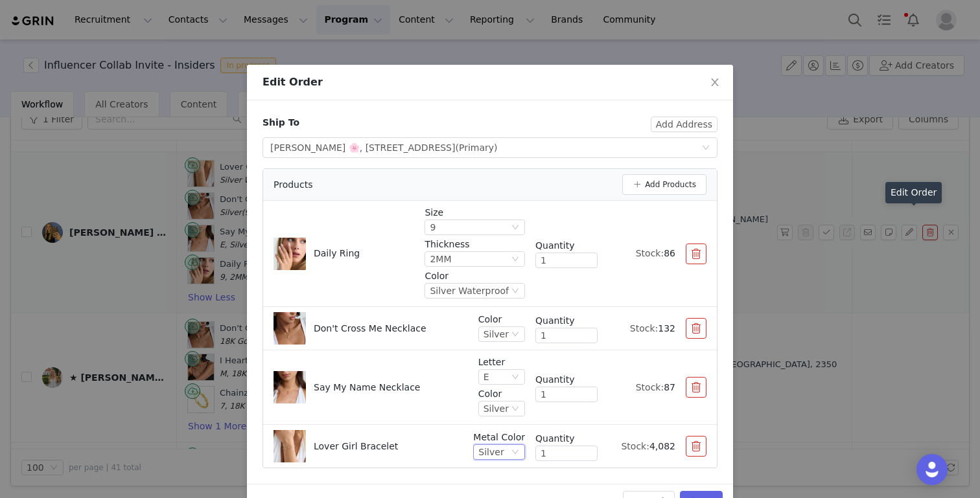
scroll to position [36, 0]
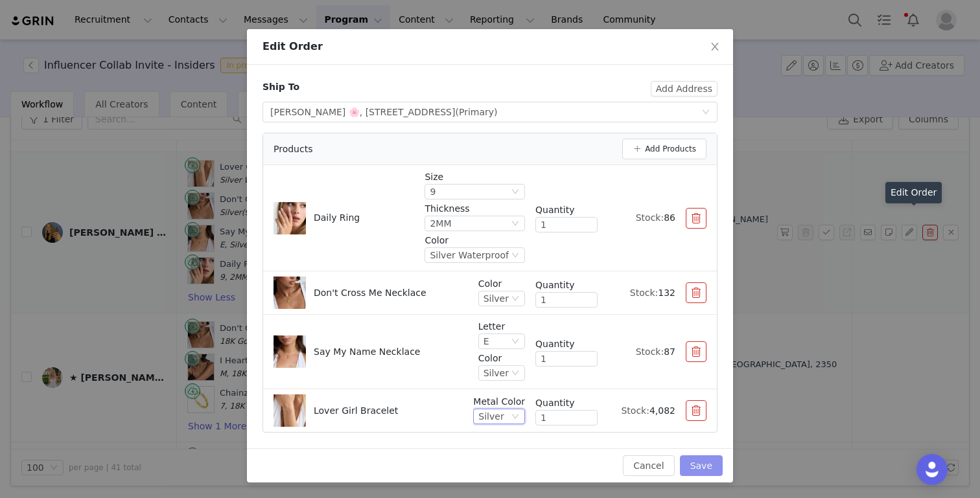
click at [702, 463] on button "Save" at bounding box center [701, 466] width 43 height 21
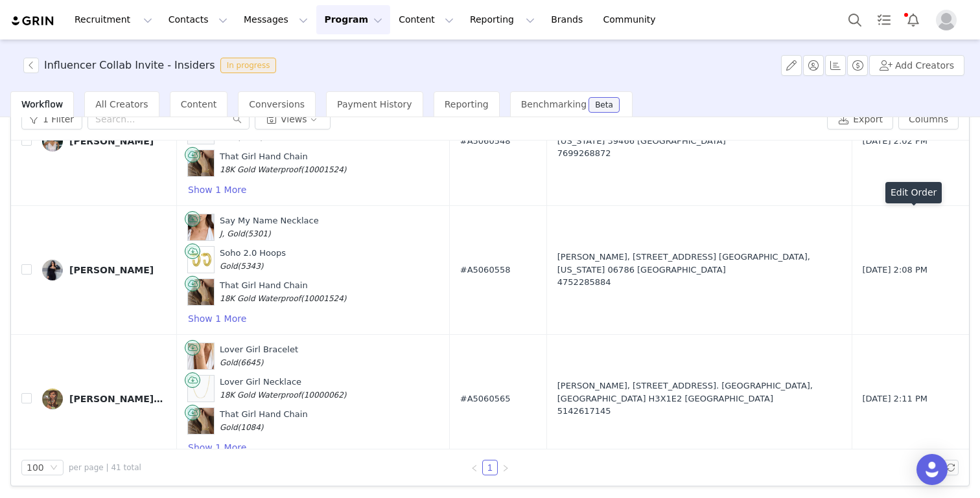
scroll to position [4998, 0]
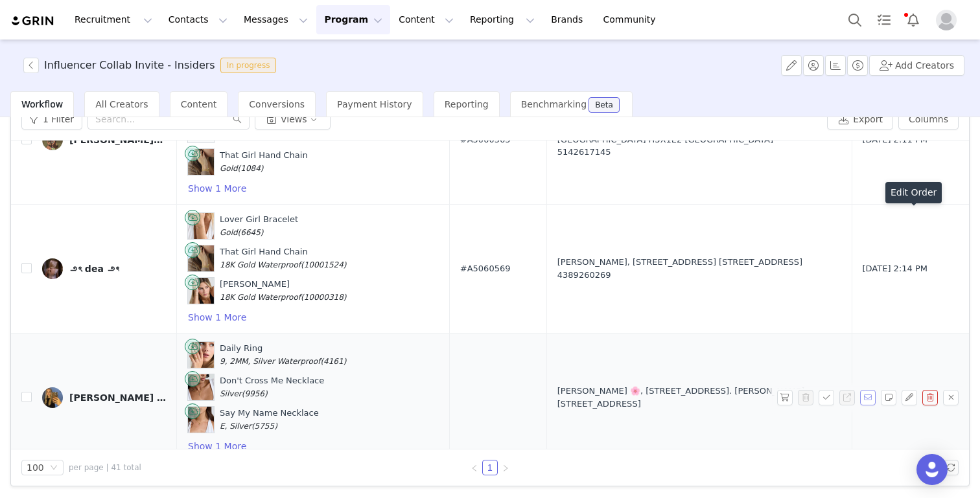
click at [733, 390] on button "button" at bounding box center [868, 398] width 16 height 16
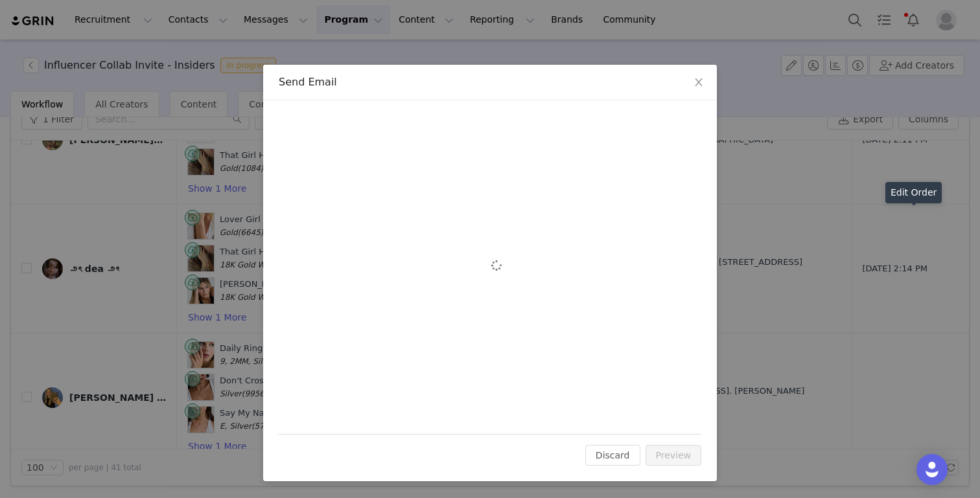
scroll to position [0, 0]
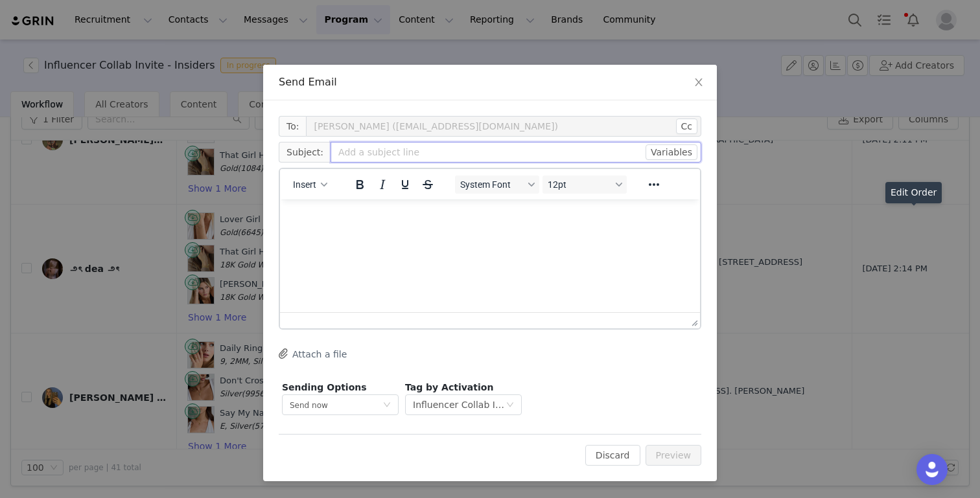
click at [376, 157] on input "text" at bounding box center [515, 152] width 371 height 21
type input "EVRY Jewels PR"
click at [367, 222] on p "Rich Text Area. Press ALT-0 for help." at bounding box center [489, 217] width 399 height 14
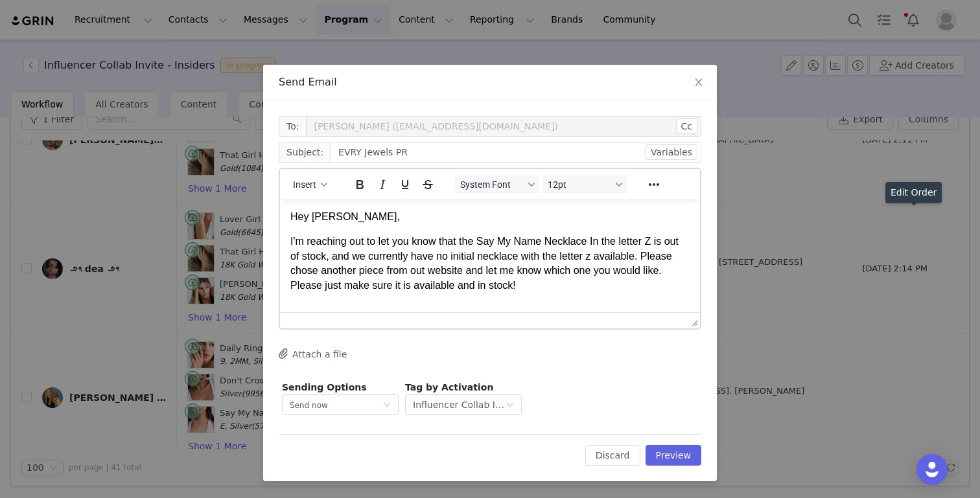
click at [319, 218] on p "Hey [PERSON_NAME]," at bounding box center [489, 217] width 399 height 14
drag, startPoint x: 483, startPoint y: 244, endPoint x: 581, endPoint y: 248, distance: 98.6
click at [581, 248] on p "I'm reaching out to let you know that the Say My Name Necklace In the letter Z …" at bounding box center [489, 264] width 399 height 58
drag, startPoint x: 657, startPoint y: 242, endPoint x: 646, endPoint y: 242, distance: 11.0
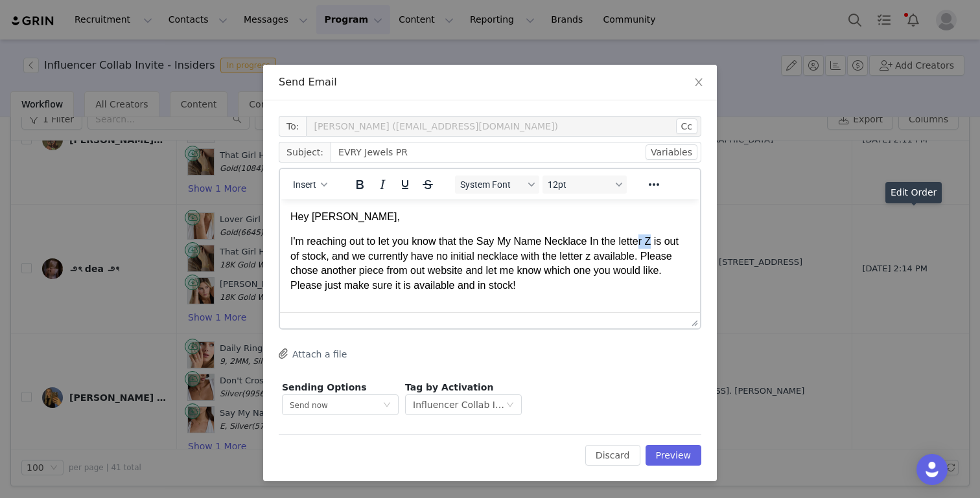
click at [646, 242] on p "I'm reaching out to let you know that the Say My Name Necklace In the letter Z …" at bounding box center [489, 264] width 399 height 58
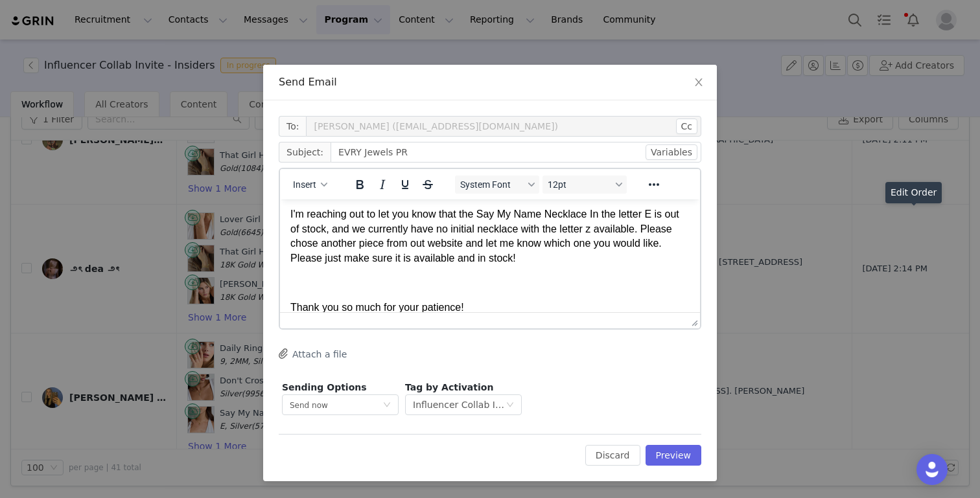
scroll to position [41, 0]
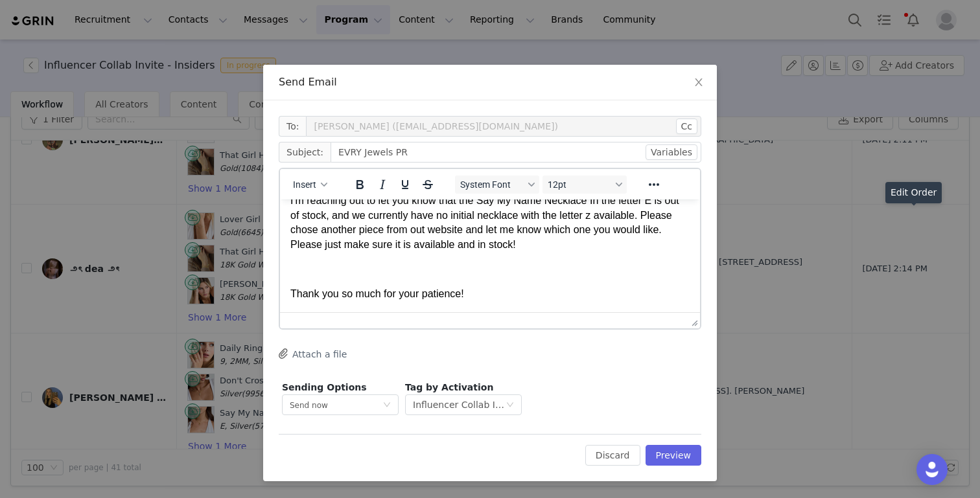
click at [600, 214] on p "I'm reaching out to let you know that the Say My Name Necklace In the letter E …" at bounding box center [489, 223] width 399 height 58
click at [470, 295] on p "Thank you so much for your patience!" at bounding box center [489, 294] width 399 height 14
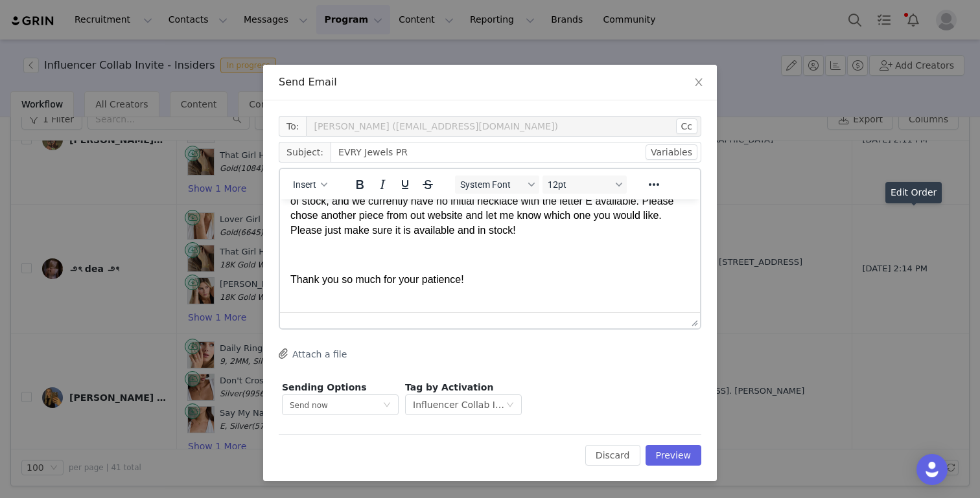
scroll to position [80, 0]
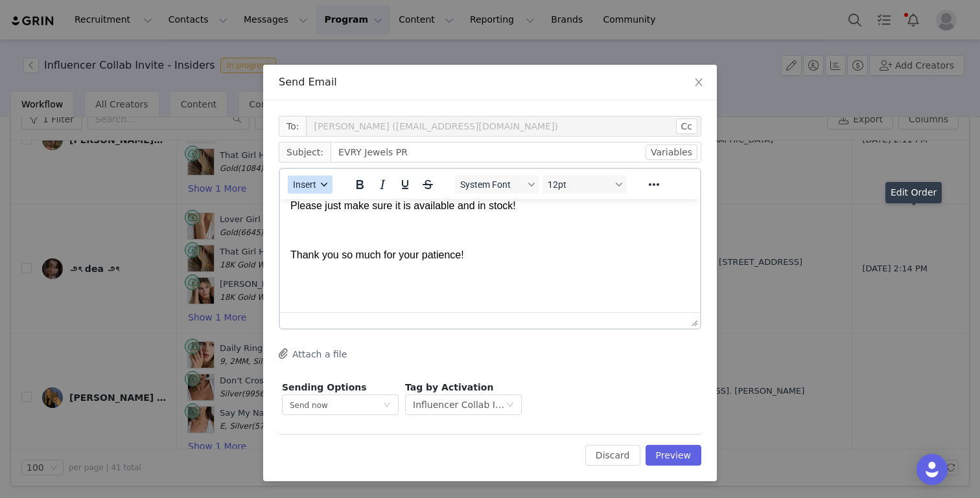
click at [313, 185] on span "Insert" at bounding box center [304, 184] width 23 height 10
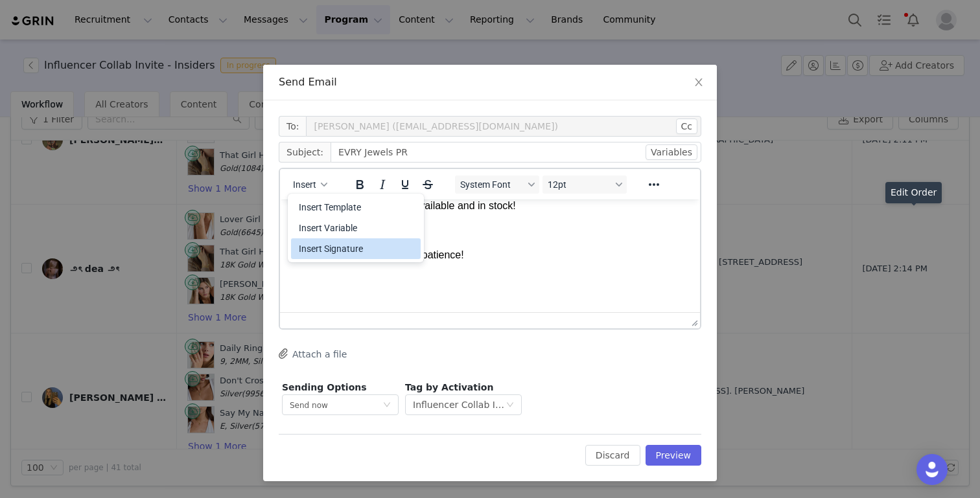
click at [323, 244] on div "Insert Signature" at bounding box center [357, 249] width 117 height 16
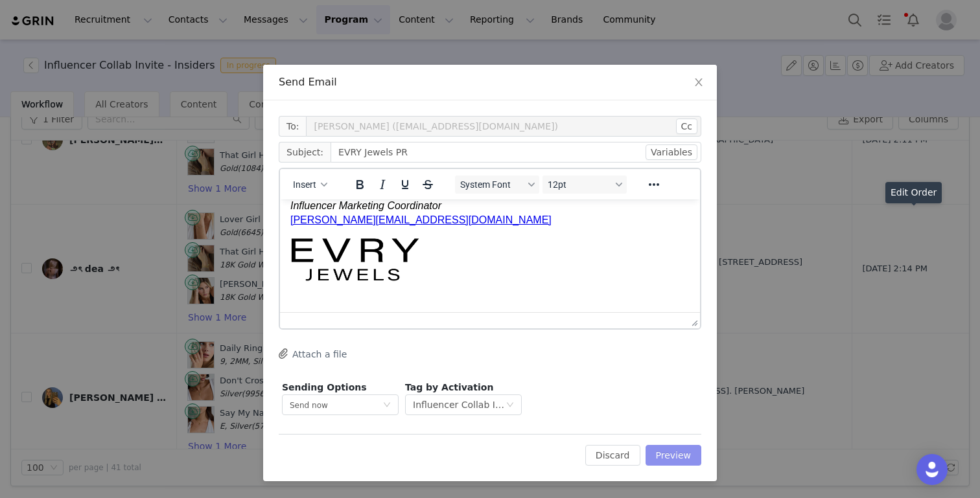
click at [681, 456] on button "Preview" at bounding box center [673, 455] width 56 height 21
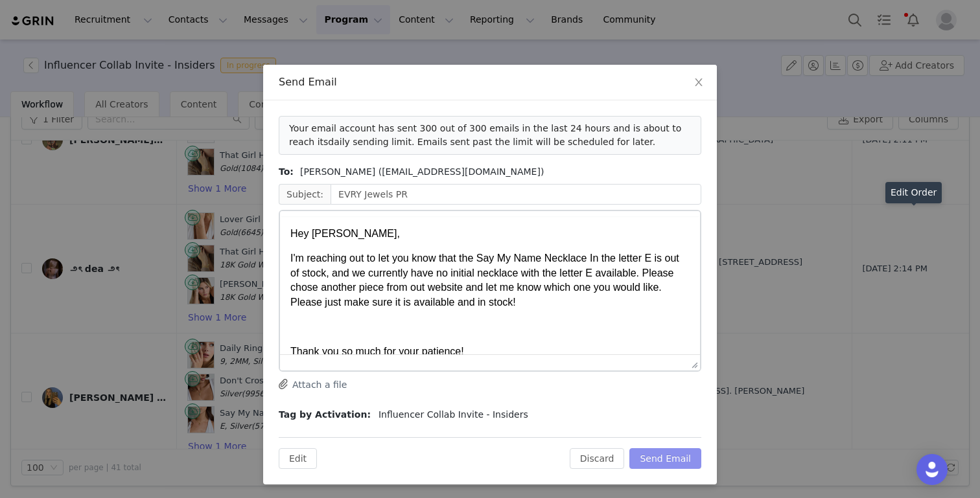
scroll to position [0, 0]
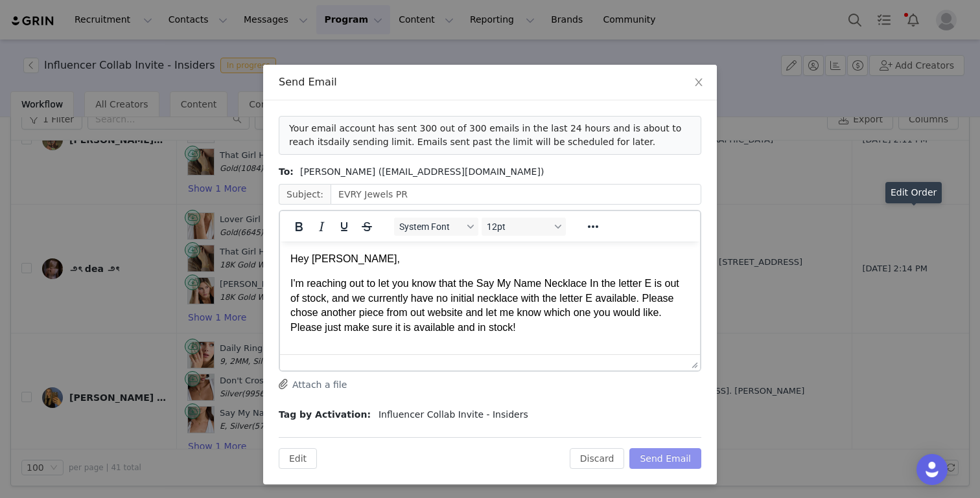
click at [670, 459] on button "Send Email" at bounding box center [665, 458] width 72 height 21
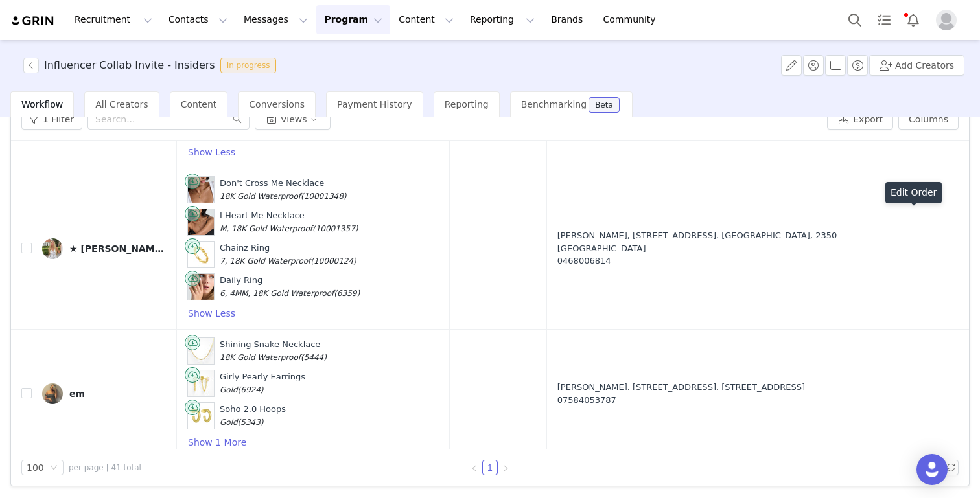
scroll to position [4235, 0]
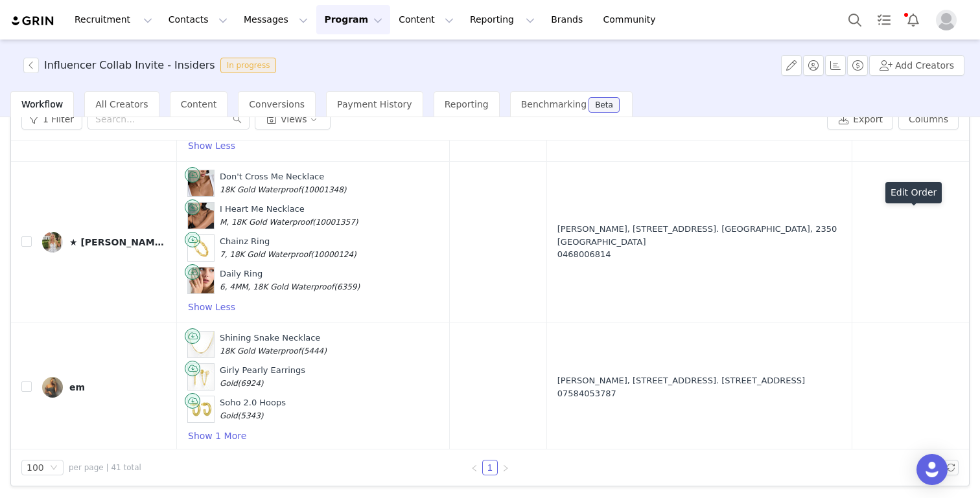
click at [733, 235] on button "button" at bounding box center [909, 243] width 16 height 16
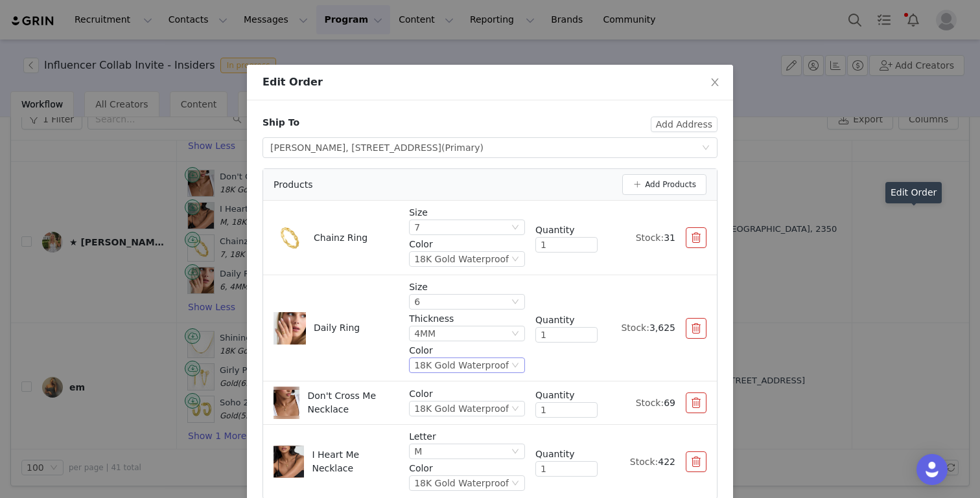
scroll to position [67, 0]
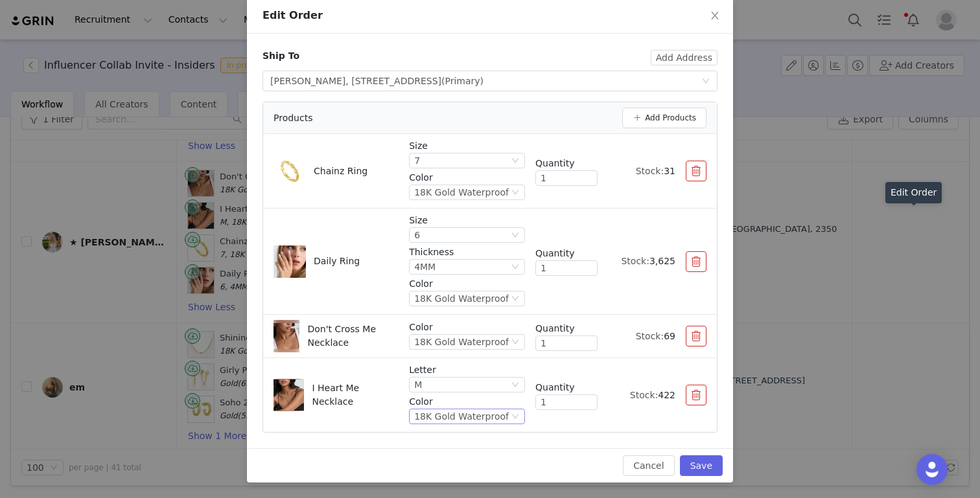
click at [444, 422] on div "18K Gold Waterproof" at bounding box center [461, 417] width 95 height 14
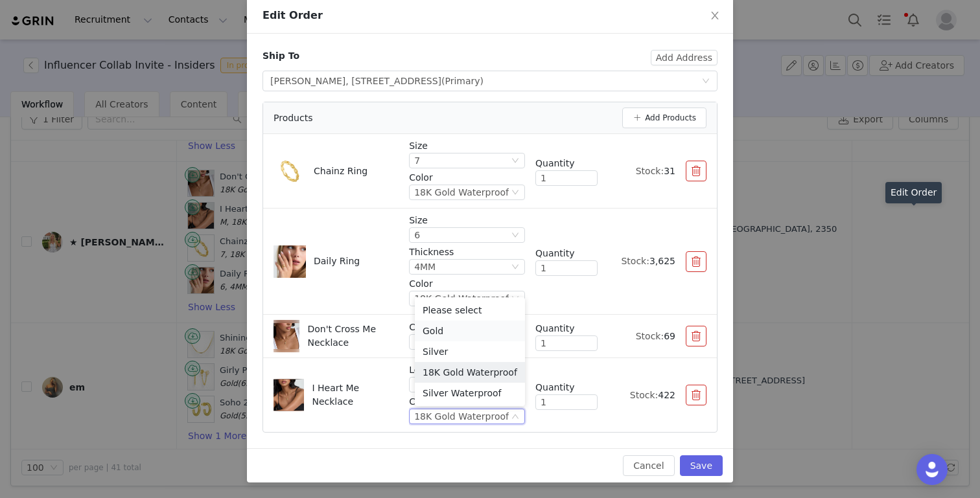
click at [443, 330] on li "Gold" at bounding box center [470, 331] width 110 height 21
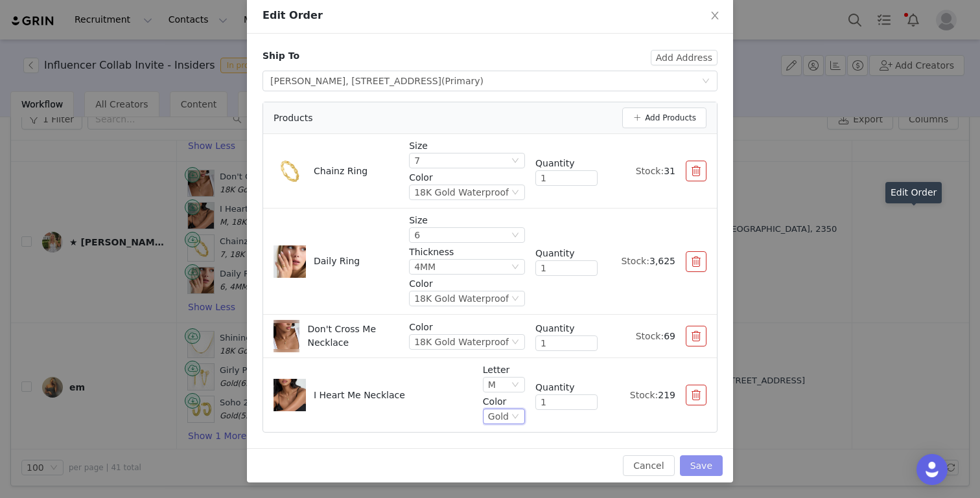
click at [715, 460] on button "Save" at bounding box center [701, 466] width 43 height 21
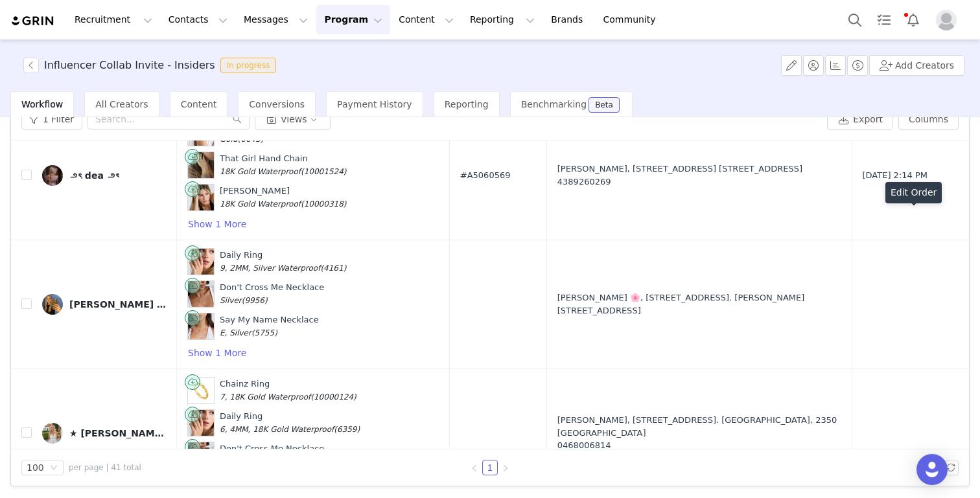
scroll to position [4998, 0]
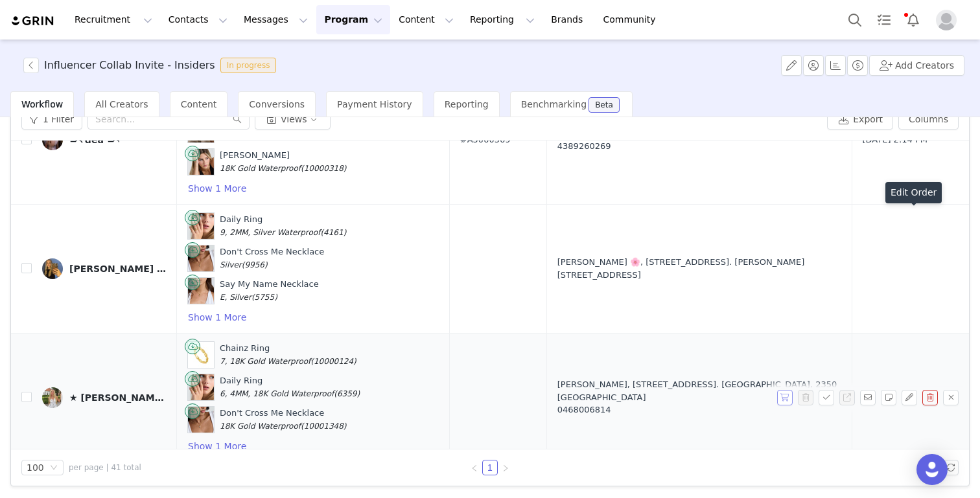
click at [733, 390] on button "button" at bounding box center [785, 398] width 16 height 16
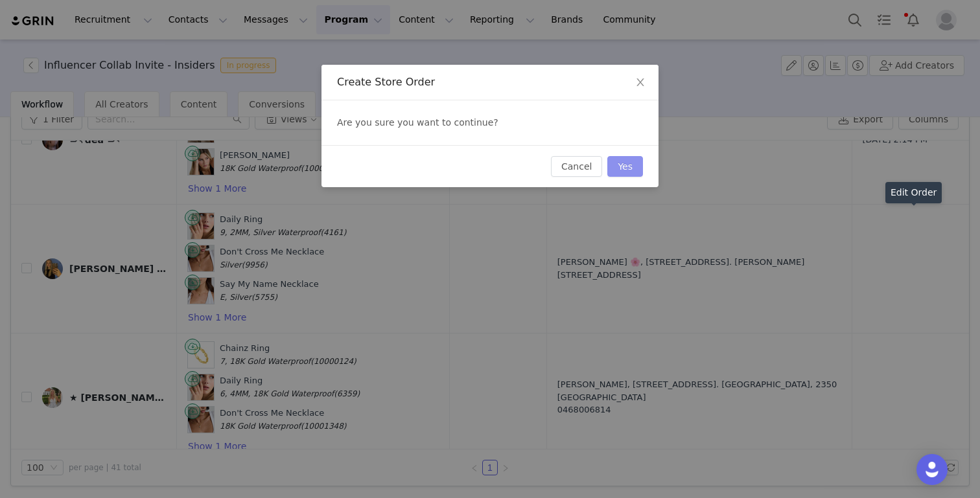
click at [638, 161] on button "Yes" at bounding box center [625, 166] width 36 height 21
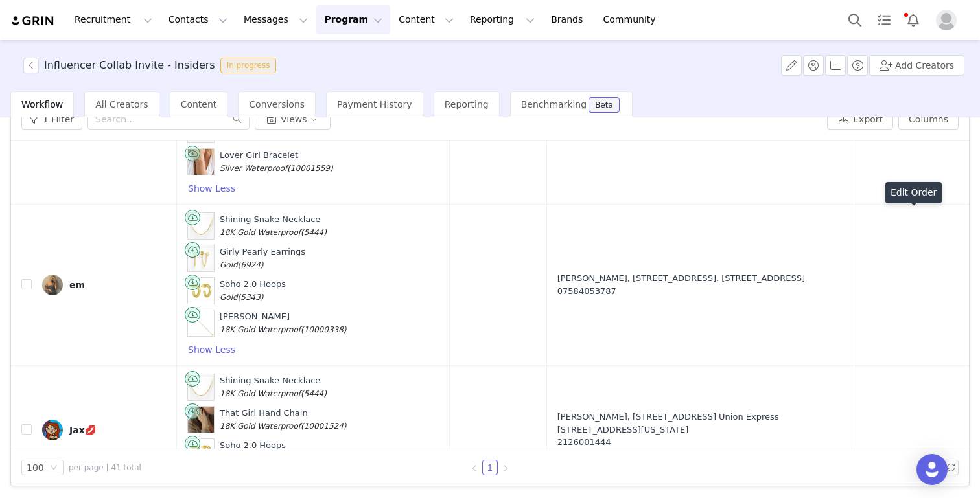
scroll to position [4211, 0]
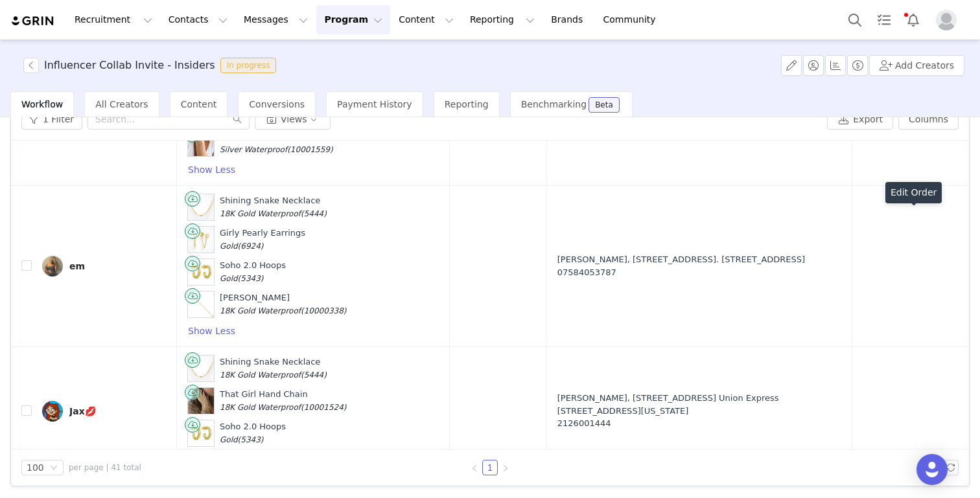
click at [733, 259] on button "button" at bounding box center [785, 267] width 16 height 16
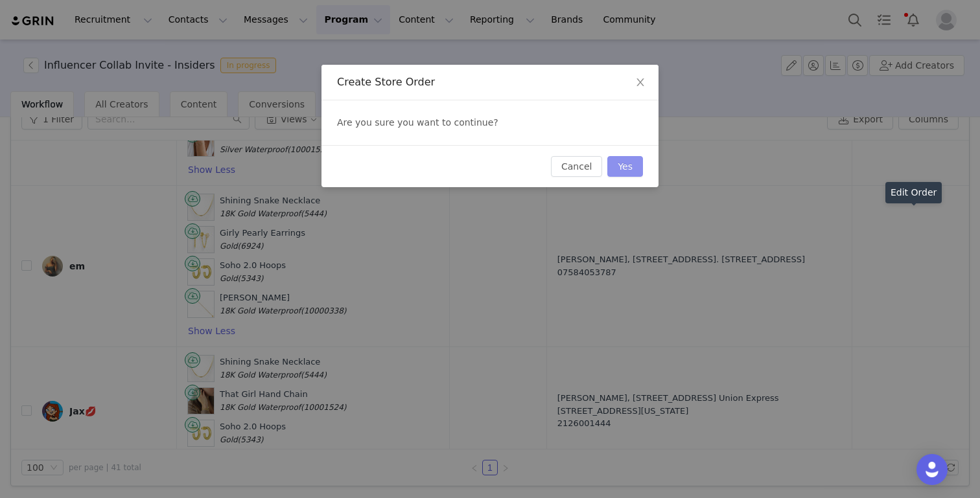
click at [631, 171] on button "Yes" at bounding box center [625, 166] width 36 height 21
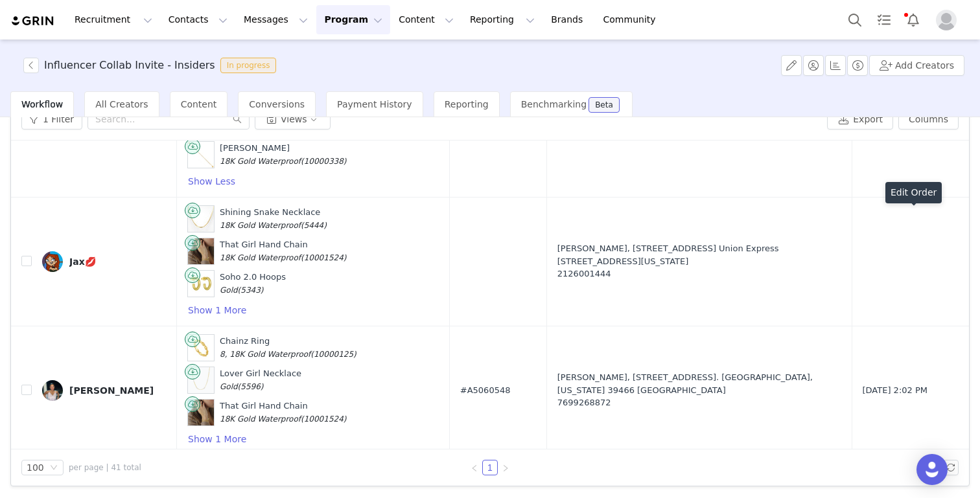
scroll to position [4355, 0]
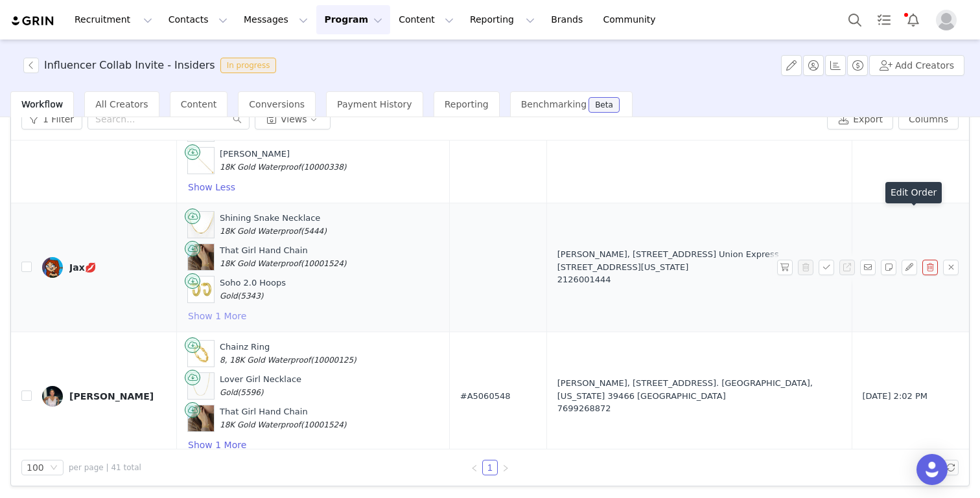
click at [196, 308] on button "Show 1 More" at bounding box center [217, 316] width 60 height 16
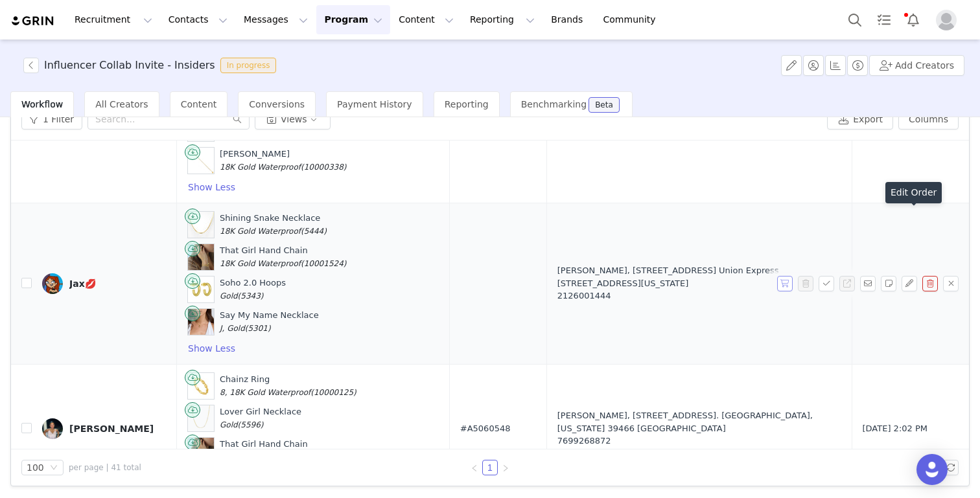
click at [733, 276] on button "button" at bounding box center [785, 284] width 16 height 16
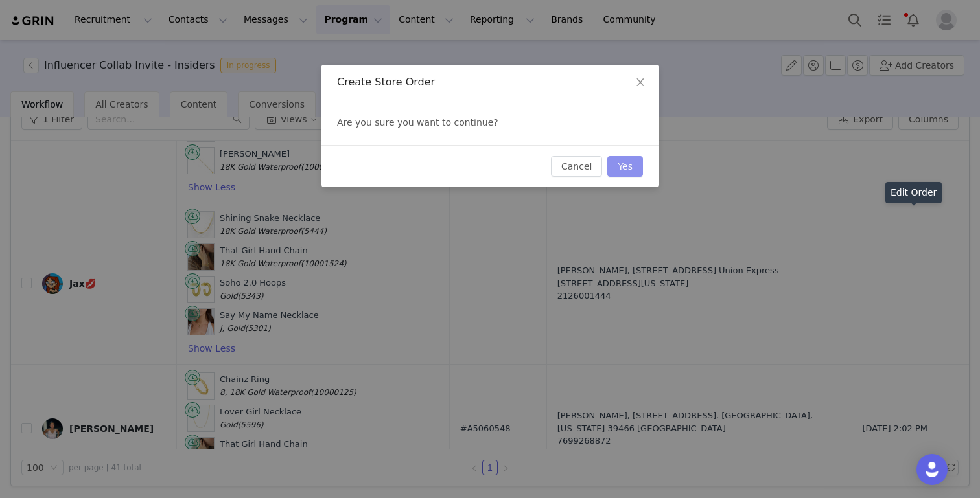
click at [634, 163] on button "Yes" at bounding box center [625, 166] width 36 height 21
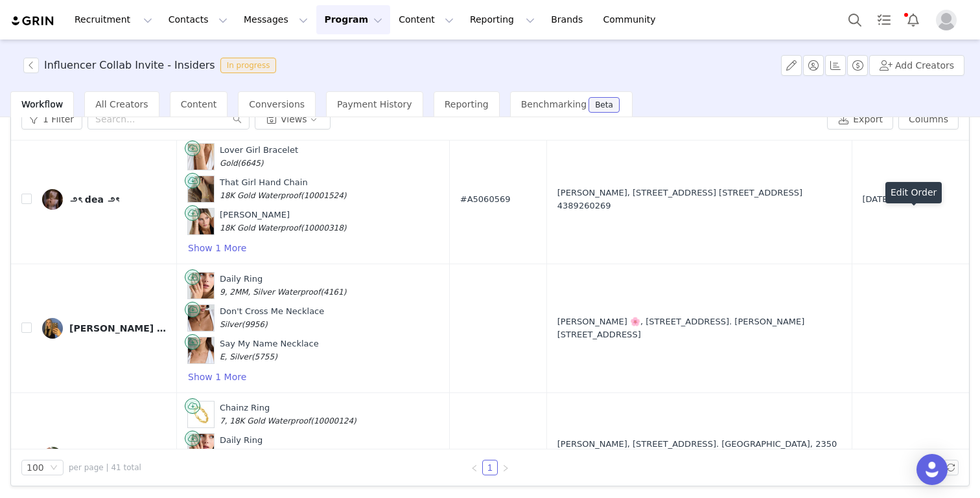
scroll to position [4983, 0]
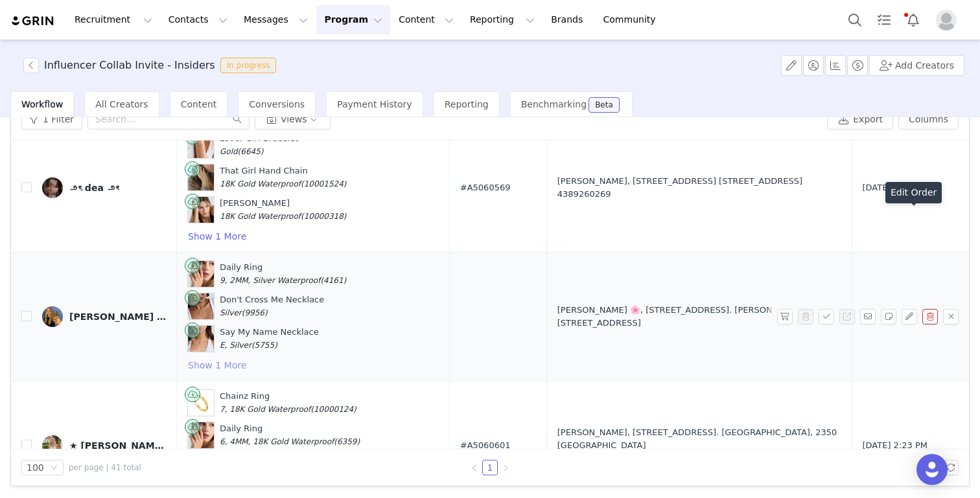
click at [195, 358] on button "Show 1 More" at bounding box center [217, 366] width 60 height 16
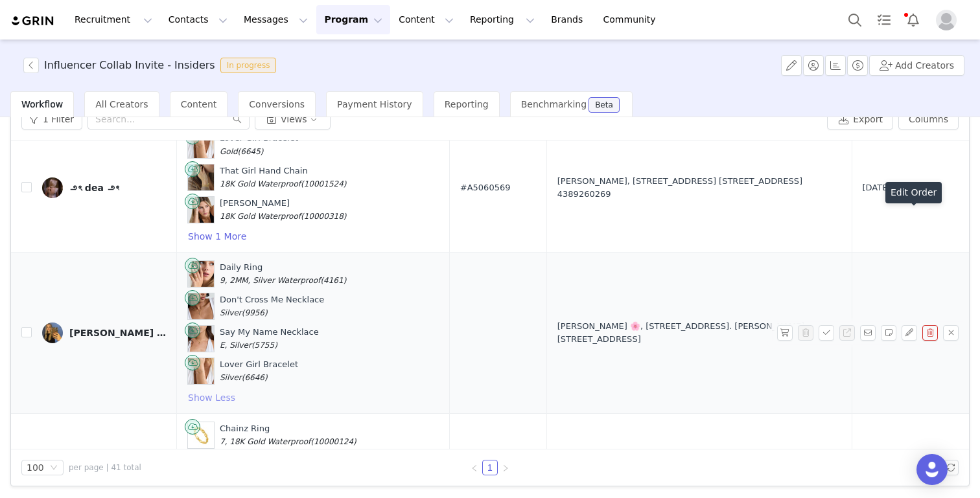
scroll to position [5063, 0]
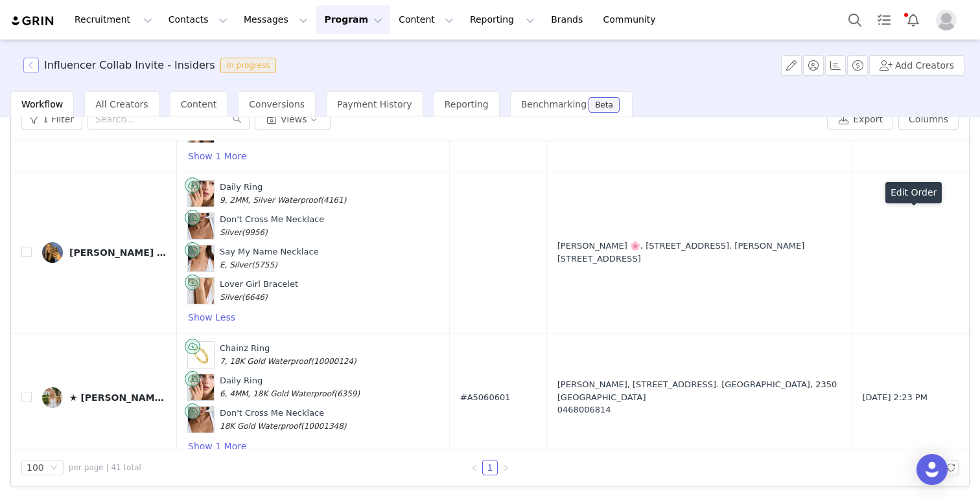
click at [28, 66] on button "button" at bounding box center [31, 66] width 16 height 16
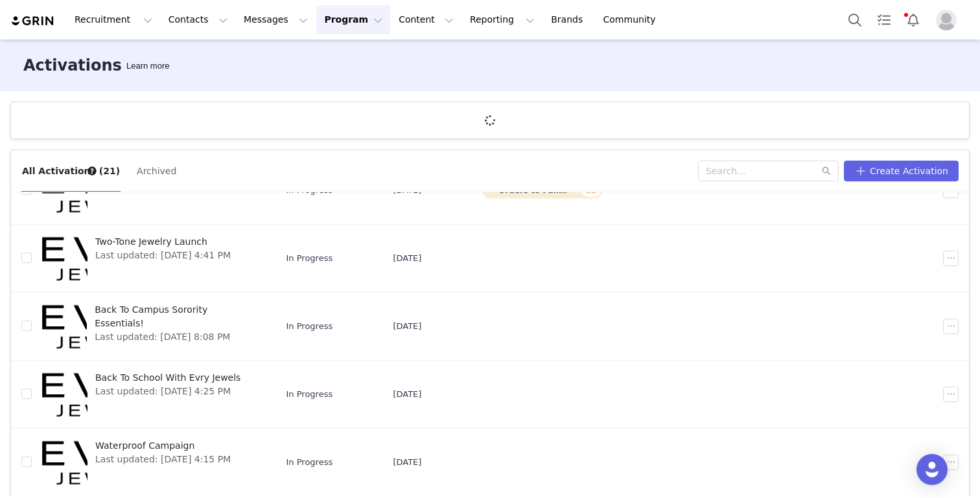
scroll to position [48, 0]
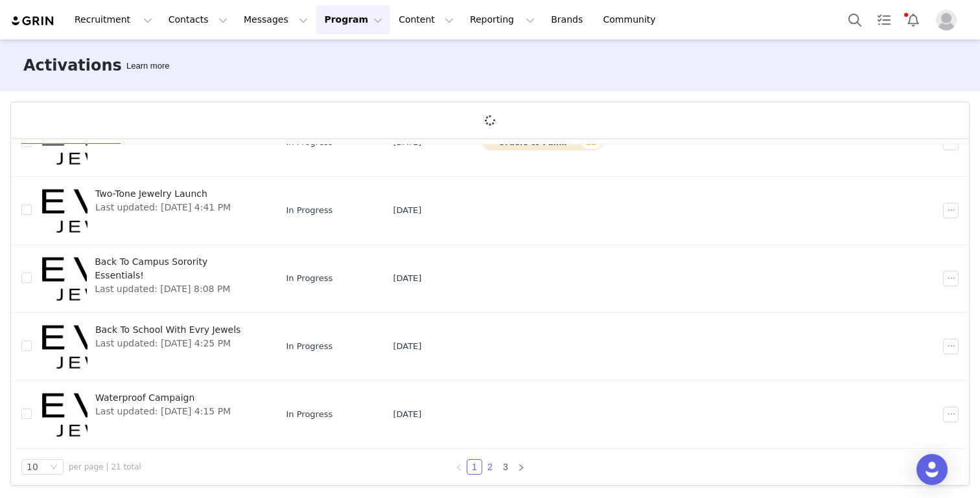
click at [490, 468] on link "2" at bounding box center [490, 467] width 14 height 14
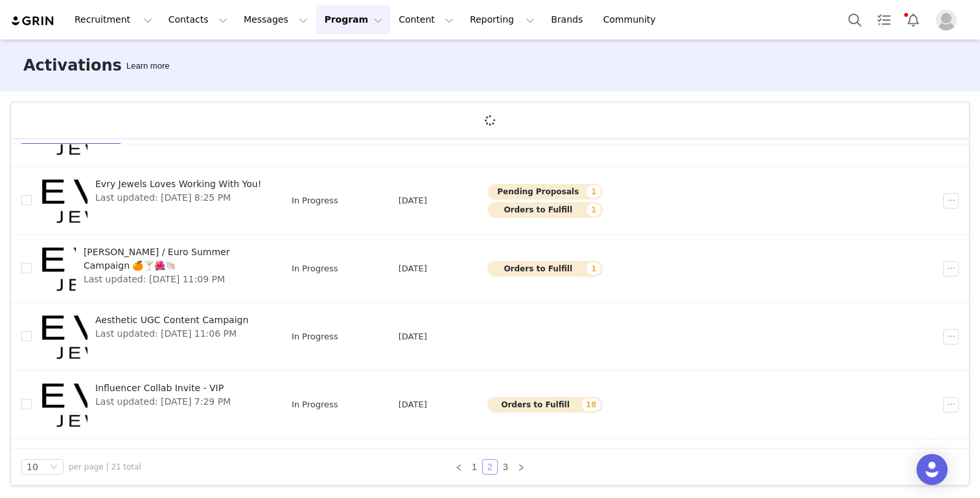
scroll to position [216, 0]
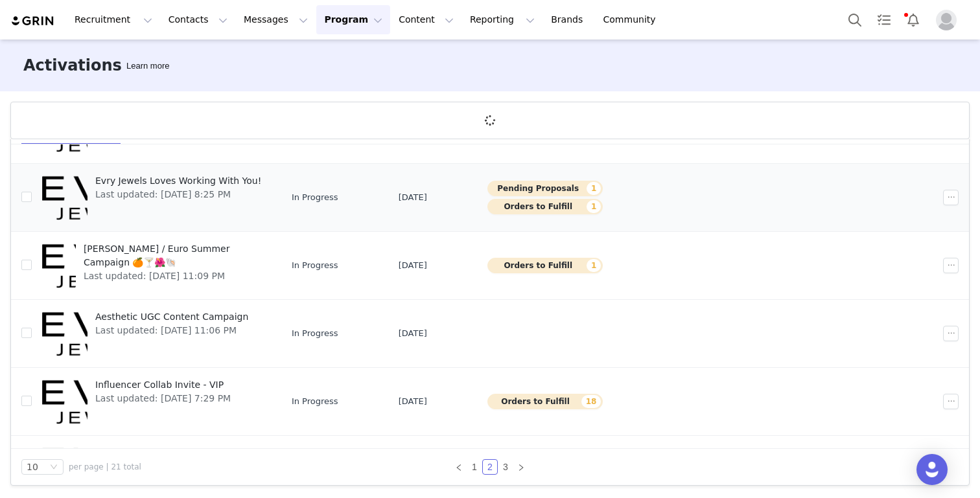
click at [174, 176] on span "Evry Jewels Loves Working With You!" at bounding box center [178, 181] width 166 height 14
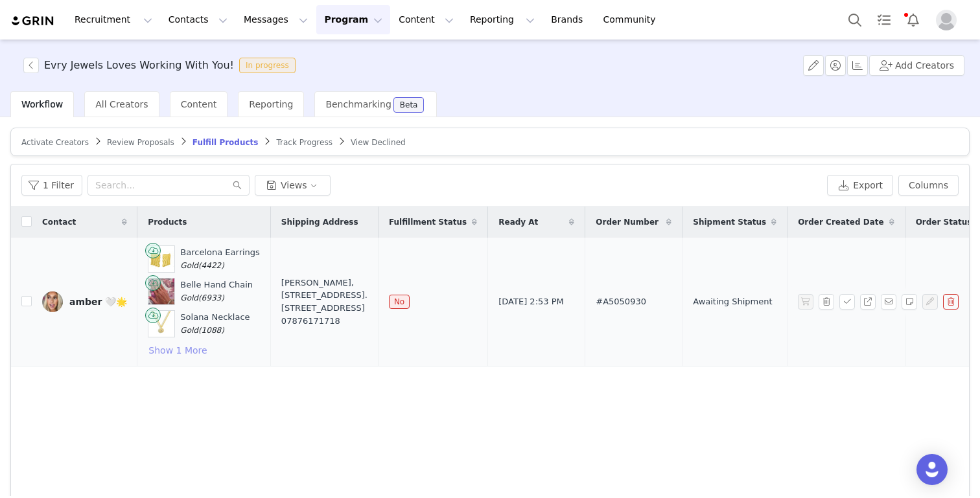
click at [167, 349] on button "Show 1 More" at bounding box center [178, 351] width 60 height 16
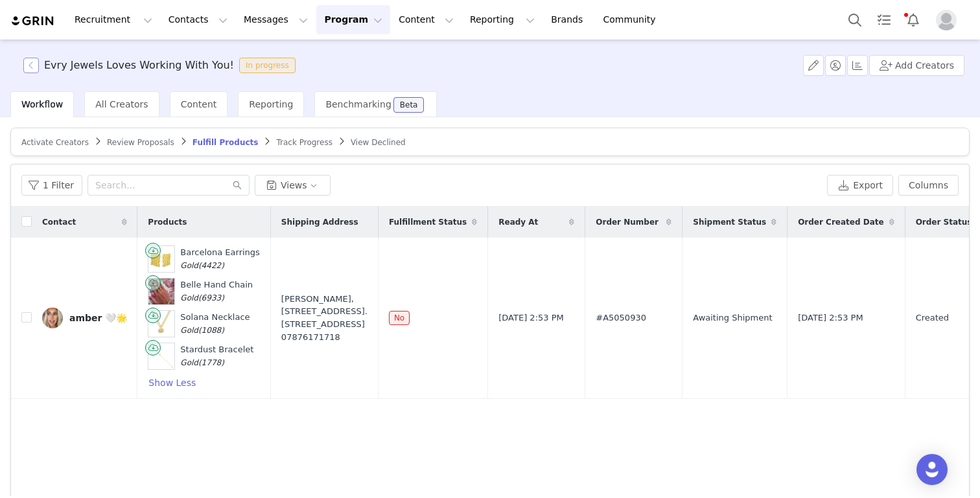
click at [28, 64] on button "button" at bounding box center [31, 66] width 16 height 16
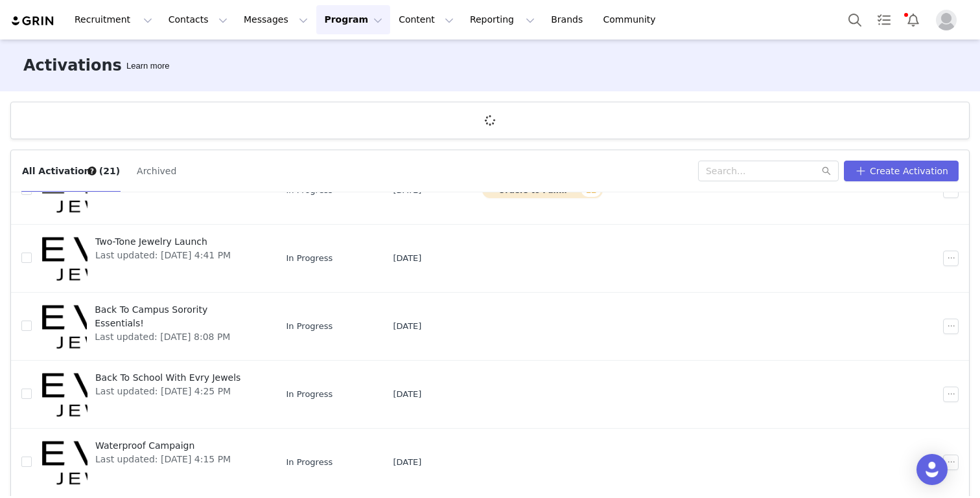
scroll to position [48, 0]
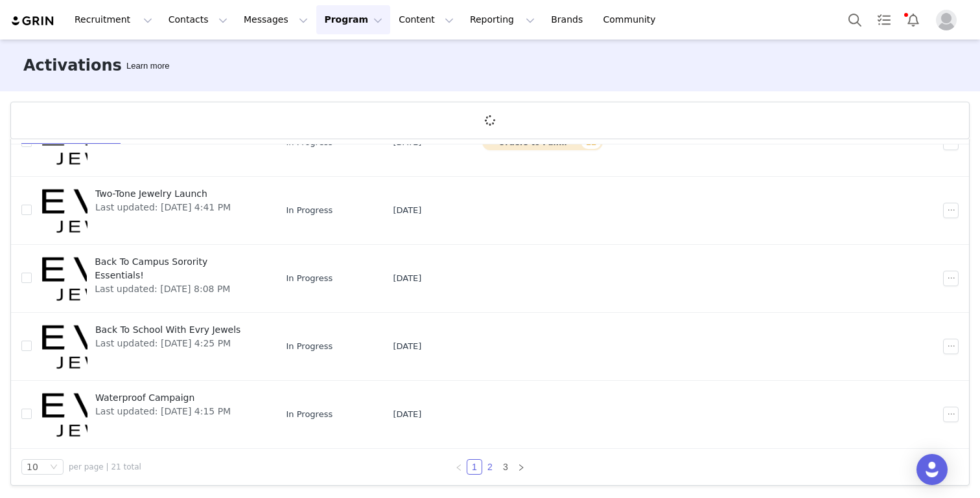
click at [487, 467] on link "2" at bounding box center [490, 467] width 14 height 14
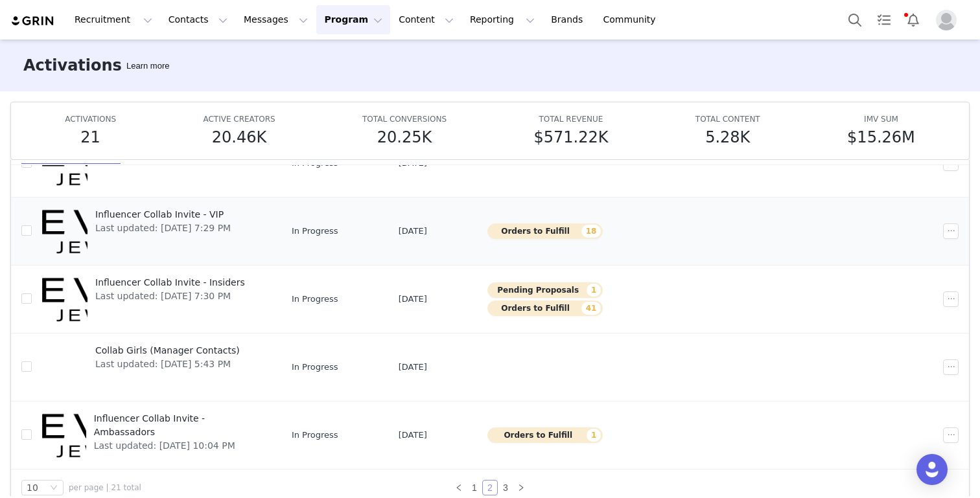
scroll to position [68, 0]
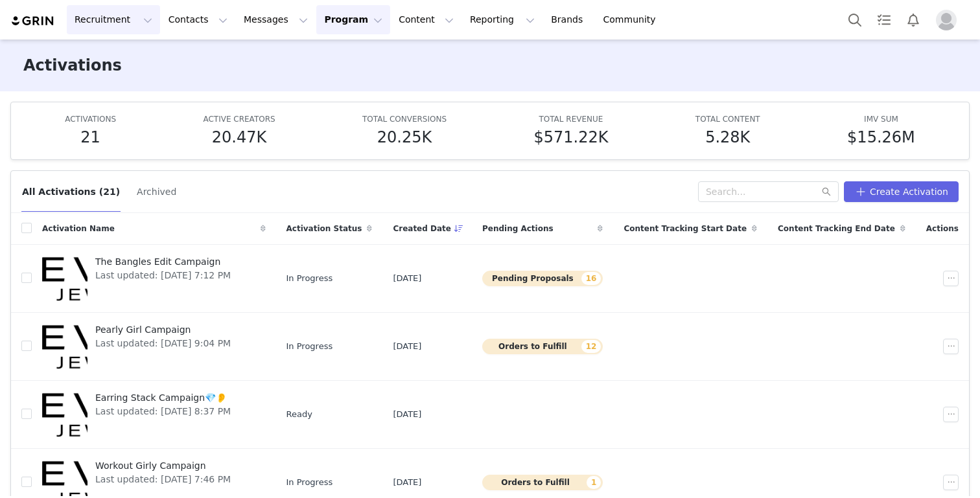
click at [115, 25] on button "Recruitment Recruitment" at bounding box center [113, 19] width 93 height 29
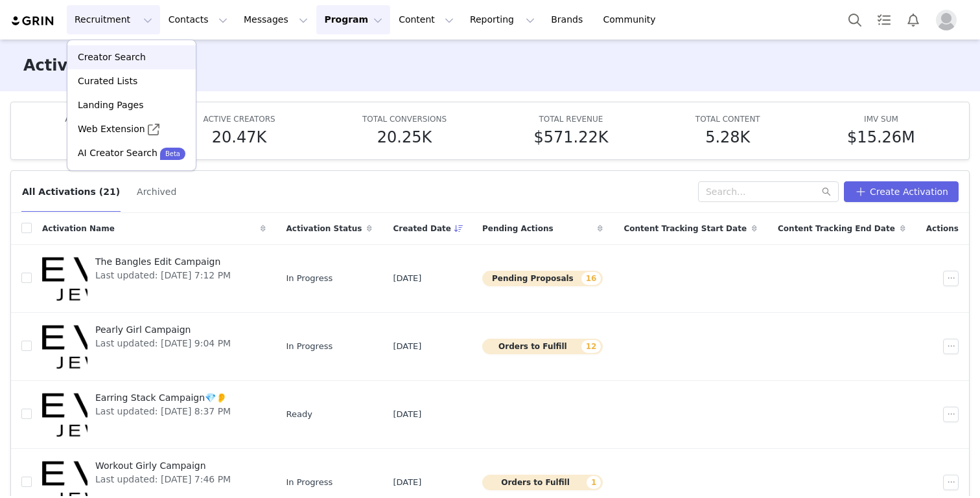
click at [100, 57] on p "Creator Search" at bounding box center [112, 58] width 68 height 14
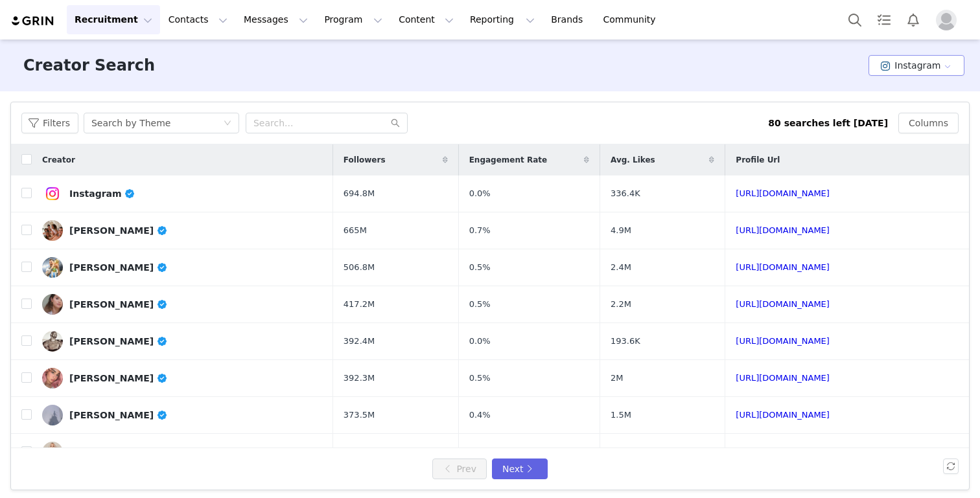
click at [912, 67] on button "Instagram" at bounding box center [916, 65] width 96 height 21
click at [906, 108] on li "TikTok" at bounding box center [918, 112] width 91 height 21
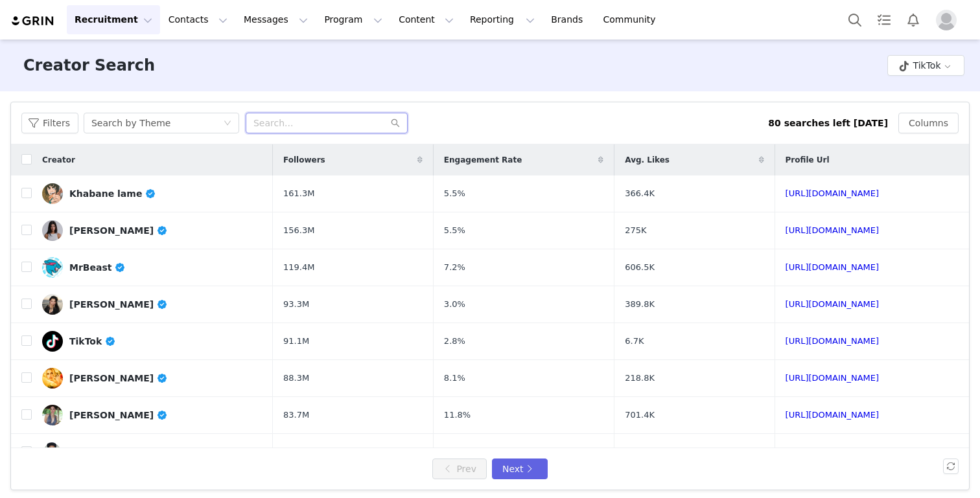
click at [326, 126] on input "text" at bounding box center [327, 123] width 162 height 21
paste input "ameliezilber"
type input "ameliezilber"
click at [45, 132] on button "Filters" at bounding box center [49, 123] width 57 height 21
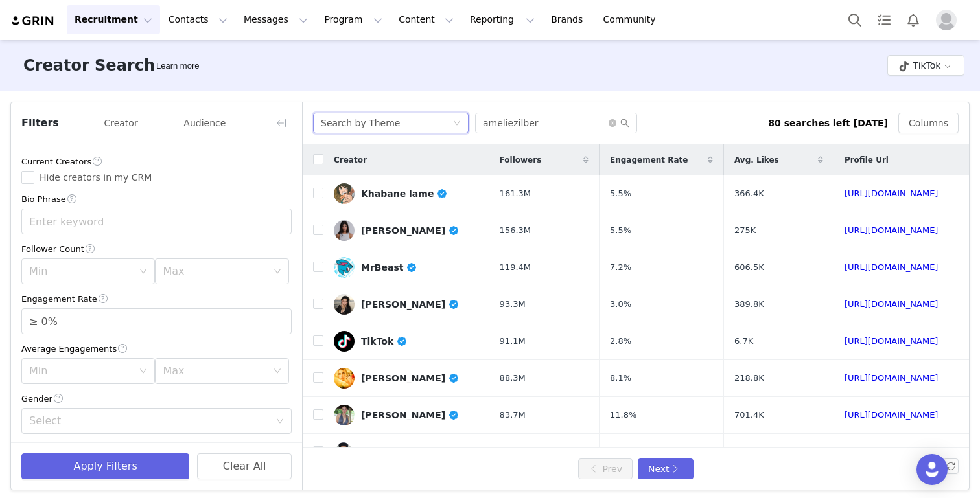
click at [375, 118] on div "Search by Theme" at bounding box center [360, 122] width 79 height 19
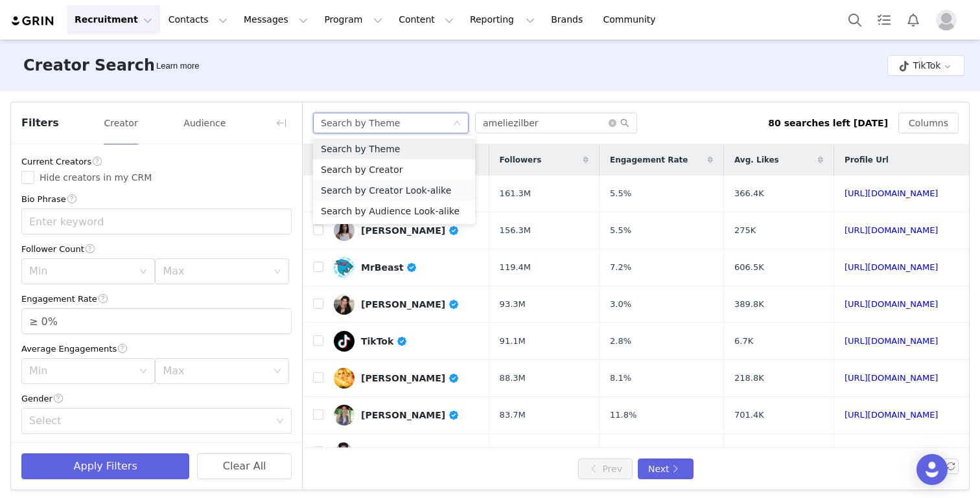
click at [388, 189] on li "Search by Creator Look-alike" at bounding box center [394, 190] width 162 height 21
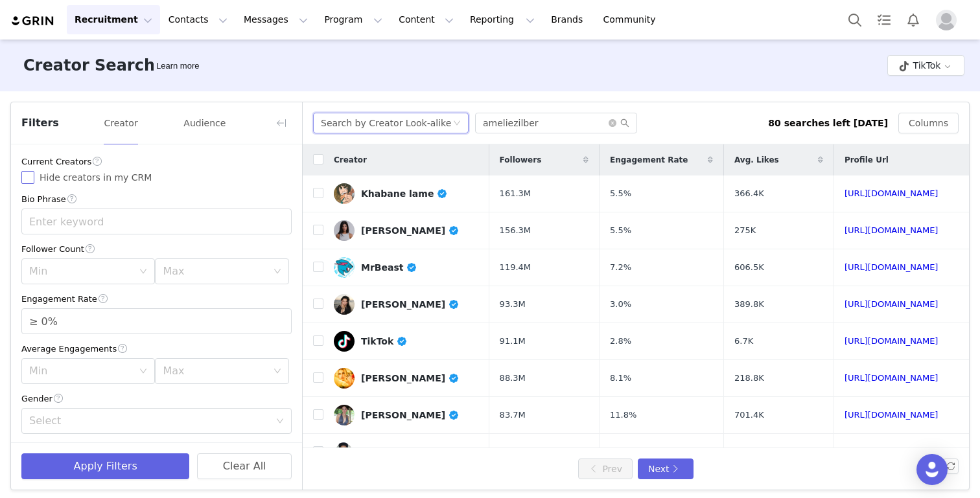
click at [127, 182] on span "Hide creators in my CRM" at bounding box center [95, 177] width 122 height 10
click at [34, 182] on input "Hide creators in my CRM" at bounding box center [27, 177] width 13 height 13
checkbox input "true"
click at [102, 279] on div "Min" at bounding box center [84, 271] width 110 height 25
click at [68, 329] on li "5k" at bounding box center [87, 321] width 133 height 21
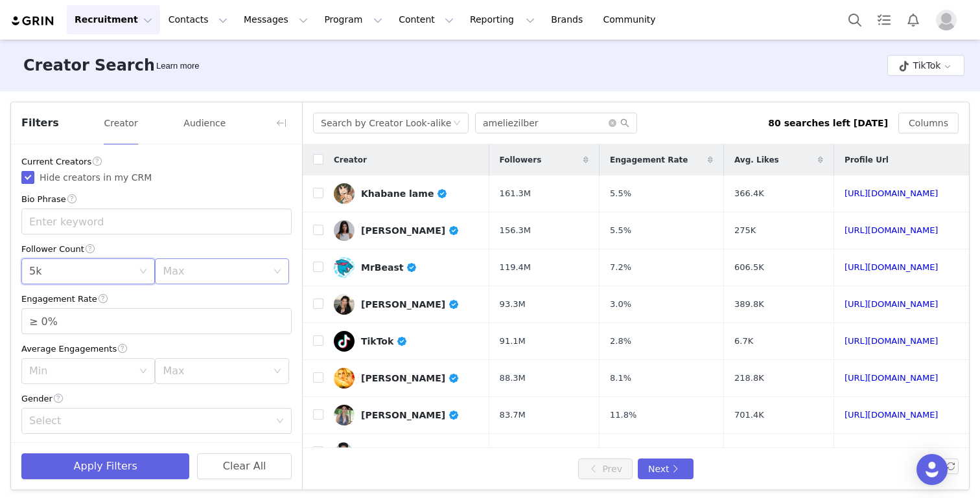
click at [205, 266] on div "Max" at bounding box center [215, 271] width 104 height 13
click at [180, 345] on li "10k" at bounding box center [221, 342] width 133 height 21
click at [193, 280] on div "Max 10k" at bounding box center [218, 271] width 110 height 25
click at [191, 362] on li "20k" at bounding box center [221, 362] width 133 height 21
click at [88, 274] on div "Min 5k" at bounding box center [84, 271] width 110 height 25
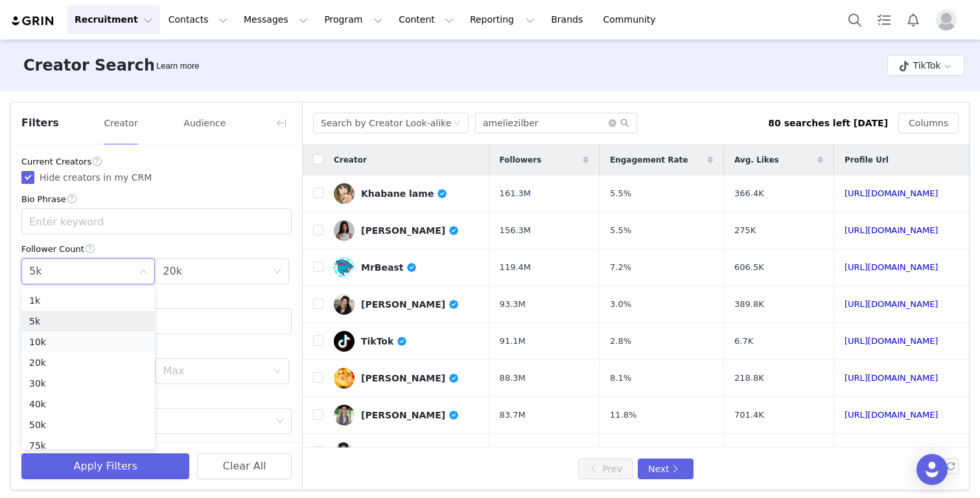
click at [76, 347] on li "10k" at bounding box center [87, 342] width 133 height 21
click at [71, 326] on input "≥ 0%" at bounding box center [156, 321] width 269 height 25
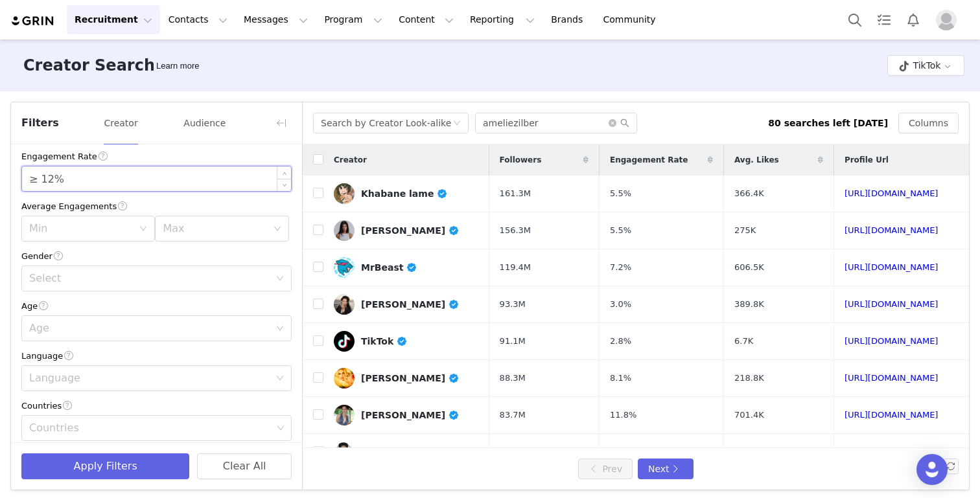
scroll to position [148, 0]
type input "≥ 12%"
click at [64, 260] on div "Select" at bounding box center [156, 273] width 270 height 26
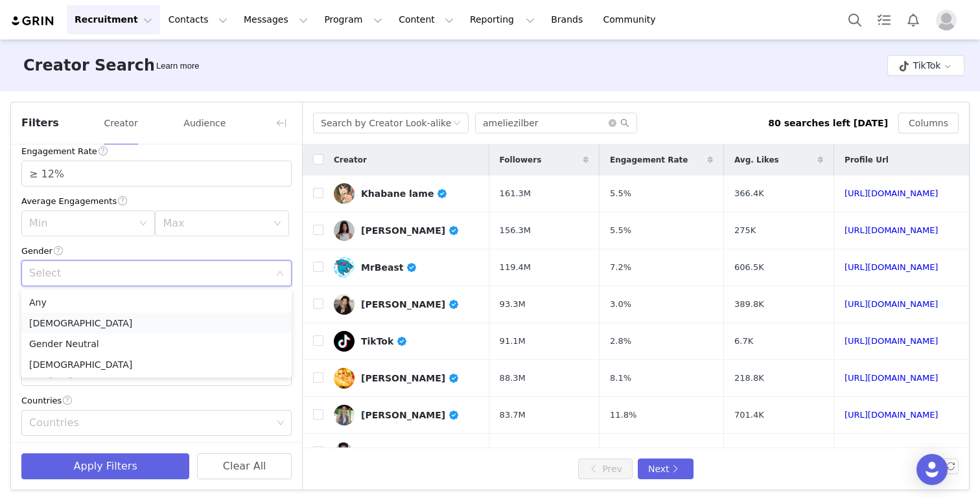
click at [51, 323] on li "Female" at bounding box center [156, 323] width 270 height 21
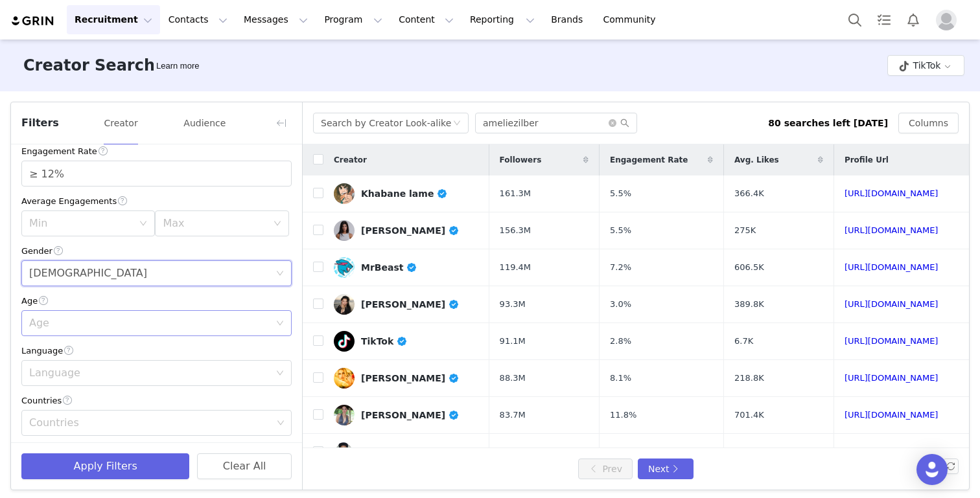
click at [58, 323] on div "Age" at bounding box center [149, 323] width 240 height 13
click at [56, 351] on li "18-24" at bounding box center [156, 352] width 270 height 21
click at [56, 380] on div "Language" at bounding box center [152, 373] width 246 height 25
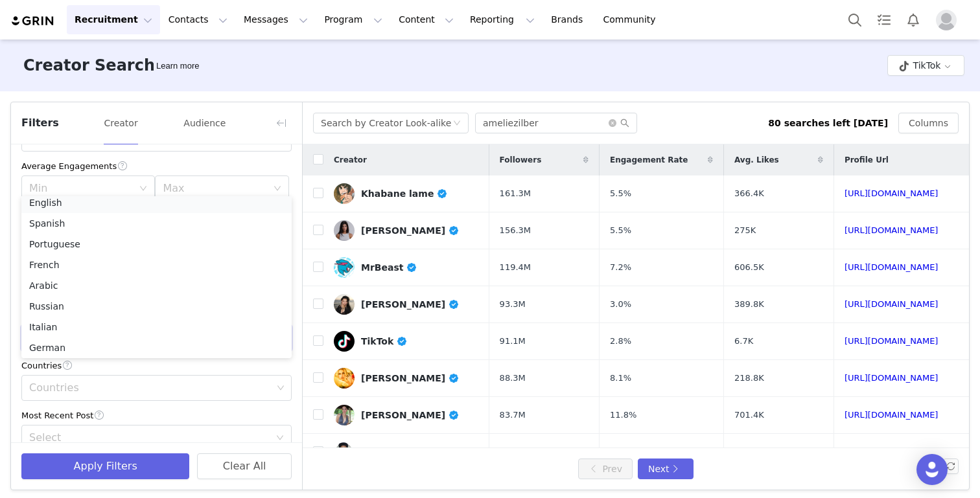
scroll to position [3, 0]
click at [64, 205] on li "English" at bounding box center [156, 206] width 270 height 21
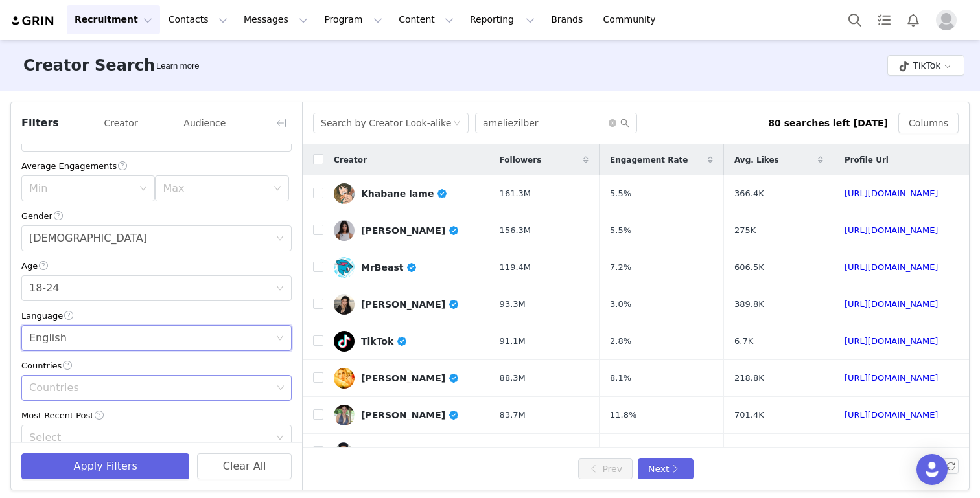
scroll to position [323, 0]
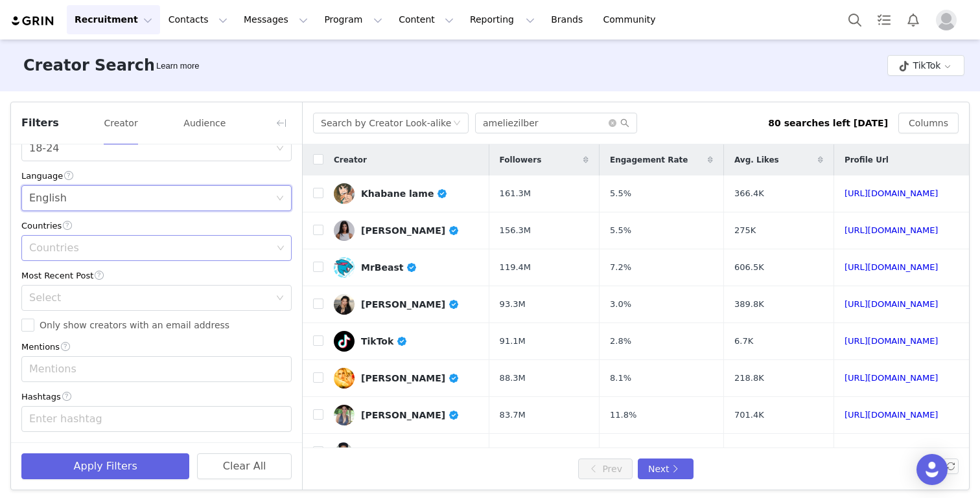
click at [72, 247] on div "Countries" at bounding box center [150, 248] width 243 height 13
type input "cana"
type input "united"
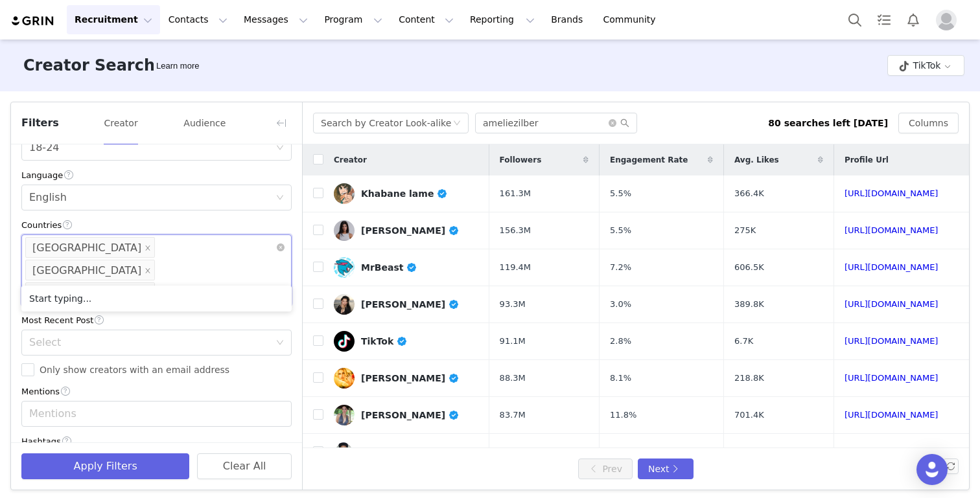
type input "aust"
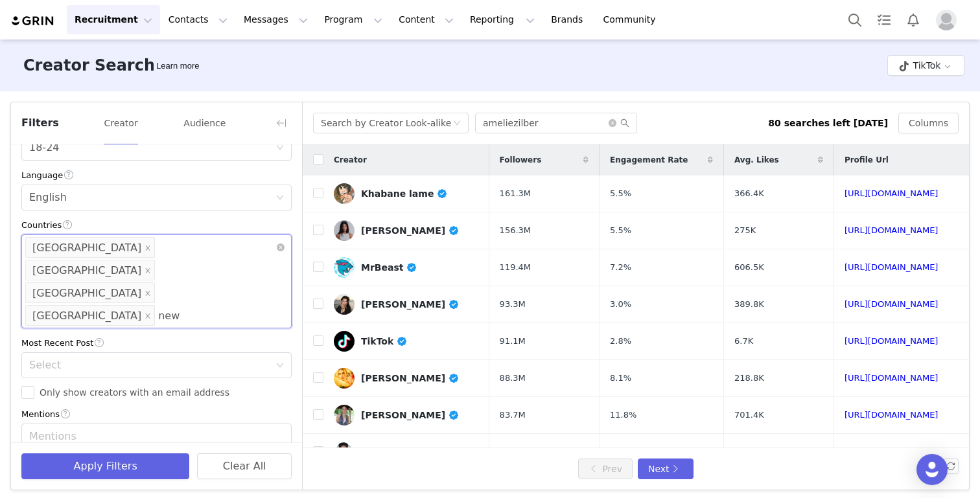
type input "new z"
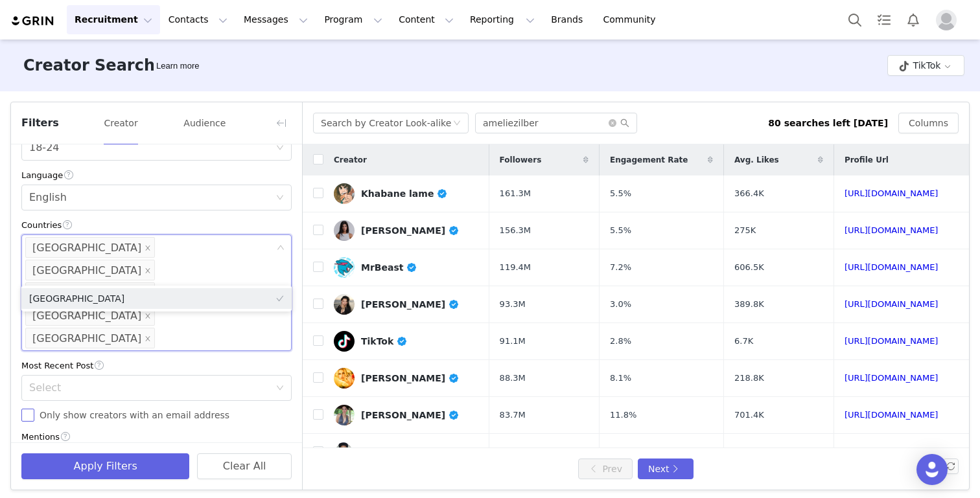
click at [89, 410] on span "Only show creators with an email address" at bounding box center [134, 415] width 200 height 10
click at [34, 409] on input "Only show creators with an email address" at bounding box center [27, 415] width 13 height 13
checkbox input "true"
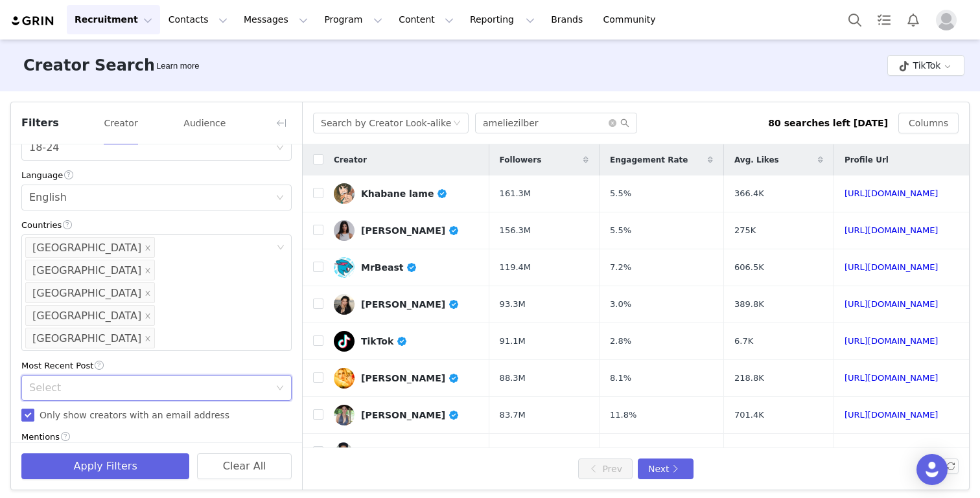
click at [91, 376] on div "Select" at bounding box center [152, 388] width 246 height 25
click at [75, 359] on li "<3 Months" at bounding box center [156, 369] width 270 height 21
click at [87, 376] on div "Select <3 Months" at bounding box center [152, 388] width 246 height 25
click at [77, 343] on li "<1 Month" at bounding box center [156, 348] width 270 height 21
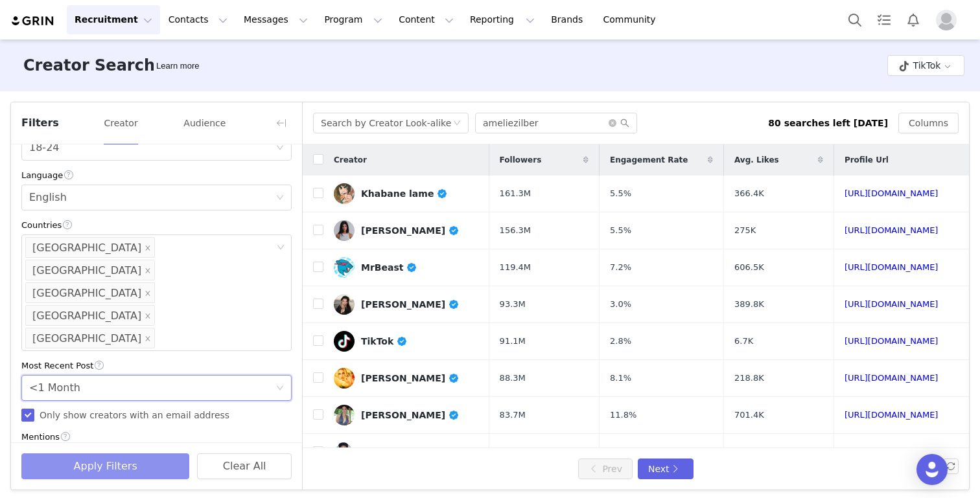
click at [82, 461] on button "Apply Filters" at bounding box center [105, 467] width 168 height 26
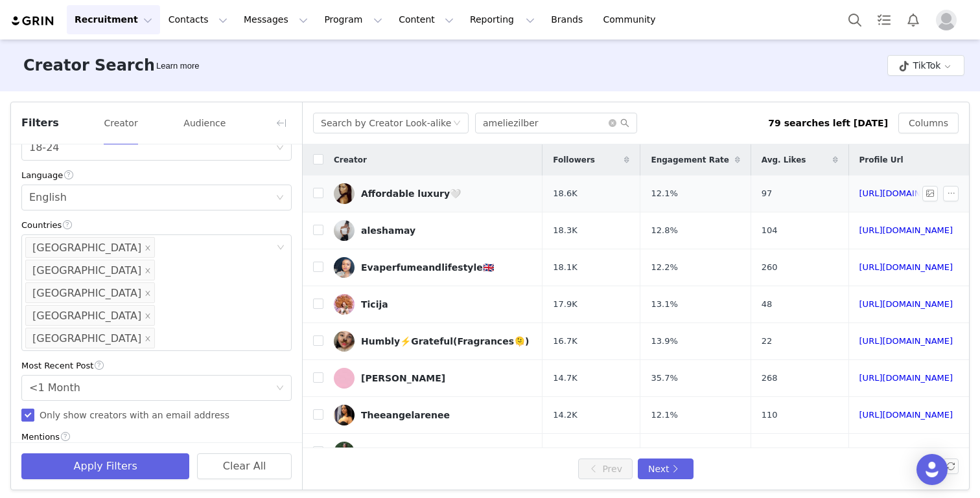
click at [325, 194] on td "Affordable luxury🤍" at bounding box center [432, 194] width 219 height 37
click at [319, 194] on input "checkbox" at bounding box center [318, 193] width 10 height 10
checkbox input "true"
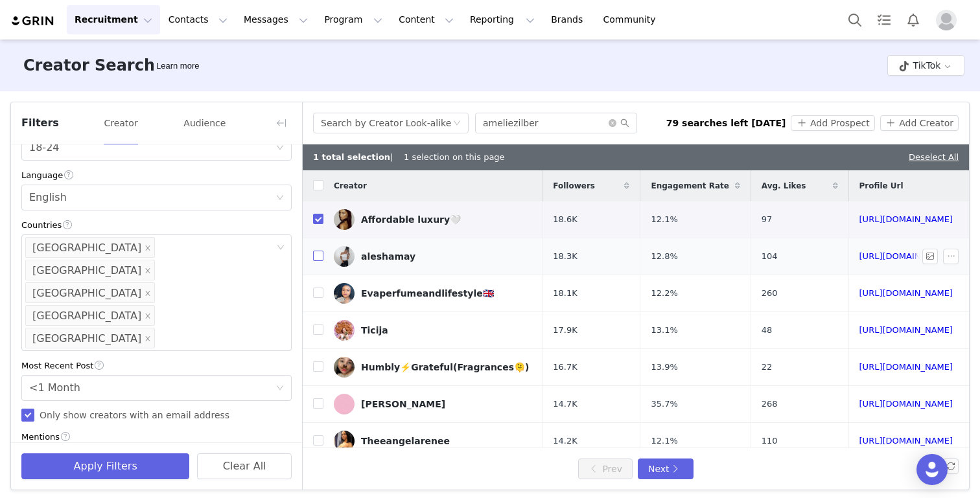
click at [317, 257] on input "checkbox" at bounding box center [318, 256] width 10 height 10
checkbox input "true"
click at [316, 299] on label at bounding box center [318, 294] width 10 height 14
click at [316, 298] on input "checkbox" at bounding box center [318, 293] width 10 height 10
checkbox input "true"
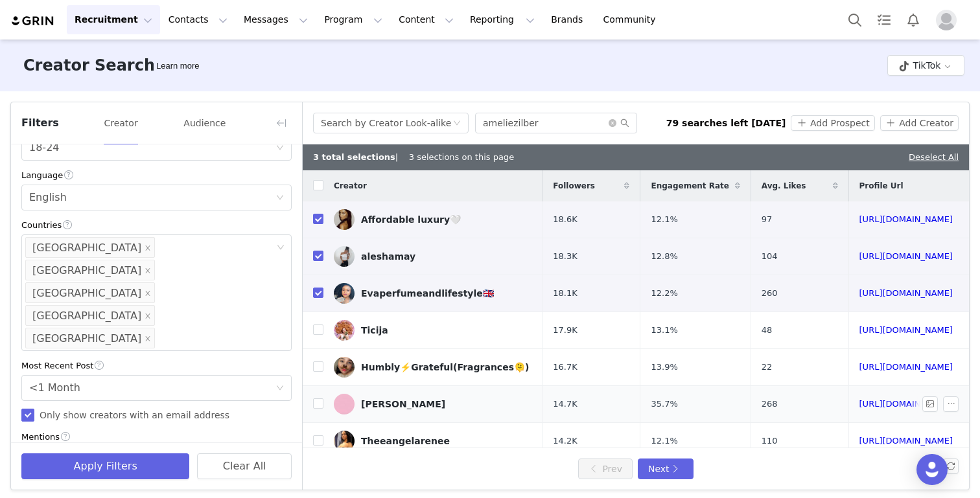
click at [312, 410] on td at bounding box center [313, 404] width 21 height 37
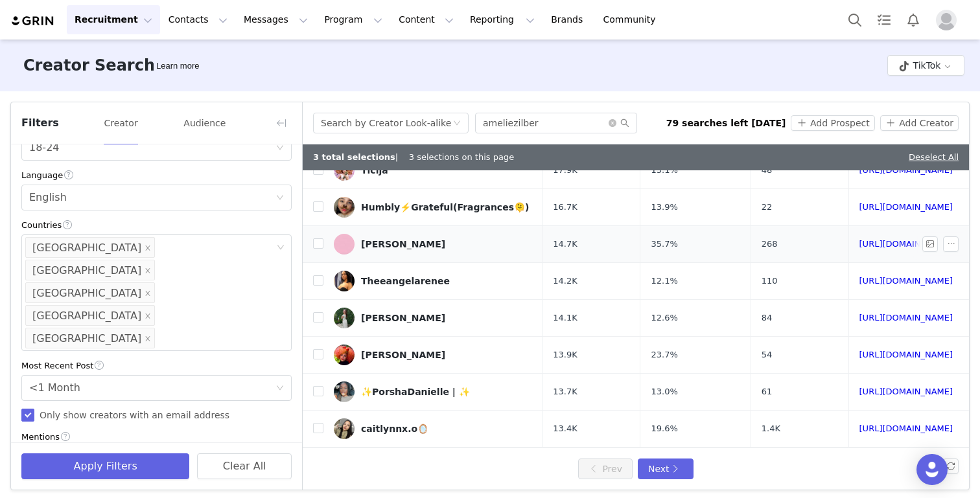
scroll to position [165, 0]
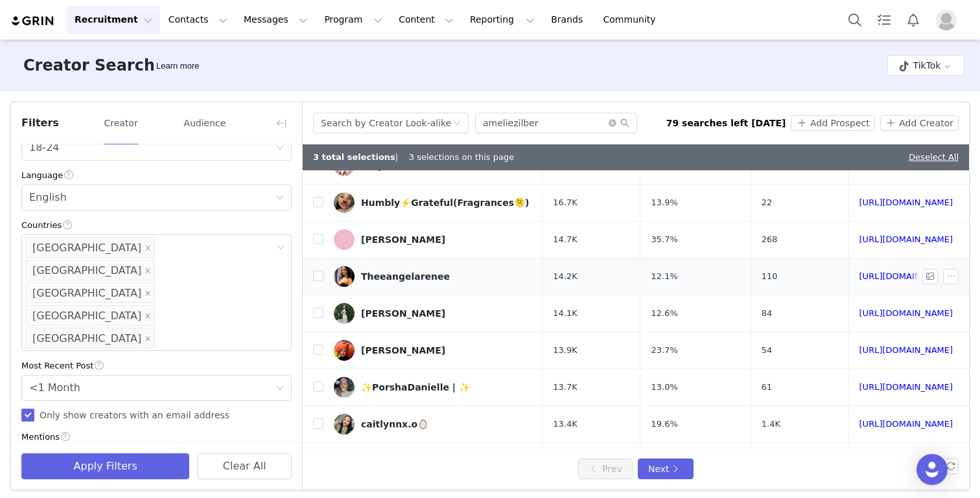
click at [319, 284] on td at bounding box center [313, 277] width 21 height 37
click at [319, 275] on input "checkbox" at bounding box center [318, 276] width 10 height 10
checkbox input "true"
click at [321, 424] on input "checkbox" at bounding box center [318, 424] width 10 height 10
checkbox input "true"
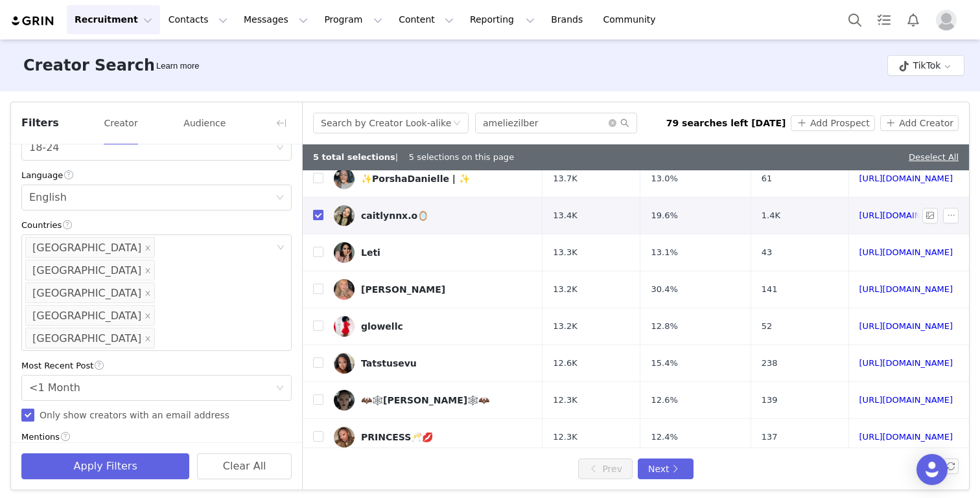
scroll to position [384, 0]
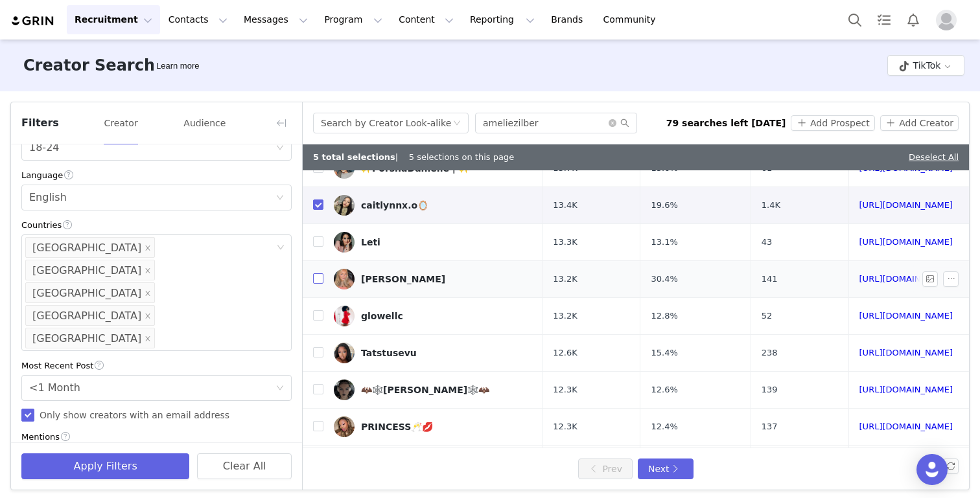
click at [317, 277] on input "checkbox" at bounding box center [318, 278] width 10 height 10
checkbox input "true"
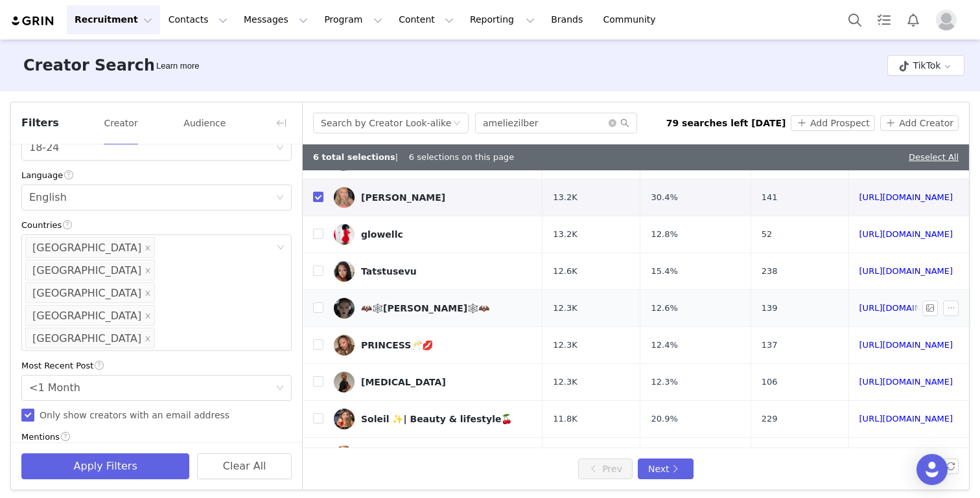
scroll to position [492, 0]
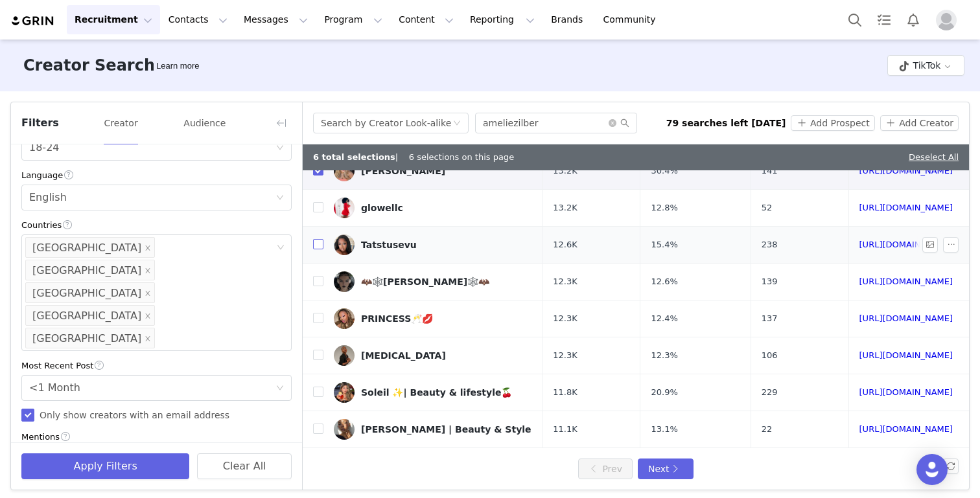
click at [317, 244] on input "checkbox" at bounding box center [318, 244] width 10 height 10
checkbox input "true"
click at [320, 283] on input "checkbox" at bounding box center [318, 281] width 10 height 10
checkbox input "true"
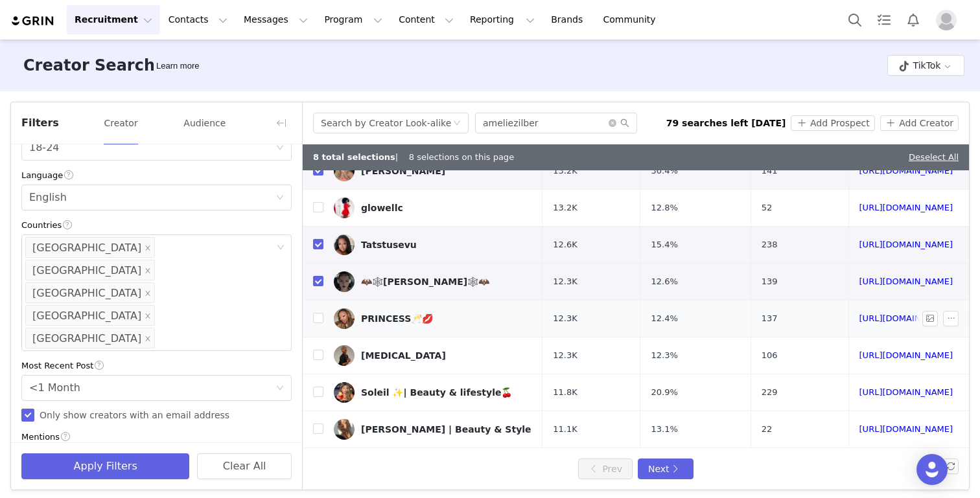
click at [319, 330] on td at bounding box center [313, 319] width 21 height 37
click at [319, 326] on td at bounding box center [313, 319] width 21 height 37
click at [319, 316] on input "checkbox" at bounding box center [318, 318] width 10 height 10
checkbox input "true"
click at [319, 354] on input "checkbox" at bounding box center [318, 355] width 10 height 10
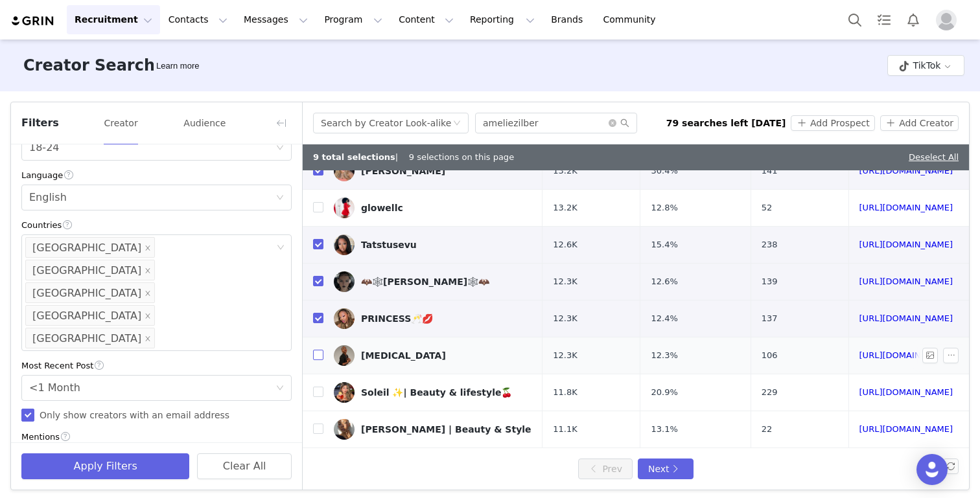
checkbox input "true"
click at [319, 400] on td at bounding box center [313, 393] width 21 height 37
click at [319, 394] on input "checkbox" at bounding box center [318, 392] width 10 height 10
checkbox input "true"
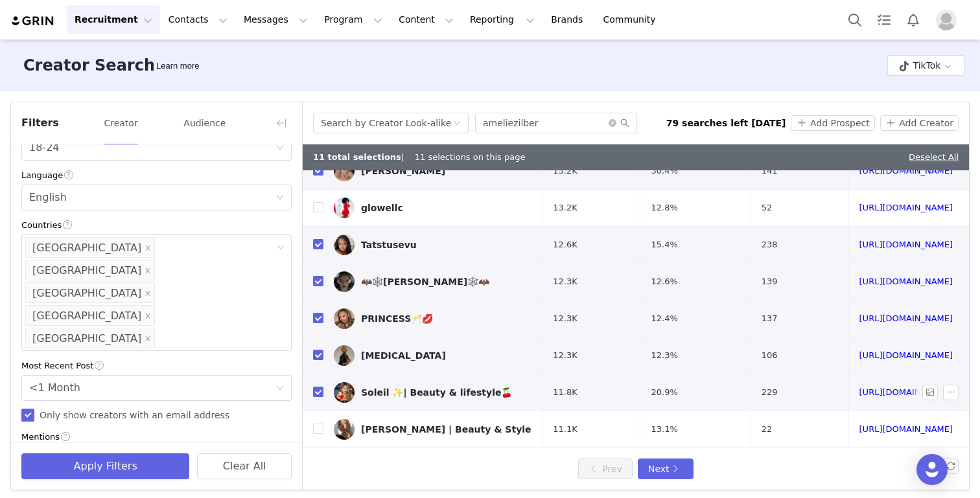
scroll to position [5, 0]
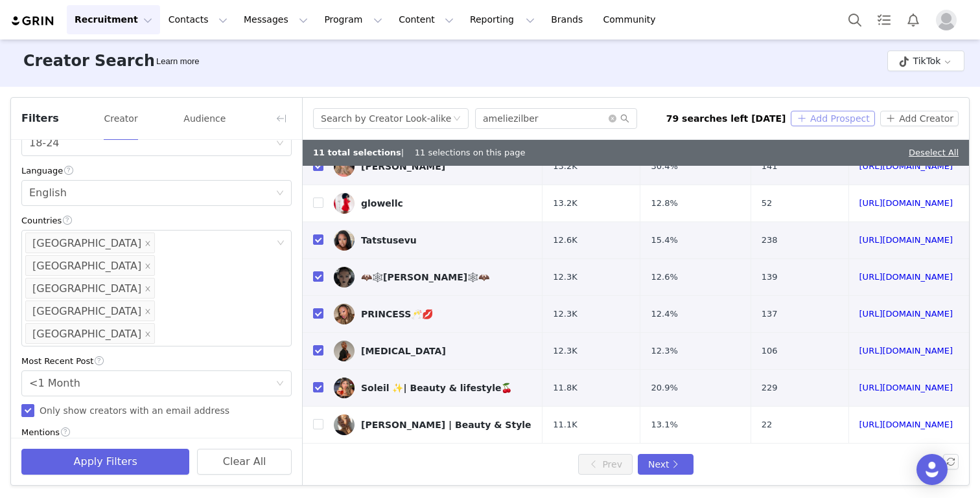
click at [849, 116] on button "Add Prospect" at bounding box center [833, 119] width 84 height 16
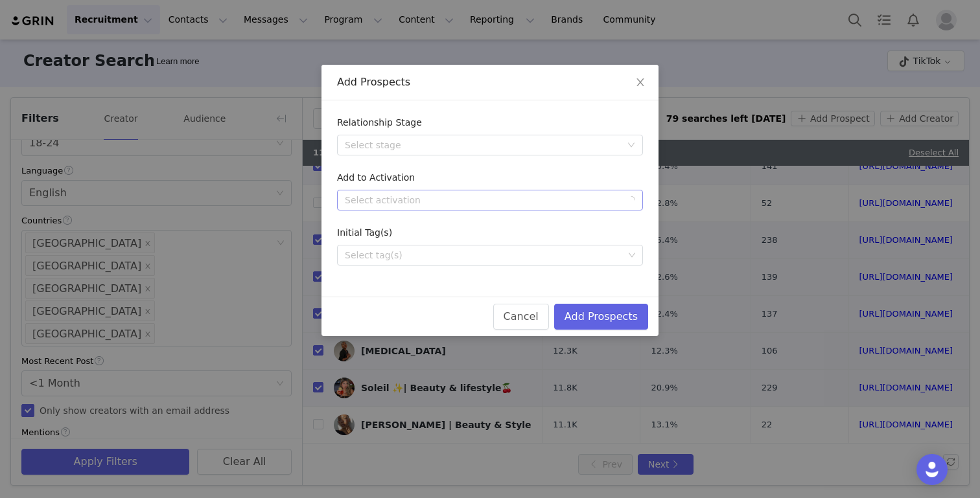
click at [557, 196] on div "Select activation" at bounding box center [483, 200] width 276 height 13
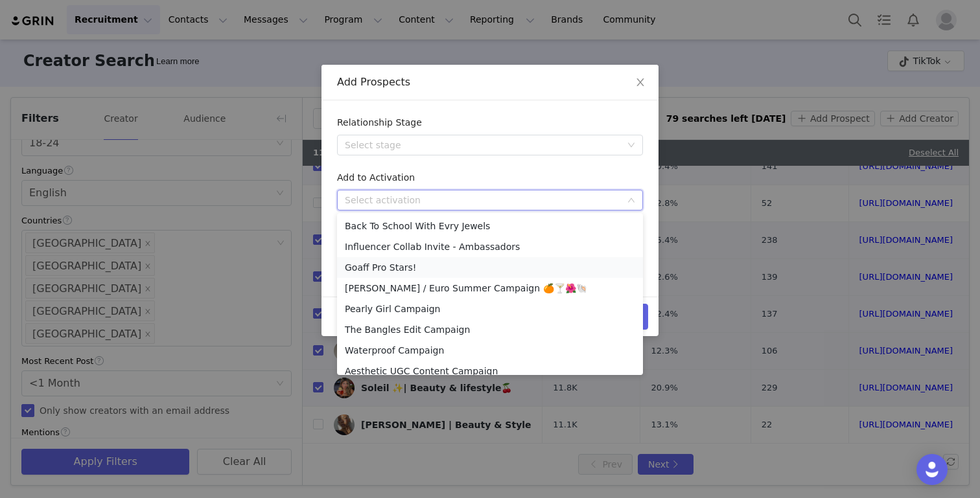
scroll to position [279, 0]
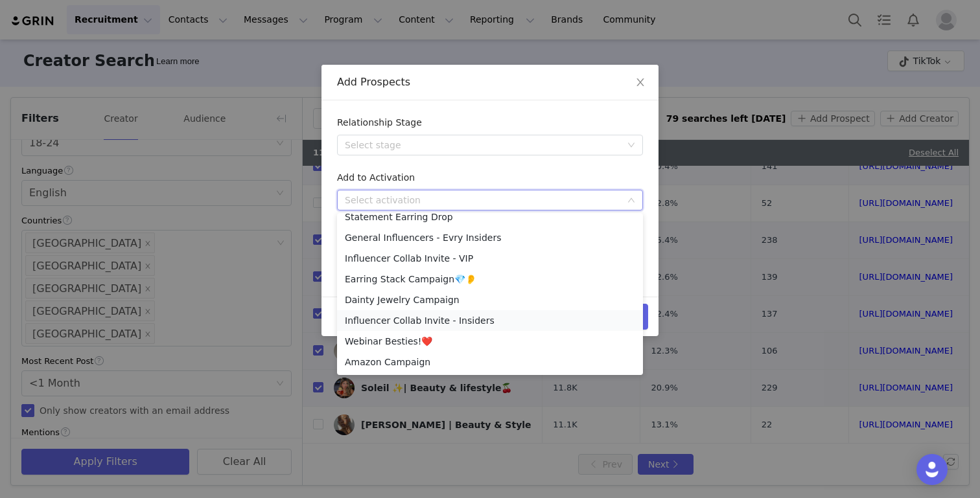
click at [453, 321] on li "Influencer Collab Invite - Insiders" at bounding box center [490, 320] width 306 height 21
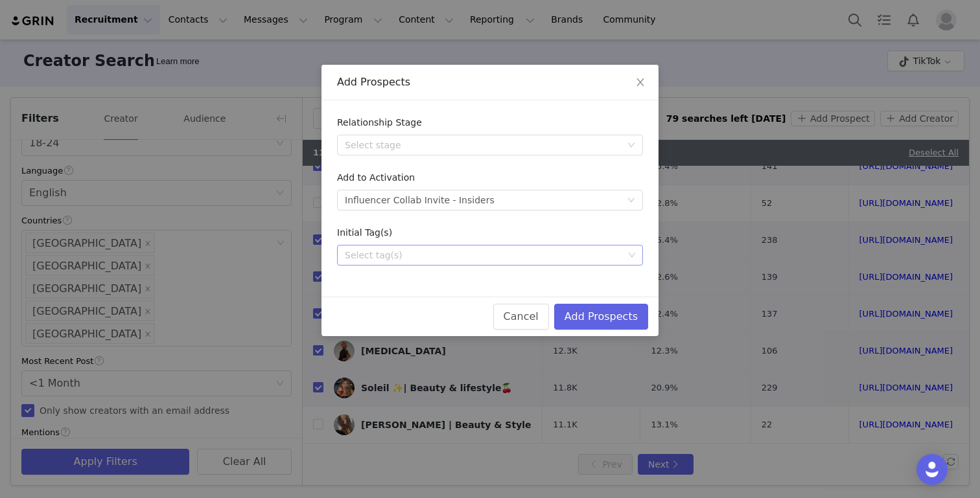
click at [433, 255] on div "Select tag(s)" at bounding box center [484, 255] width 279 height 13
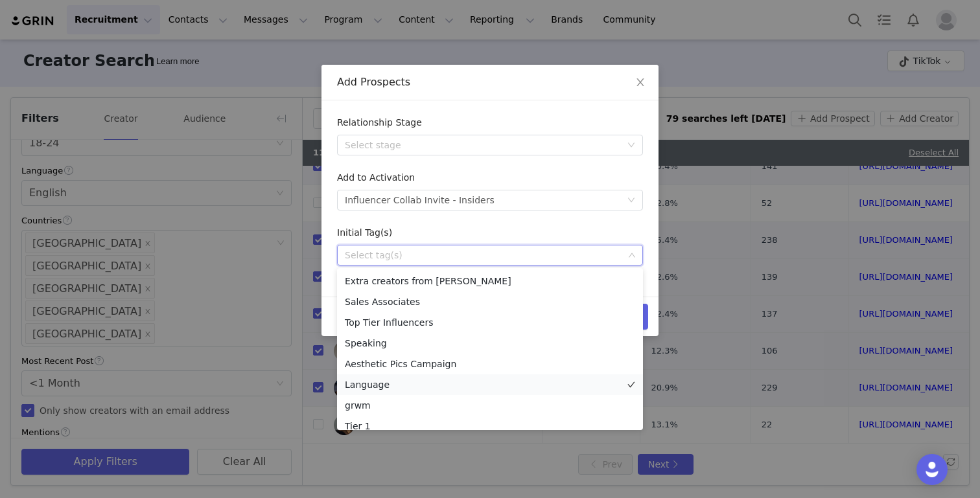
scroll to position [133, 0]
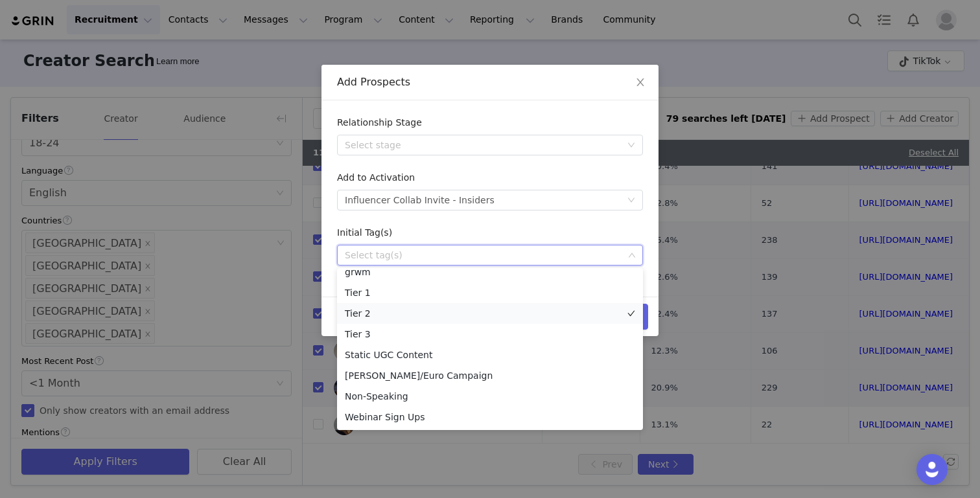
click at [395, 310] on li "Tier 2" at bounding box center [490, 313] width 306 height 21
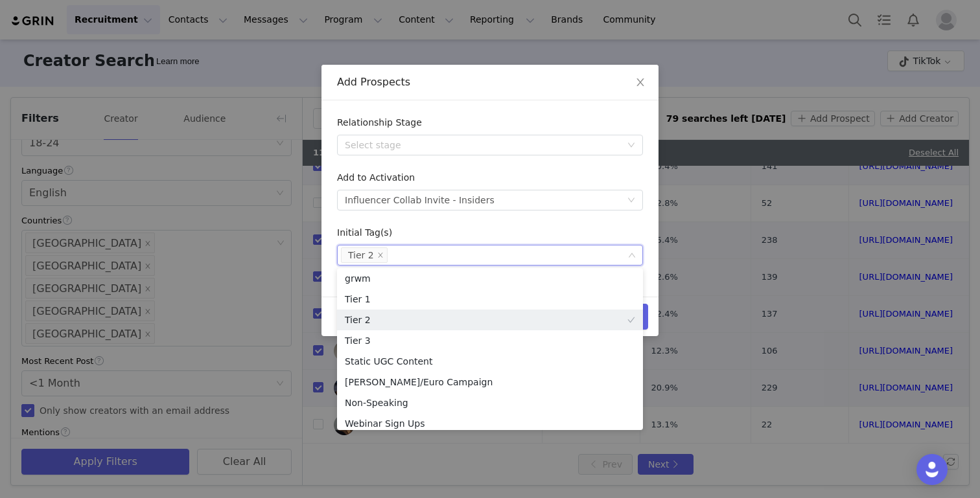
click at [492, 225] on form "Relationship Stage Select stage Add to Activation Select activation Influencer …" at bounding box center [490, 191] width 306 height 150
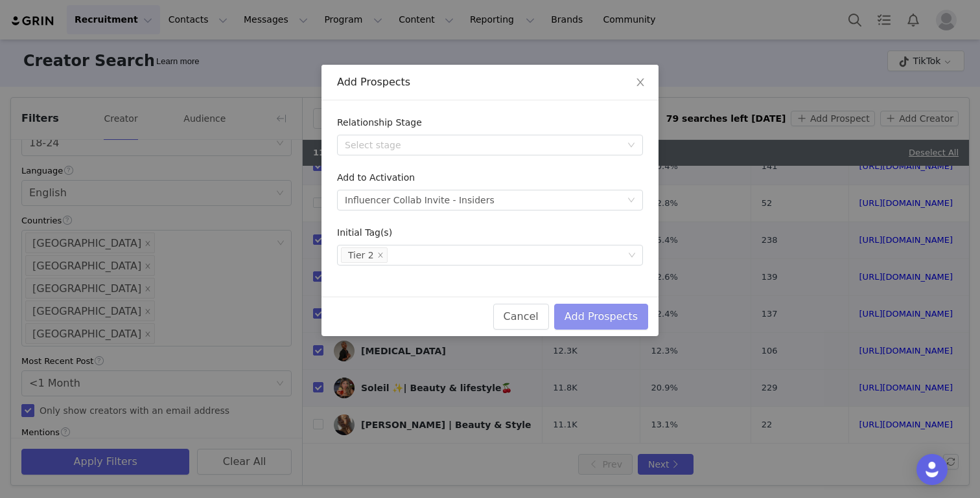
click at [602, 316] on button "Add Prospects" at bounding box center [601, 317] width 94 height 26
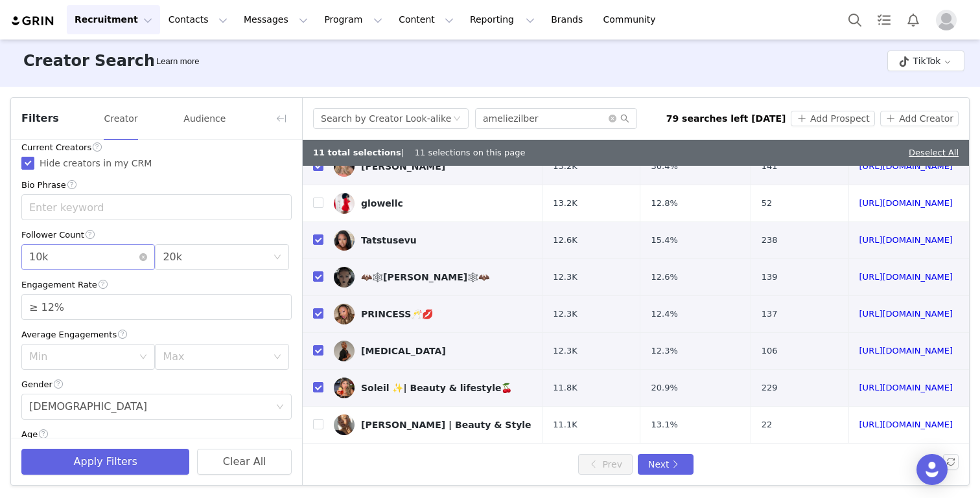
scroll to position [8, 0]
click at [77, 253] on div "Min 10k" at bounding box center [84, 258] width 110 height 25
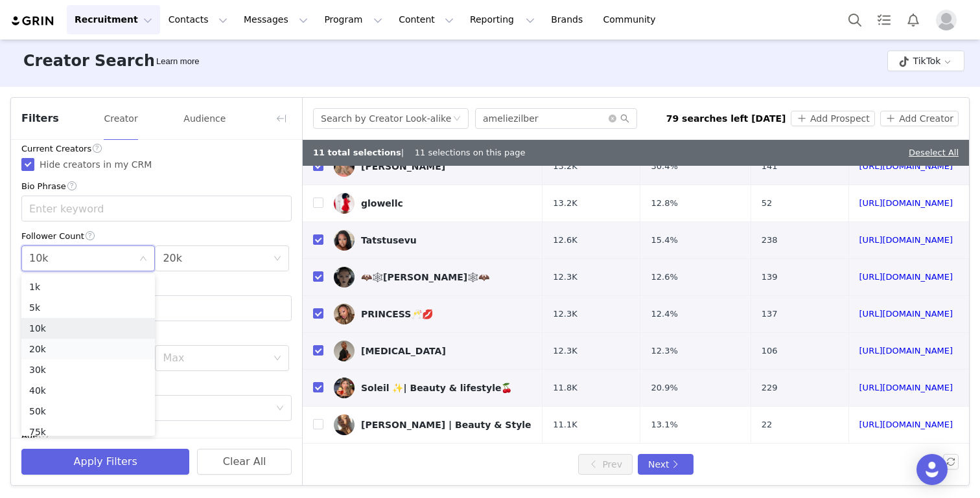
click at [67, 351] on li "20k" at bounding box center [87, 349] width 133 height 21
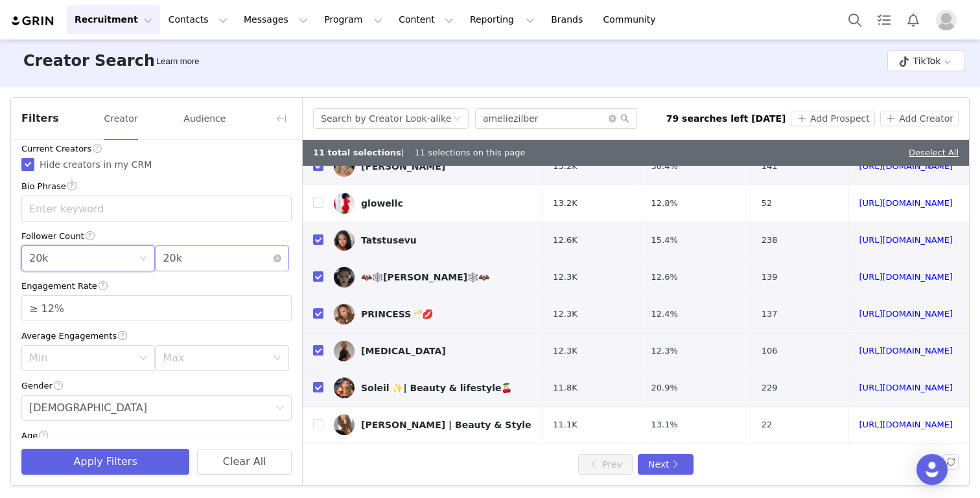
click at [224, 260] on div "Max 20k" at bounding box center [218, 258] width 110 height 25
click at [183, 387] on li "40k" at bounding box center [221, 390] width 133 height 21
click at [130, 467] on button "Apply Filters" at bounding box center [105, 462] width 168 height 26
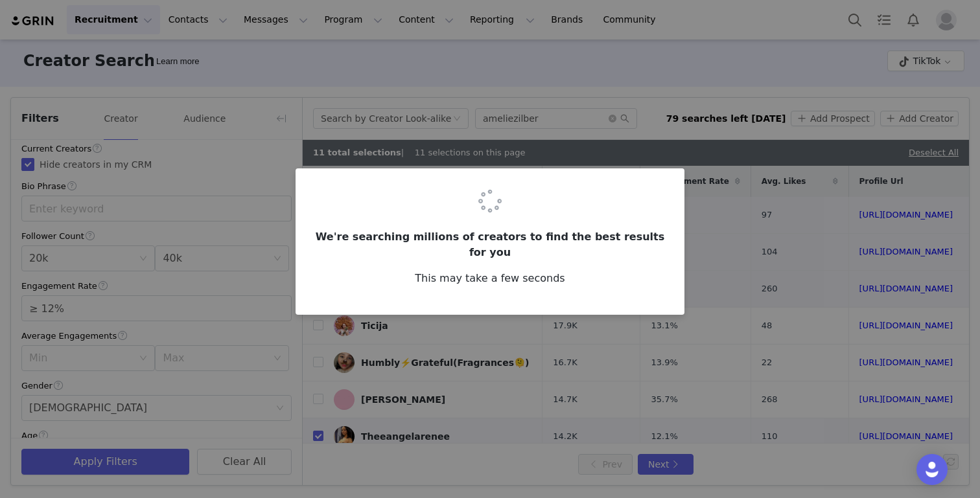
checkbox input "false"
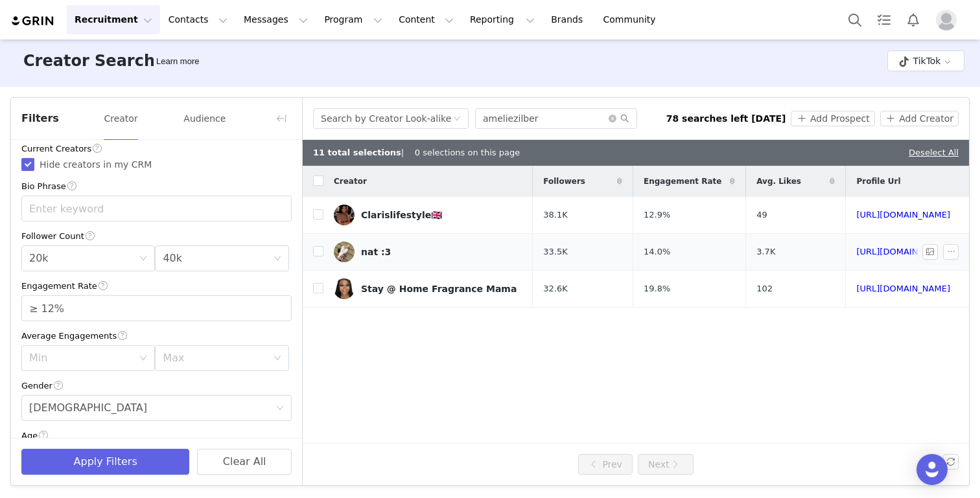
click at [316, 240] on td at bounding box center [313, 252] width 21 height 37
click at [316, 254] on input "checkbox" at bounding box center [318, 251] width 10 height 10
click at [818, 118] on button "Add Prospect" at bounding box center [833, 119] width 84 height 16
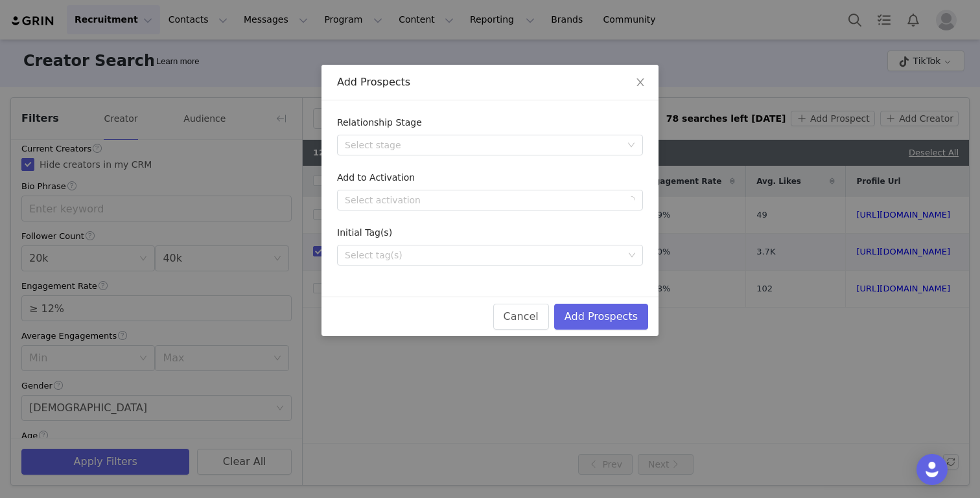
click at [531, 217] on form "Relationship Stage Select stage Add to Activation Select activation Initial Tag…" at bounding box center [490, 191] width 306 height 150
click at [531, 211] on form "Relationship Stage Select stage Add to Activation Select activation Initial Tag…" at bounding box center [490, 191] width 306 height 150
click at [531, 203] on div "Select activation" at bounding box center [483, 200] width 276 height 13
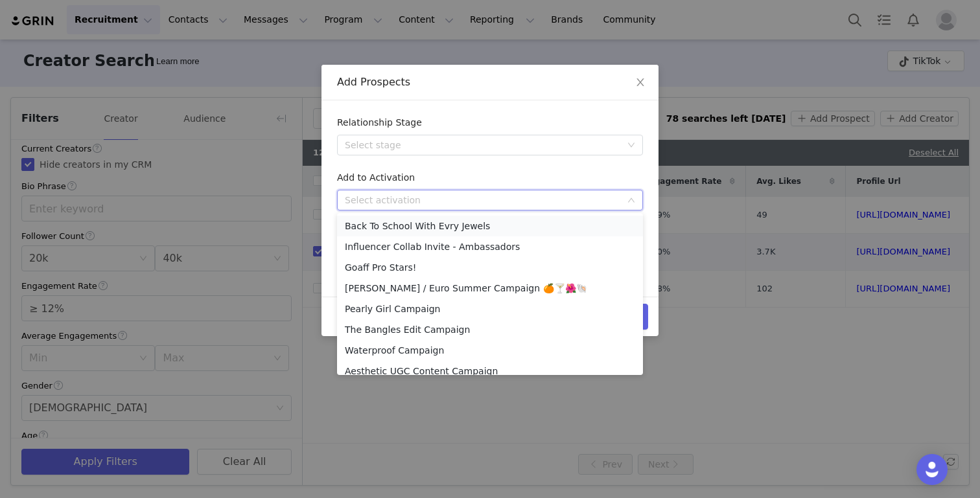
scroll to position [279, 0]
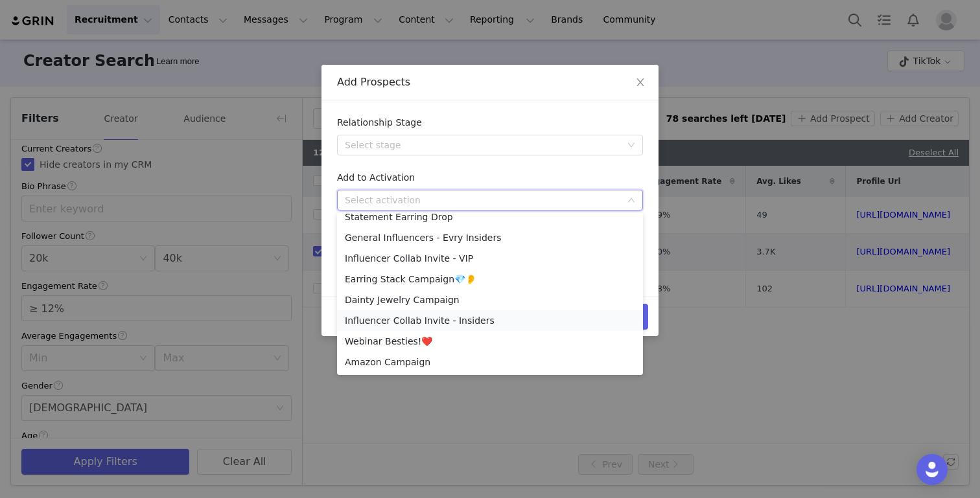
click at [481, 322] on li "Influencer Collab Invite - Insiders" at bounding box center [490, 320] width 306 height 21
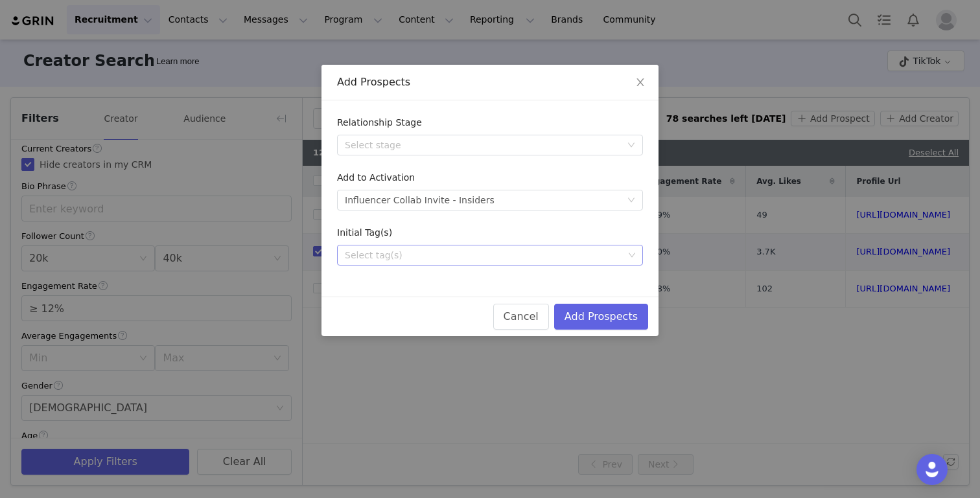
click at [485, 254] on div "Select tag(s)" at bounding box center [484, 255] width 279 height 13
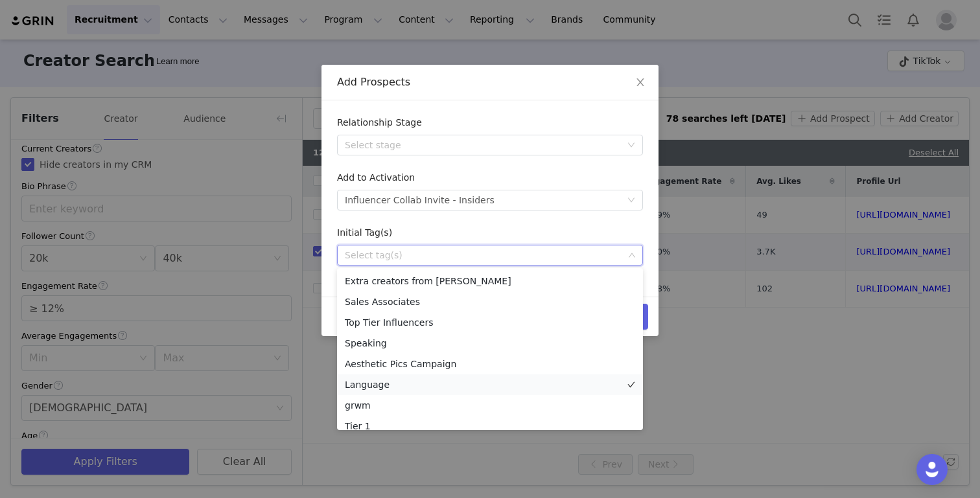
scroll to position [133, 0]
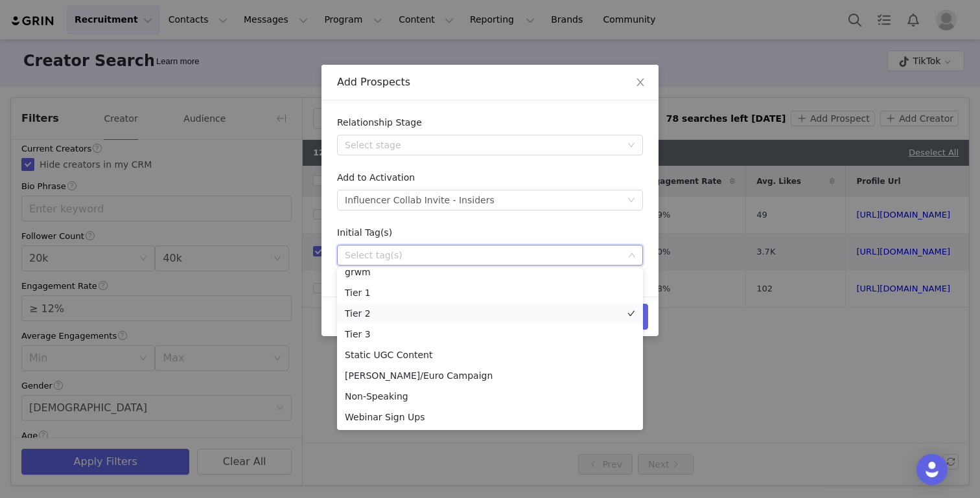
click at [398, 310] on li "Tier 2" at bounding box center [490, 313] width 306 height 21
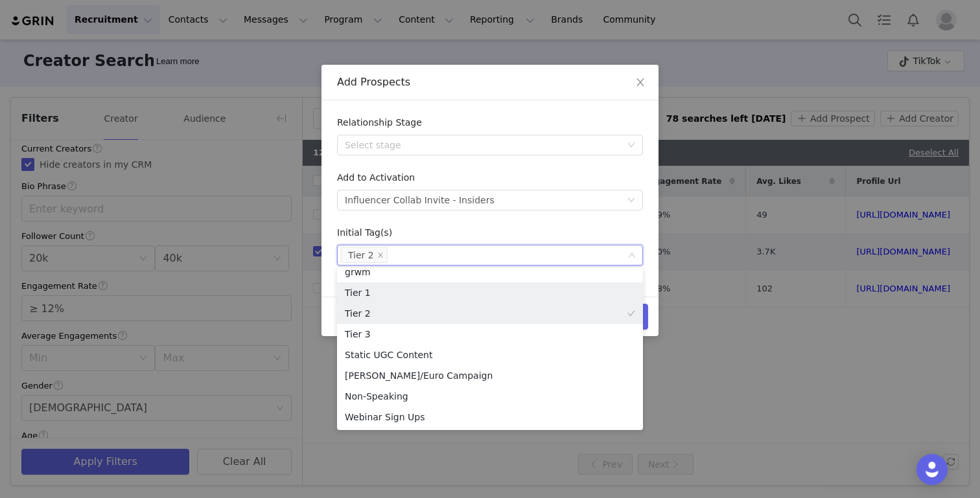
scroll to position [127, 0]
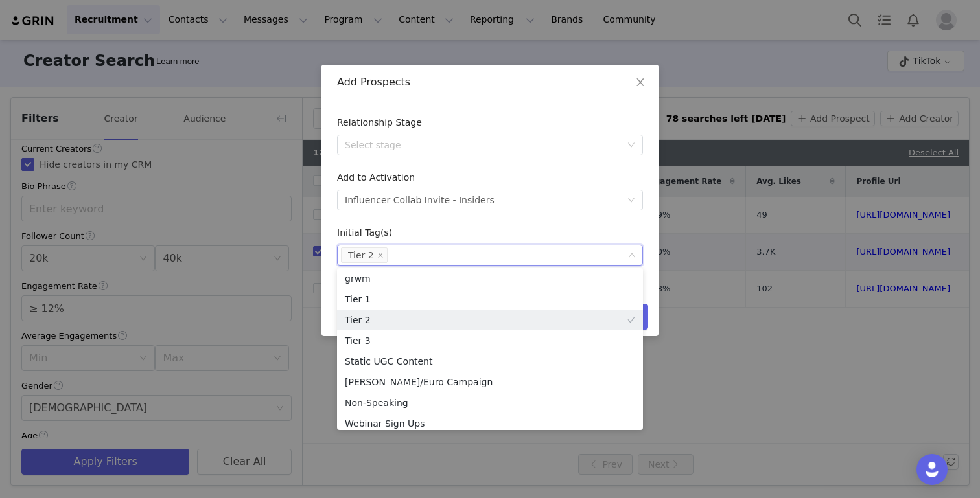
click at [567, 235] on div "Initial Tag(s)" at bounding box center [490, 235] width 306 height 19
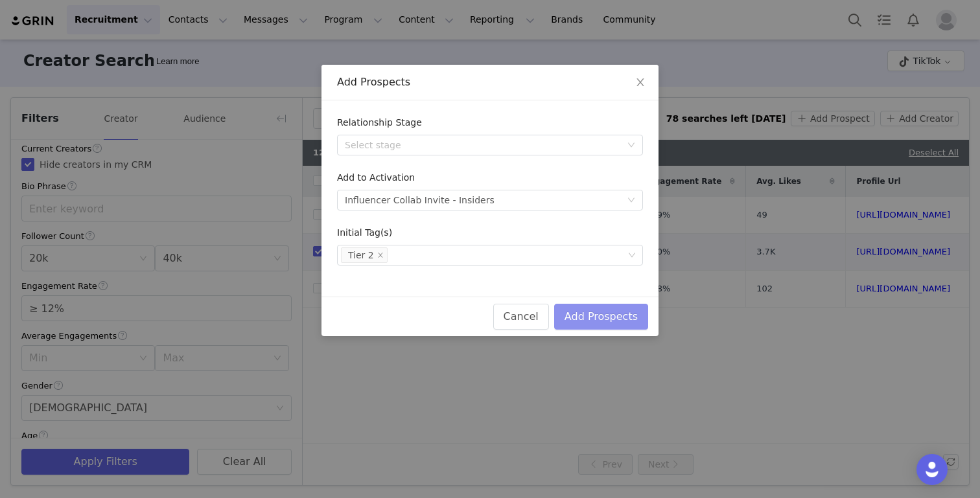
click at [627, 316] on button "Add Prospects" at bounding box center [601, 317] width 94 height 26
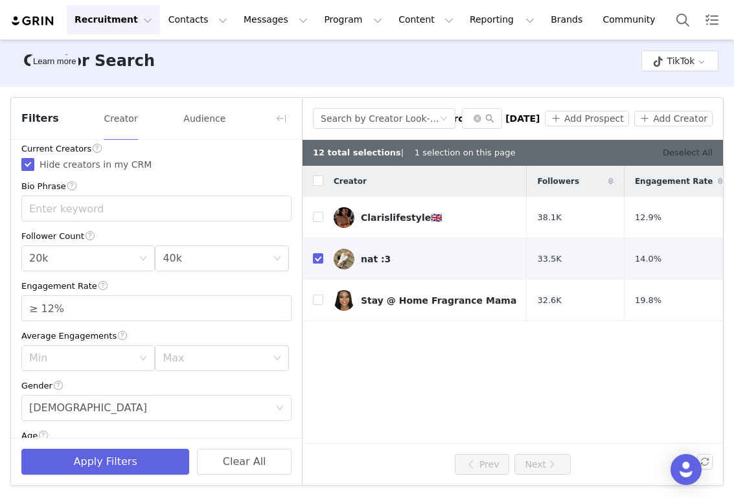
click at [700, 152] on link "Deselect All" at bounding box center [688, 153] width 50 height 10
checkbox input "false"
